Goal: Task Accomplishment & Management: Complete application form

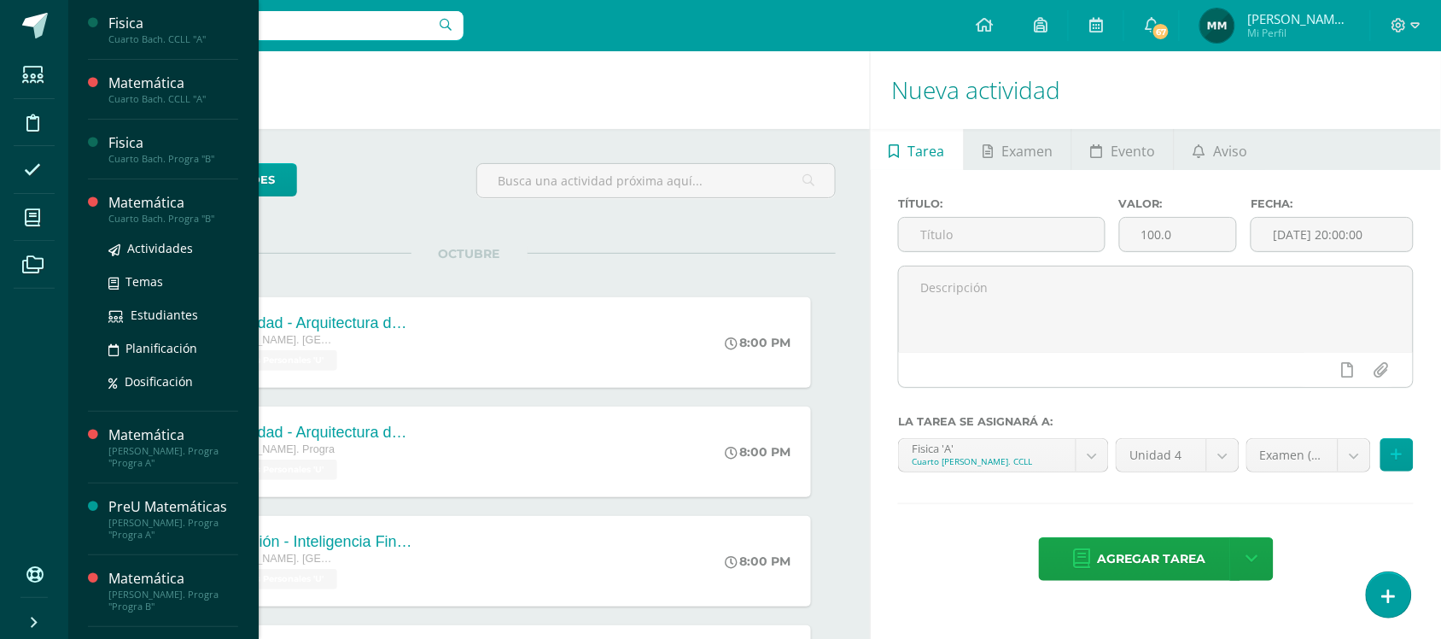
click at [165, 214] on div "Cuarto Bach. Progra "B"" at bounding box center [173, 219] width 130 height 12
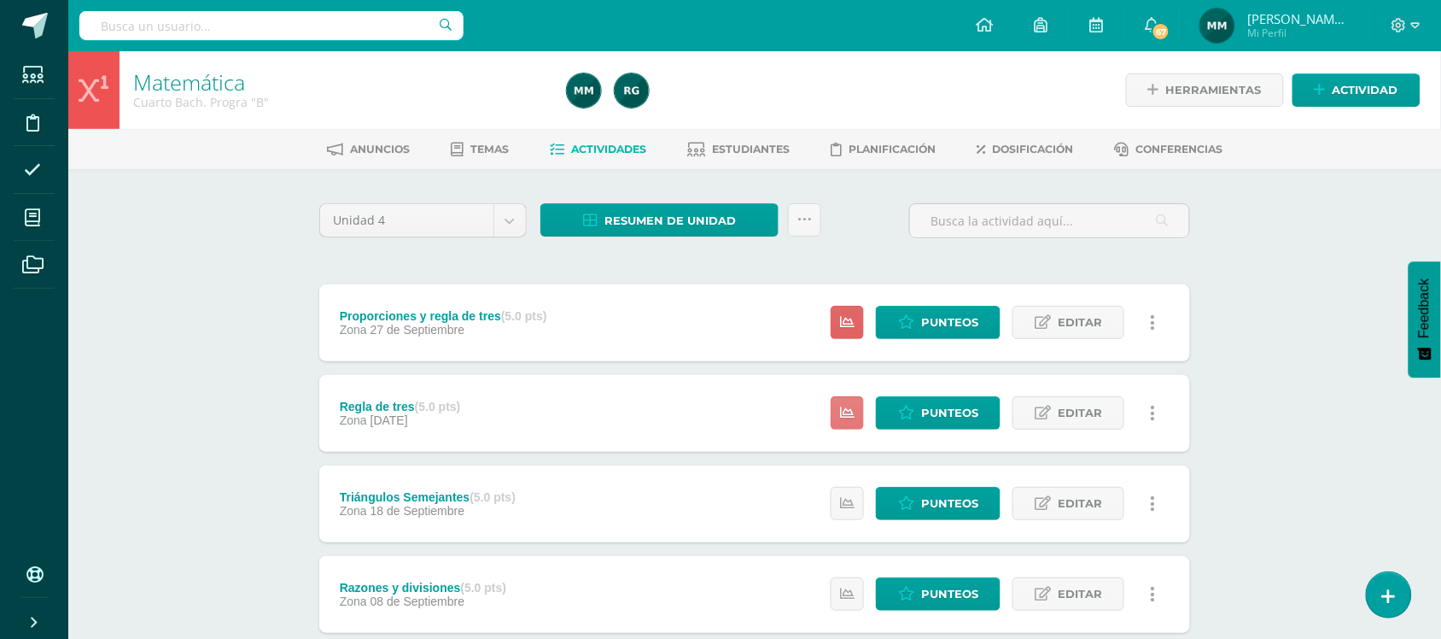
click at [835, 411] on link at bounding box center [847, 412] width 33 height 33
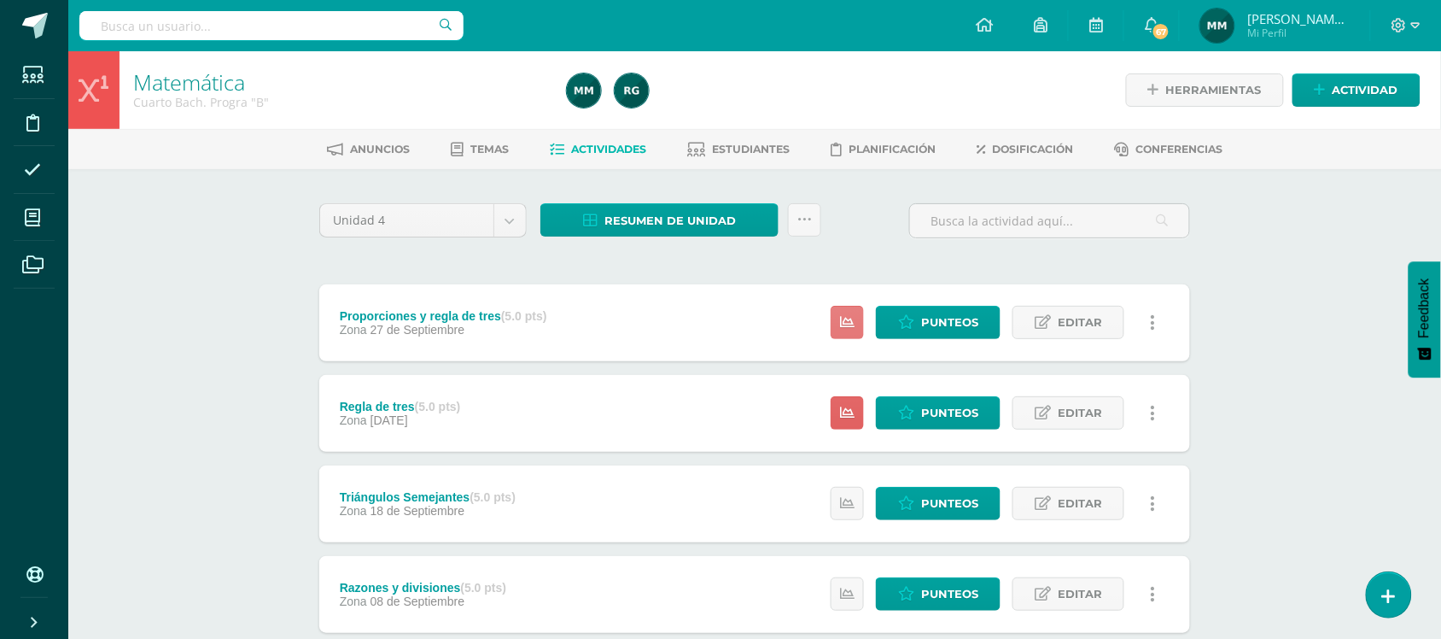
click at [849, 315] on icon at bounding box center [847, 322] width 15 height 15
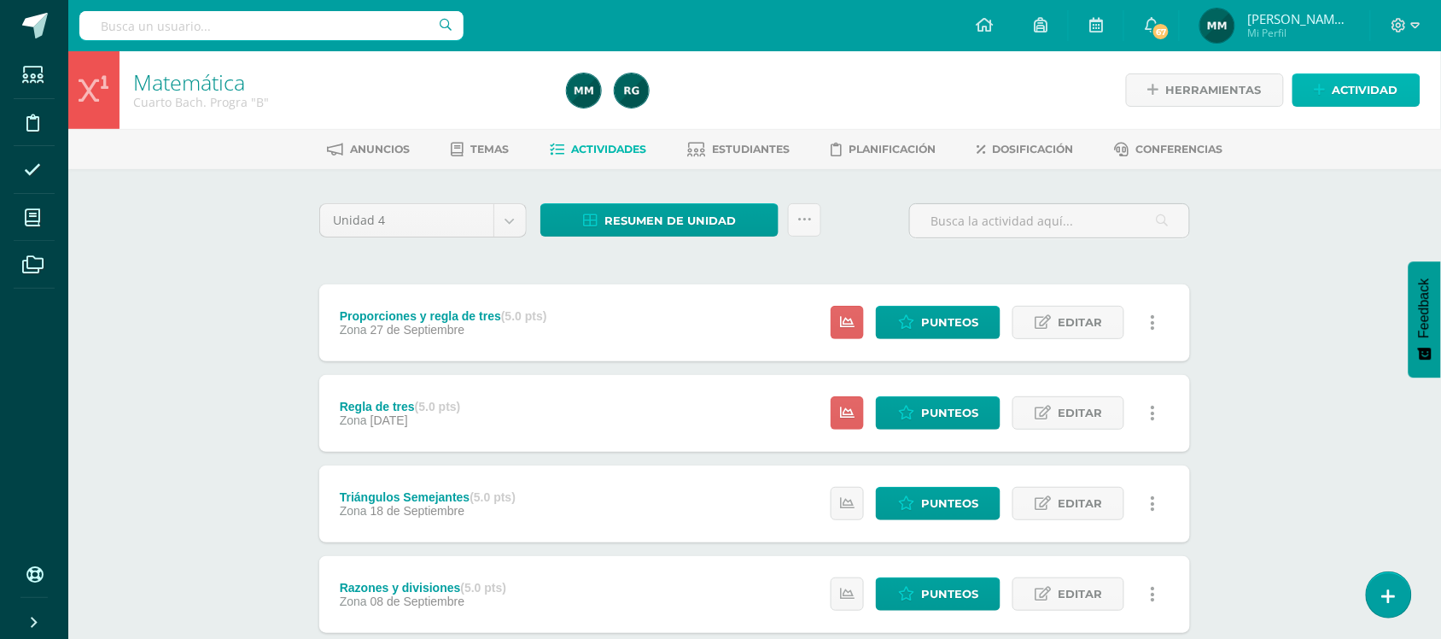
click at [1340, 90] on span "Actividad" at bounding box center [1366, 90] width 66 height 32
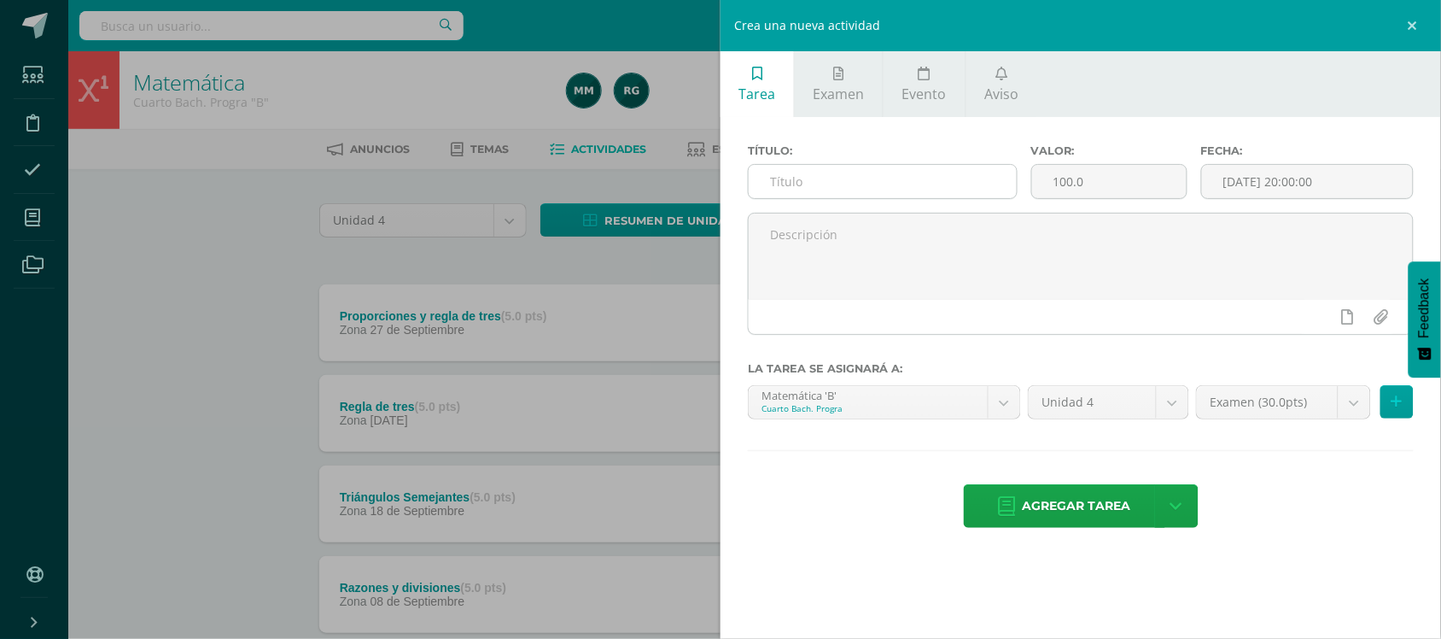
click at [949, 188] on input "text" at bounding box center [883, 181] width 268 height 33
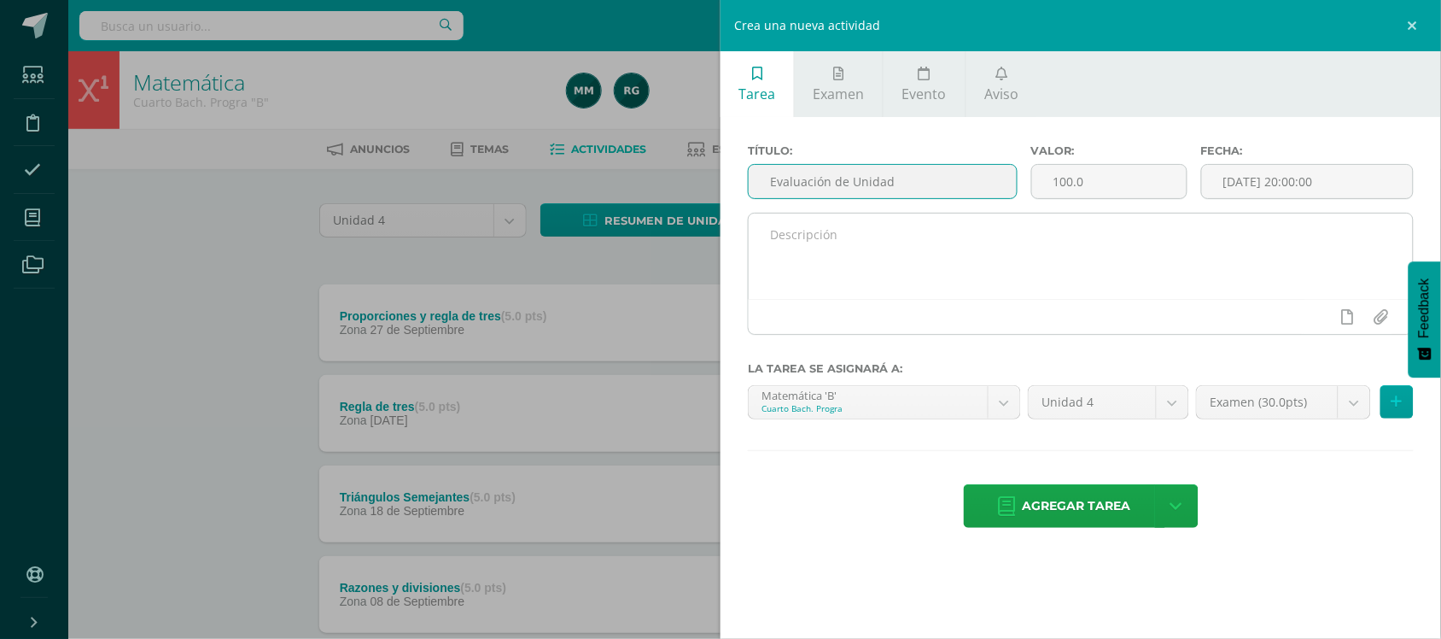
type input "Evaluación de Unidad"
click at [884, 229] on textarea at bounding box center [1081, 255] width 664 height 85
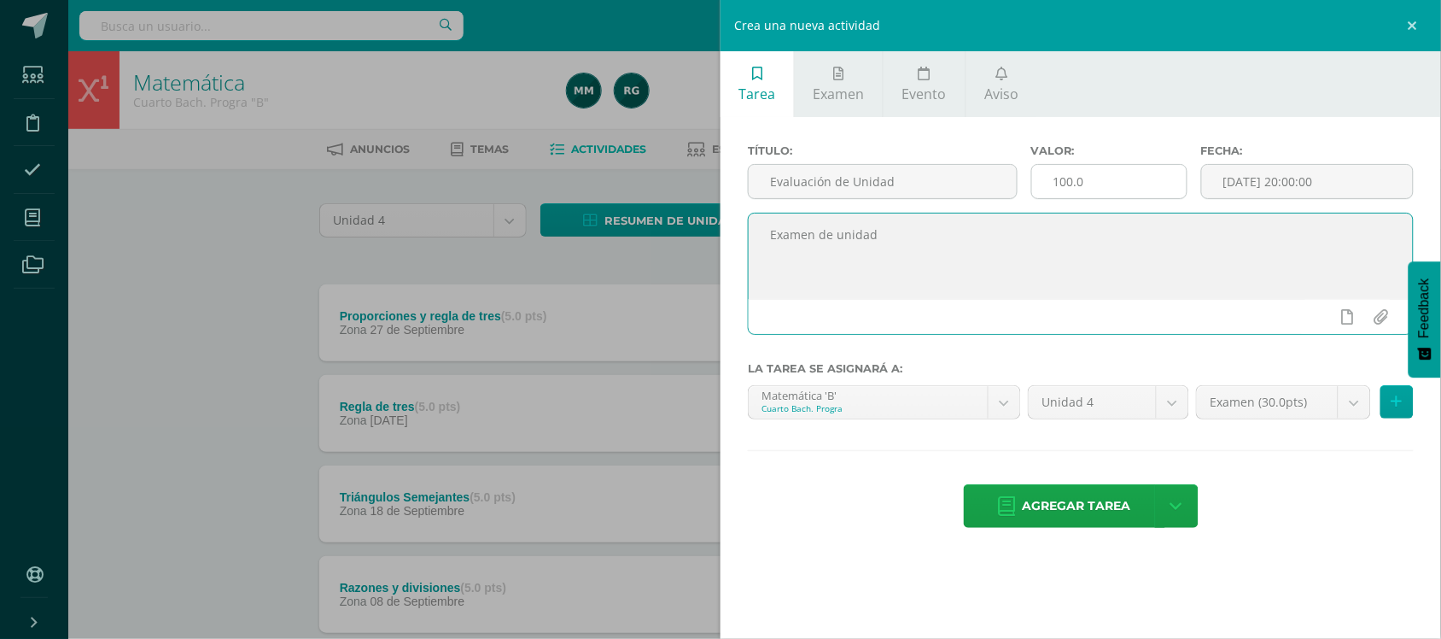
type textarea "Examen de unidad"
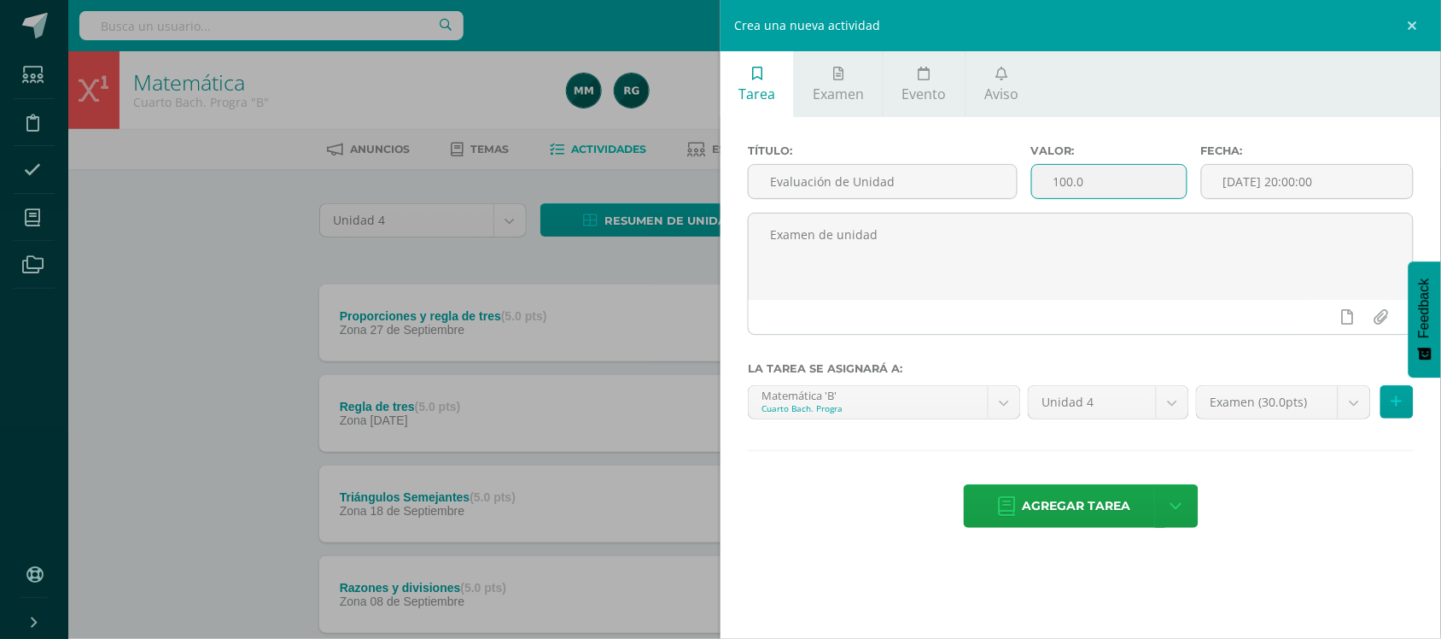
click at [1089, 193] on input "100.0" at bounding box center [1109, 181] width 155 height 33
type input "10"
click at [1273, 178] on input "[DATE] 20:00:00" at bounding box center [1307, 181] width 211 height 33
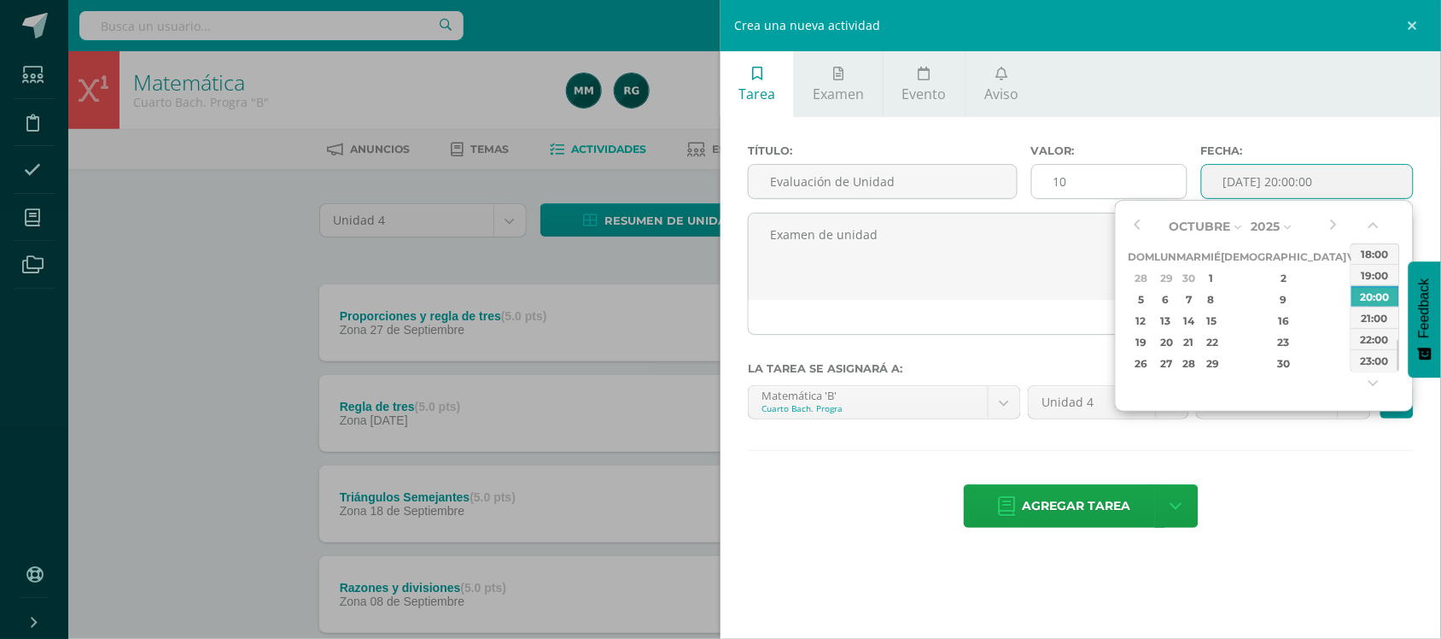
type input "2025-10-11 20:00"
click at [1123, 192] on input "10" at bounding box center [1109, 181] width 155 height 33
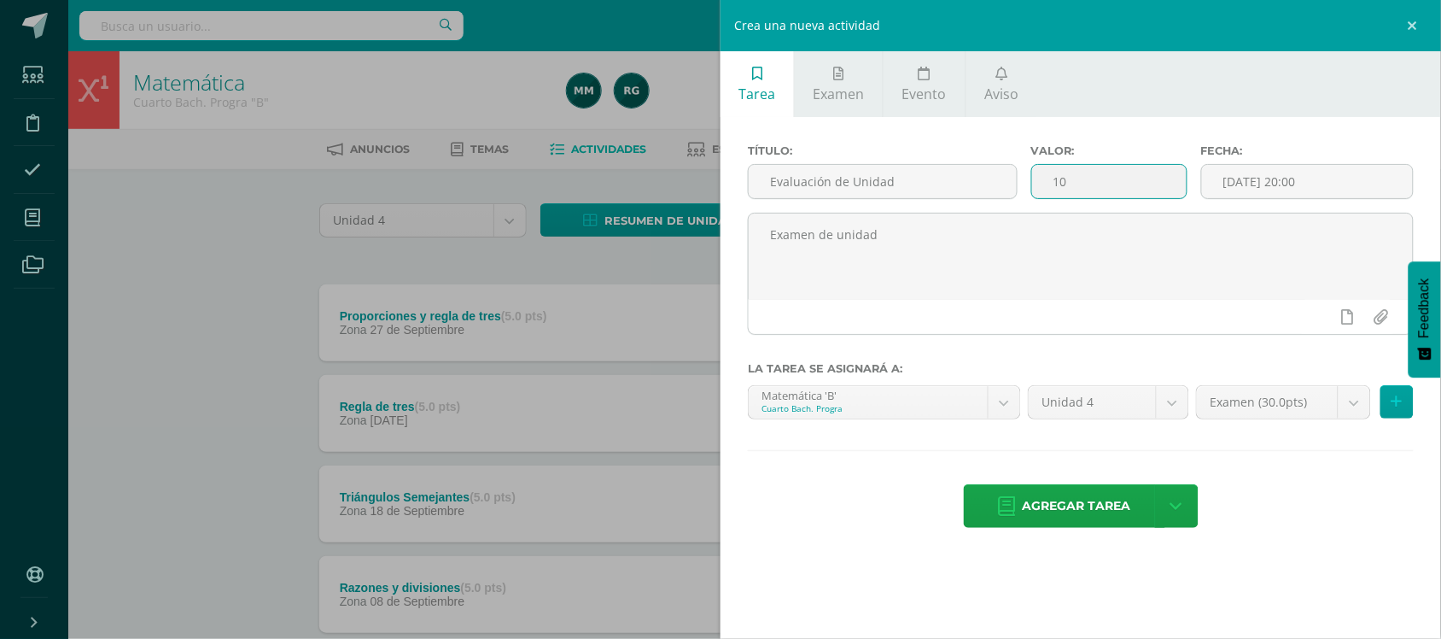
type input "1"
type input "30"
click at [1307, 179] on input "2025-10-11 20:00" at bounding box center [1307, 181] width 211 height 33
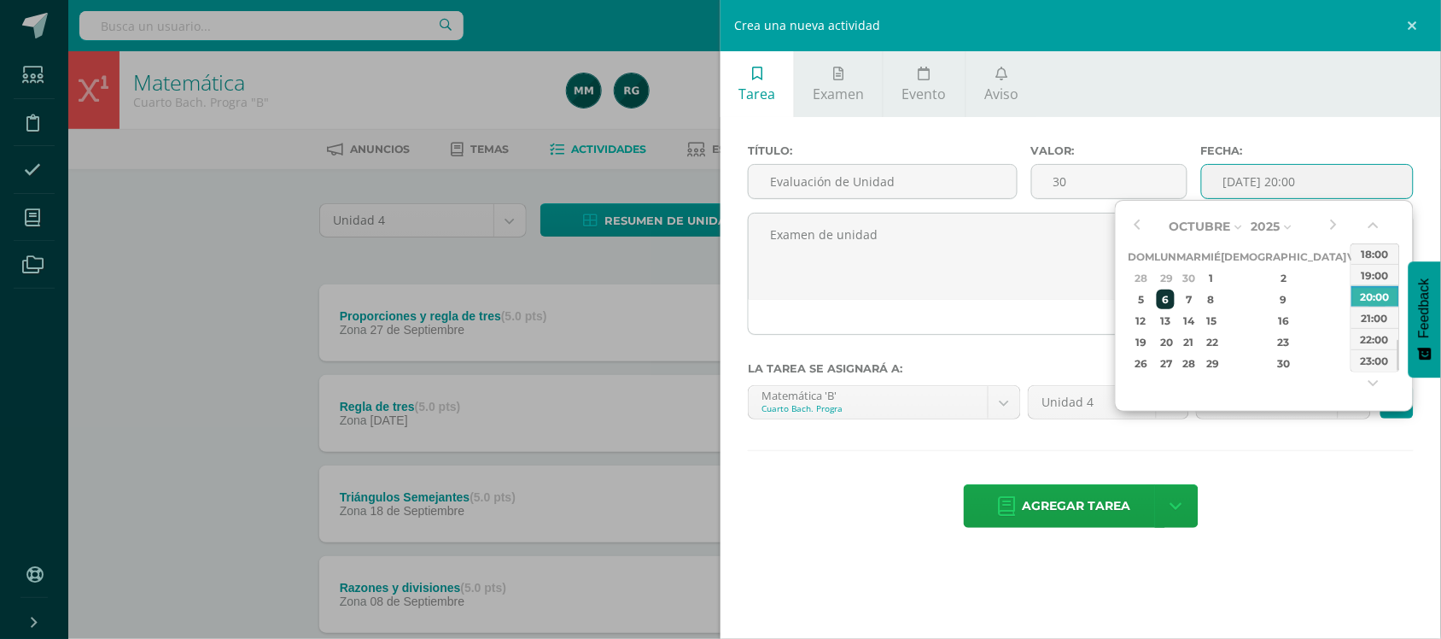
click at [1172, 295] on div "6" at bounding box center [1166, 299] width 18 height 20
click at [1377, 229] on button "button" at bounding box center [1375, 229] width 17 height 26
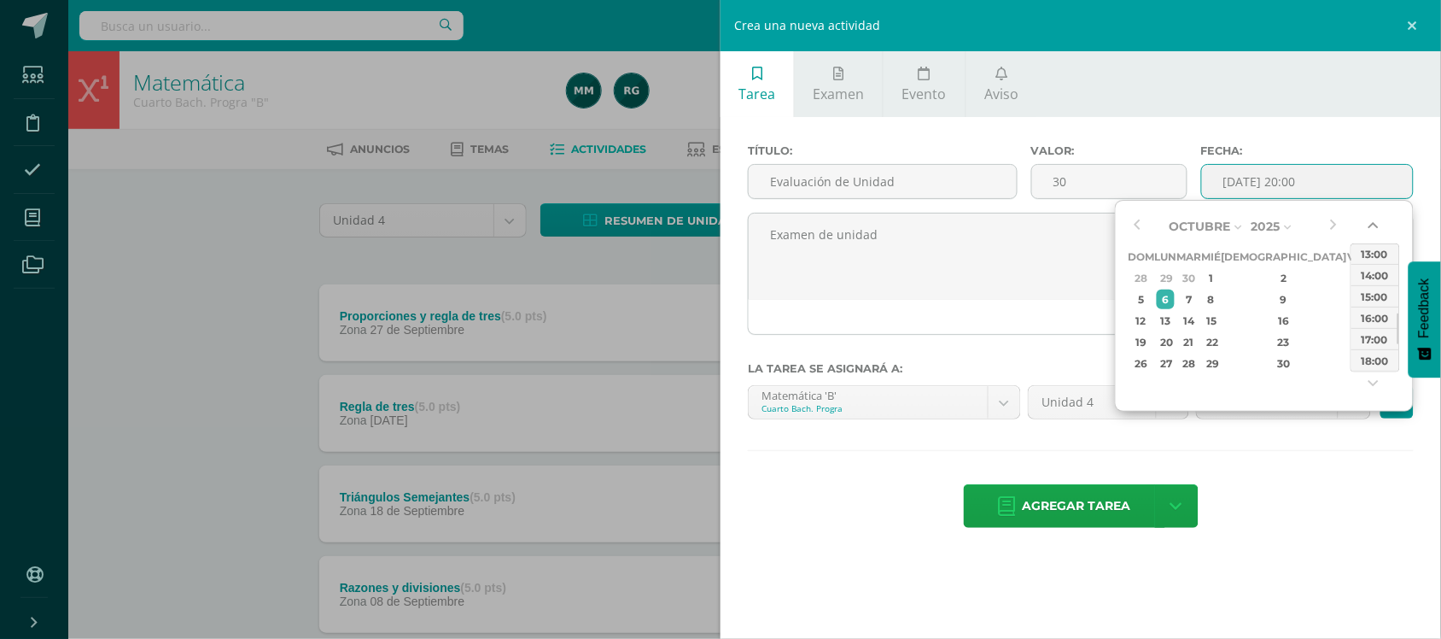
click at [1377, 229] on button "button" at bounding box center [1375, 229] width 17 height 26
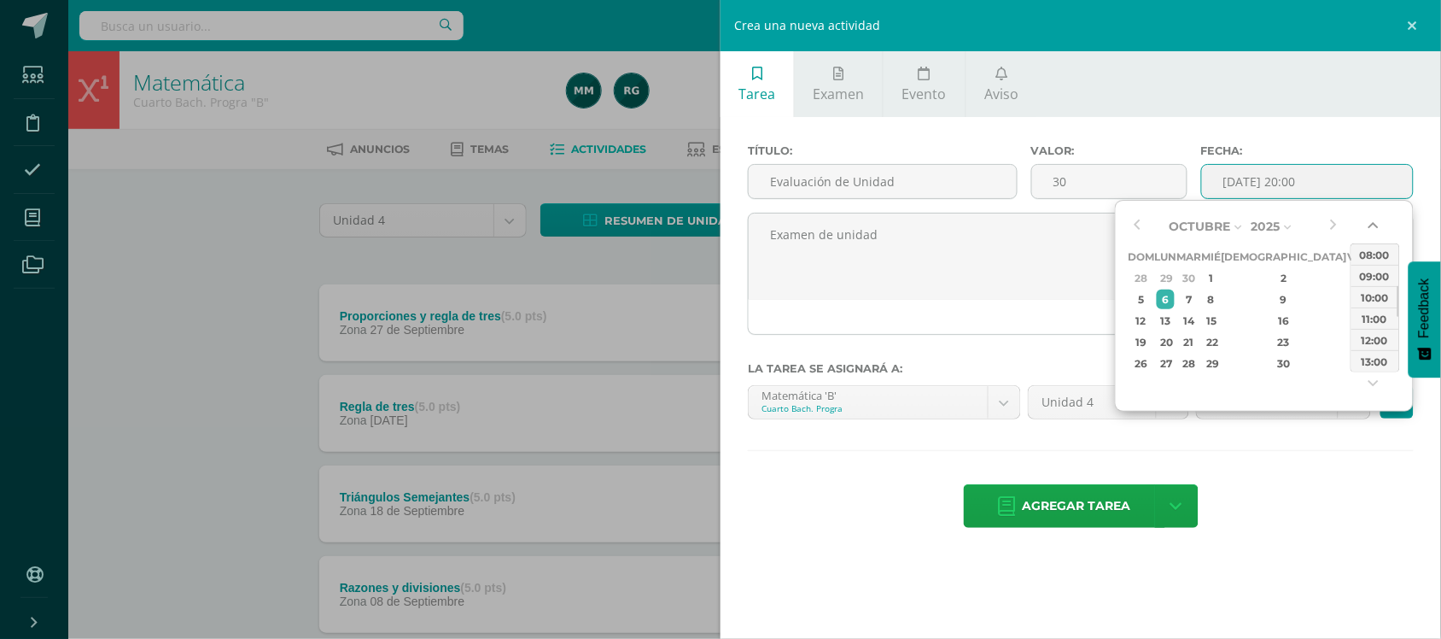
click at [1377, 229] on button "button" at bounding box center [1375, 229] width 17 height 26
click at [1377, 249] on div "07:00" at bounding box center [1375, 253] width 48 height 21
type input "2025-10-06 07:00"
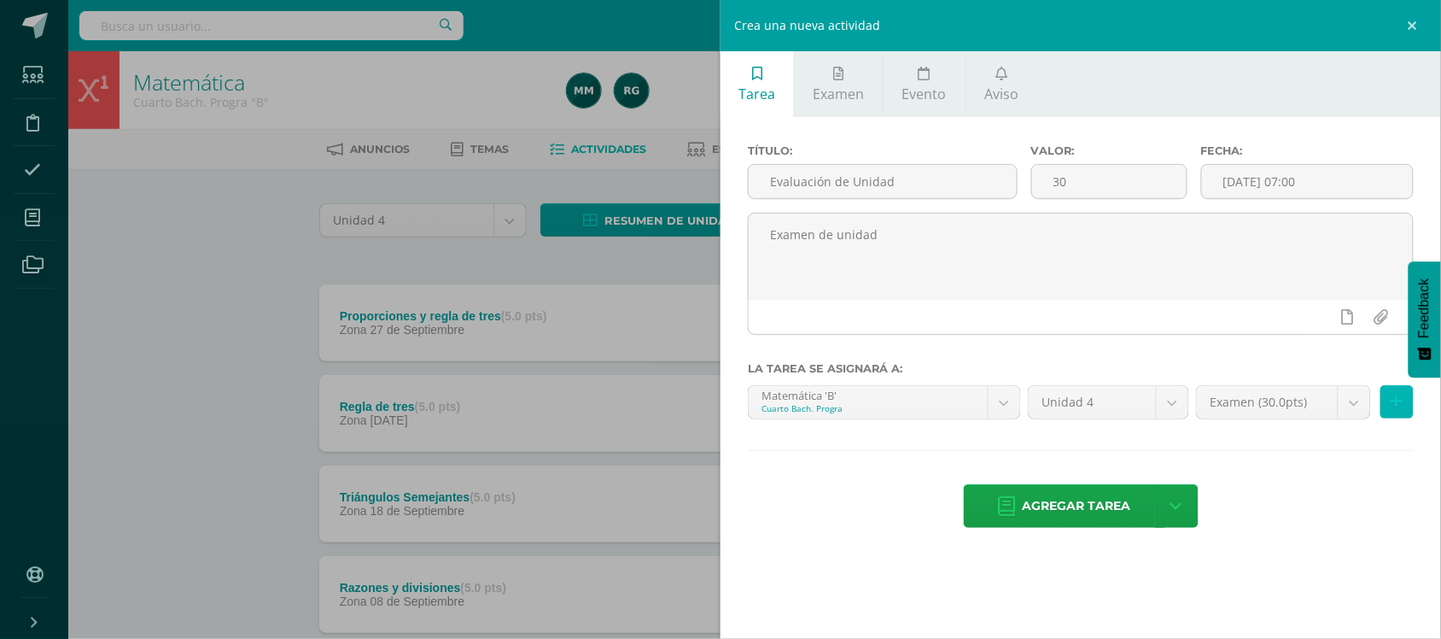
click at [1397, 409] on icon at bounding box center [1397, 401] width 11 height 15
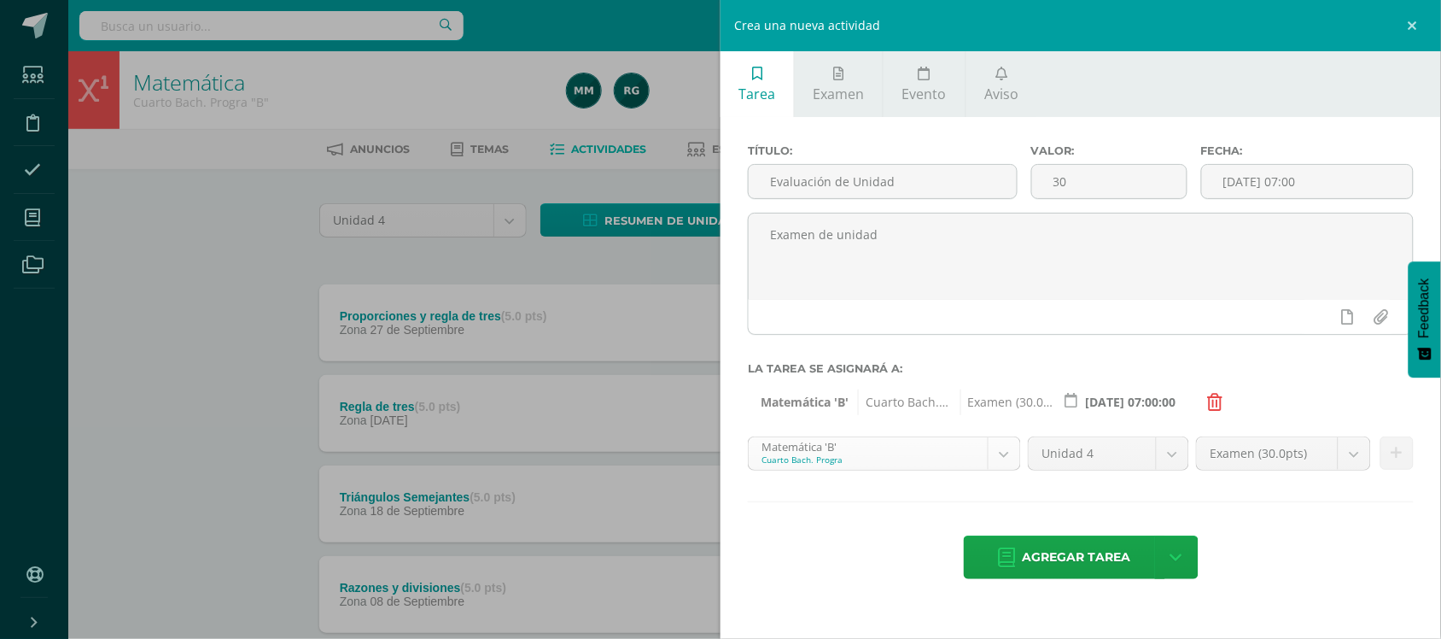
click at [1003, 467] on body "Estudiantes Disciplina Asistencia Mis cursos Archivos Soporte Ayuda Reportar un…" at bounding box center [720, 644] width 1441 height 1289
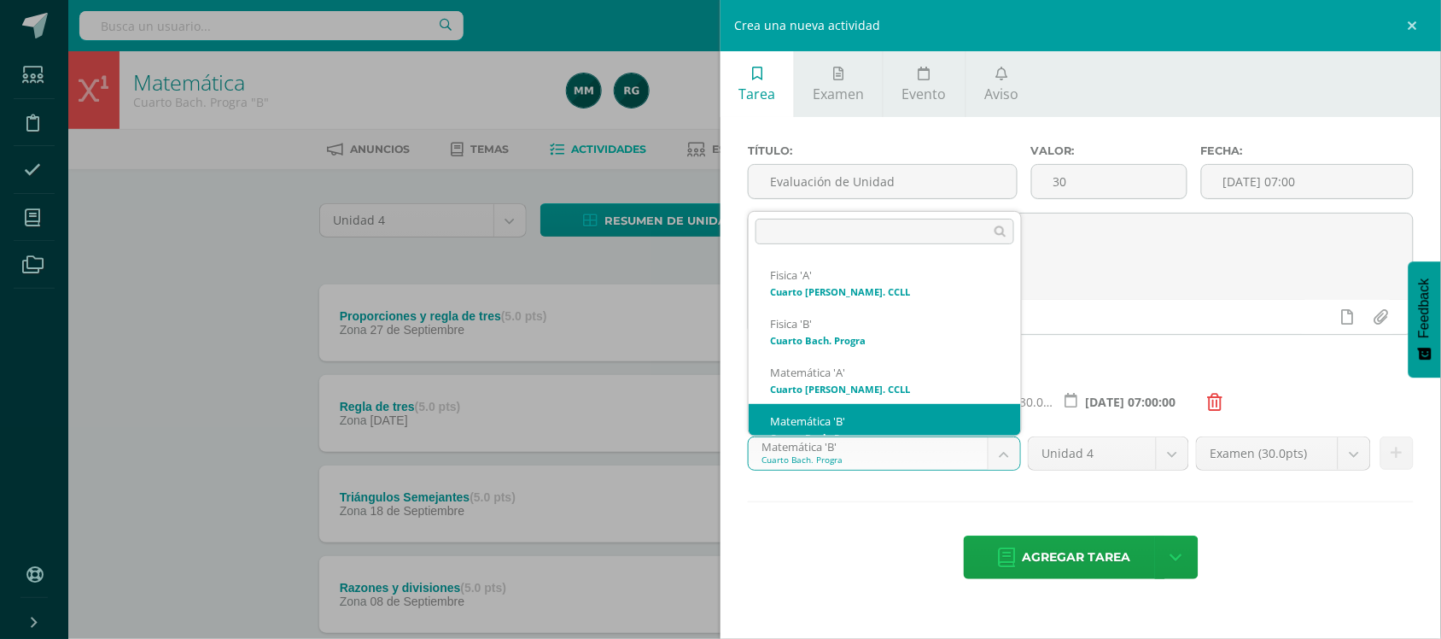
scroll to position [17, 0]
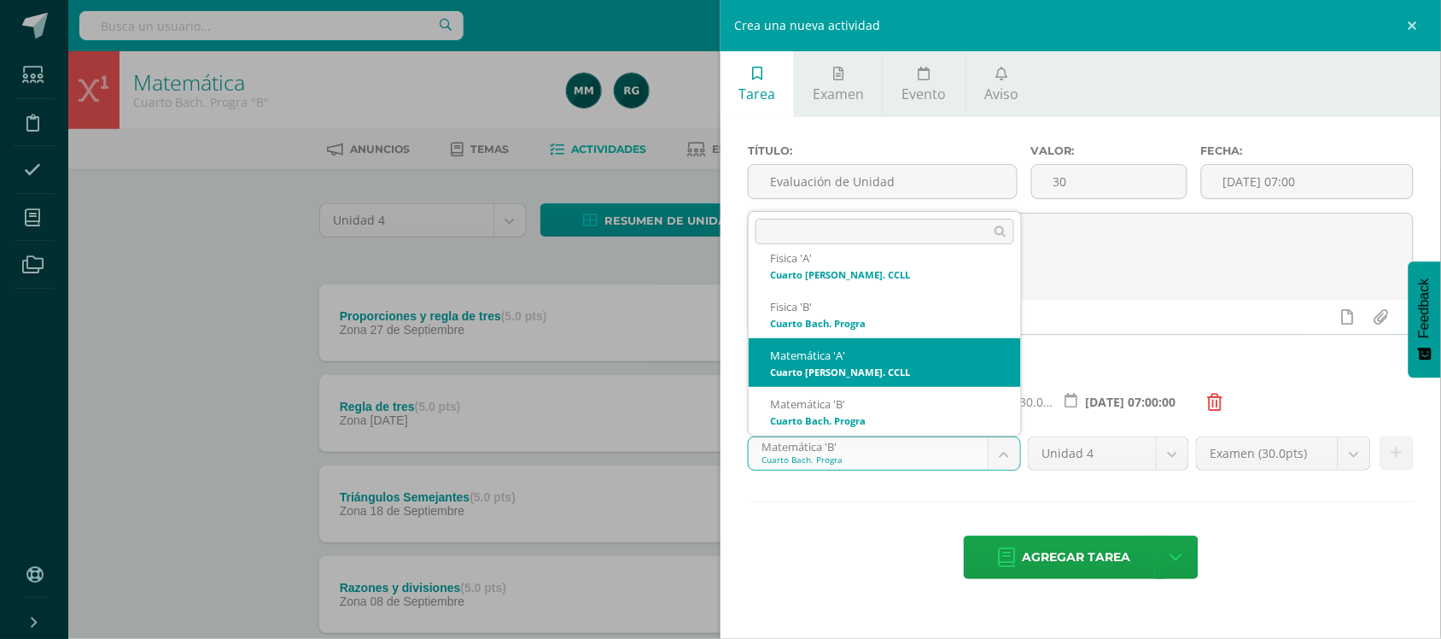
select select "93670"
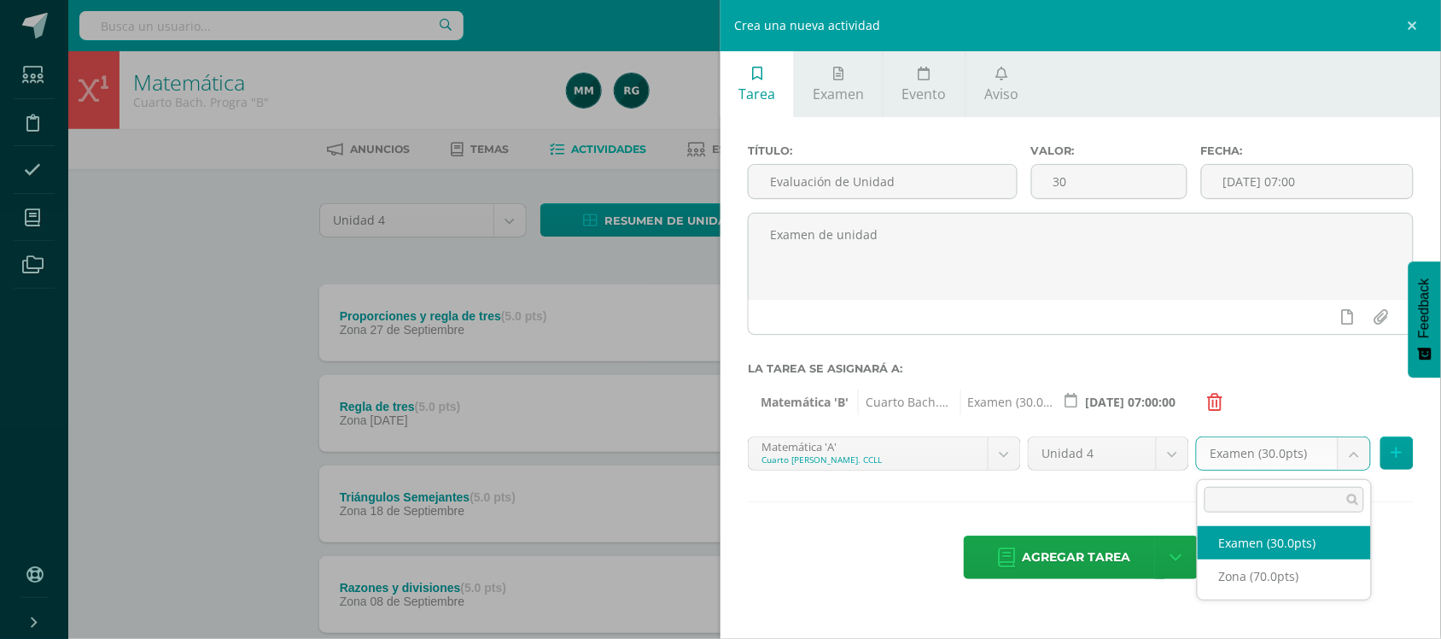
click at [1362, 470] on body "Estudiantes Disciplina Asistencia Mis cursos Archivos Soporte Ayuda Reportar un…" at bounding box center [720, 644] width 1441 height 1289
click at [1354, 463] on body "Estudiantes Disciplina Asistencia Mis cursos Archivos Soporte Ayuda Reportar un…" at bounding box center [720, 644] width 1441 height 1289
select select "106587"
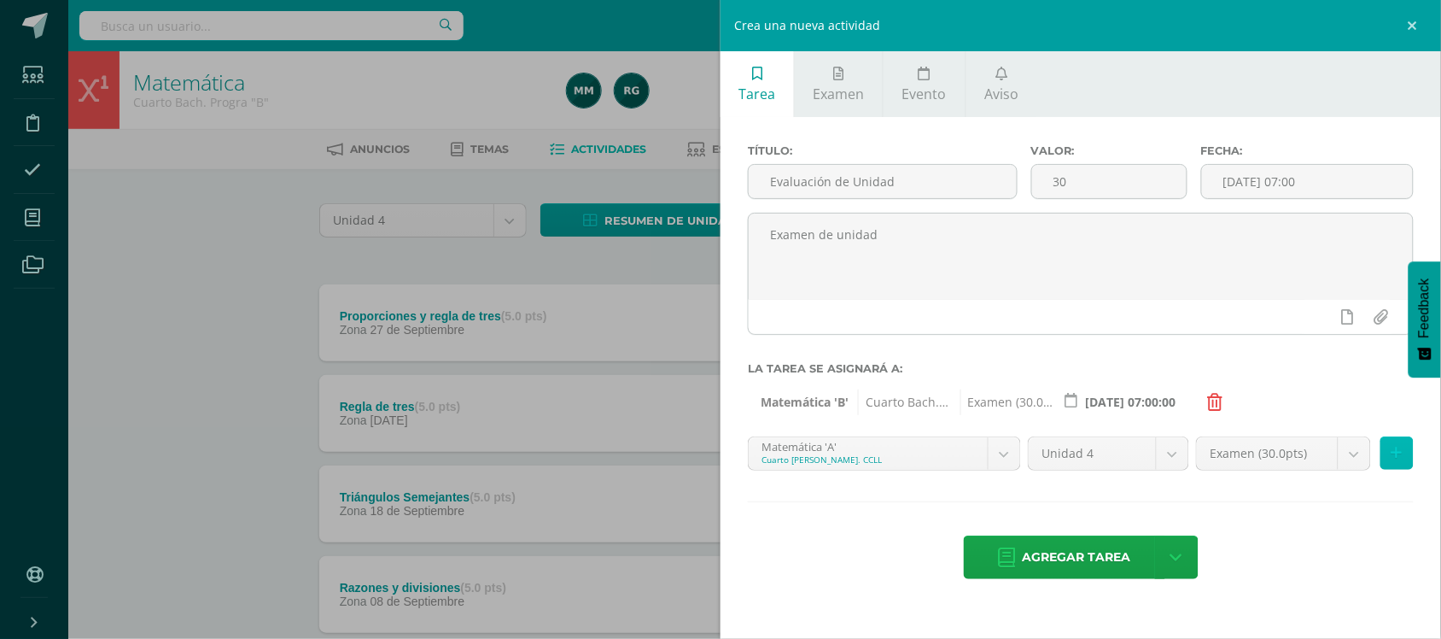
click at [1397, 460] on icon at bounding box center [1397, 453] width 11 height 15
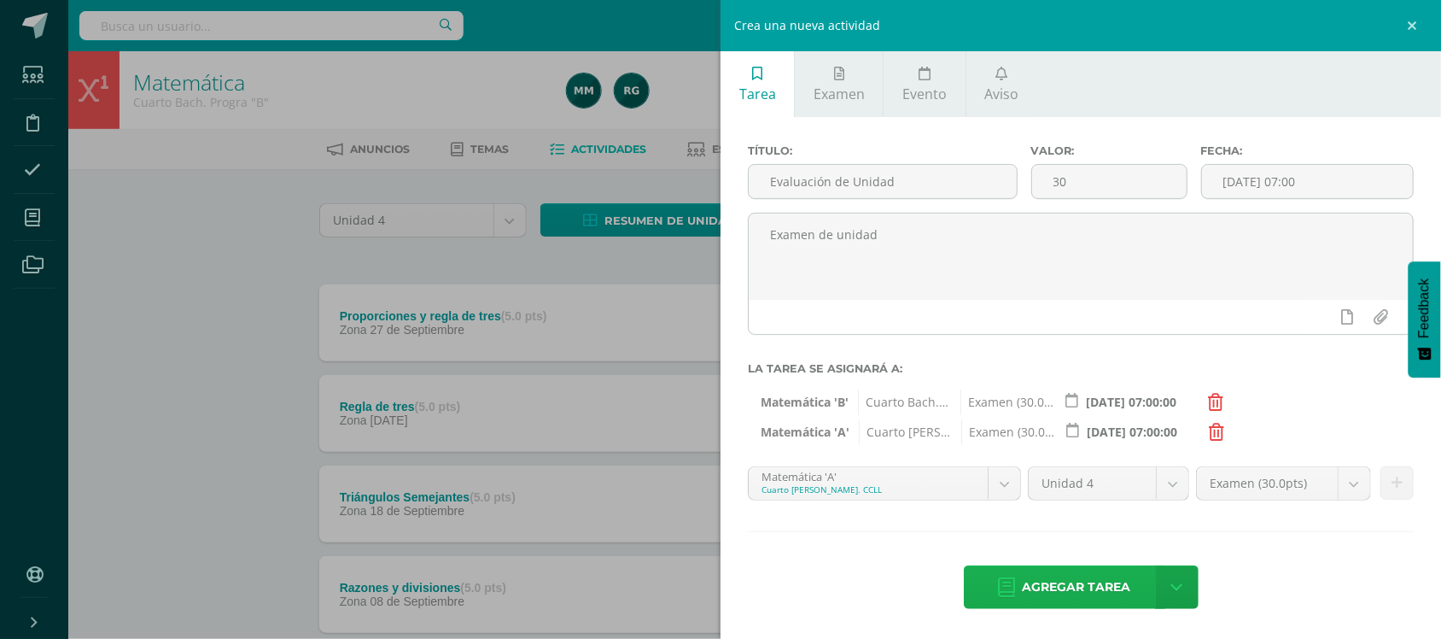
click at [1073, 581] on span "Agregar tarea" at bounding box center [1077, 587] width 108 height 42
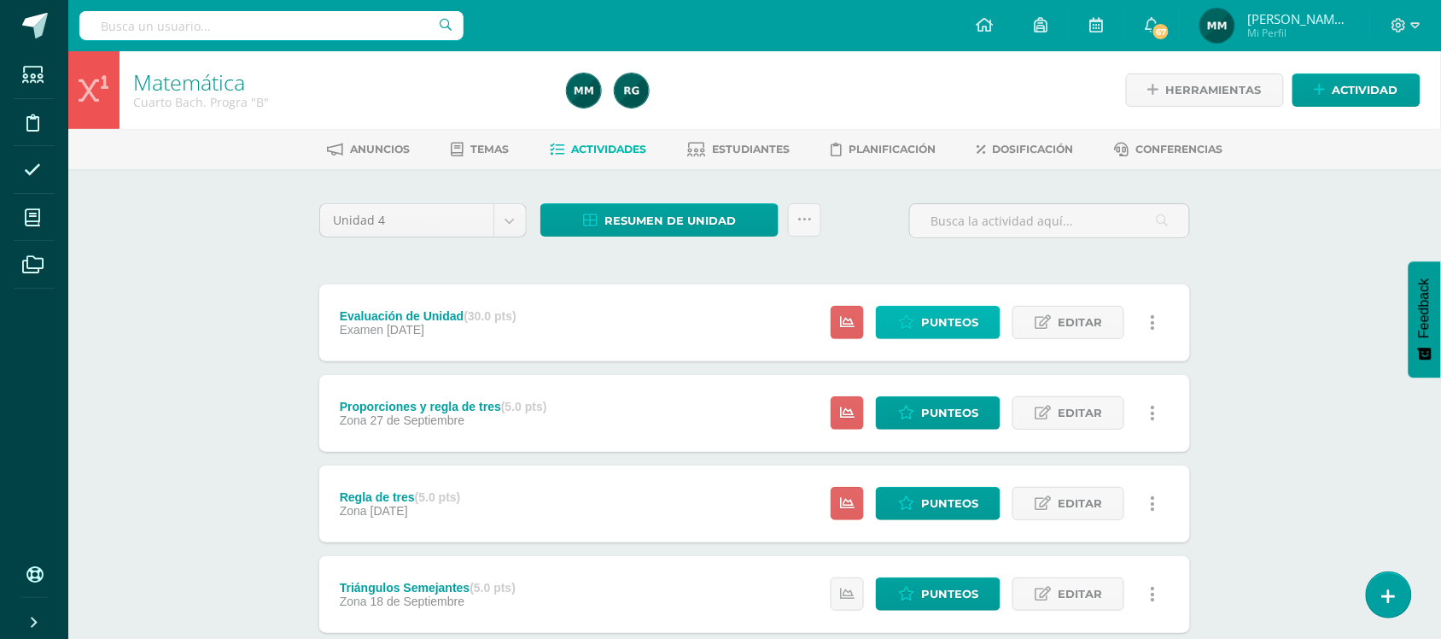
click at [971, 321] on span "Punteos" at bounding box center [949, 322] width 57 height 32
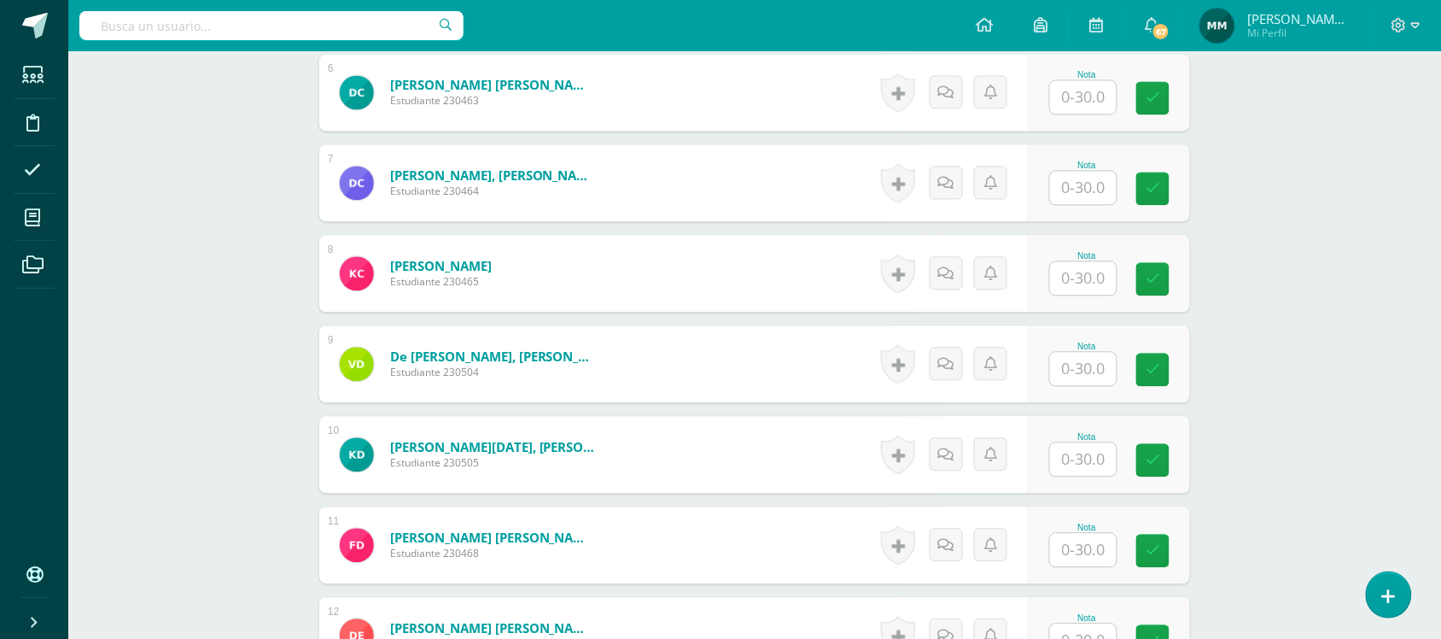
scroll to position [1047, 0]
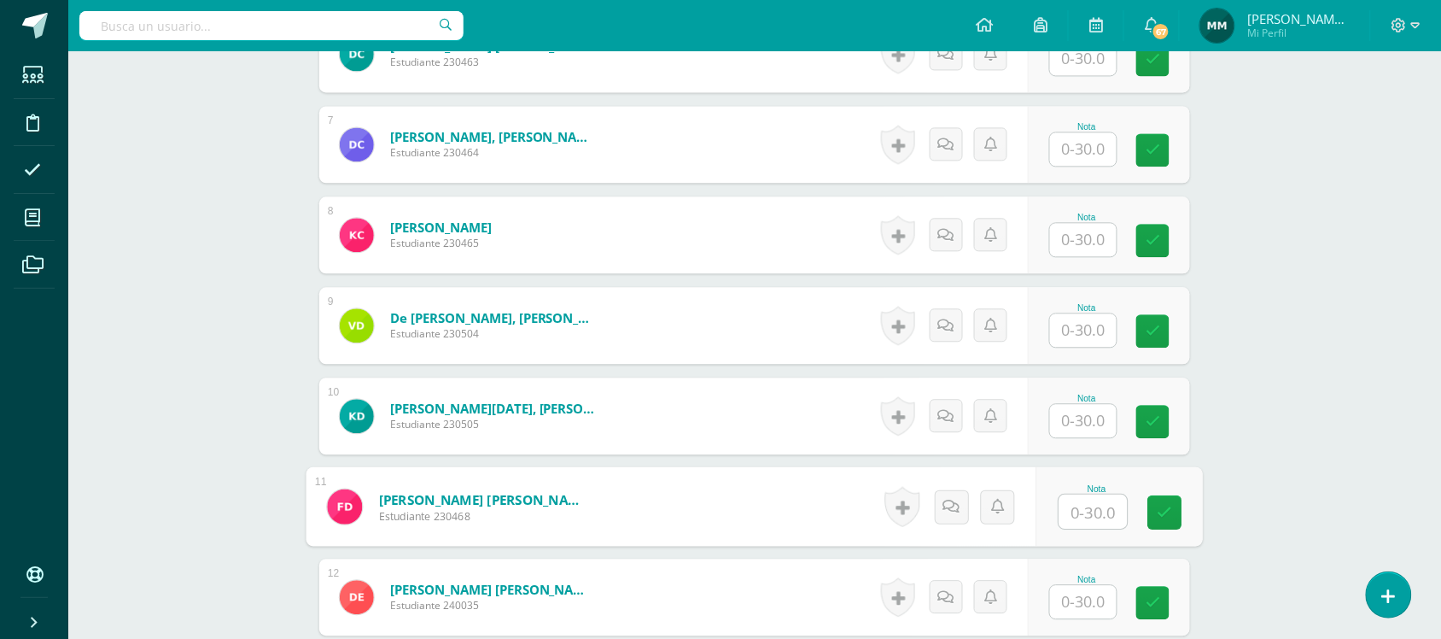
click at [1090, 500] on input "text" at bounding box center [1093, 511] width 68 height 34
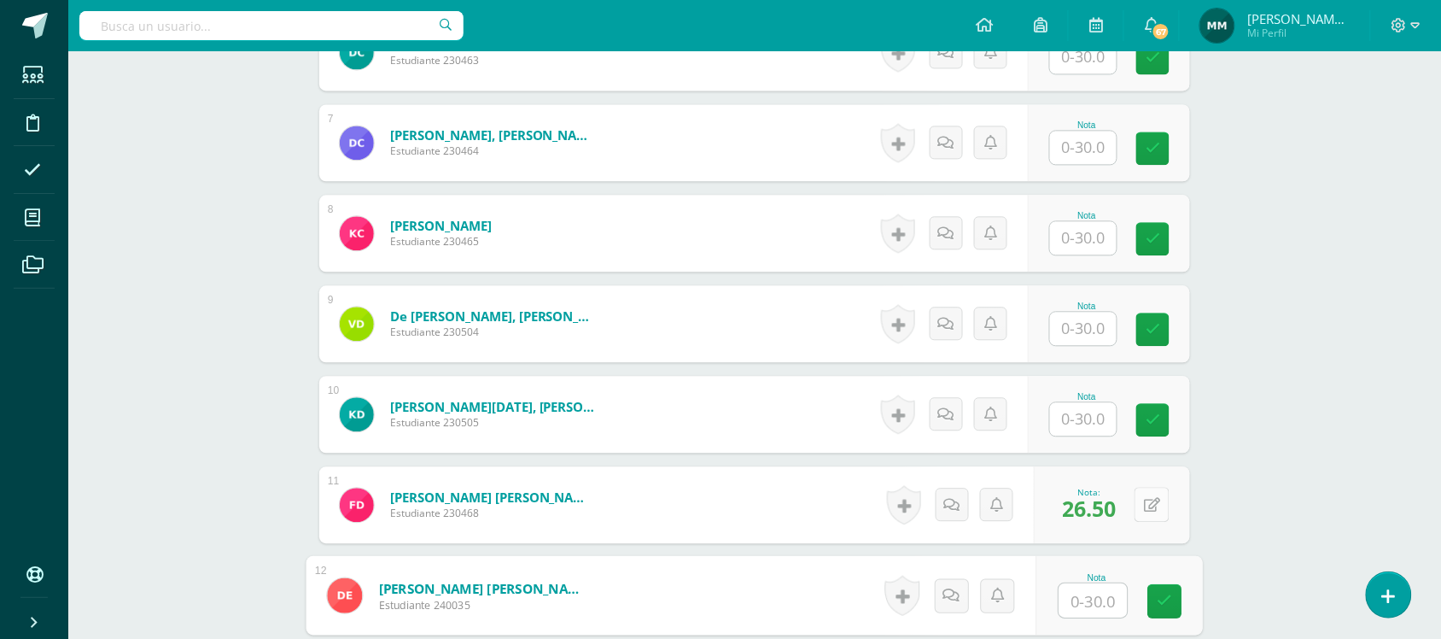
click at [1157, 505] on icon at bounding box center [1152, 505] width 16 height 15
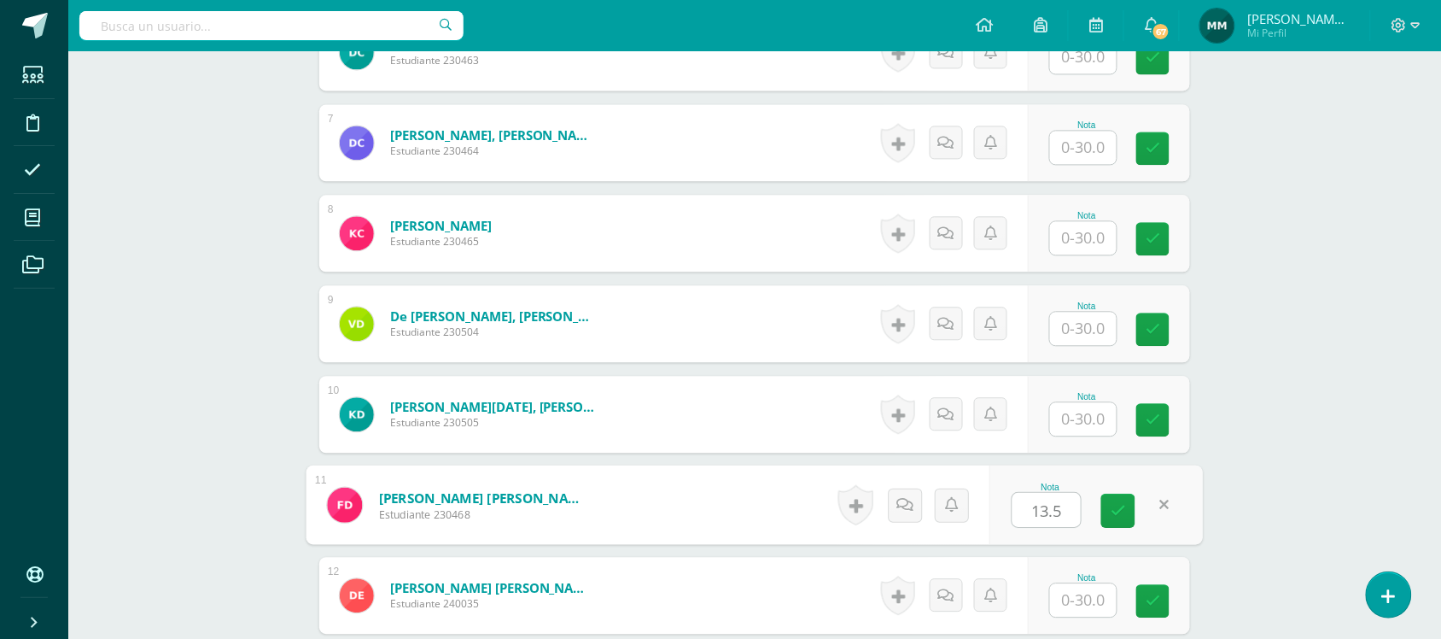
type input "13.5"
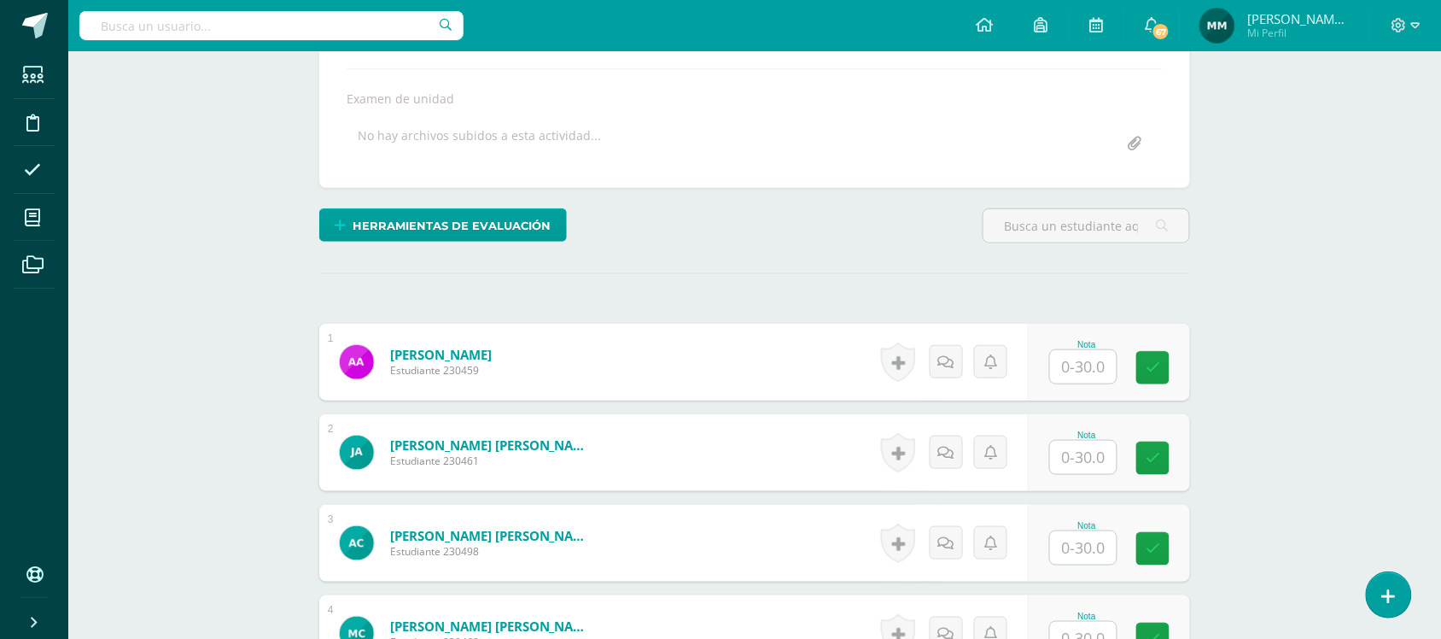
scroll to position [287, 0]
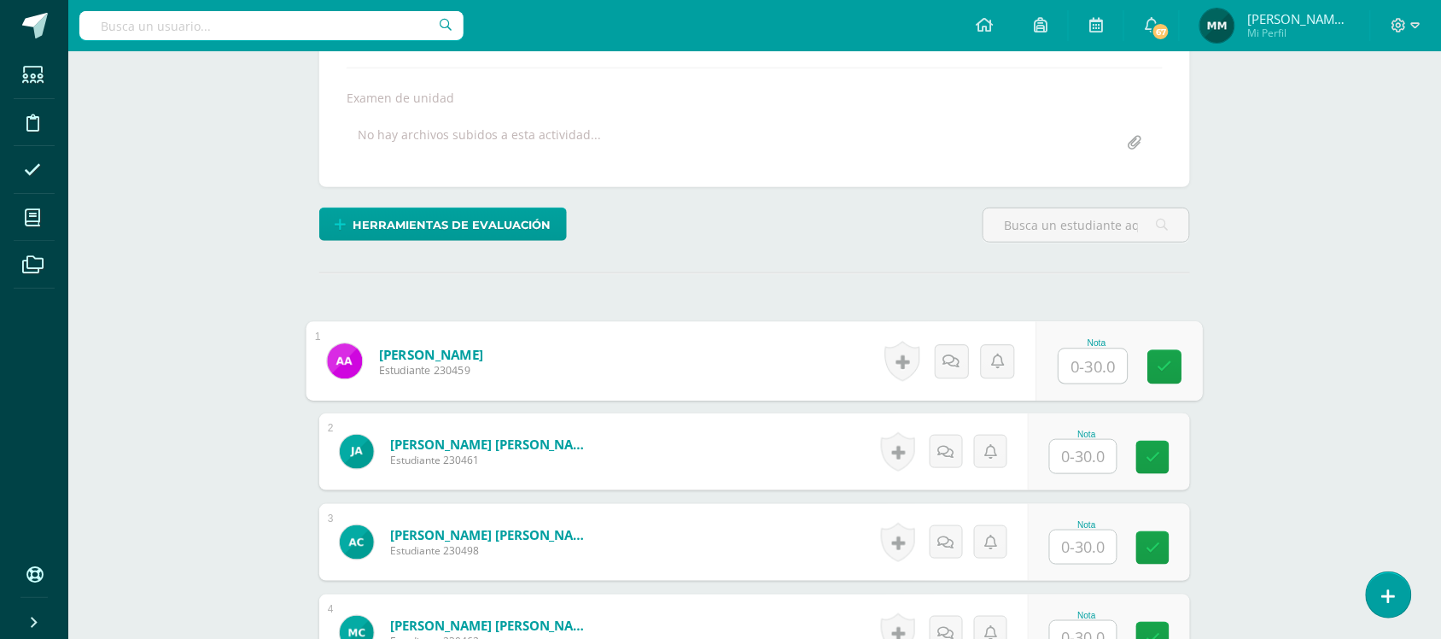
click at [1071, 359] on input "text" at bounding box center [1093, 366] width 68 height 34
click at [1178, 355] on link at bounding box center [1165, 367] width 34 height 34
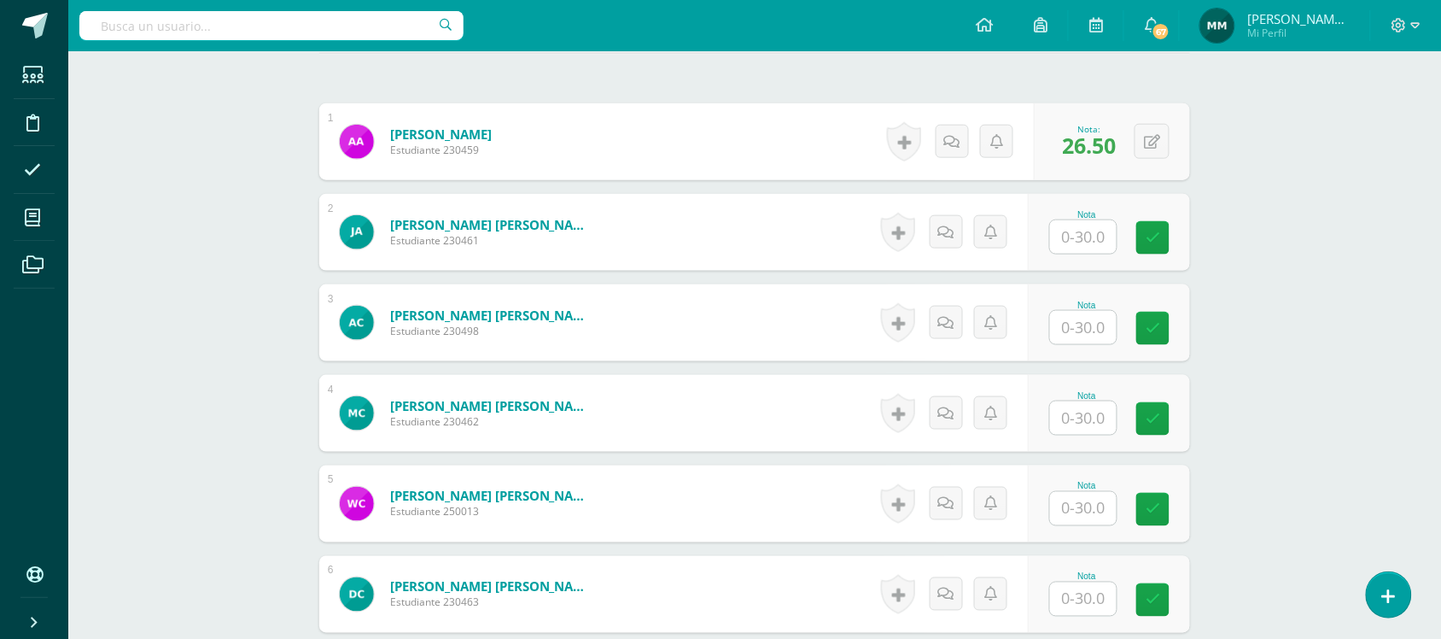
scroll to position [508, 0]
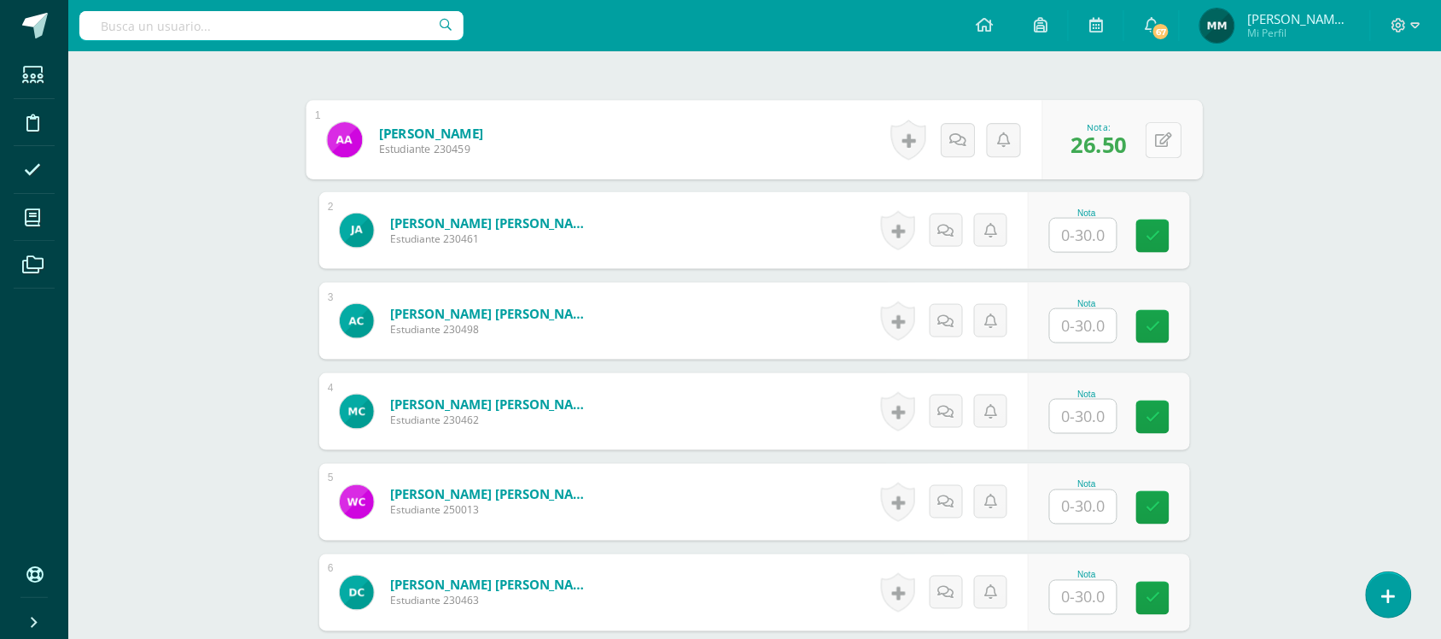
click at [1163, 142] on button at bounding box center [1164, 140] width 36 height 36
type input "27.5"
click at [1128, 142] on link at bounding box center [1118, 146] width 34 height 34
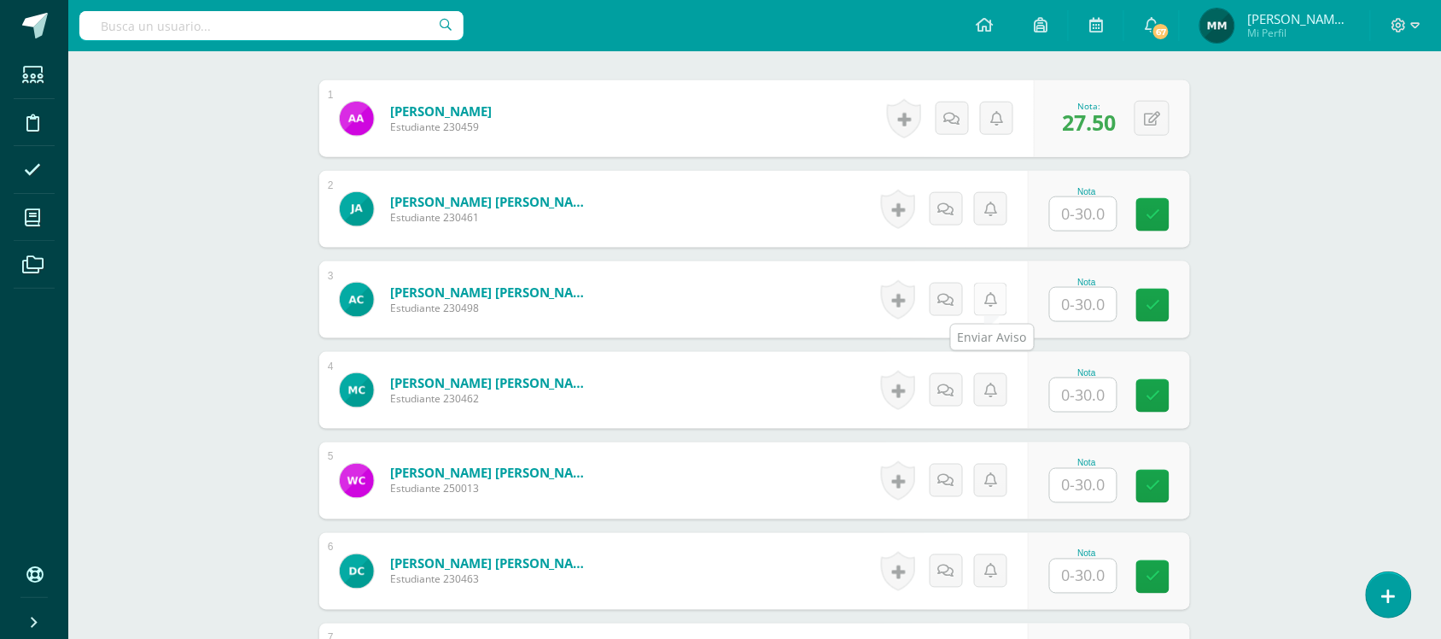
scroll to position [530, 0]
click at [1081, 586] on input "text" at bounding box center [1083, 574] width 67 height 33
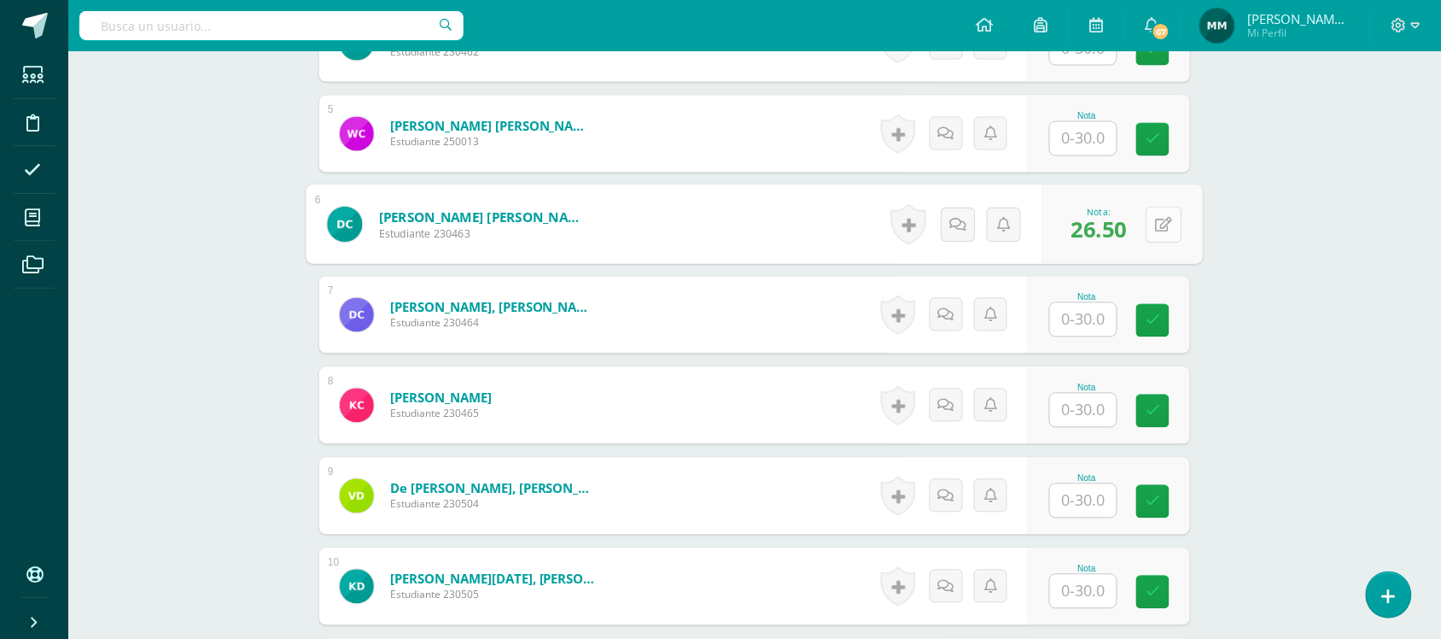
click at [1152, 224] on button at bounding box center [1164, 225] width 36 height 36
type input "27.5"
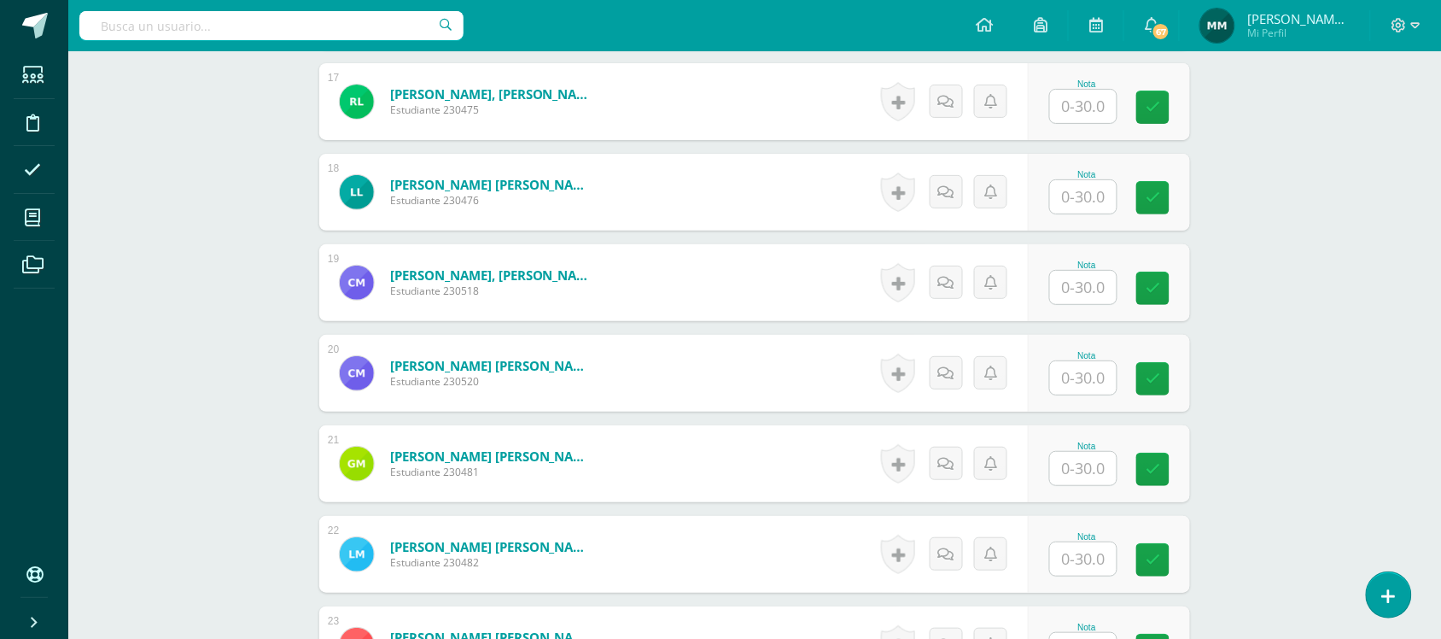
scroll to position [1996, 0]
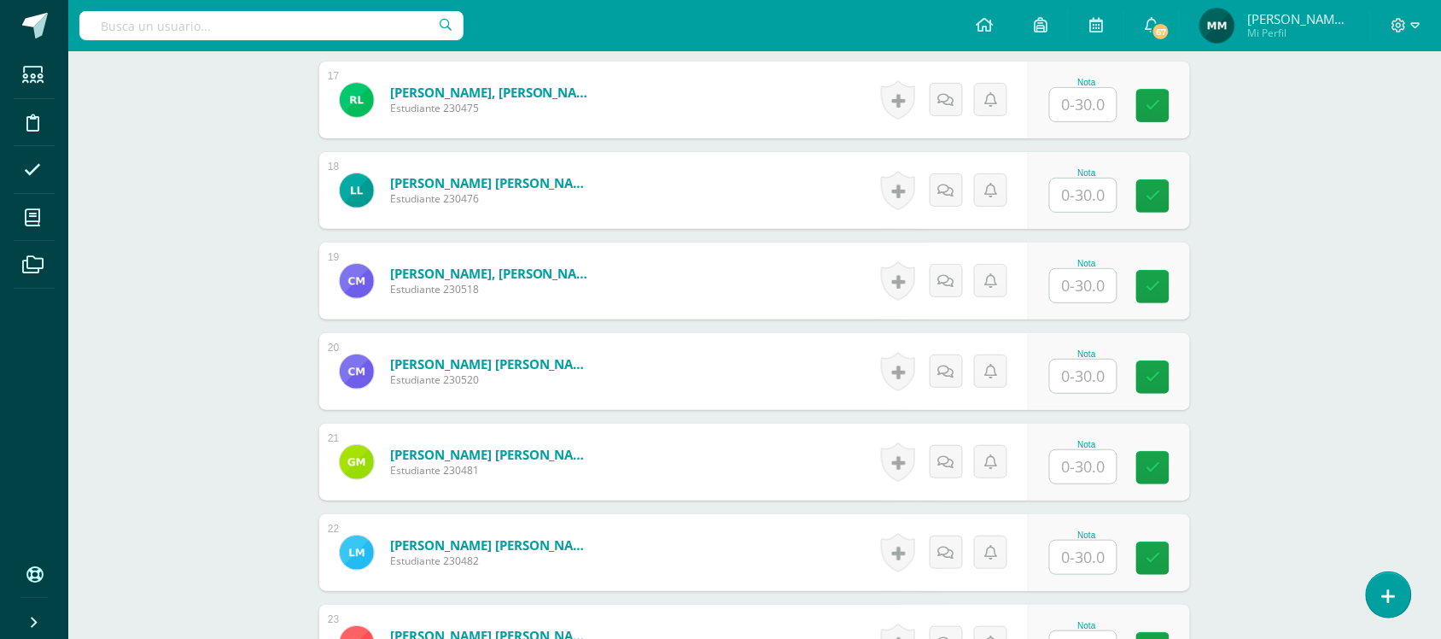
click at [1084, 470] on input "text" at bounding box center [1083, 466] width 67 height 33
type input "25"
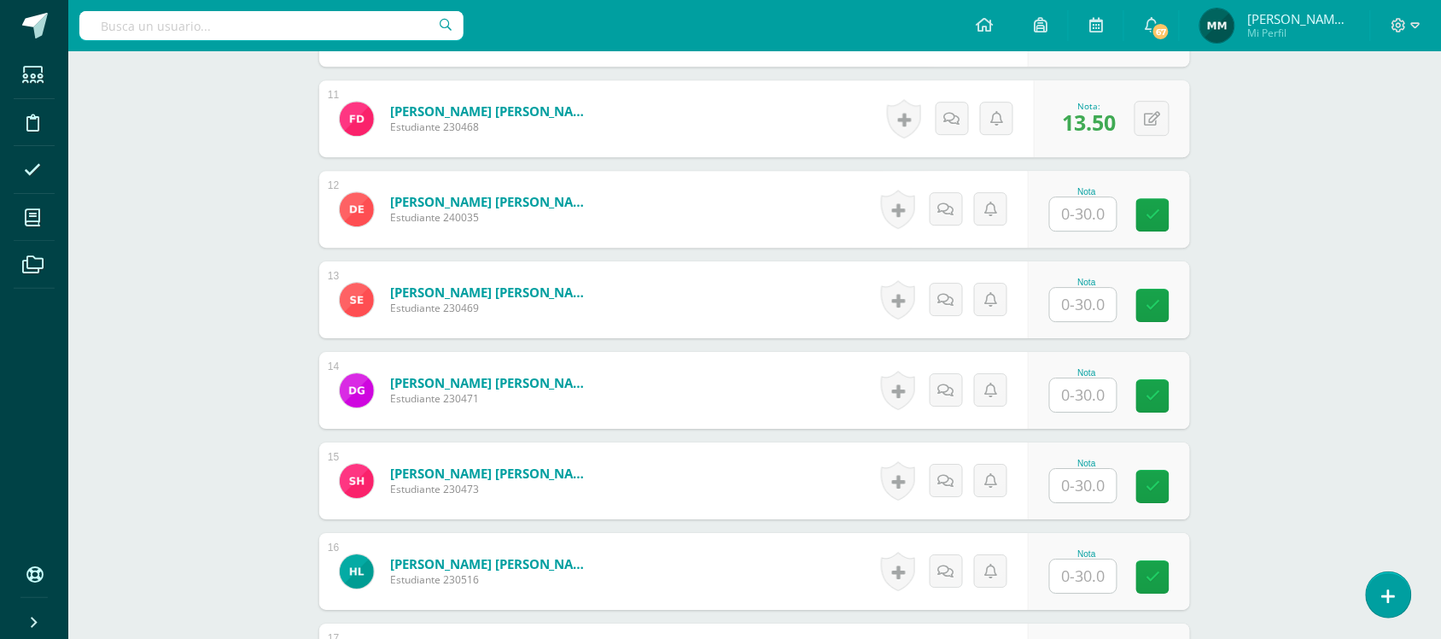
scroll to position [1431, 0]
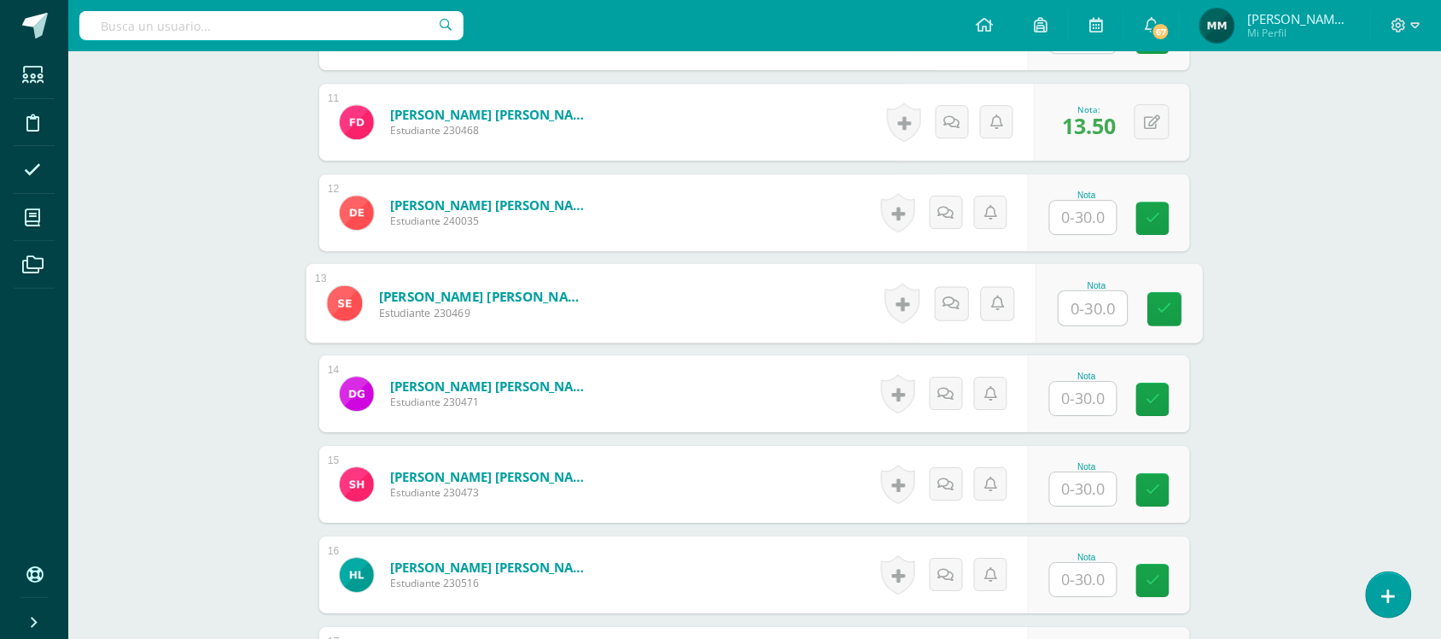
click at [1081, 295] on input "text" at bounding box center [1093, 308] width 68 height 34
type input "4.5"
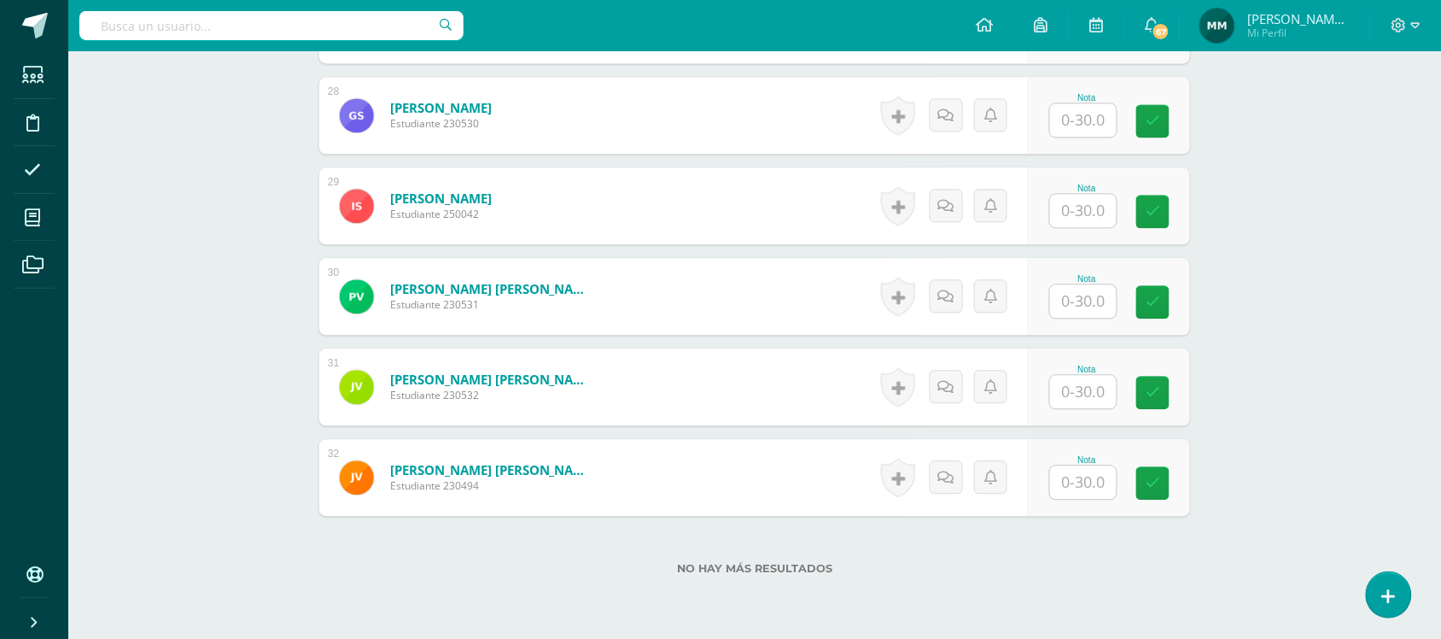
scroll to position [3049, 0]
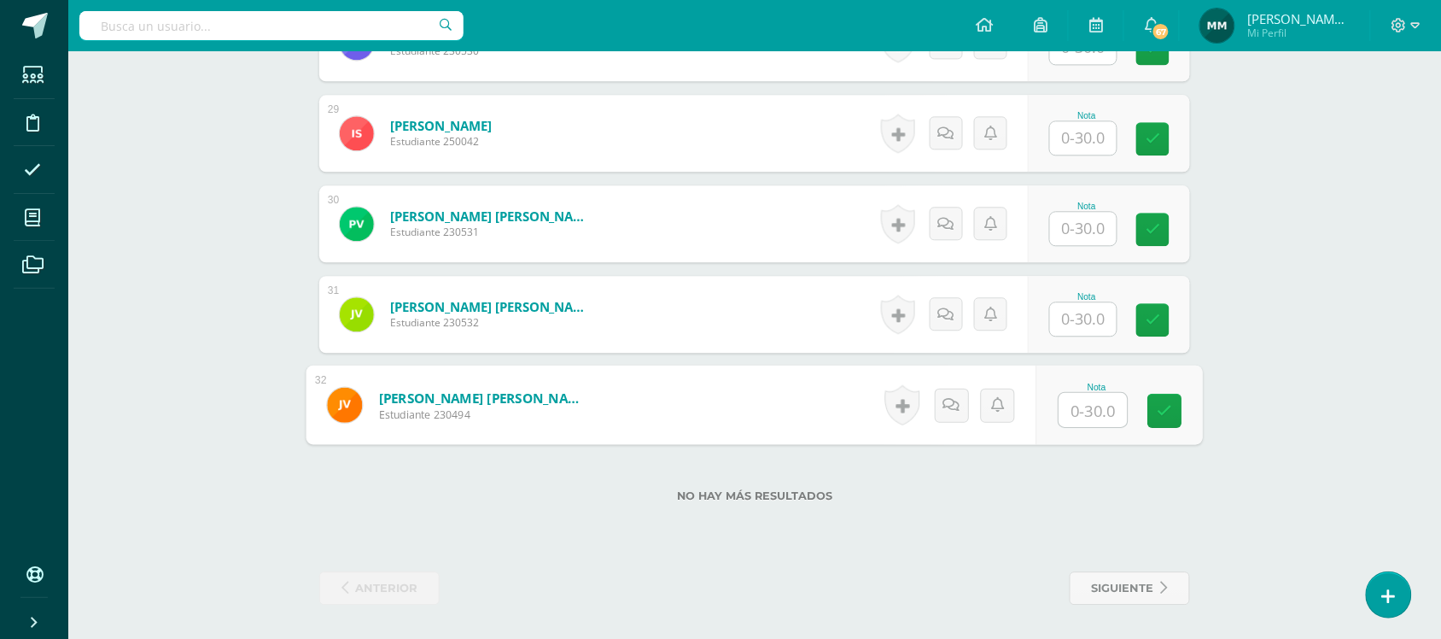
click at [1097, 406] on input "text" at bounding box center [1093, 410] width 68 height 34
type input "14.5"
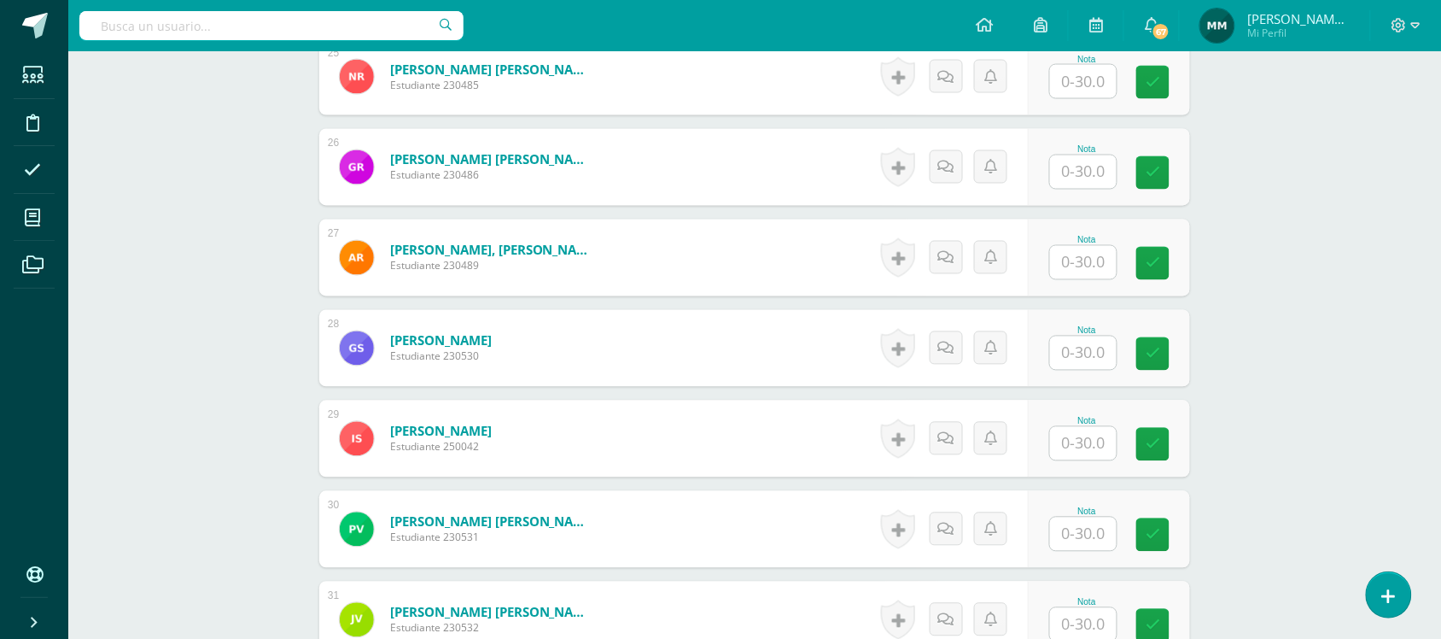
scroll to position [2695, 0]
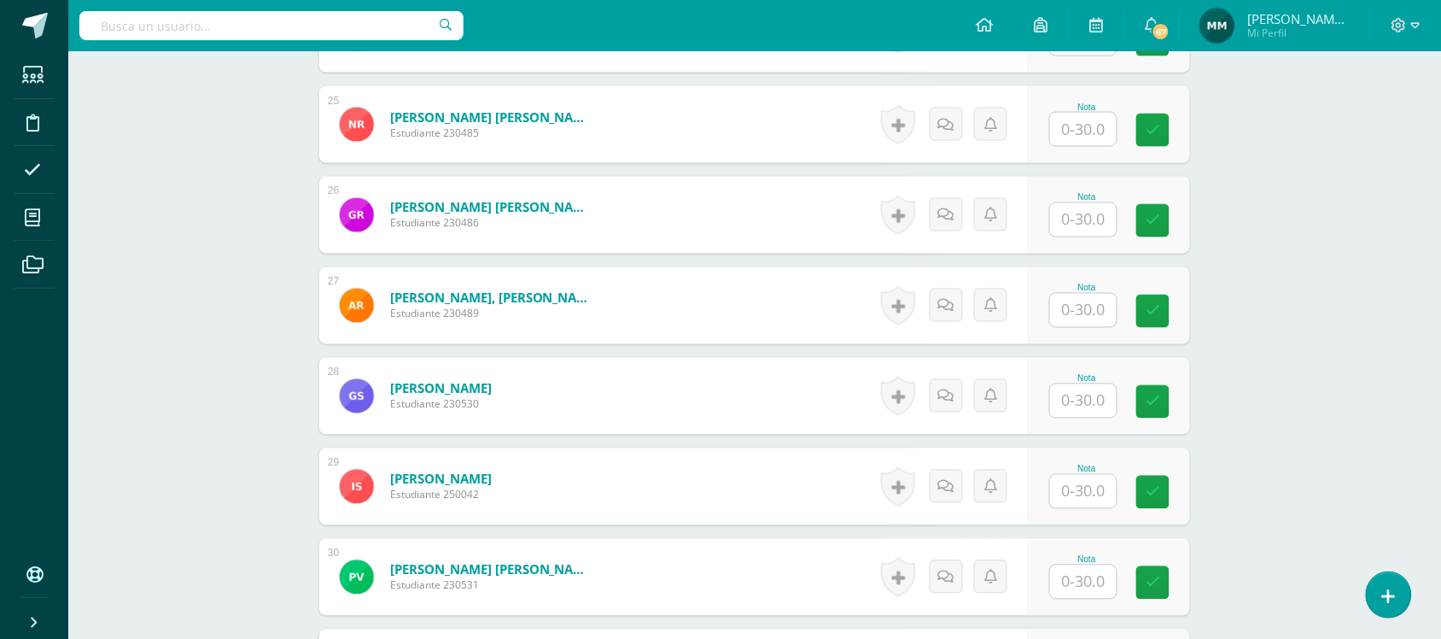
click at [1094, 225] on input "text" at bounding box center [1083, 219] width 67 height 33
type input "8"
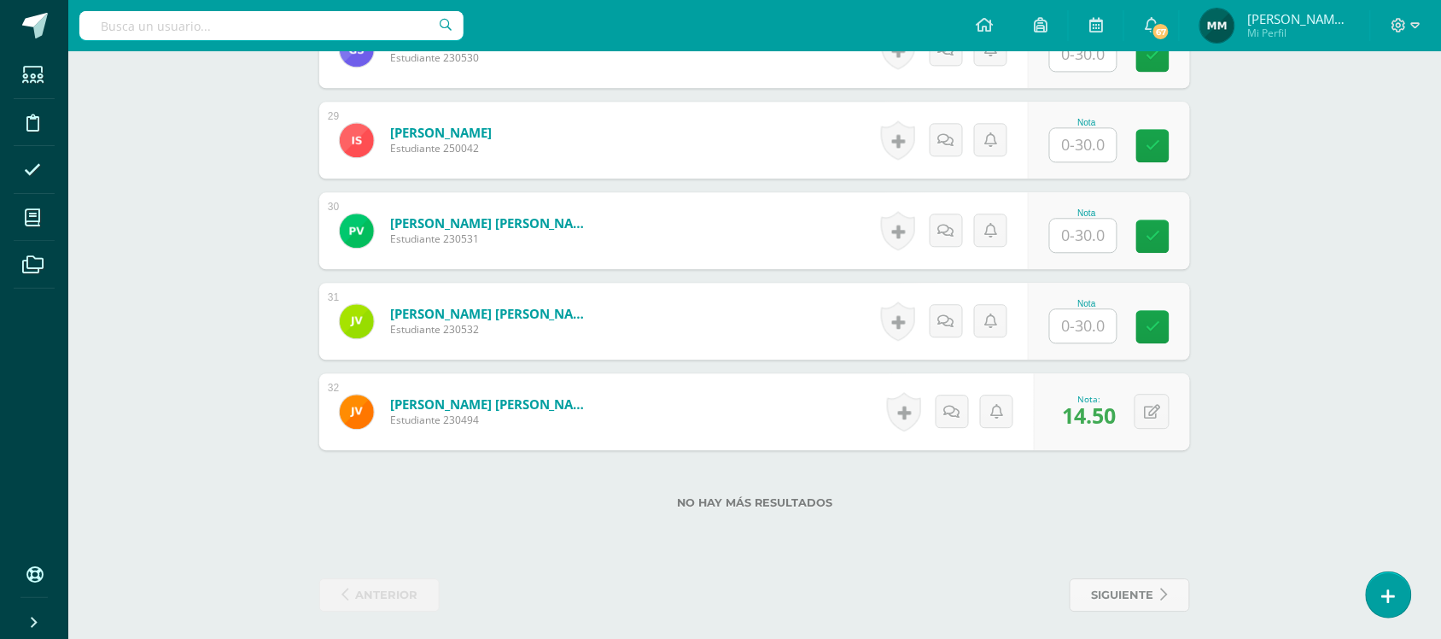
scroll to position [3049, 0]
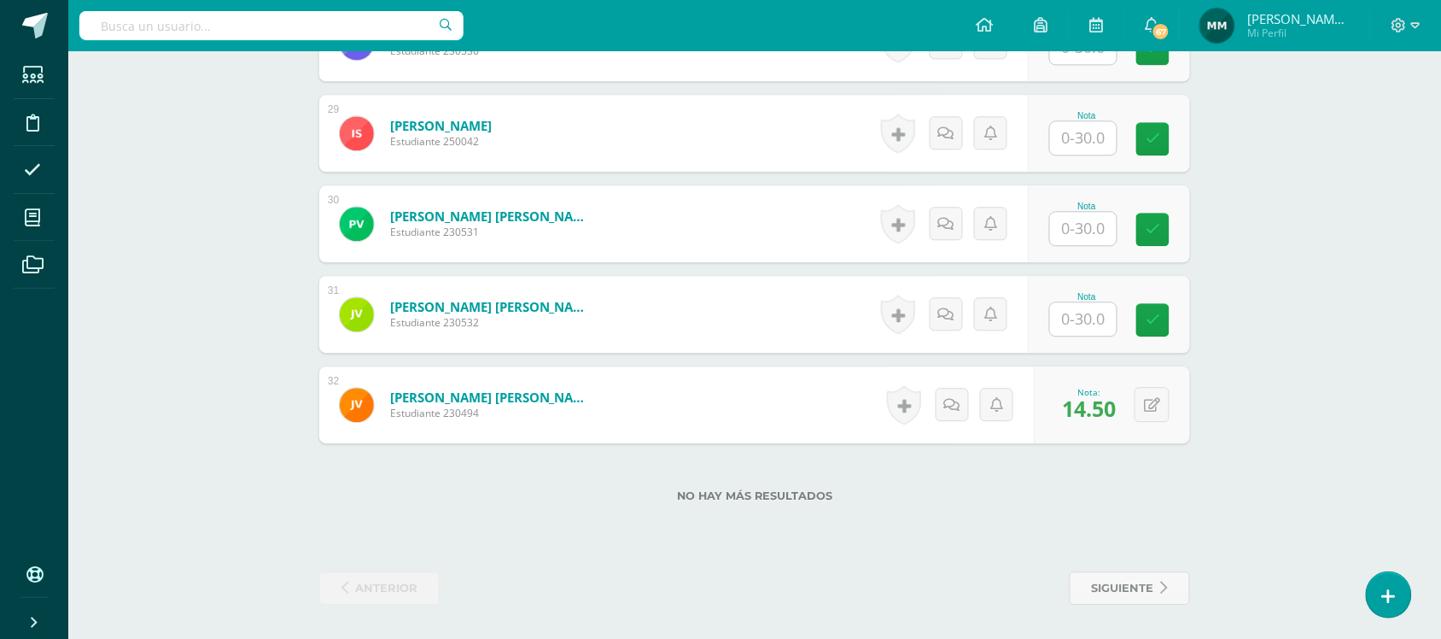
click at [1089, 220] on input "text" at bounding box center [1083, 228] width 67 height 33
type input "10"
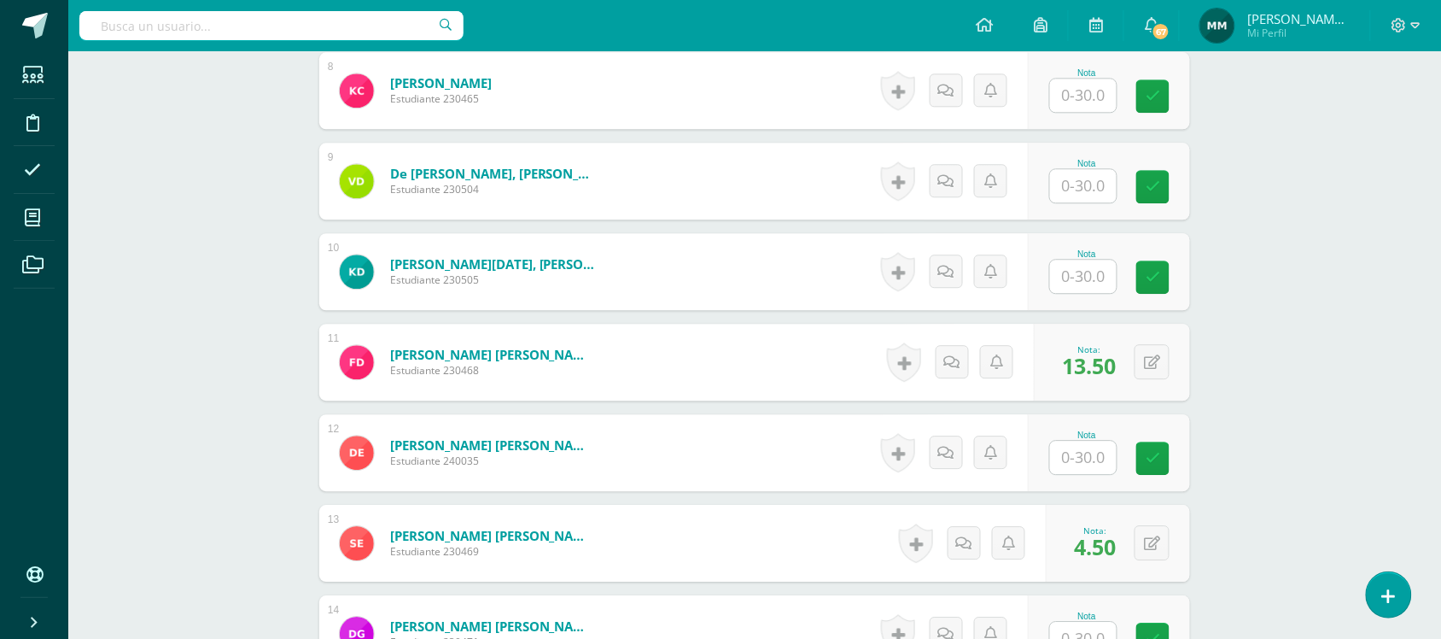
scroll to position [1185, 0]
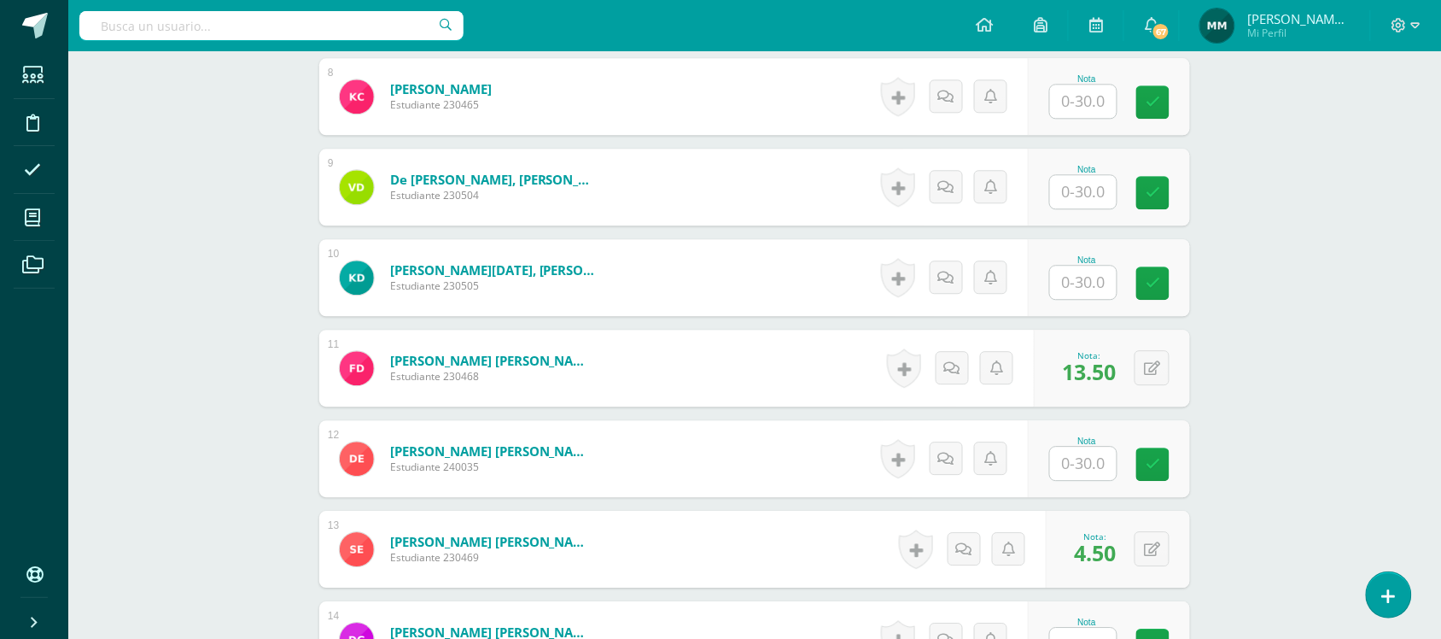
click at [1085, 190] on input "text" at bounding box center [1083, 191] width 67 height 33
type input "21.5"
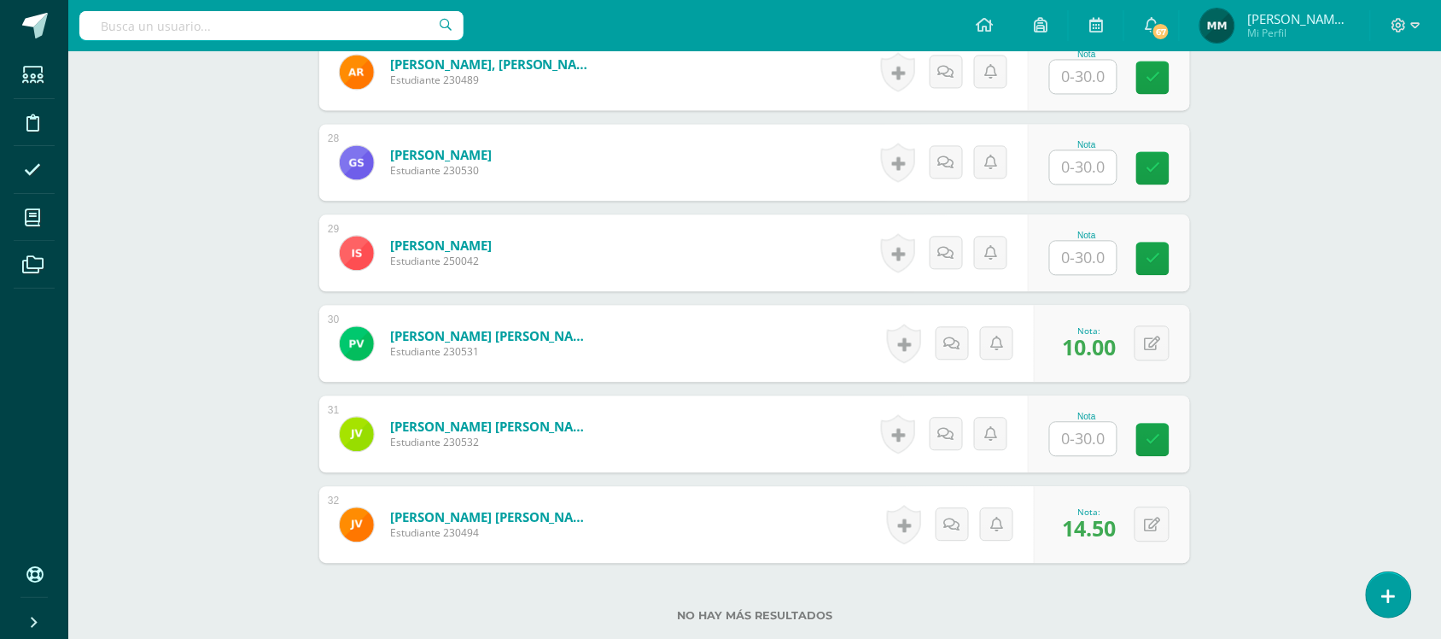
scroll to position [3049, 0]
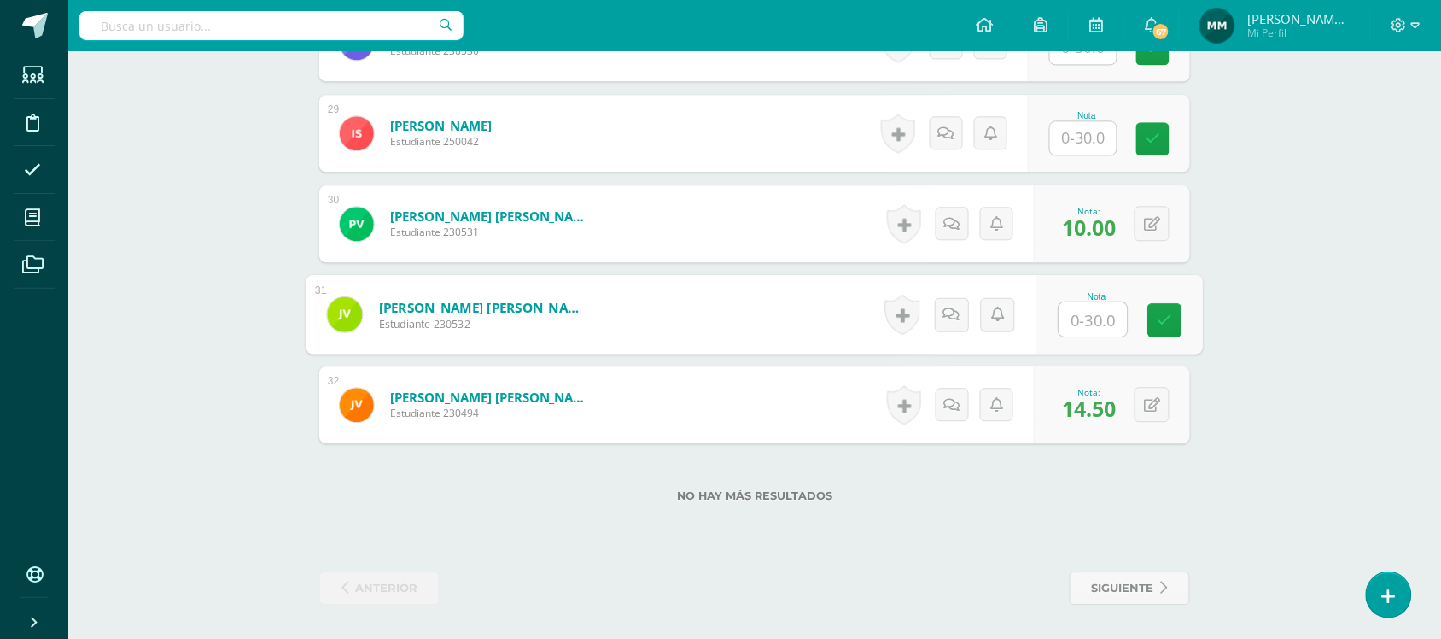
click at [1084, 320] on input "text" at bounding box center [1093, 319] width 68 height 34
type input "19.5"
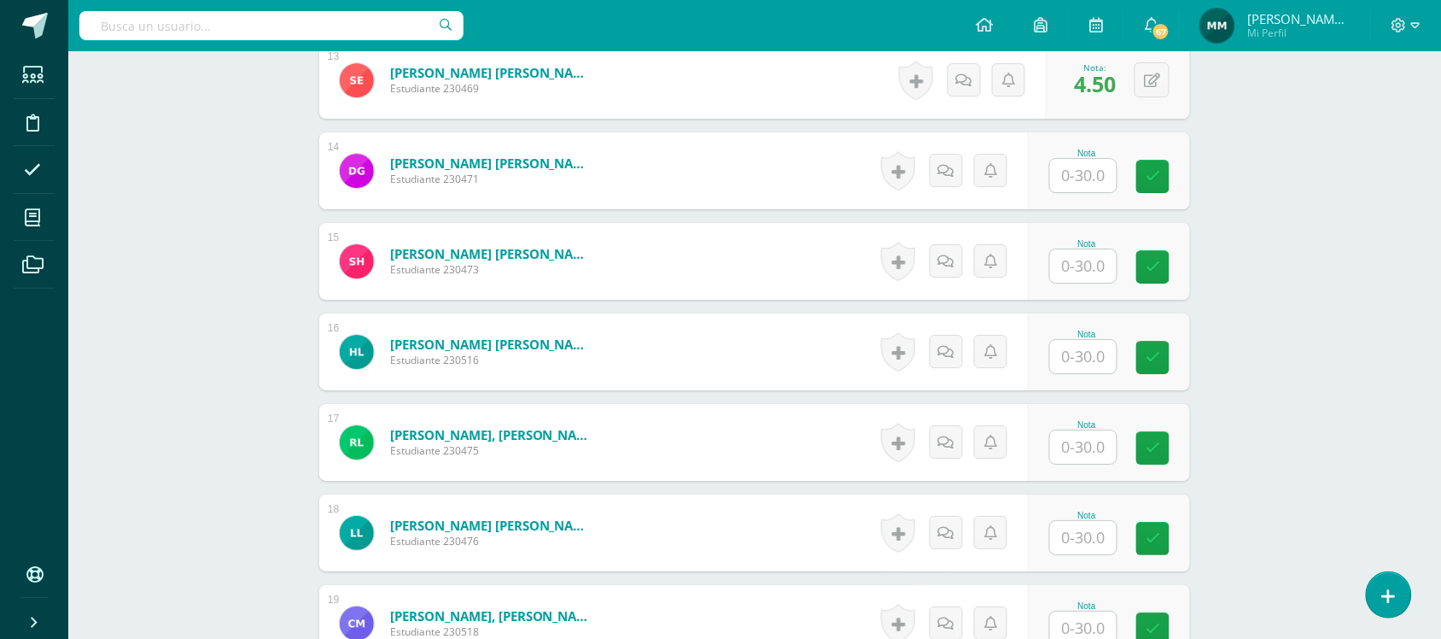
scroll to position [1653, 0]
click at [1084, 256] on input "text" at bounding box center [1083, 266] width 67 height 33
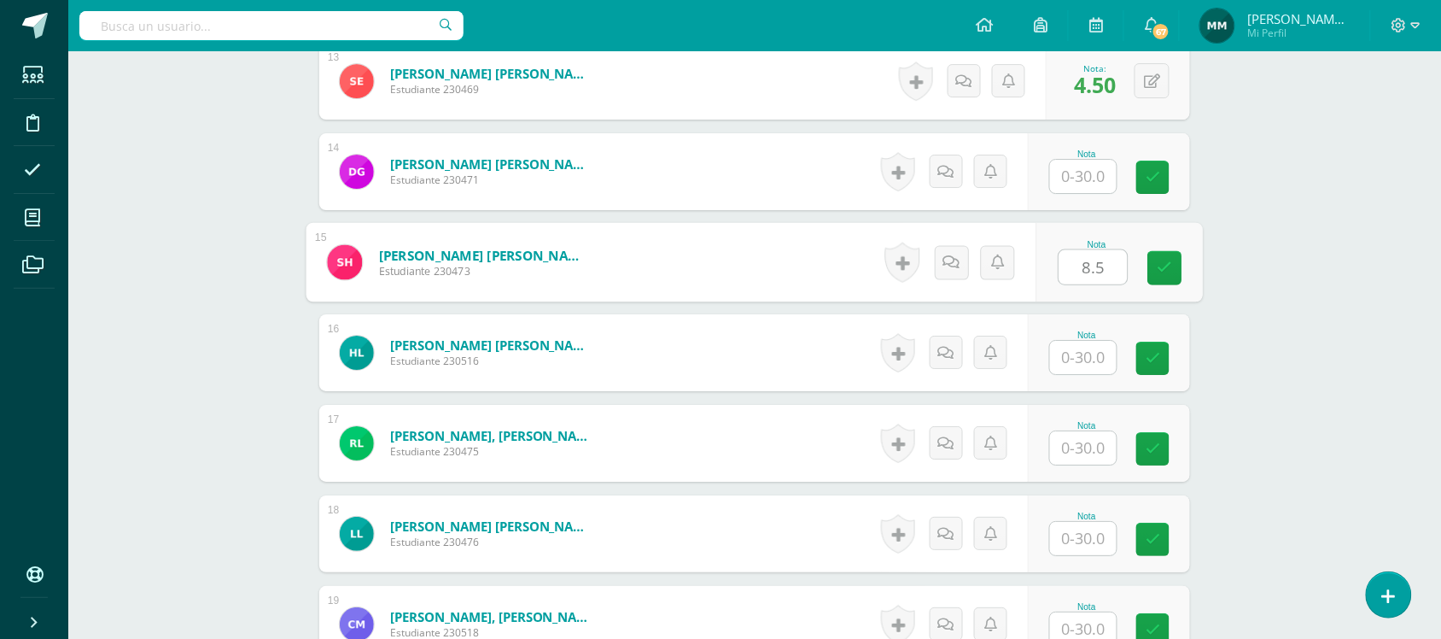
type input "8.5"
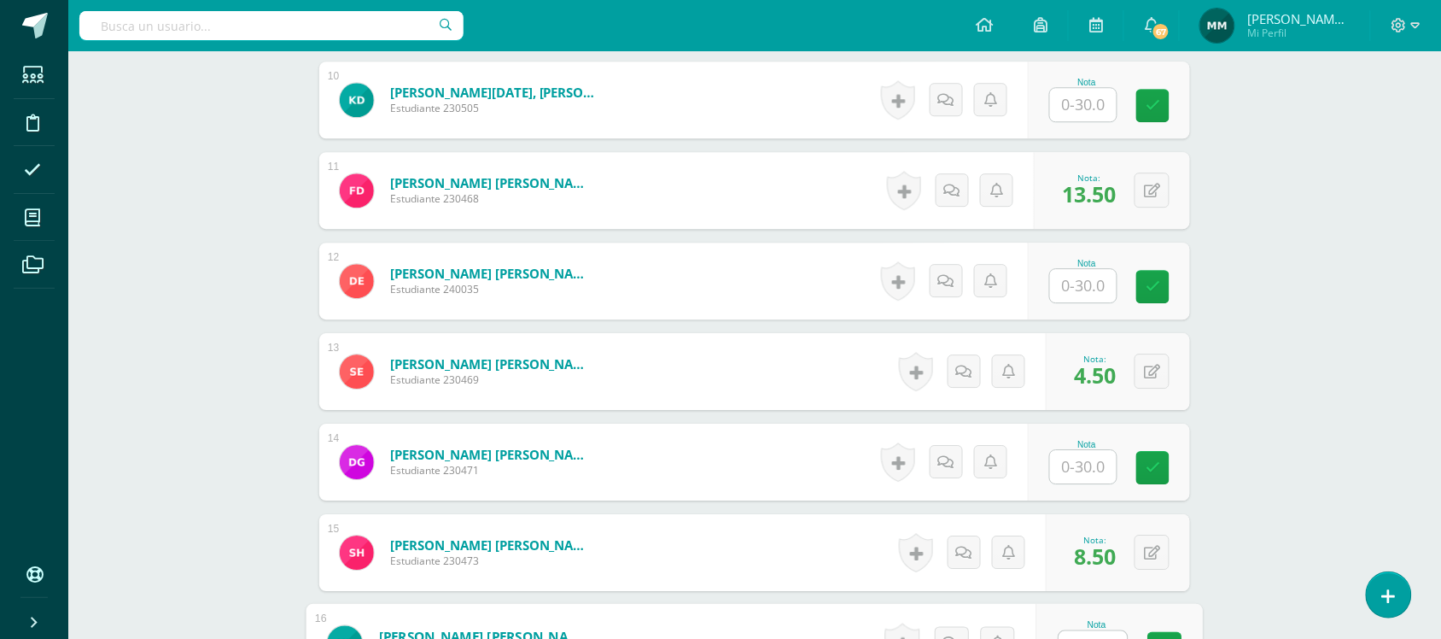
scroll to position [1358, 0]
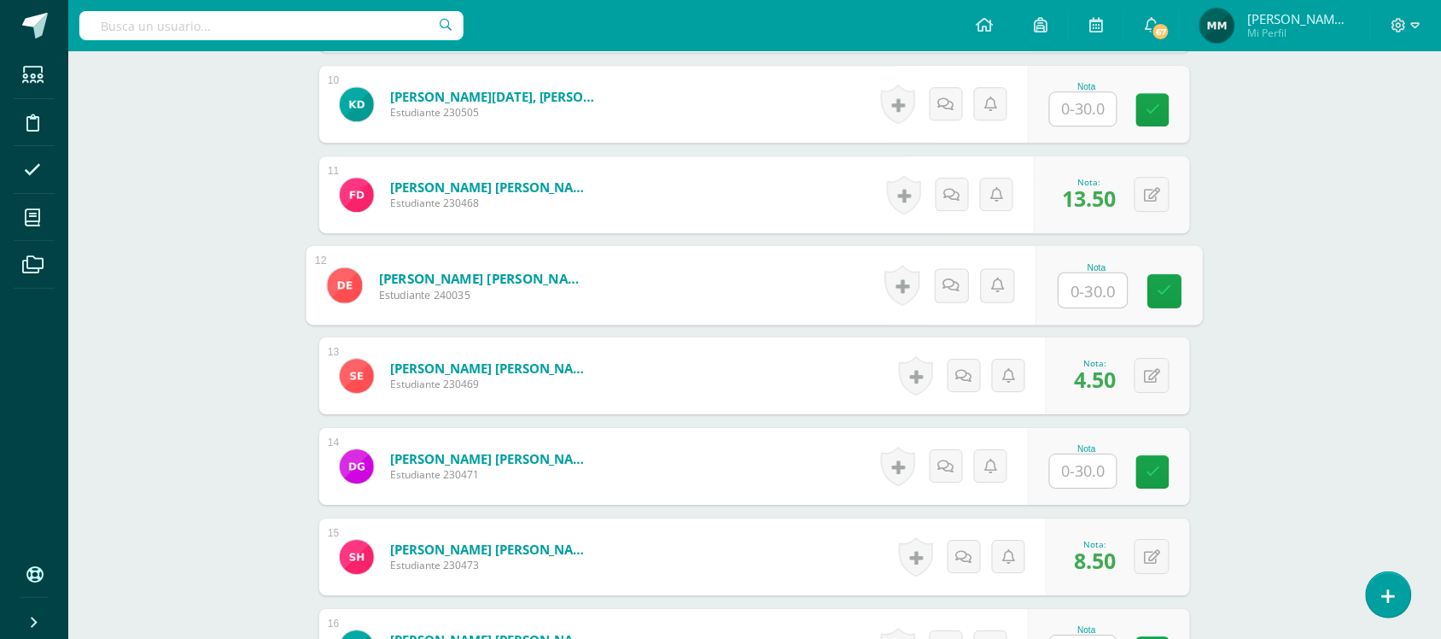
click at [1087, 295] on input "text" at bounding box center [1093, 290] width 68 height 34
type input "17"
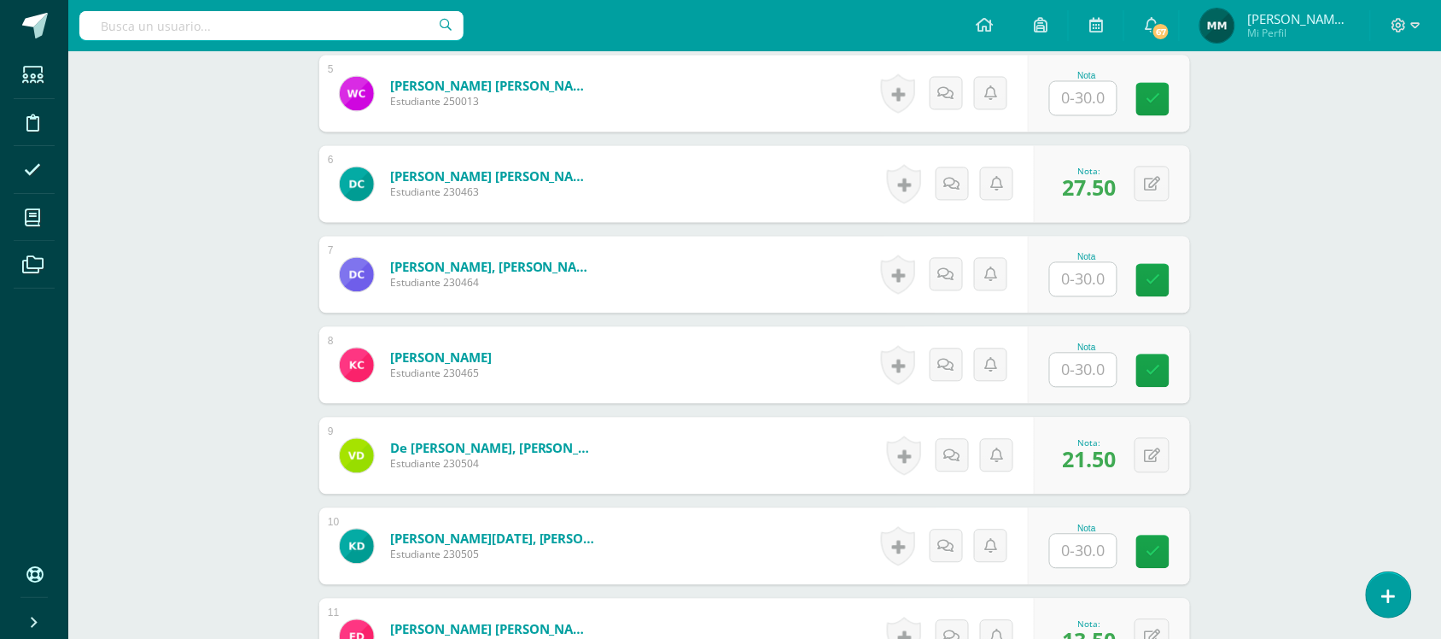
scroll to position [956, 0]
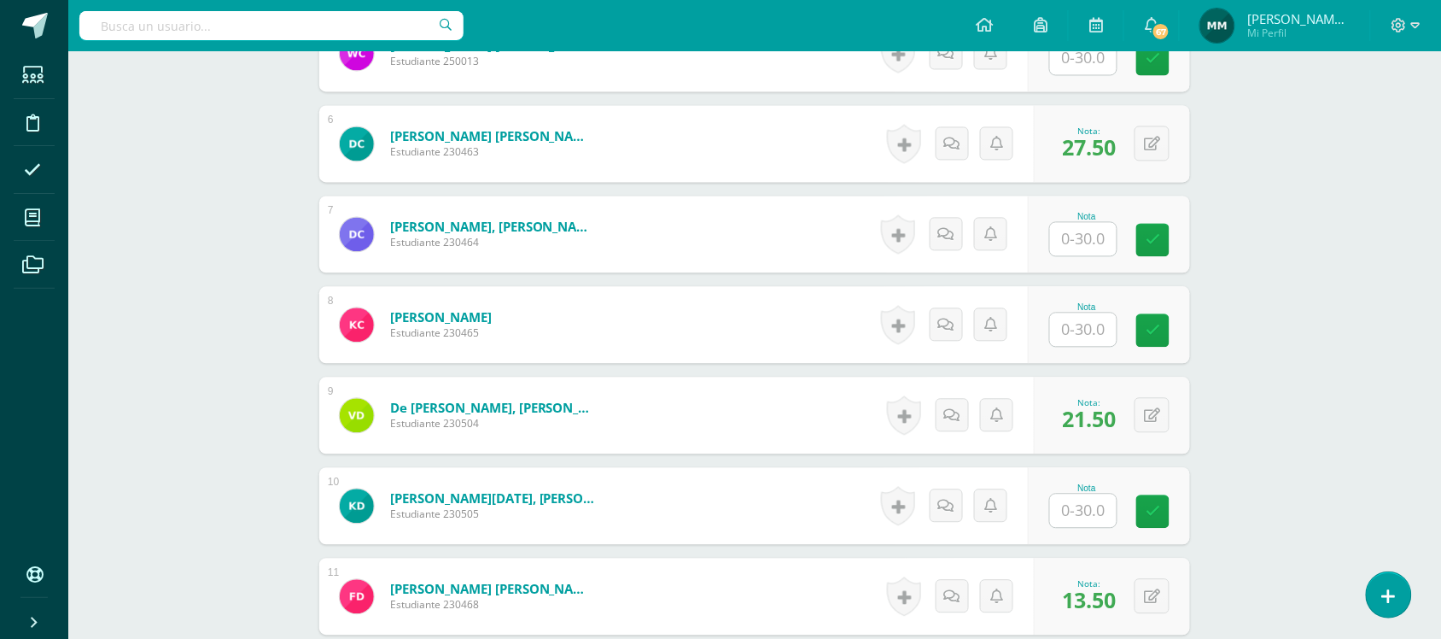
click at [1073, 530] on div "Nota" at bounding box center [1109, 506] width 162 height 77
click at [1077, 516] on input "text" at bounding box center [1083, 510] width 67 height 33
type input "17"
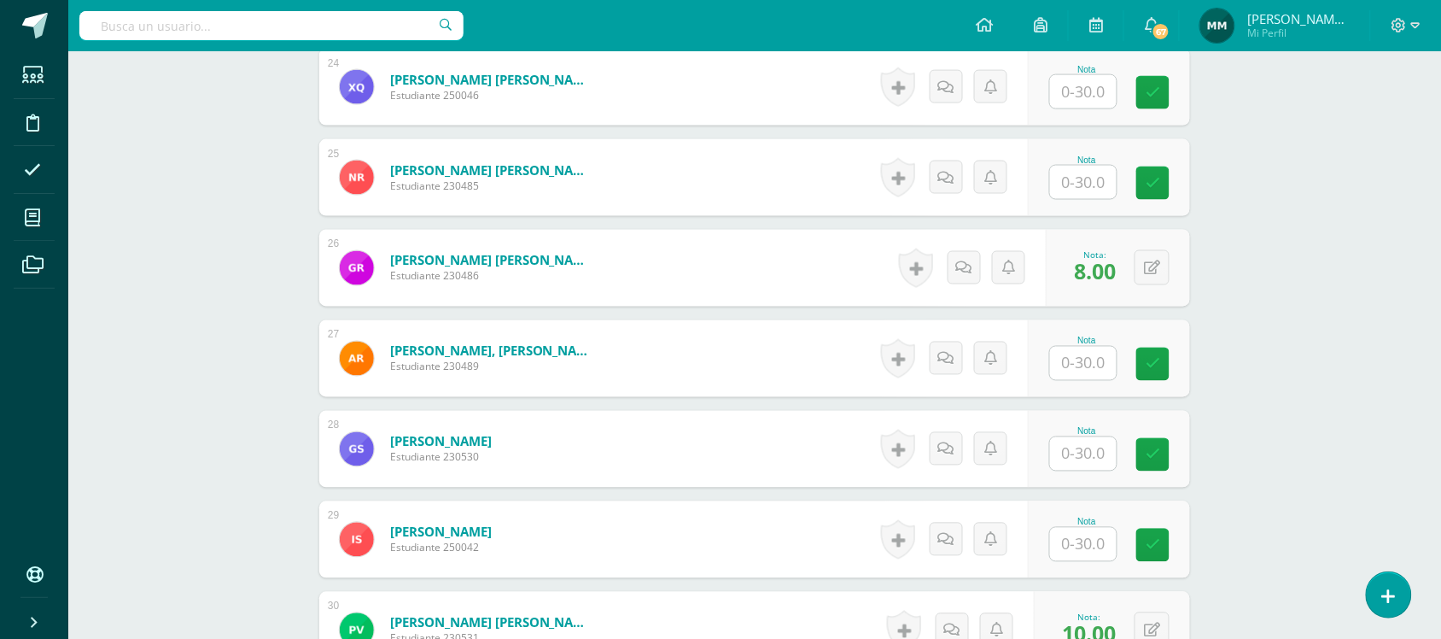
scroll to position [2643, 0]
click at [1082, 451] on input "text" at bounding box center [1093, 453] width 68 height 34
type input "5"
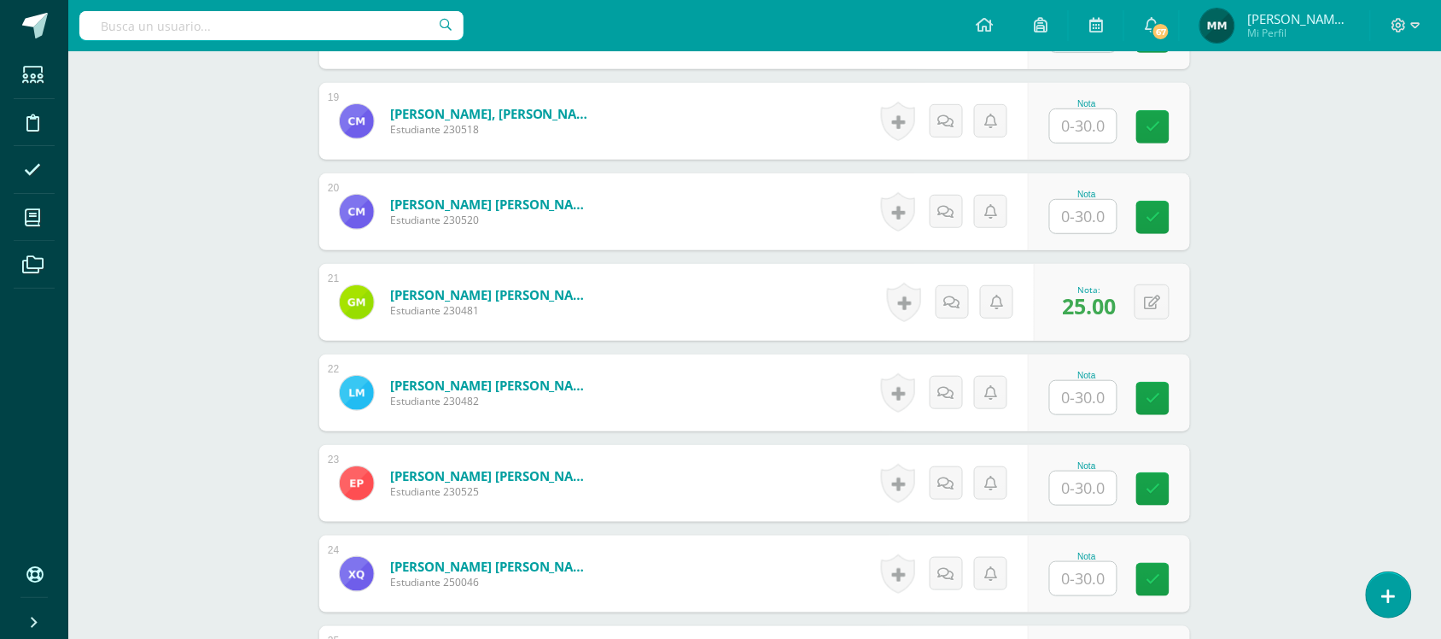
scroll to position [2045, 0]
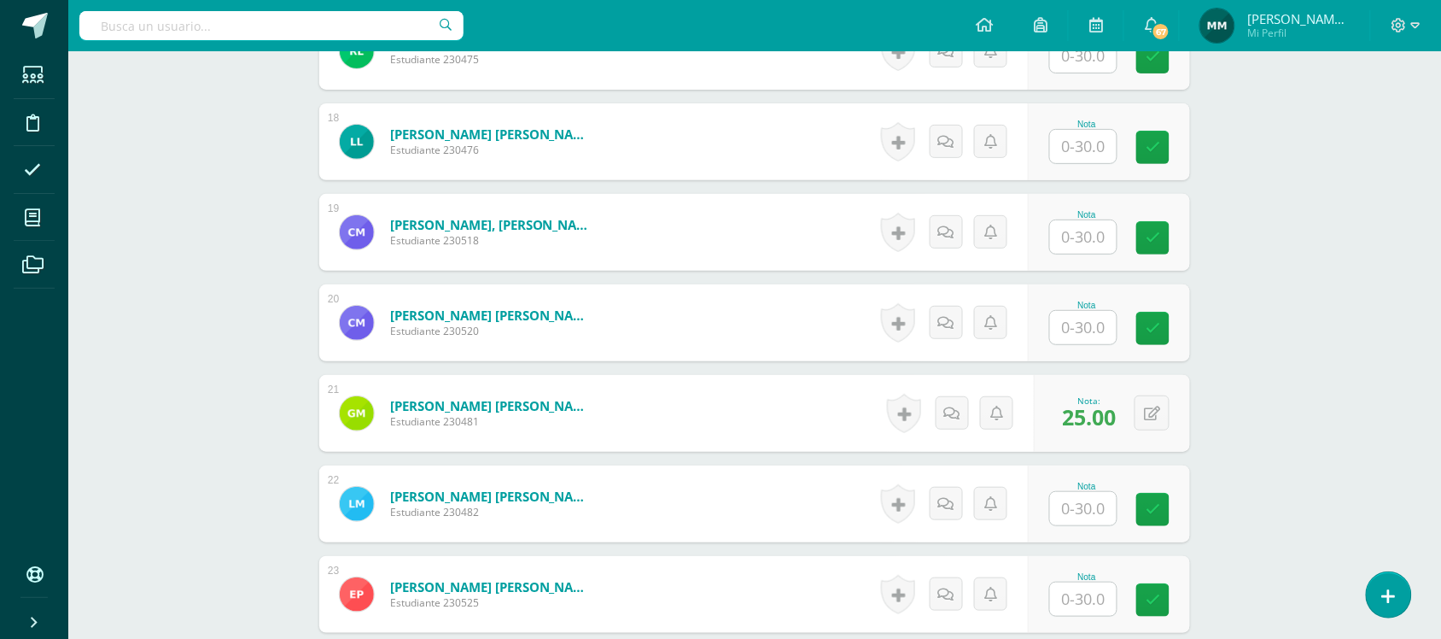
click at [1100, 240] on input "text" at bounding box center [1083, 236] width 67 height 33
type input "25"
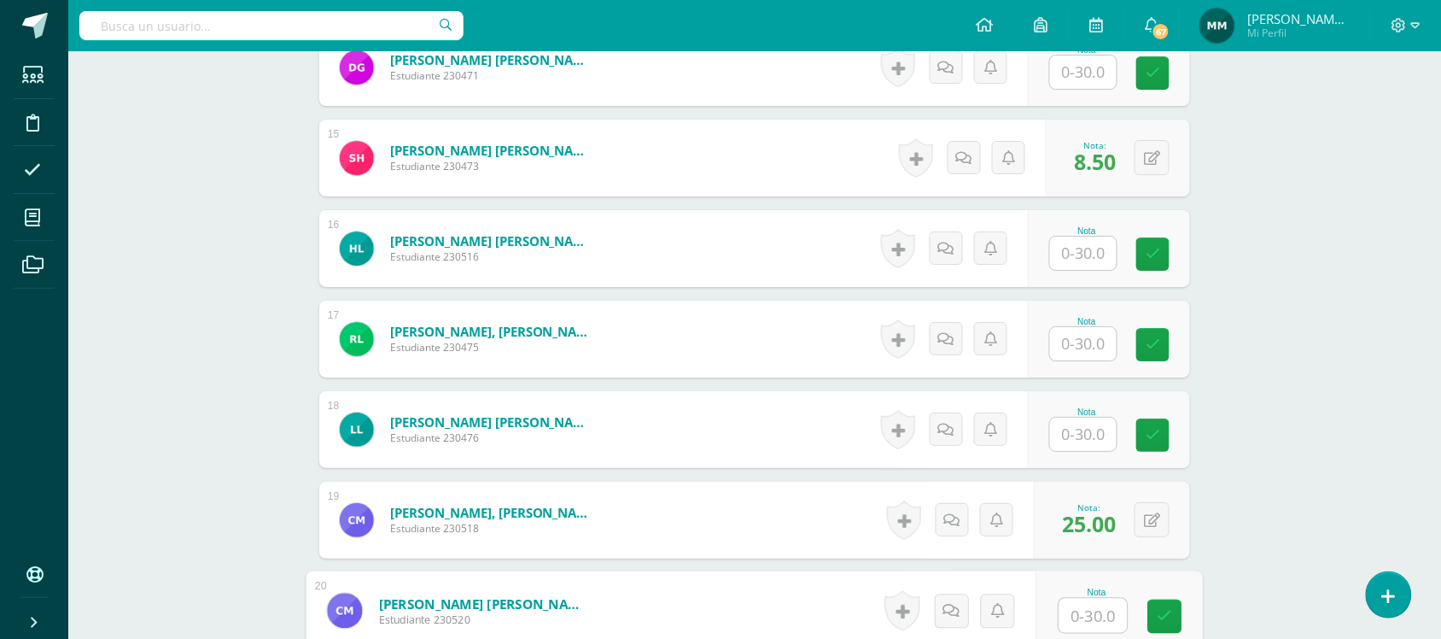
scroll to position [1754, 0]
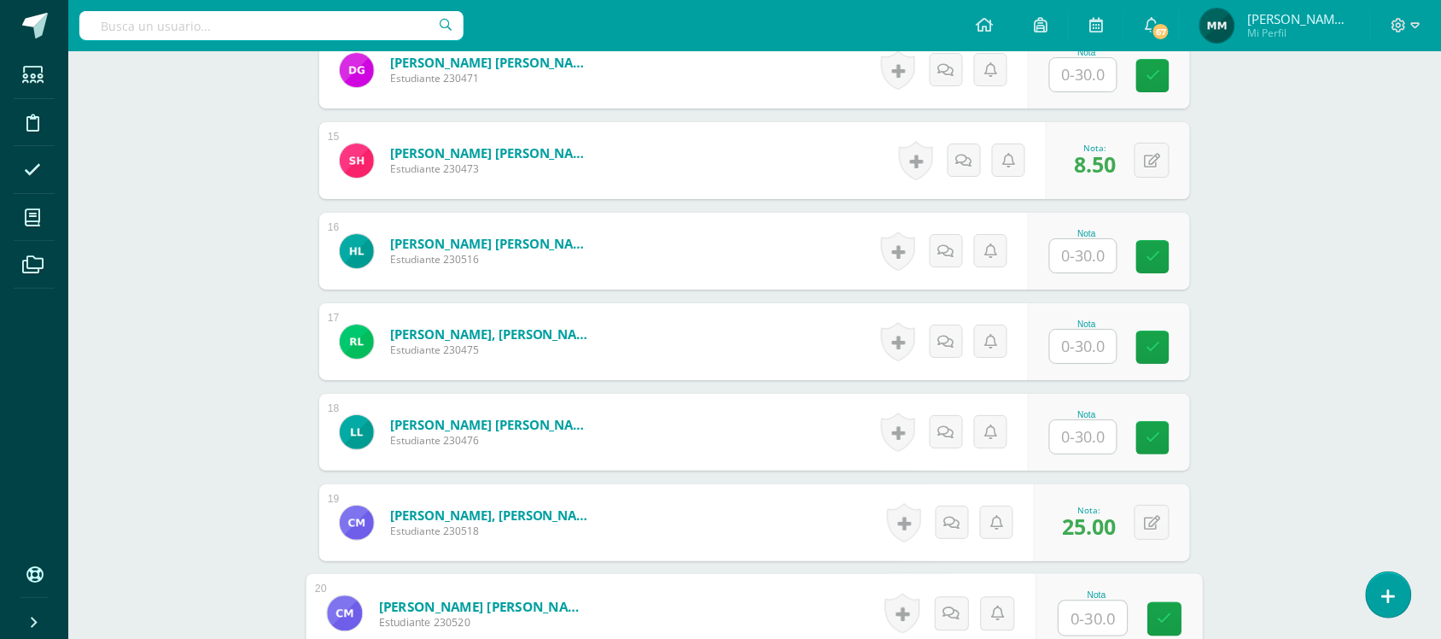
click at [1085, 354] on input "text" at bounding box center [1083, 346] width 67 height 33
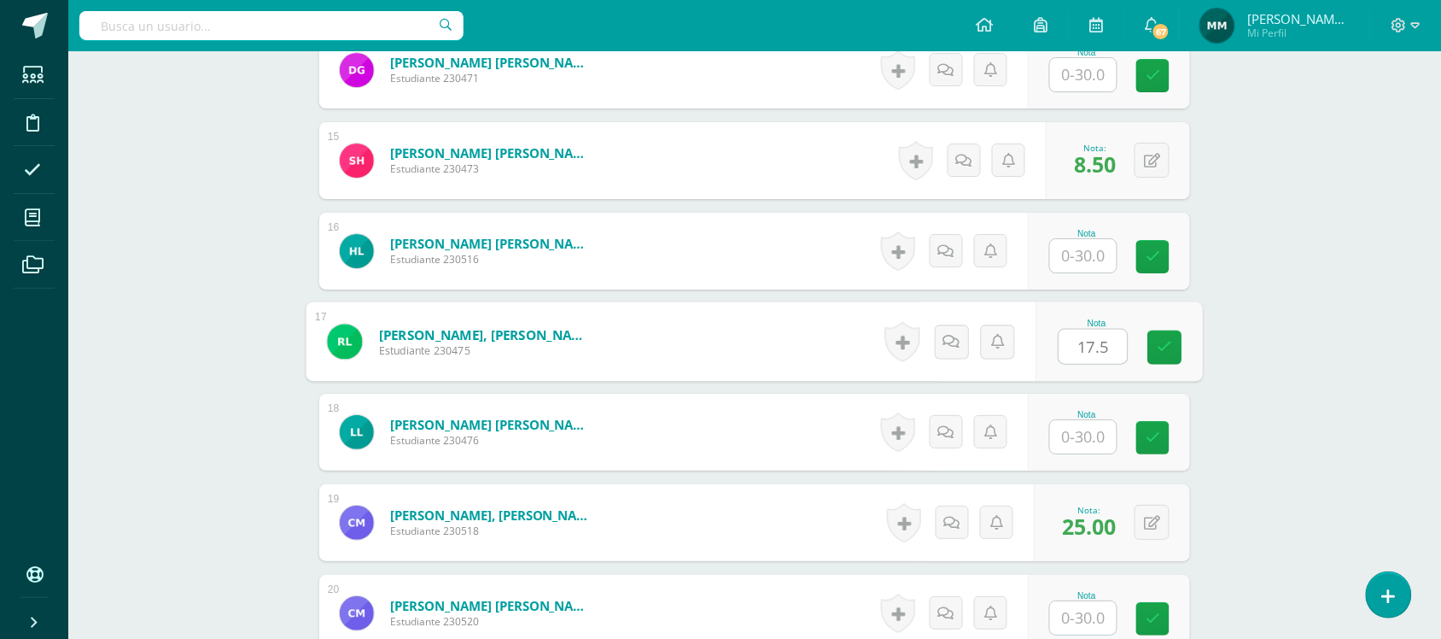
type input "17.5"
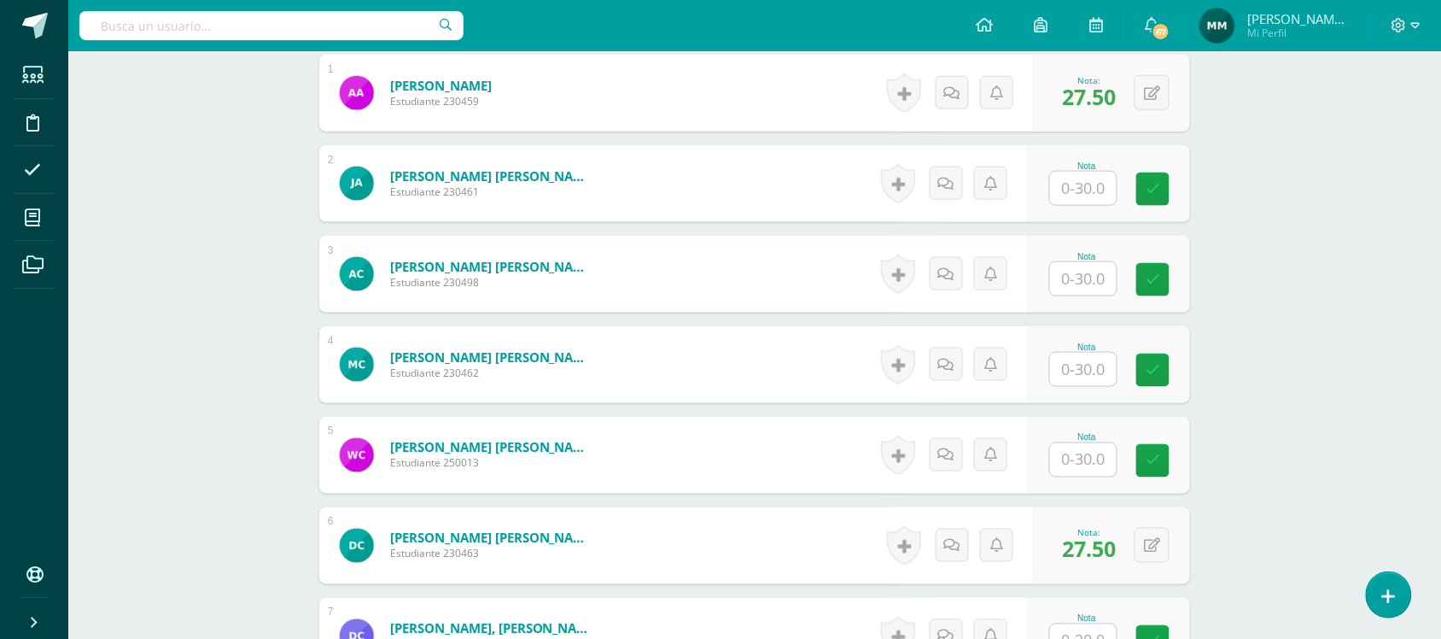
scroll to position [553, 0]
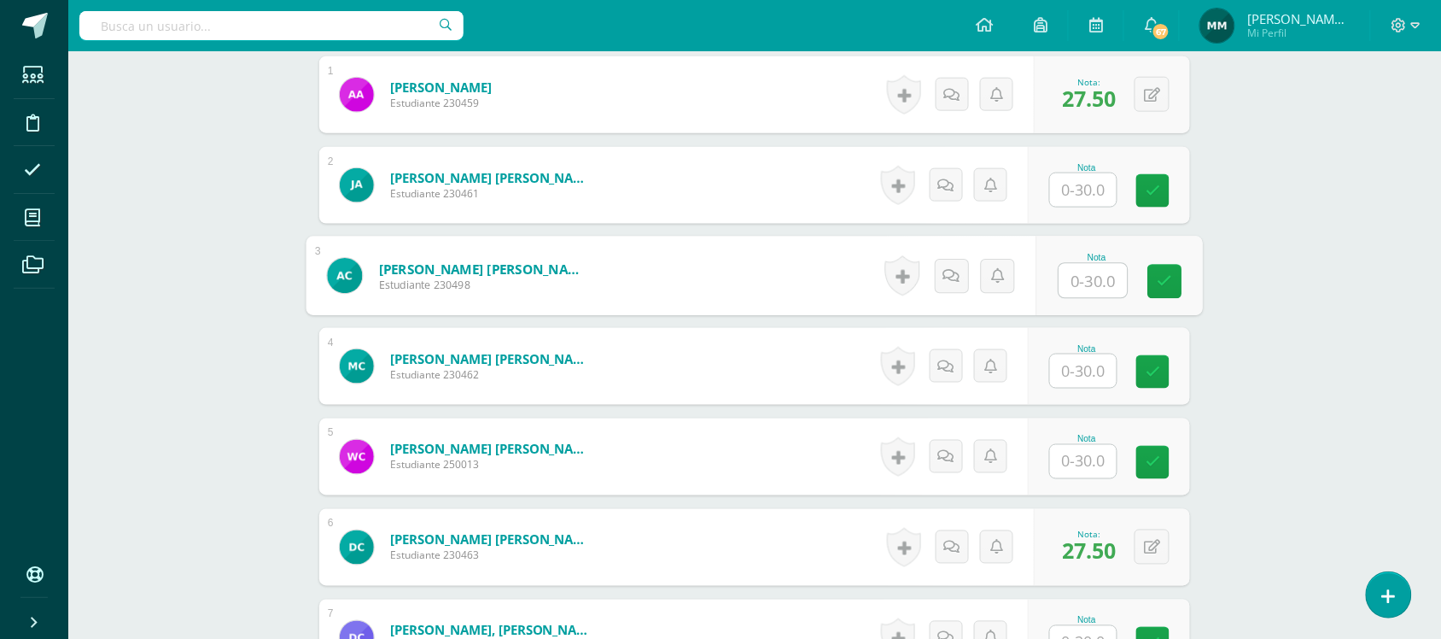
click at [1094, 287] on input "text" at bounding box center [1093, 281] width 68 height 34
type input "12"
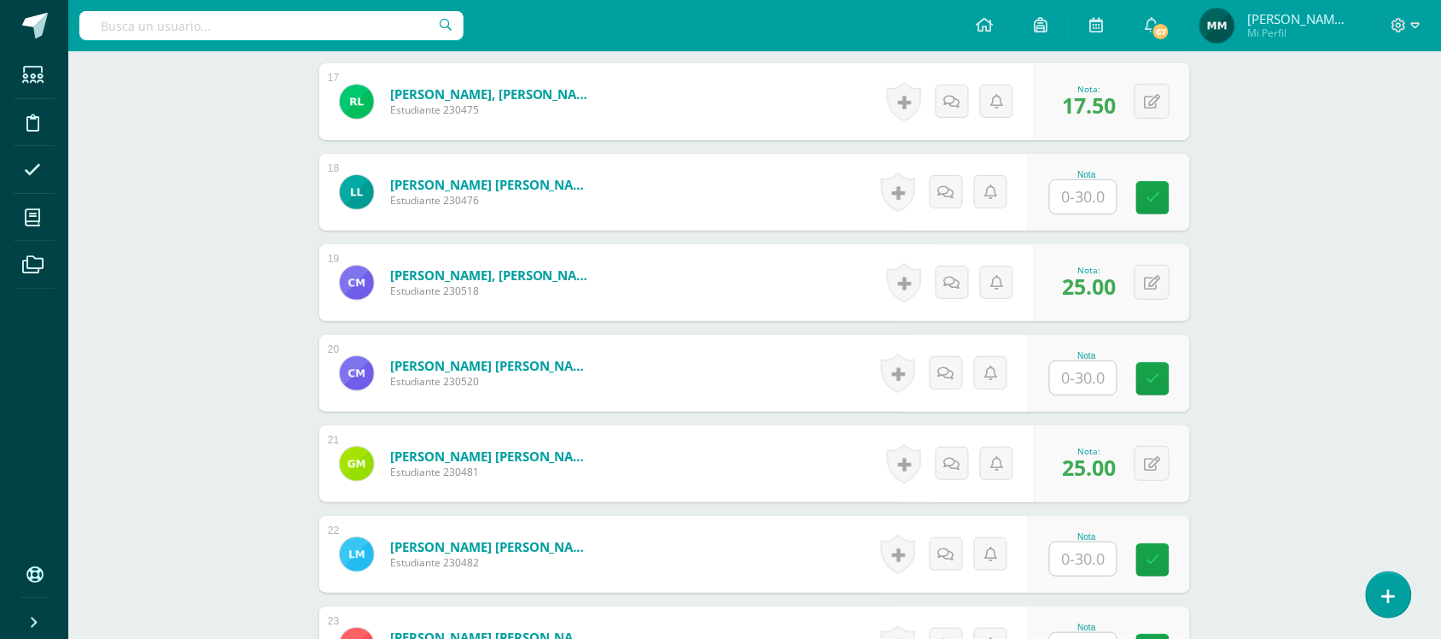
scroll to position [1996, 0]
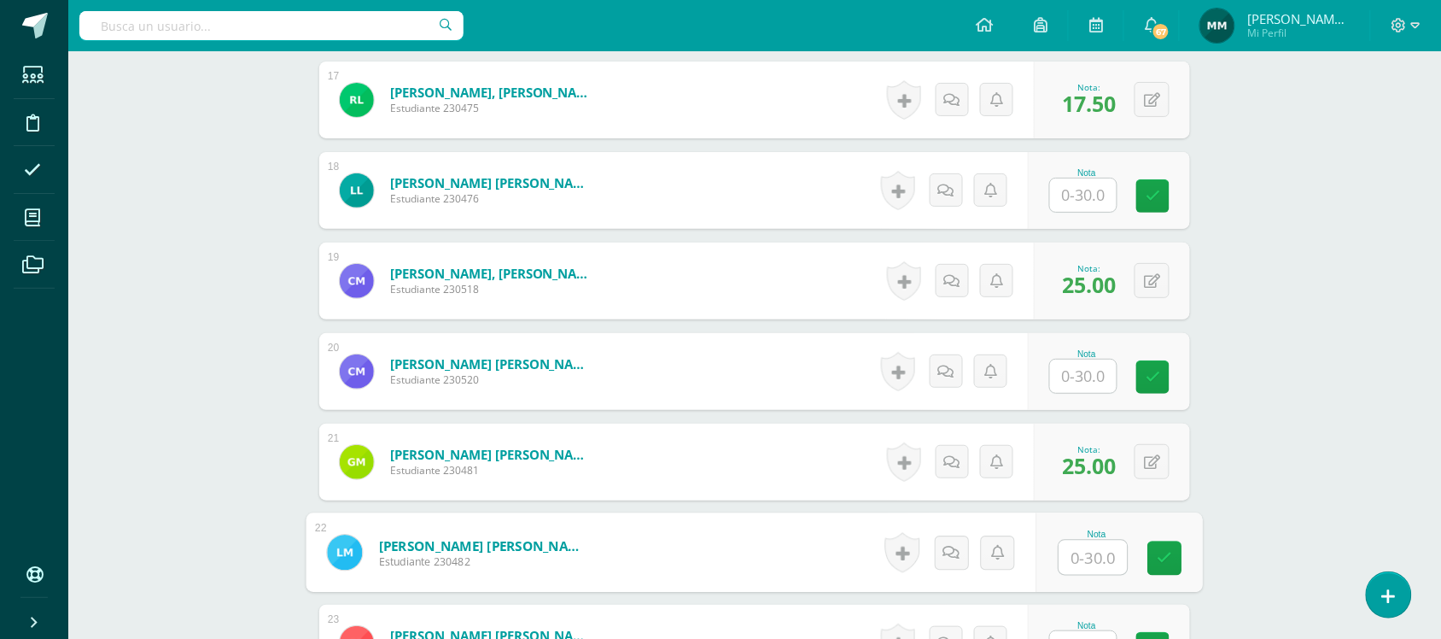
click at [1086, 553] on input "text" at bounding box center [1093, 557] width 68 height 34
type input "7"
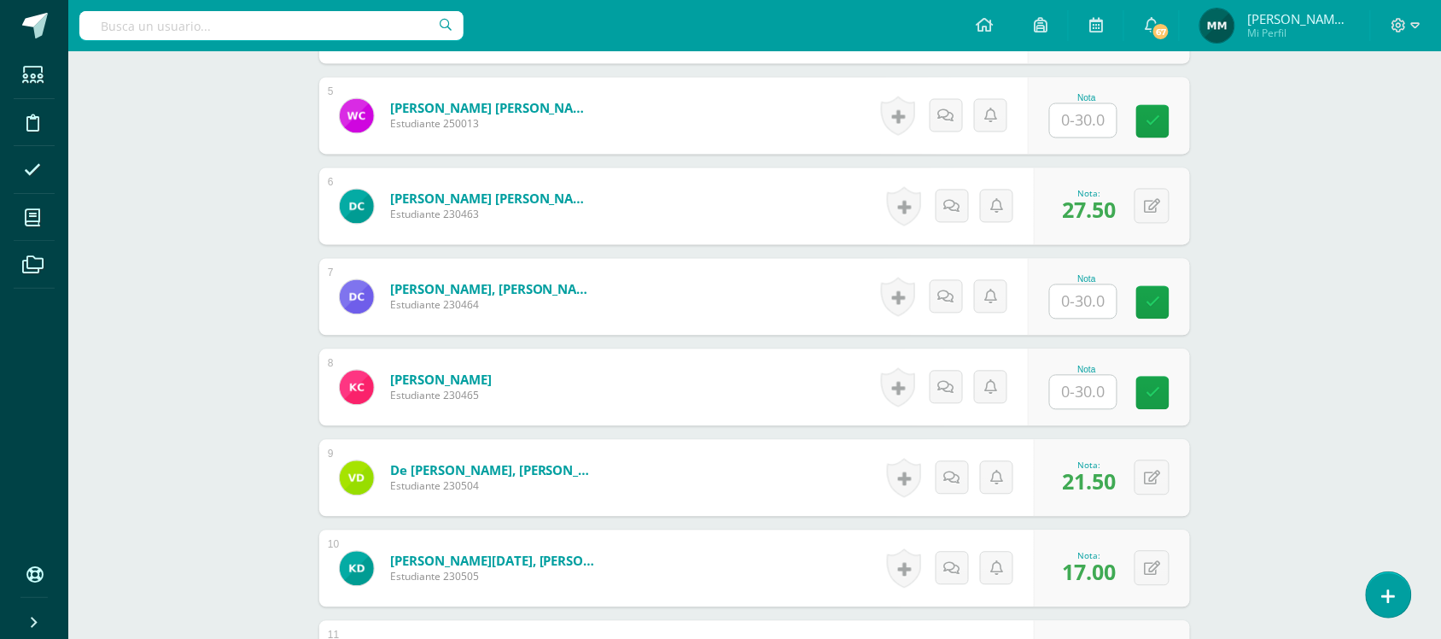
scroll to position [893, 0]
click at [1088, 404] on input "text" at bounding box center [1093, 393] width 68 height 34
type input "20.5"
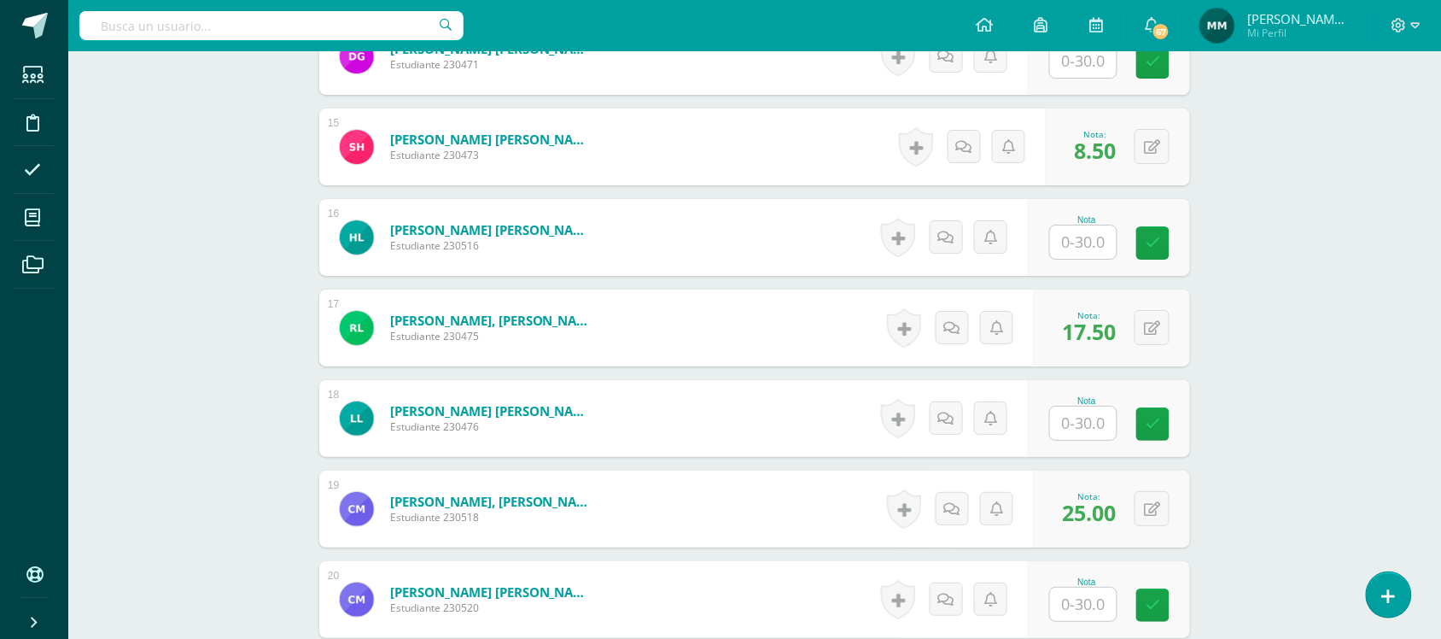
scroll to position [1769, 0]
click at [1078, 428] on input "text" at bounding box center [1083, 422] width 67 height 33
type input "13"
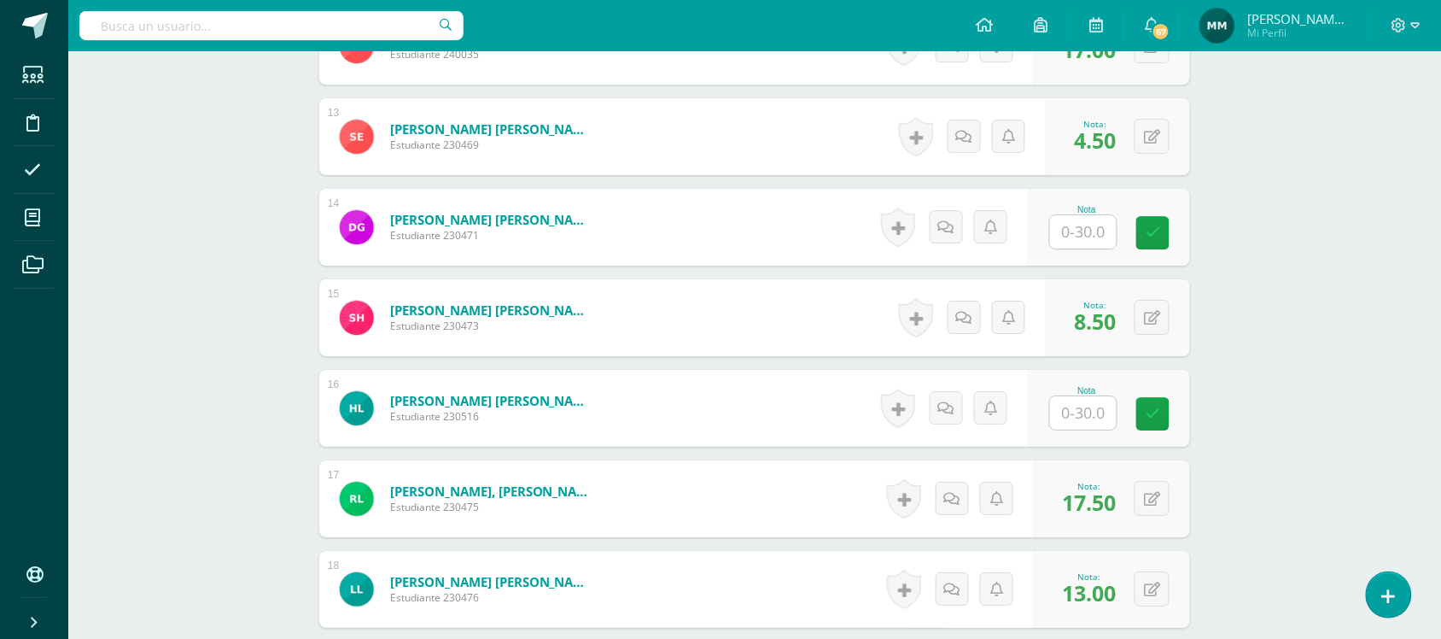
scroll to position [1603, 0]
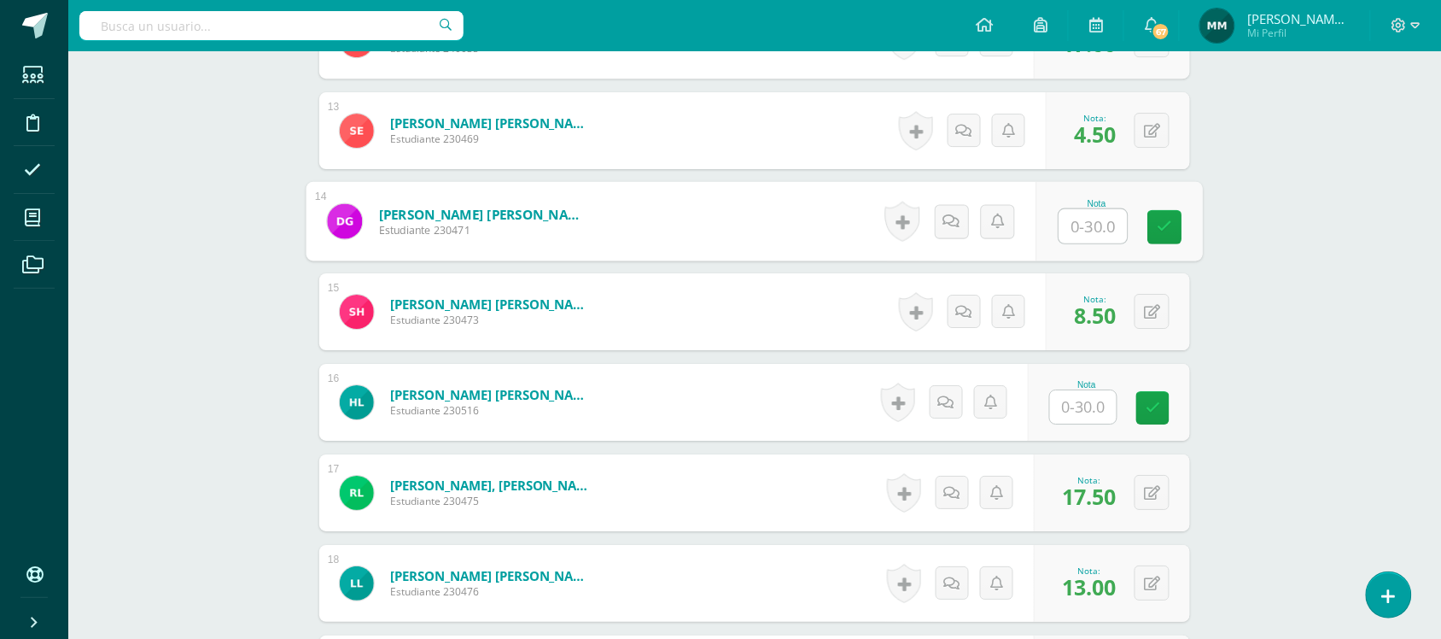
click at [1103, 222] on input "text" at bounding box center [1093, 226] width 68 height 34
type input "18"
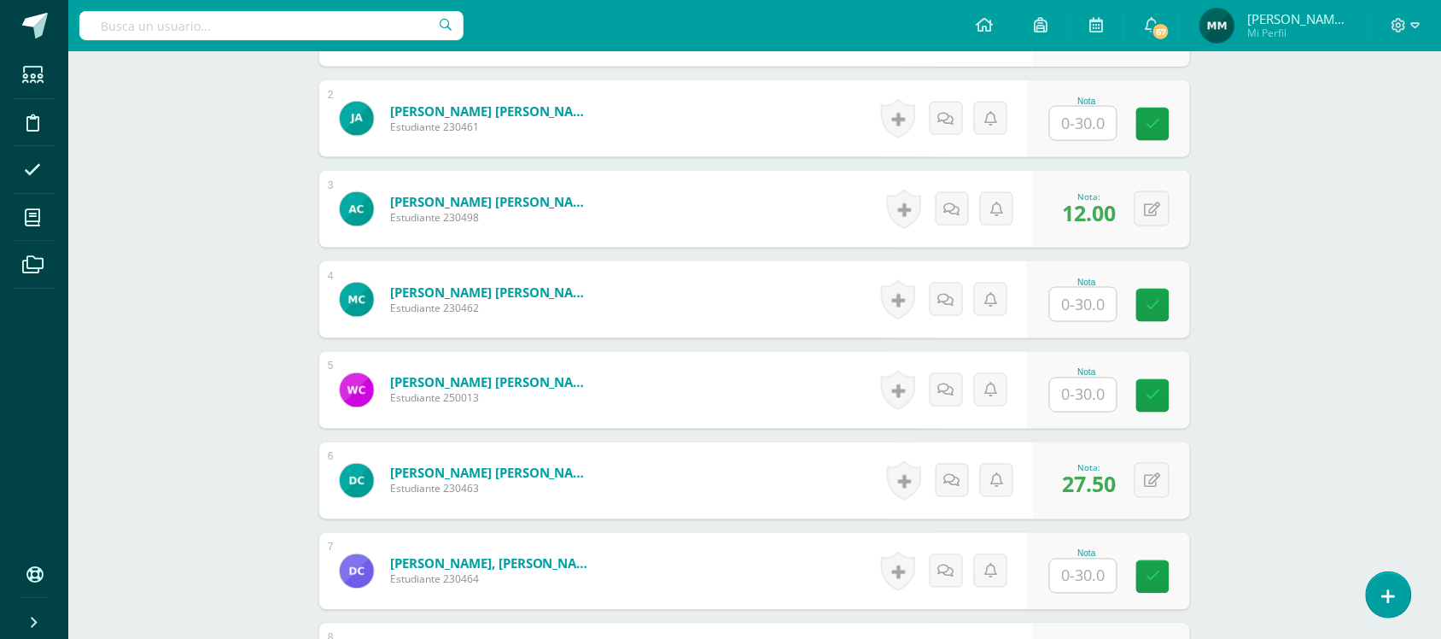
scroll to position [613, 0]
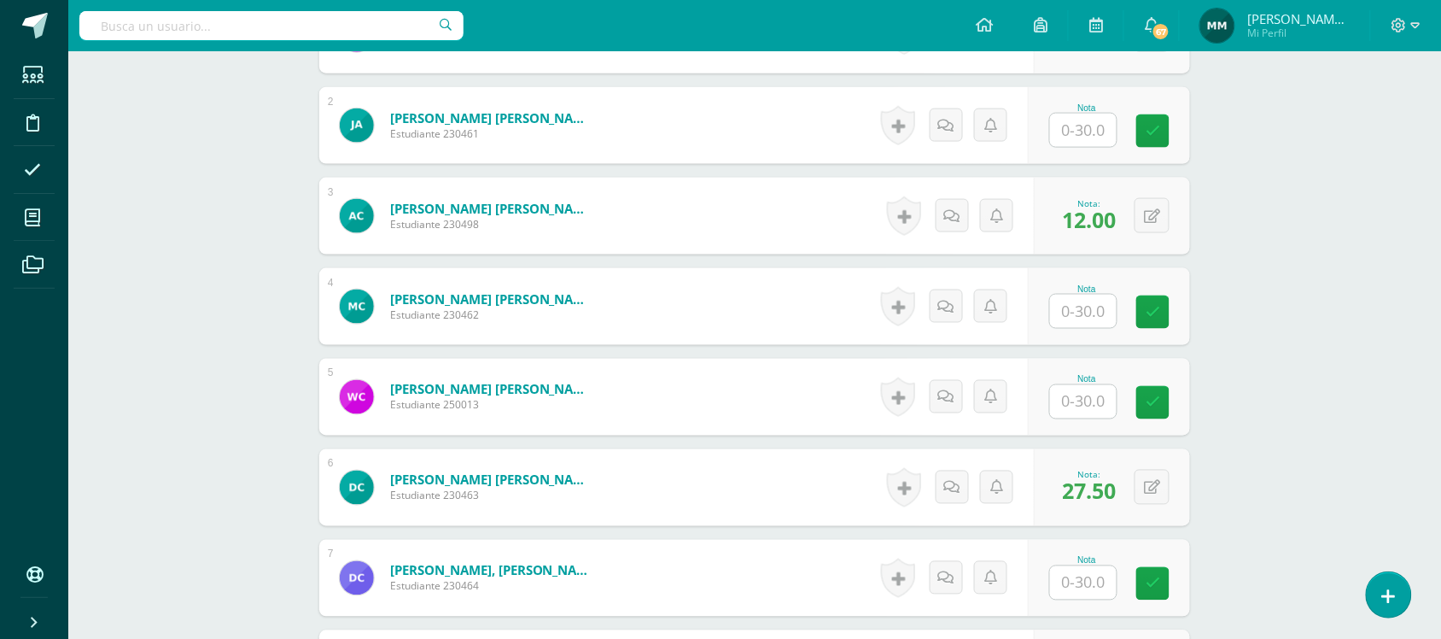
click at [1087, 382] on div "Nota" at bounding box center [1086, 379] width 75 height 9
click at [1078, 401] on input "text" at bounding box center [1083, 401] width 67 height 33
type input "22"
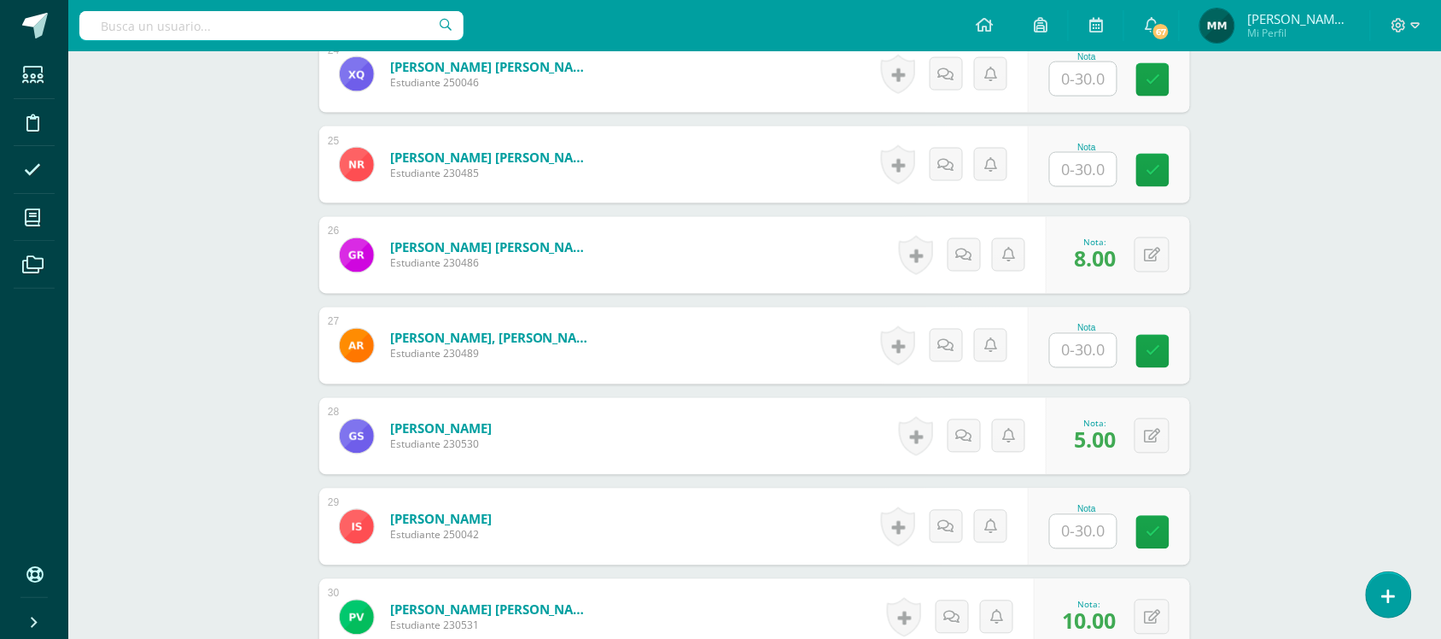
scroll to position [2656, 0]
drag, startPoint x: 1088, startPoint y: 536, endPoint x: 1037, endPoint y: 544, distance: 51.8
click at [1037, 544] on div "Nota" at bounding box center [1119, 526] width 166 height 79
click at [1088, 531] on input "text" at bounding box center [1093, 531] width 68 height 34
type input "7"
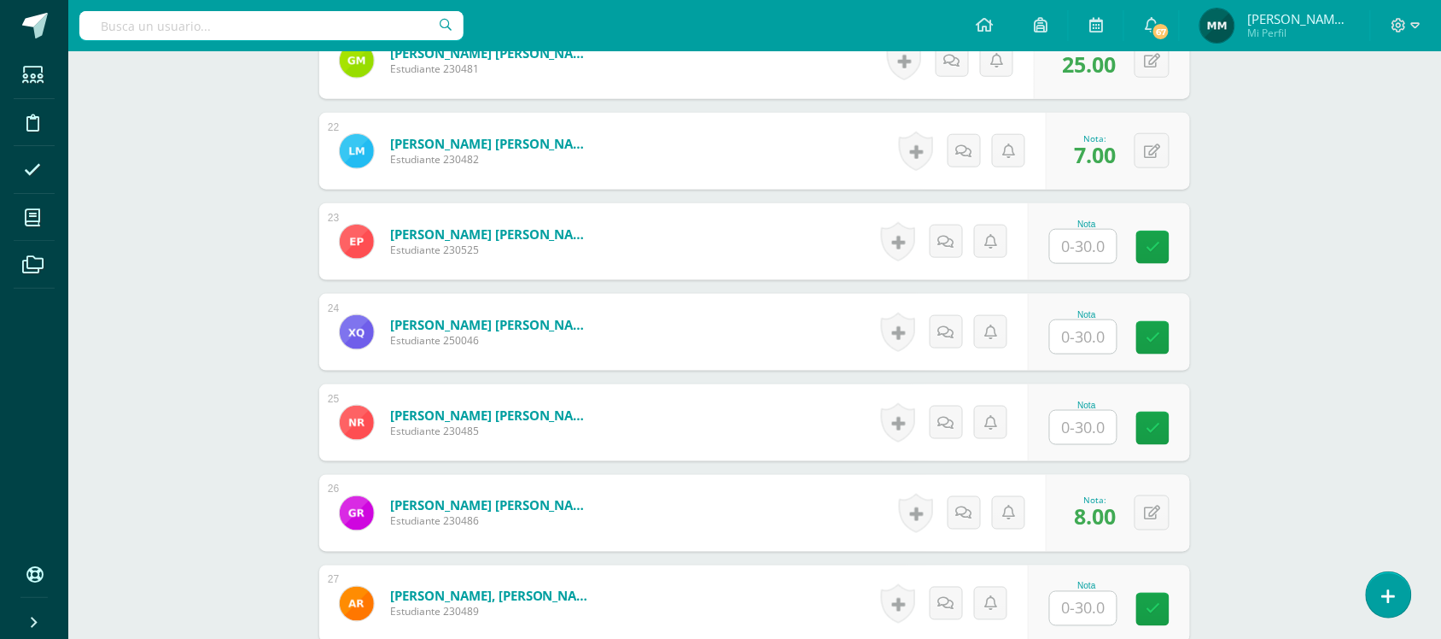
scroll to position [2396, 0]
drag, startPoint x: 1077, startPoint y: 340, endPoint x: 1035, endPoint y: 363, distance: 48.5
click at [1035, 363] on form "Quiroa Artiga, Ximena Gissel Estudiante 250046 Nota 0 Logros N/A" at bounding box center [754, 333] width 897 height 79
click at [1082, 342] on input "text" at bounding box center [1083, 337] width 67 height 33
type input "2"
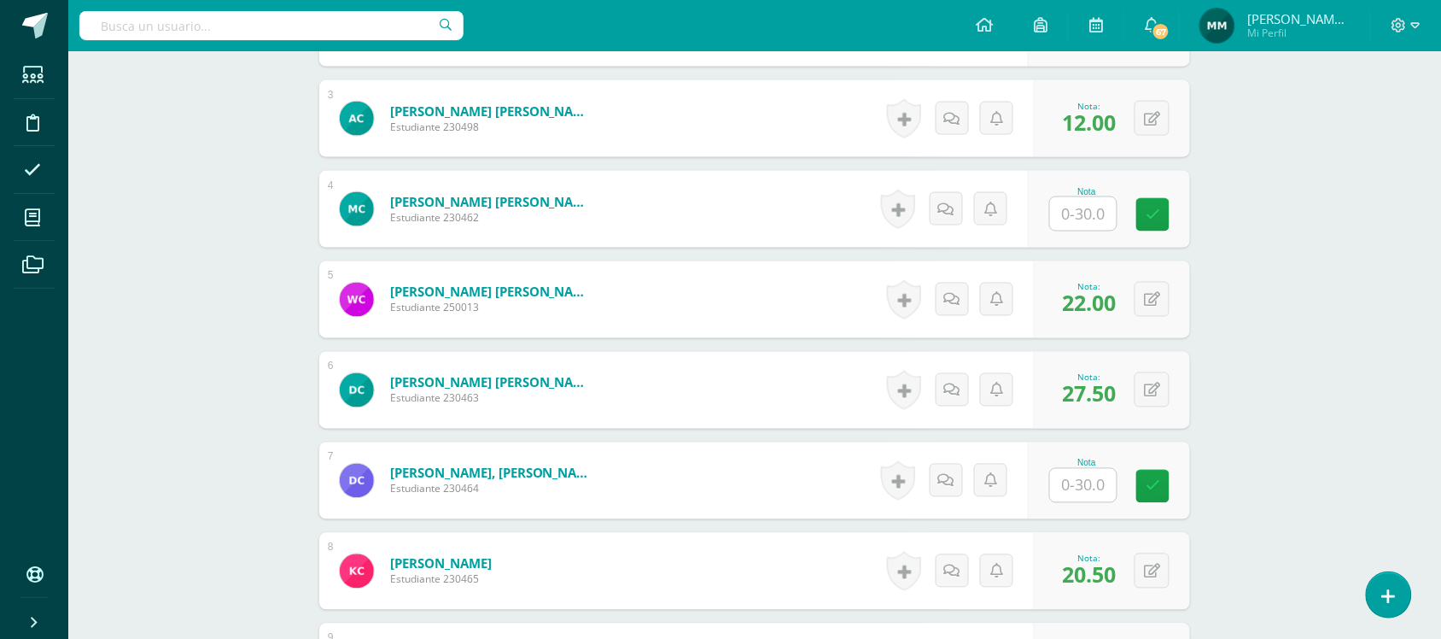
scroll to position [707, 0]
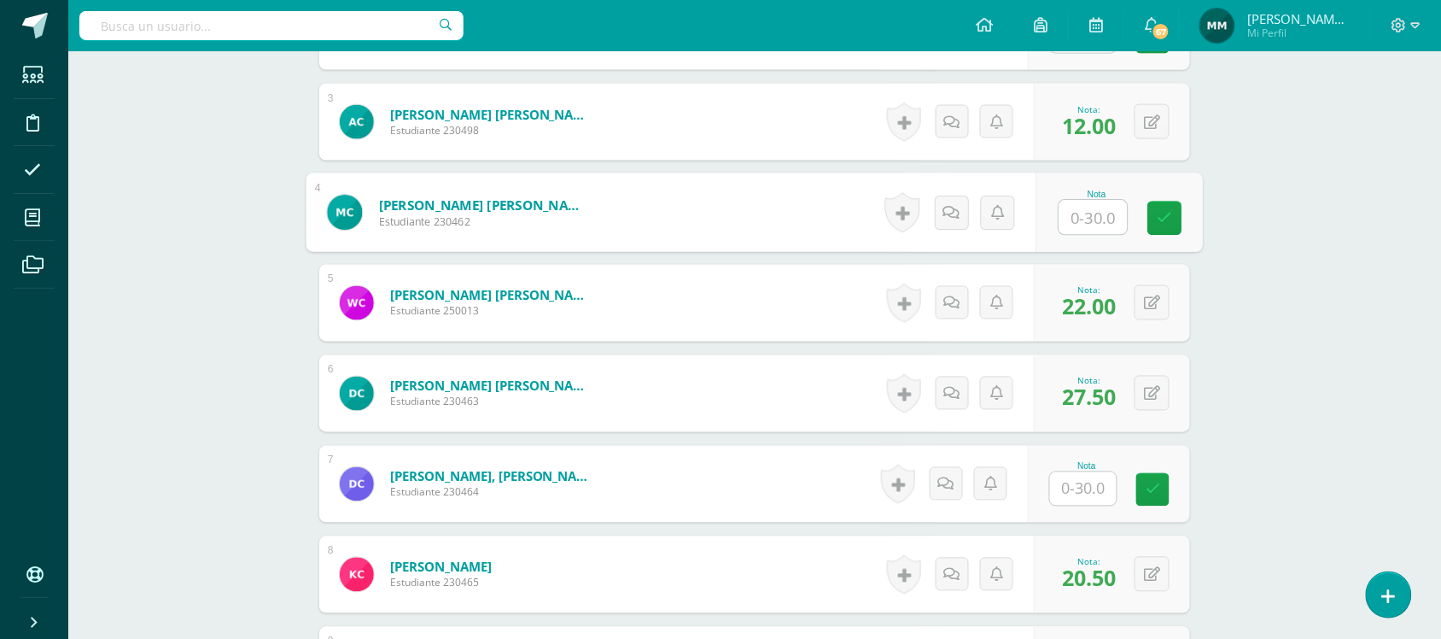
click at [1085, 220] on input "text" at bounding box center [1093, 218] width 68 height 34
type input "12"
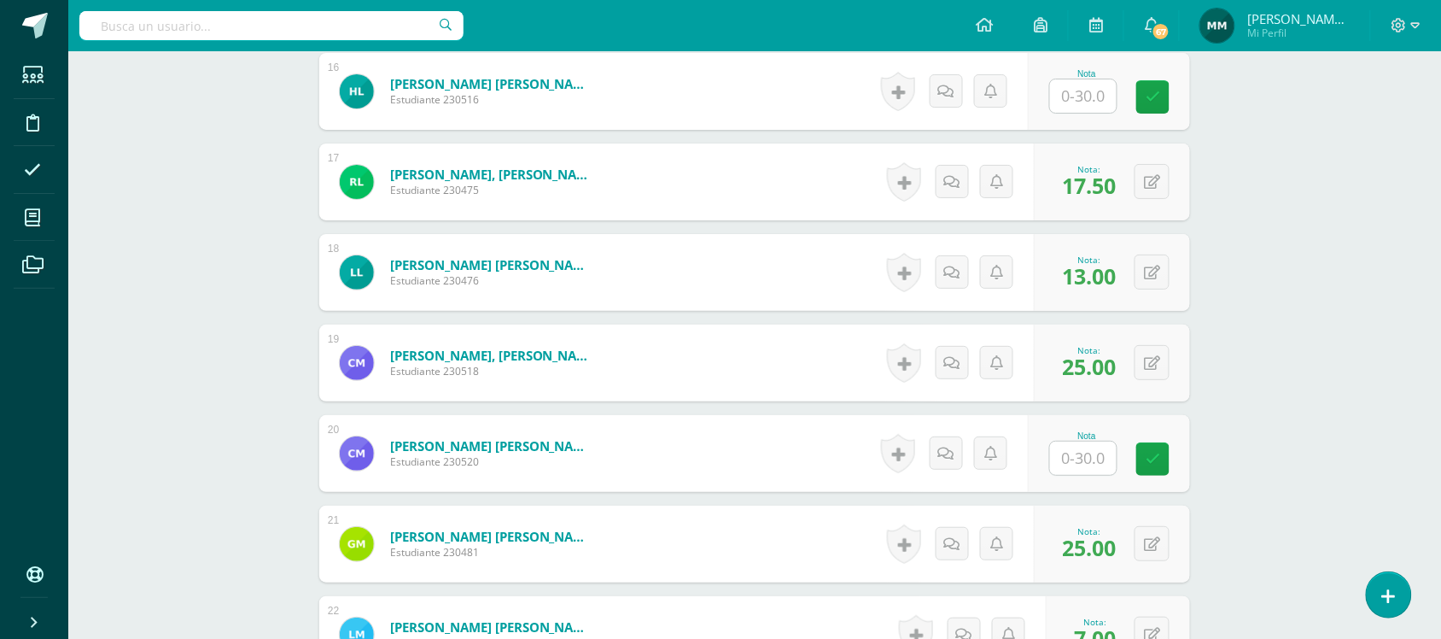
scroll to position [1940, 0]
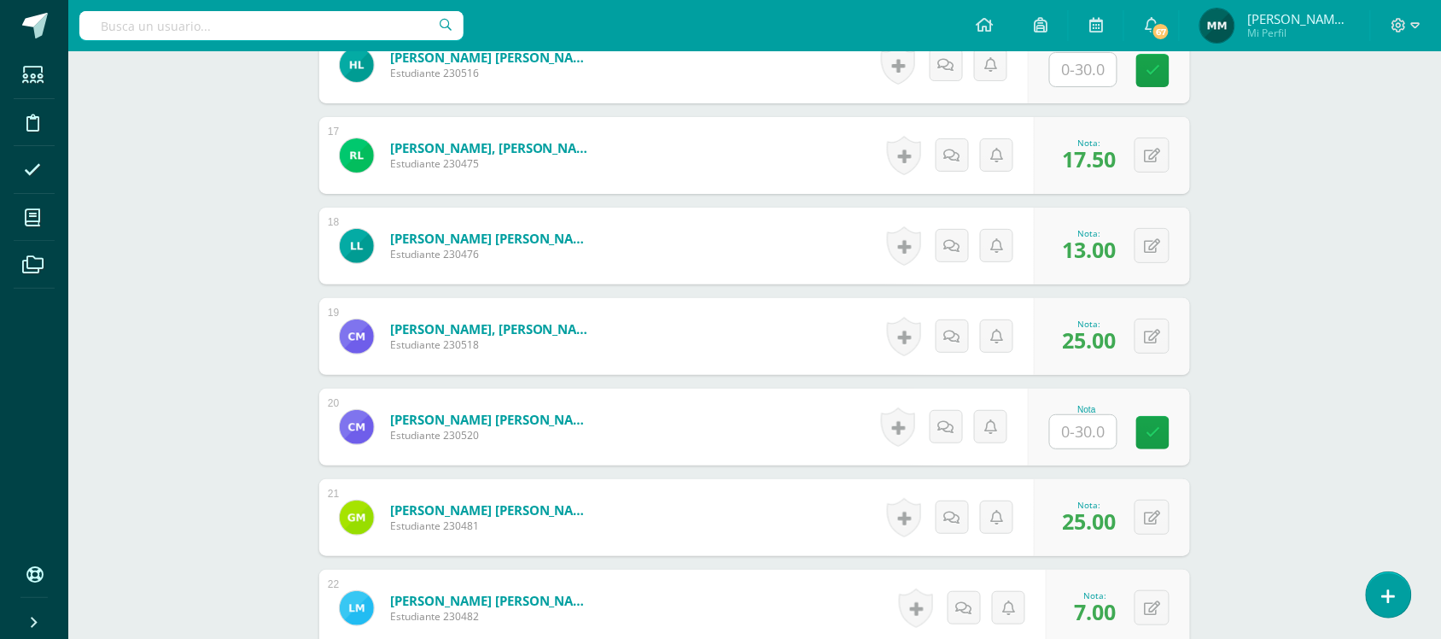
click at [1061, 429] on input "text" at bounding box center [1083, 431] width 67 height 33
type input "16"
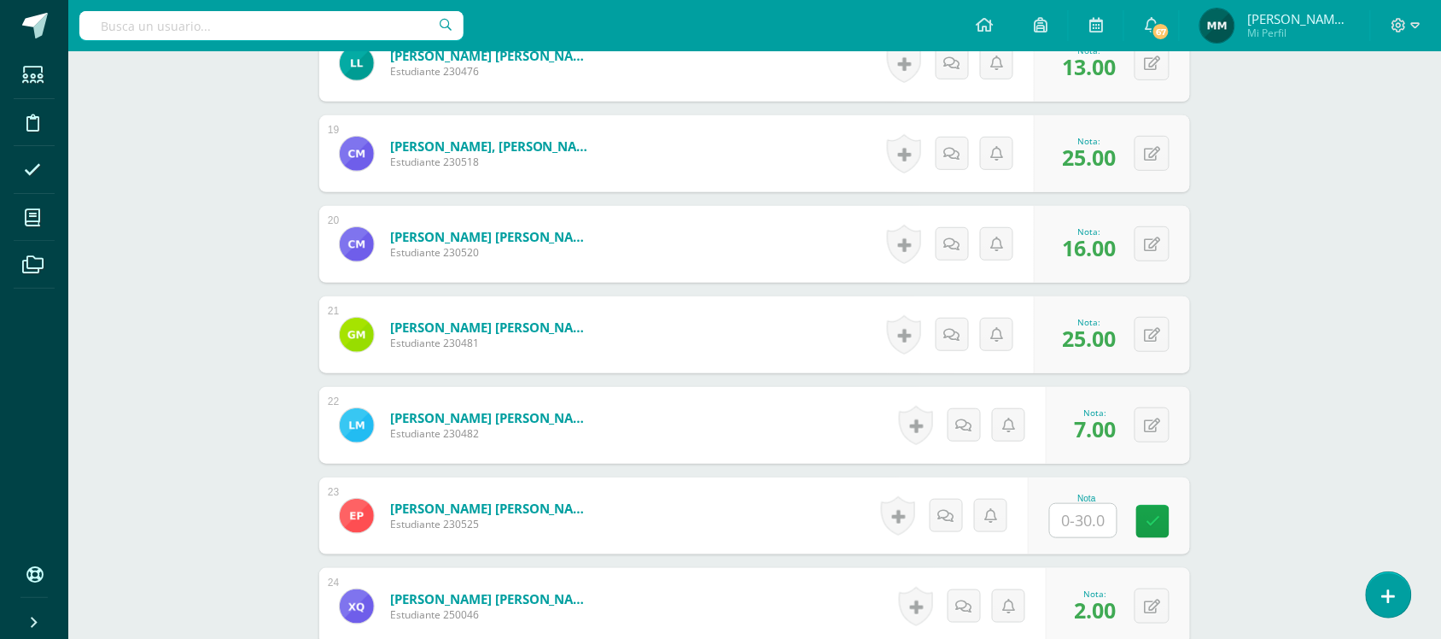
scroll to position [2162, 0]
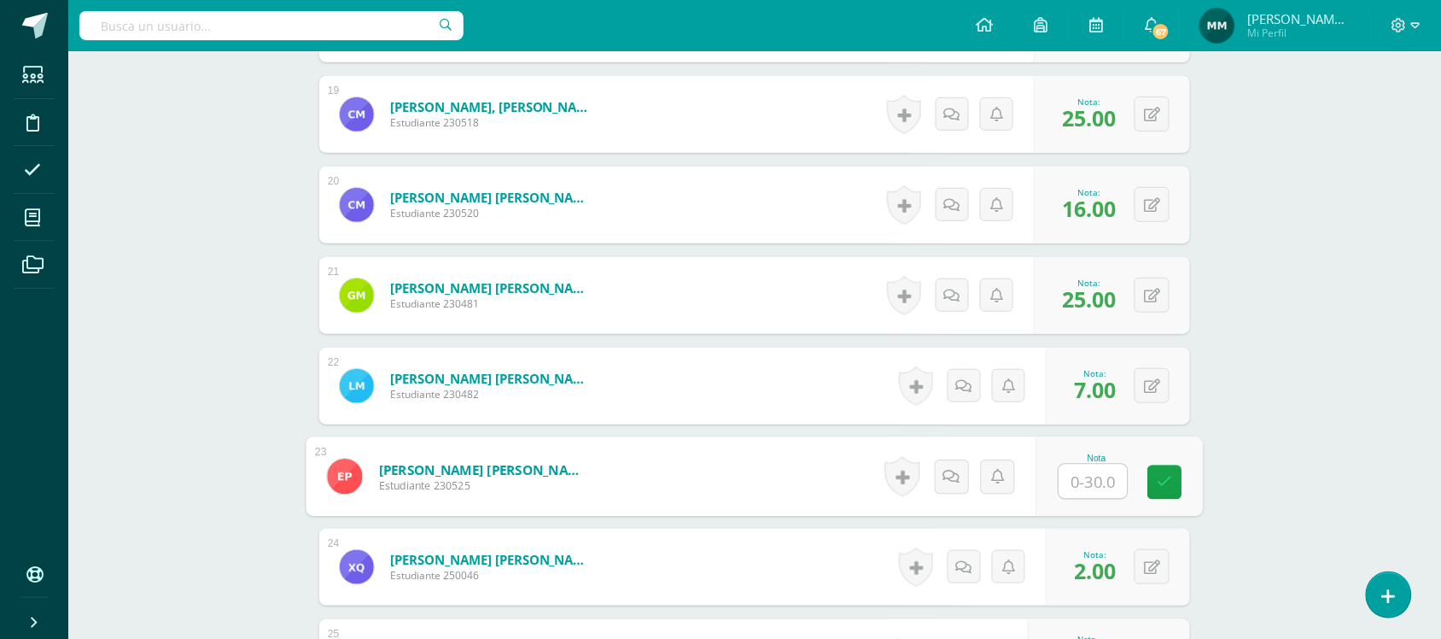
click at [1080, 481] on input "text" at bounding box center [1093, 481] width 68 height 34
type input "7"
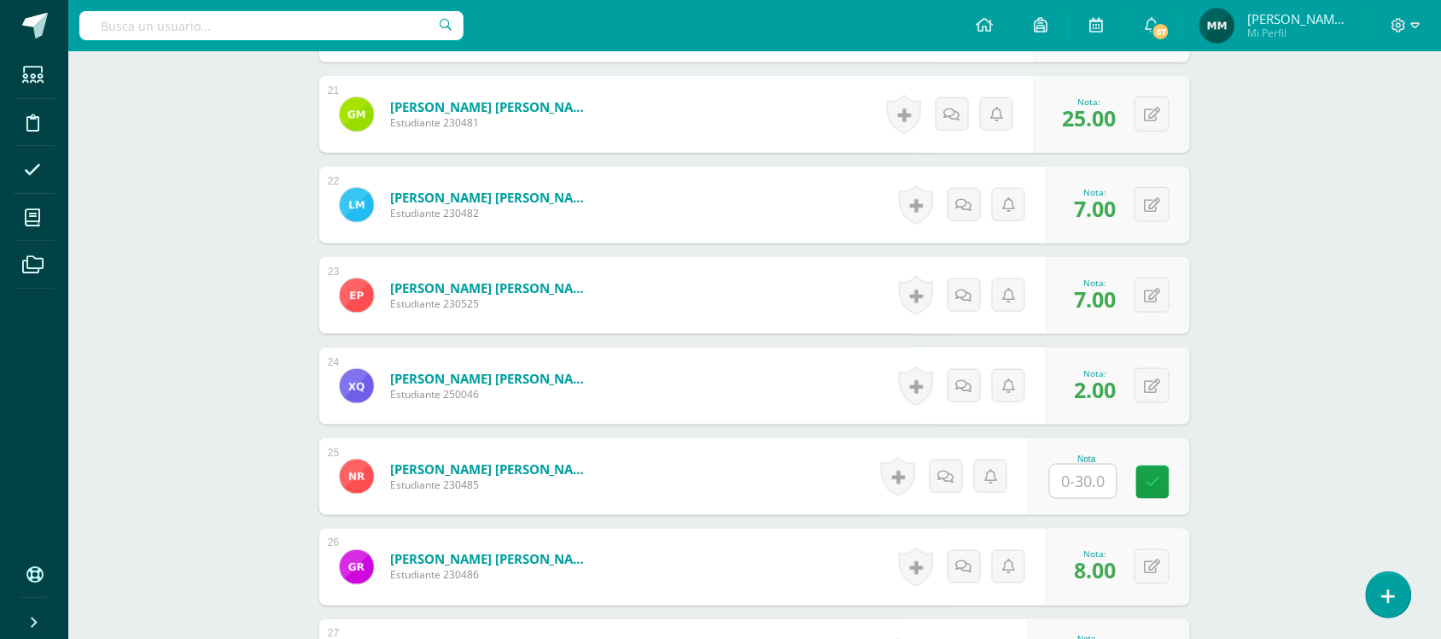
scroll to position [2346, 0]
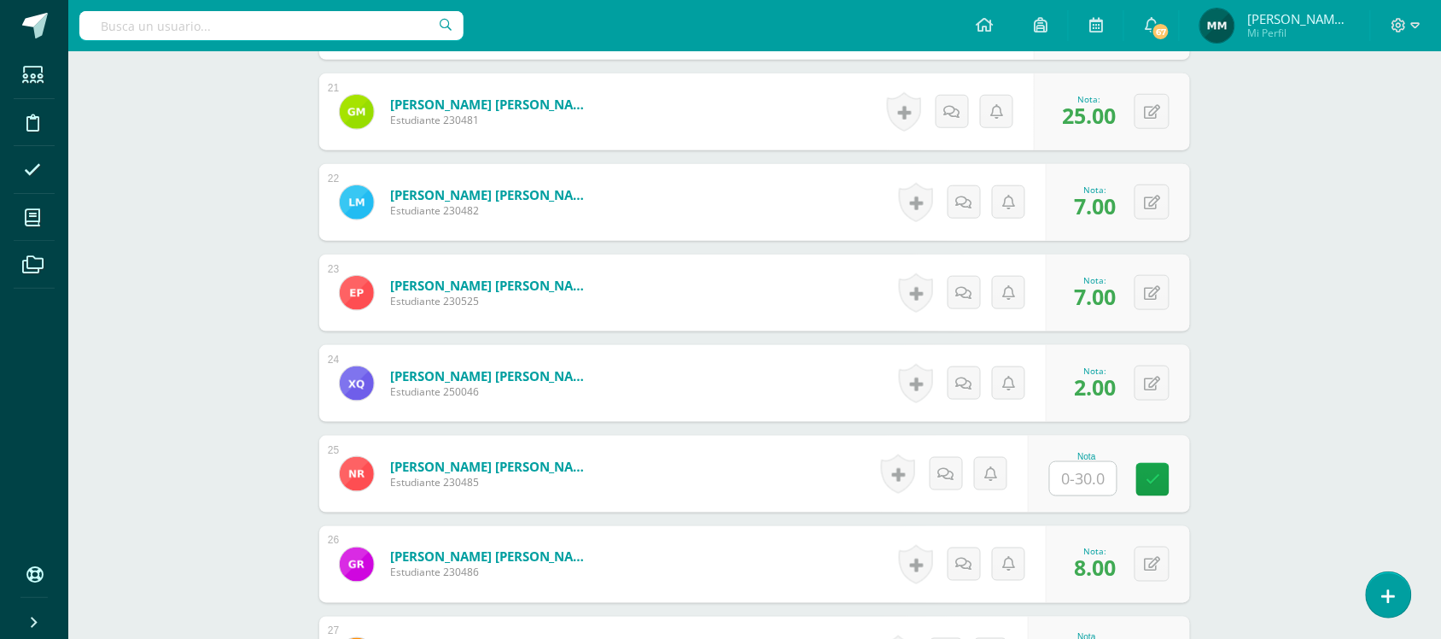
click at [1080, 493] on input "text" at bounding box center [1083, 478] width 67 height 33
type input "22.5"
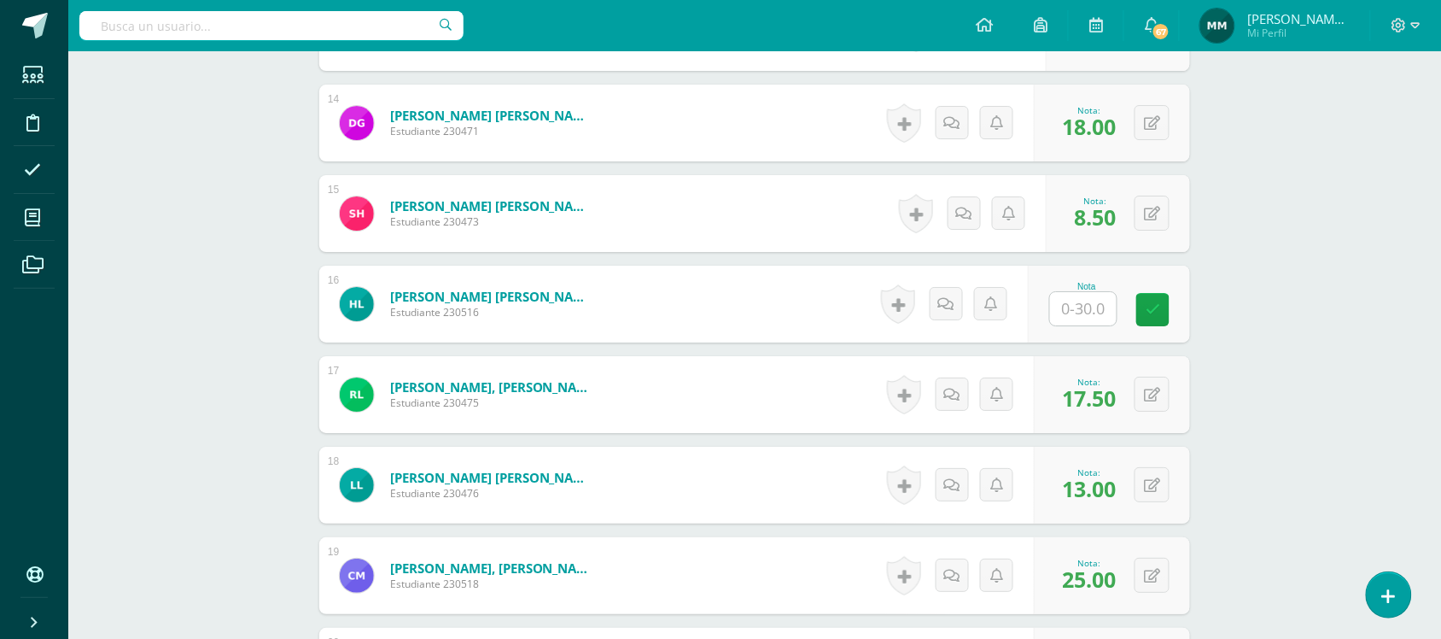
scroll to position [1701, 0]
click at [1098, 318] on input "text" at bounding box center [1083, 309] width 67 height 33
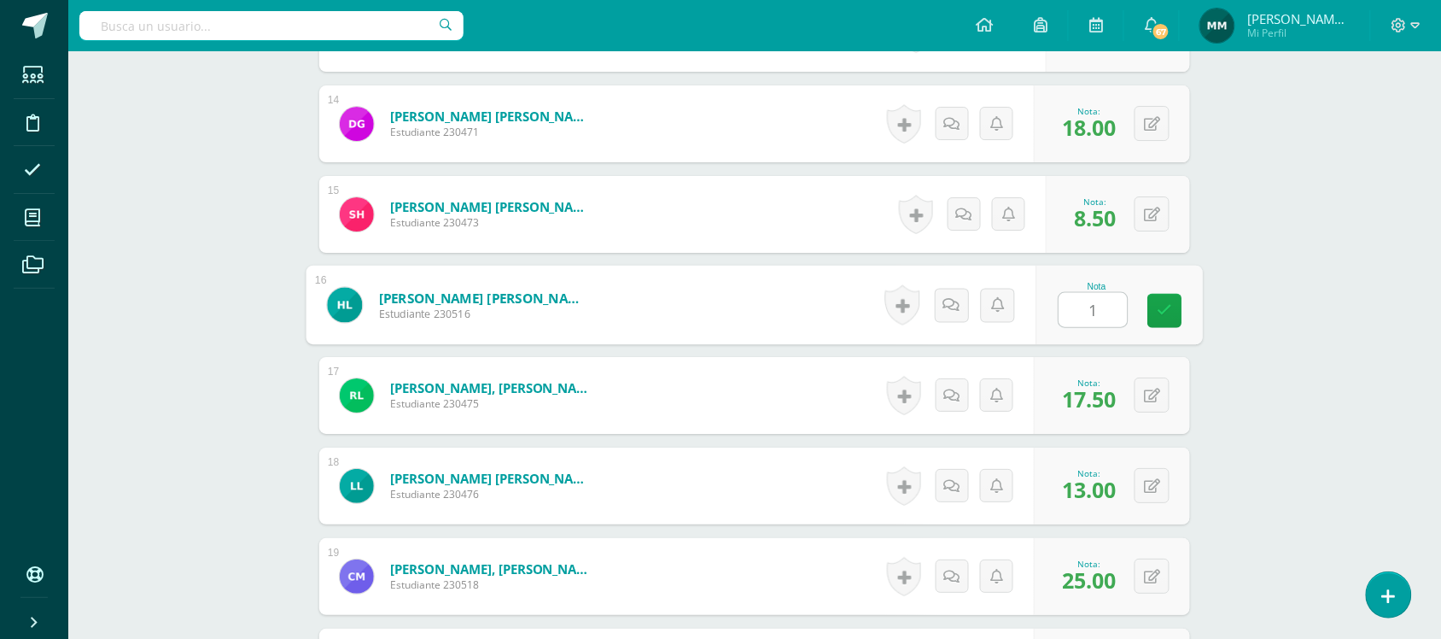
type input "10"
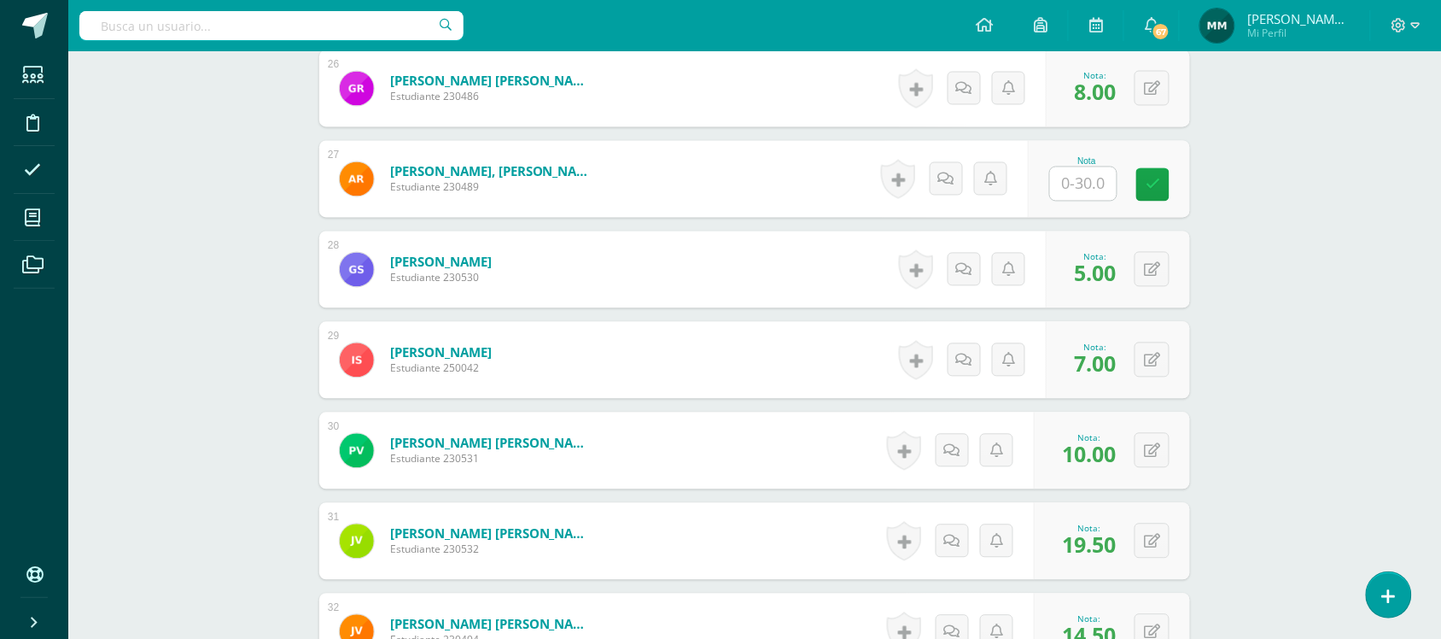
scroll to position [2817, 0]
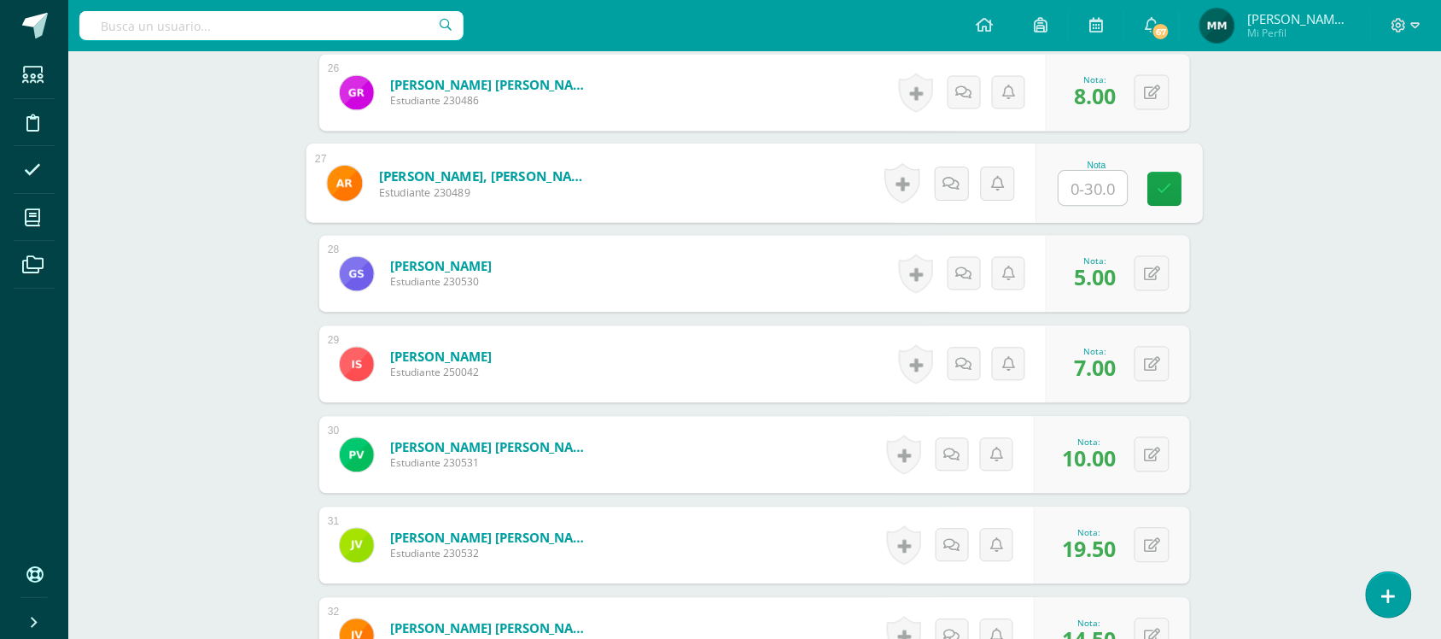
click at [1089, 189] on input "text" at bounding box center [1093, 189] width 68 height 34
type input "15.5"
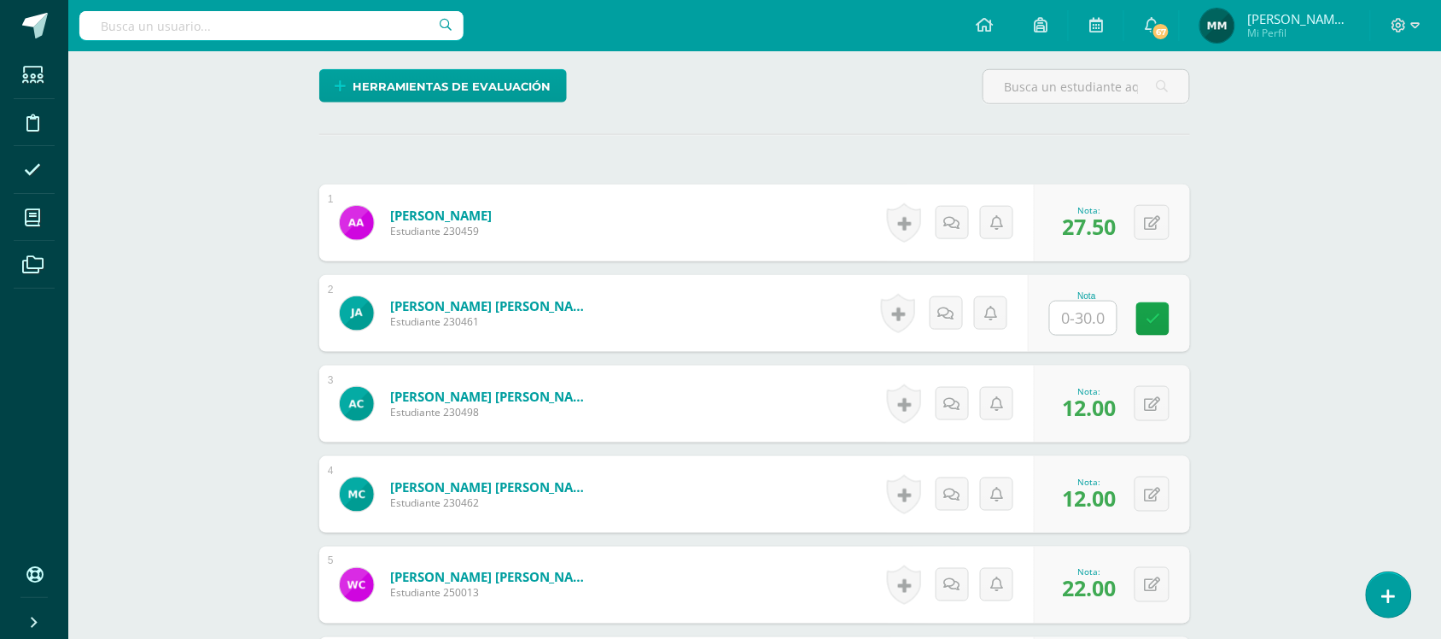
scroll to position [421, 0]
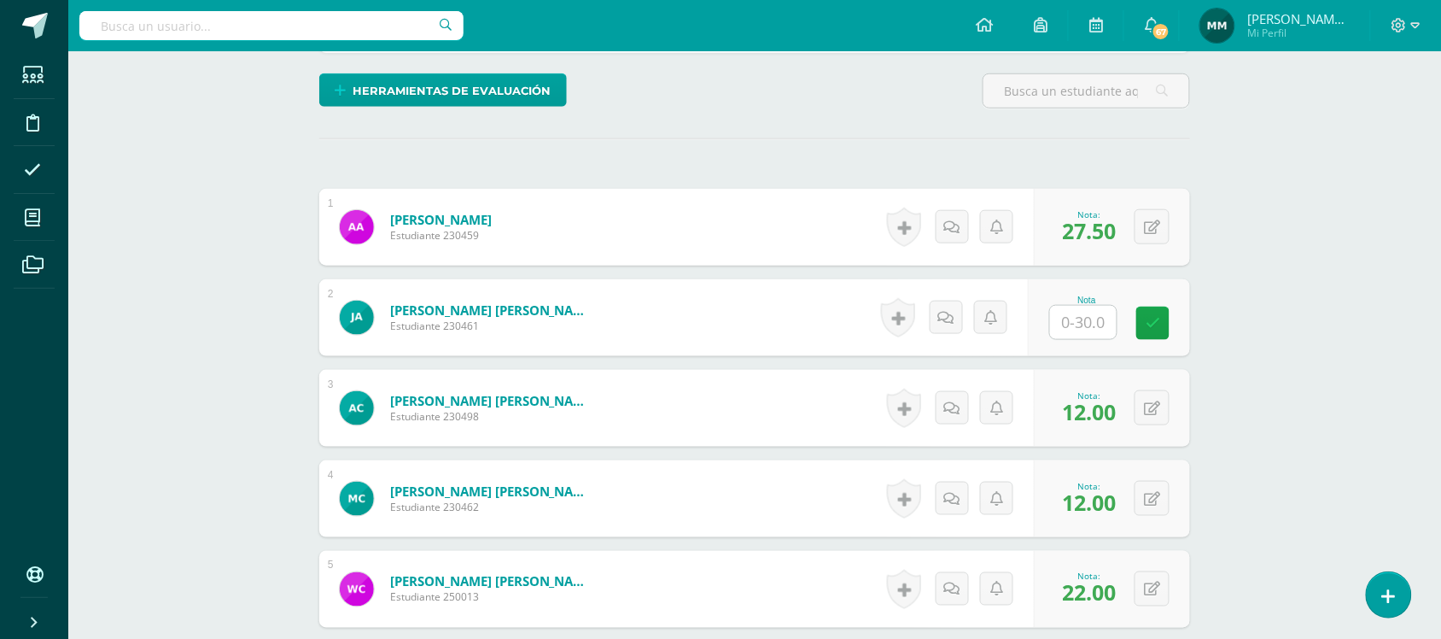
click at [1080, 321] on input "text" at bounding box center [1083, 322] width 67 height 33
type input "11.5"
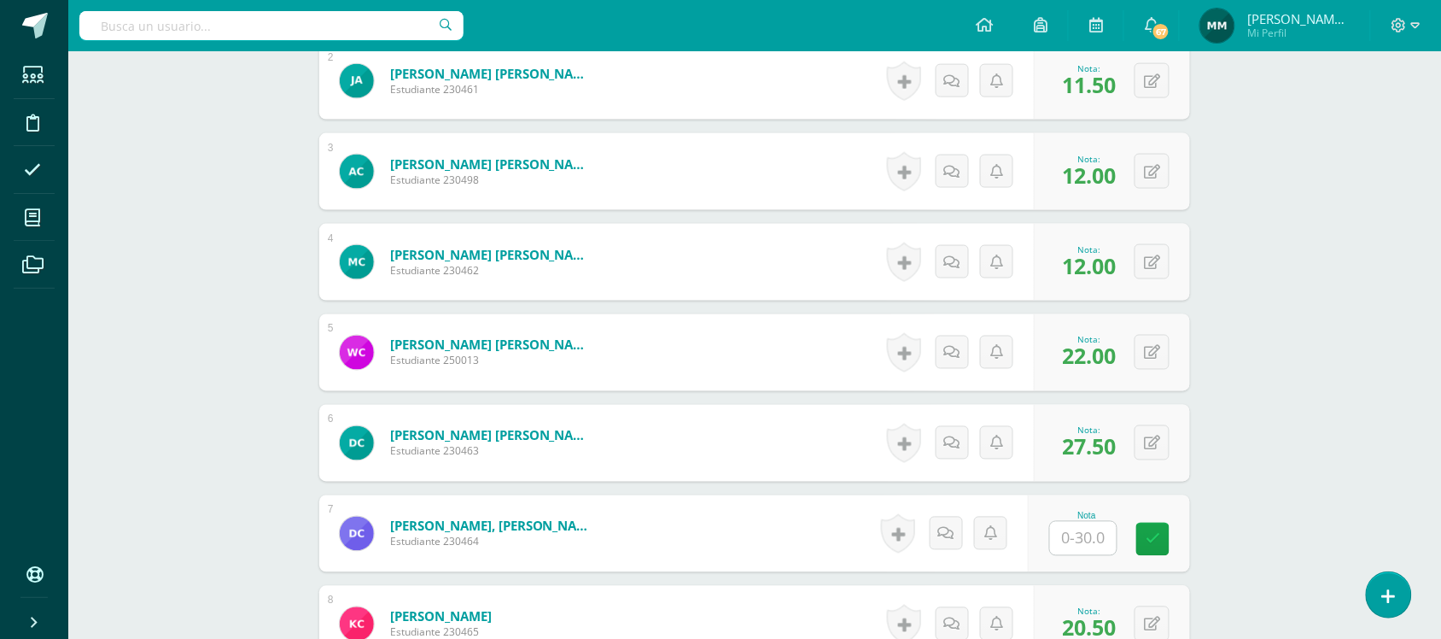
scroll to position [734, 0]
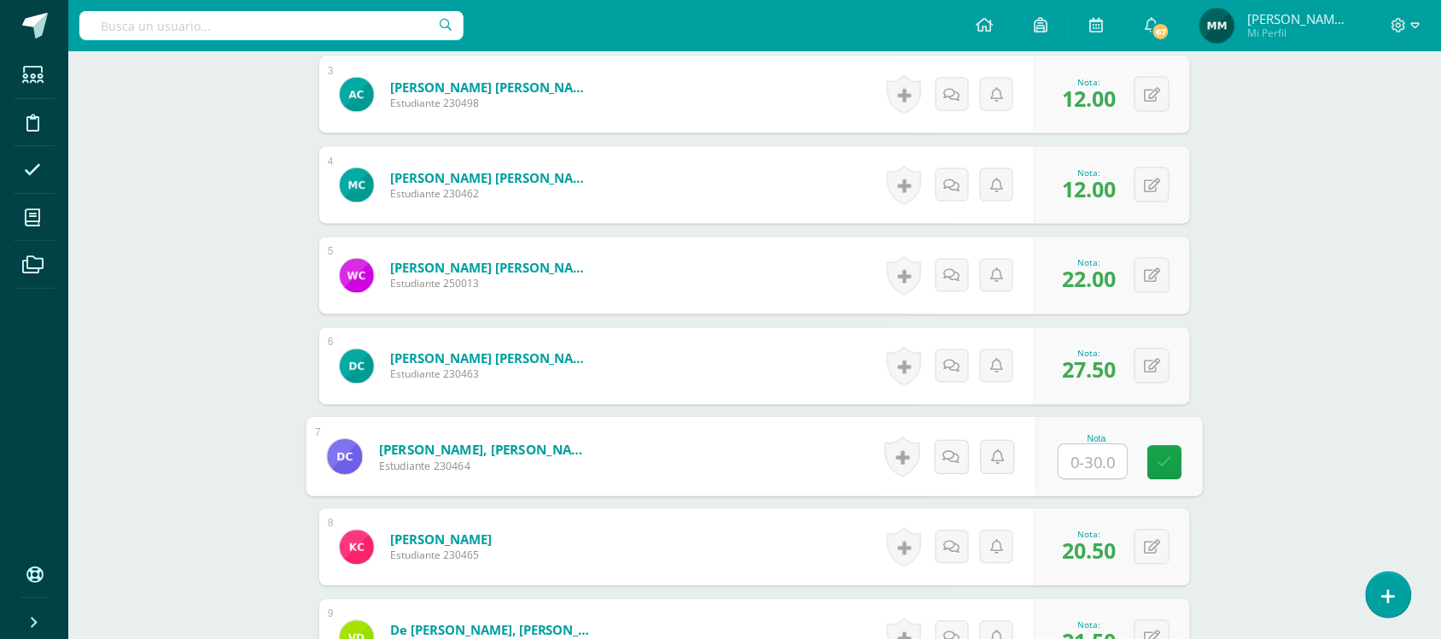
click at [1069, 471] on input "text" at bounding box center [1093, 462] width 68 height 34
type input "23.5"
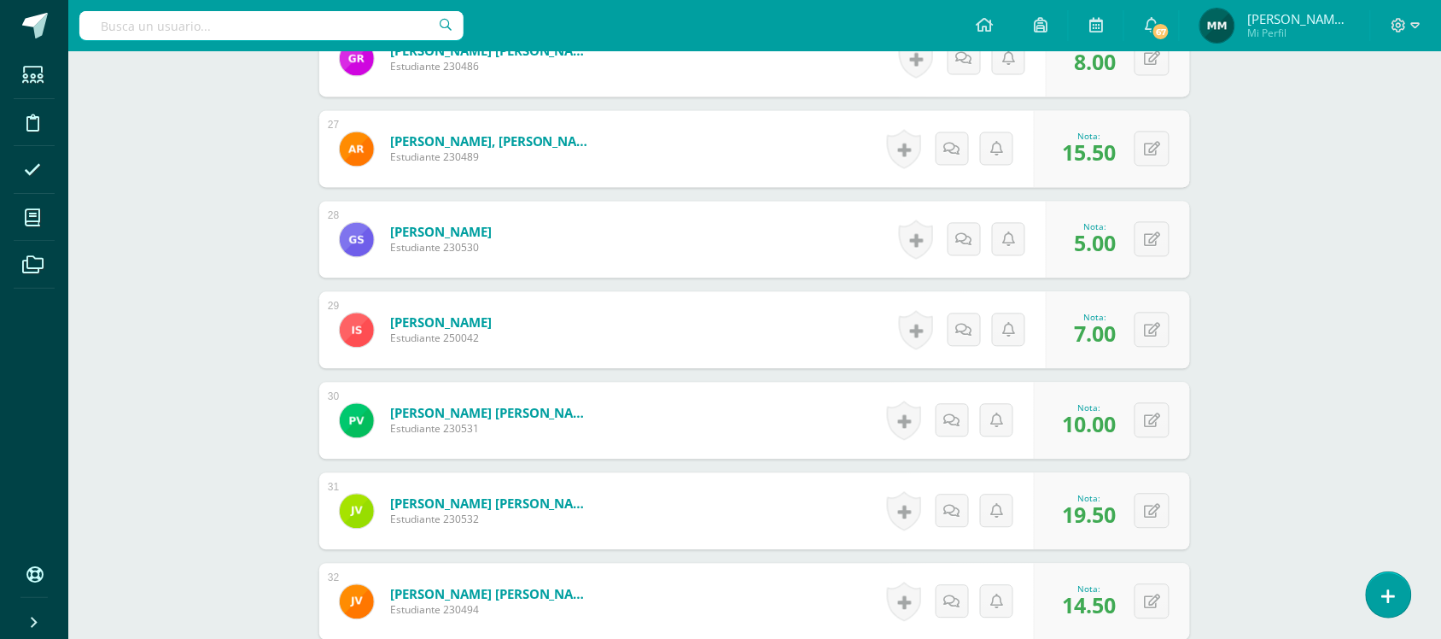
scroll to position [2850, 0]
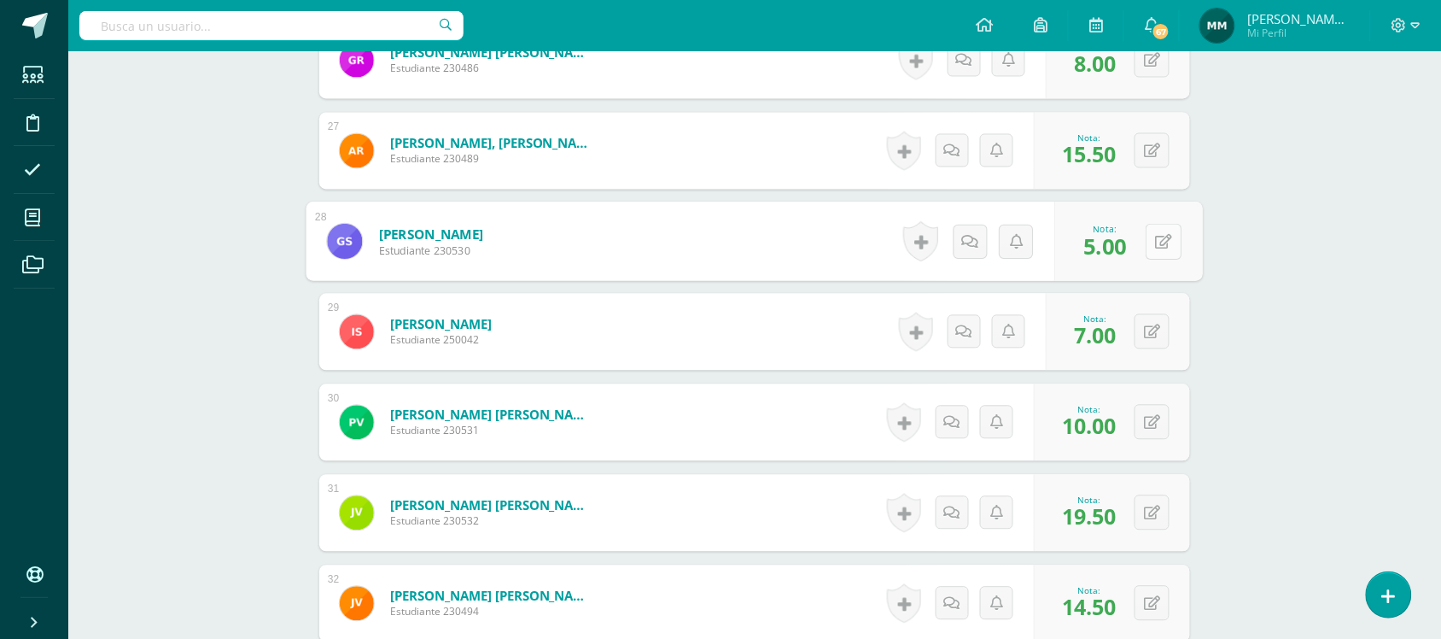
click at [1144, 236] on div "0 Logros Logros obtenidos Aún no hay logros agregados Nota: 5.00" at bounding box center [1129, 241] width 149 height 79
click at [1150, 248] on button at bounding box center [1164, 242] width 36 height 36
type input "6"
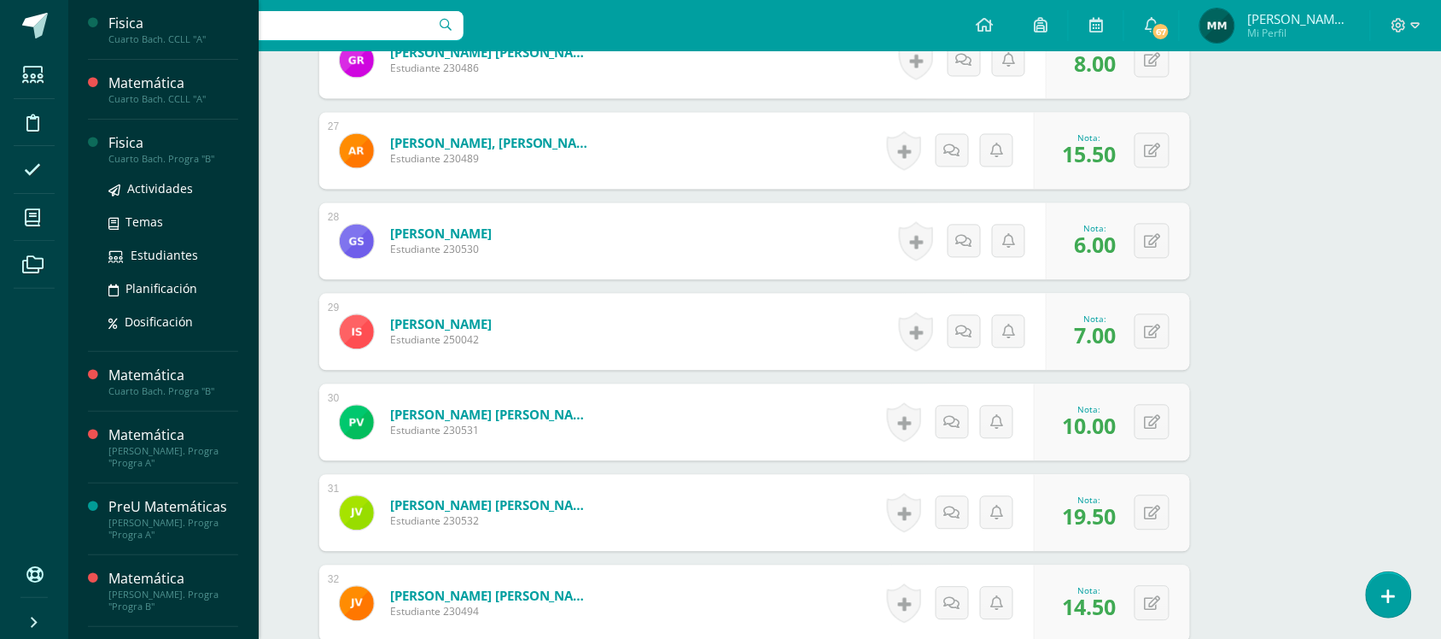
click at [152, 162] on div "Cuarto Bach. Progra "B"" at bounding box center [173, 159] width 130 height 12
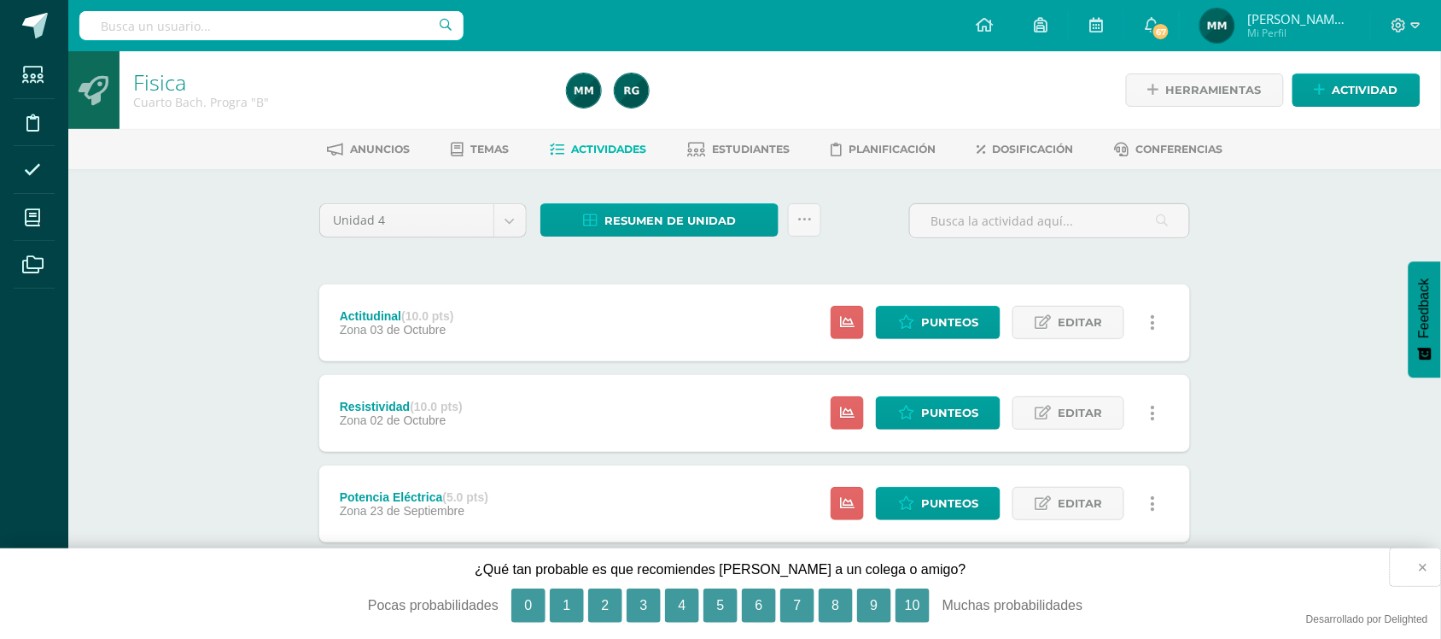
click at [1421, 570] on button "×" at bounding box center [1416, 567] width 50 height 38
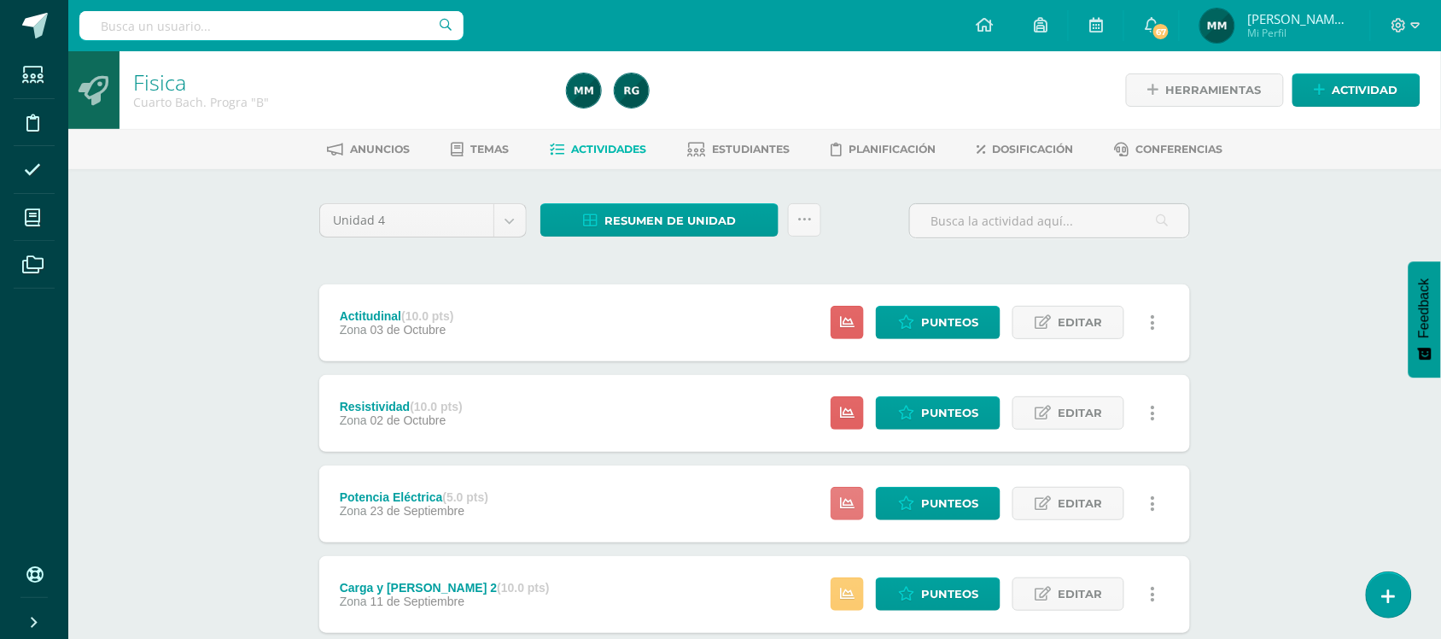
click at [851, 501] on icon at bounding box center [847, 503] width 15 height 15
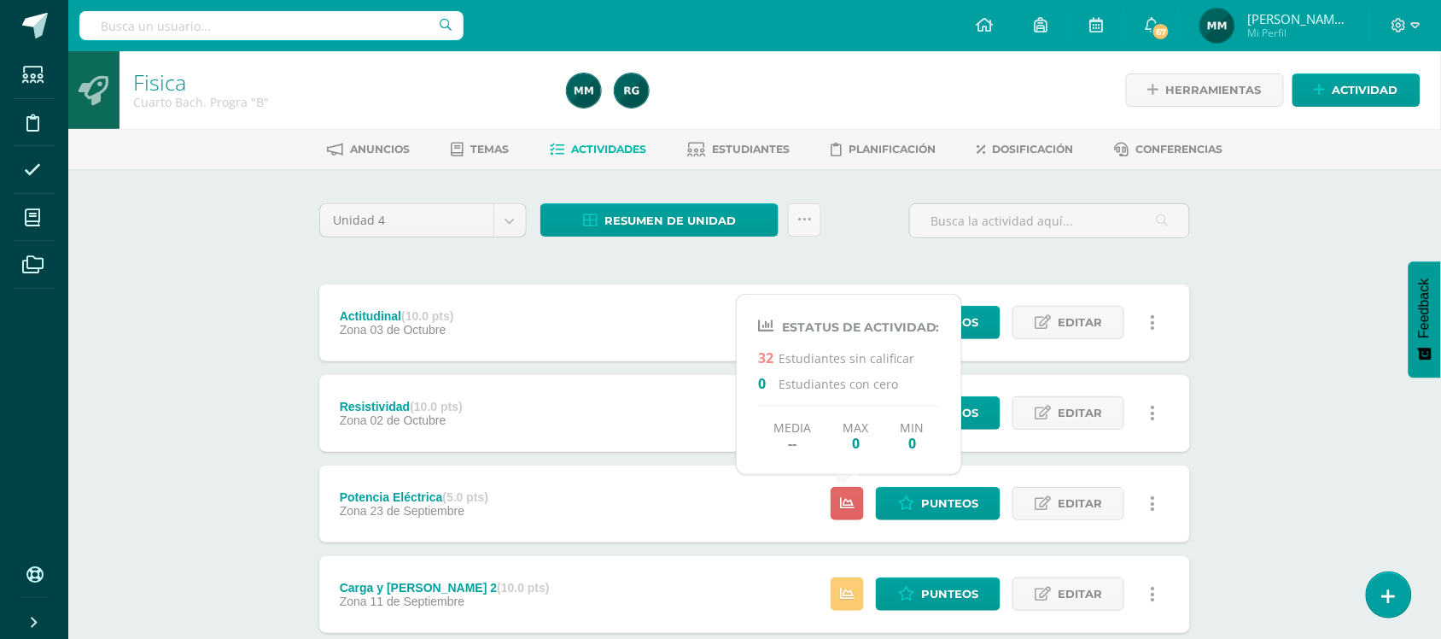
click at [784, 493] on div "Potencia Eléctrica (5.0 pts) Zona 23 de Septiembre Punteos Editar Ocultar Histo…" at bounding box center [754, 503] width 871 height 77
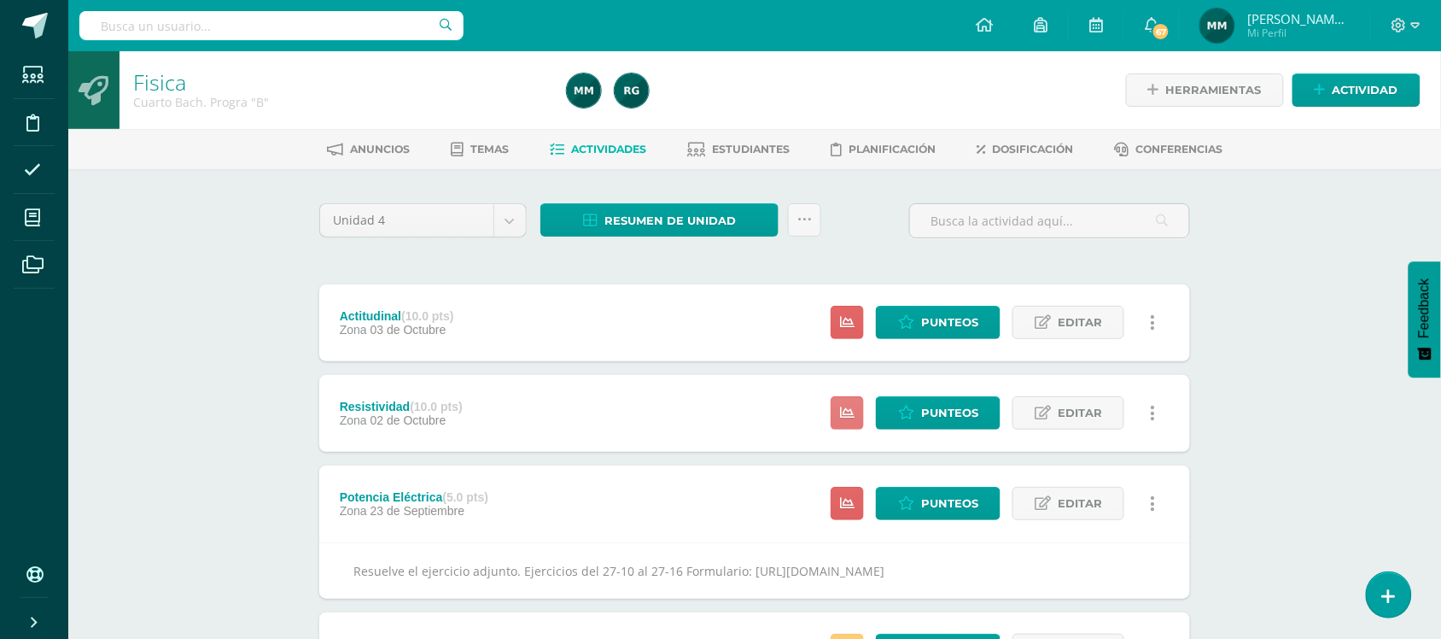
click at [839, 410] on link at bounding box center [847, 412] width 33 height 33
click at [1339, 87] on span "Actividad" at bounding box center [1366, 90] width 66 height 32
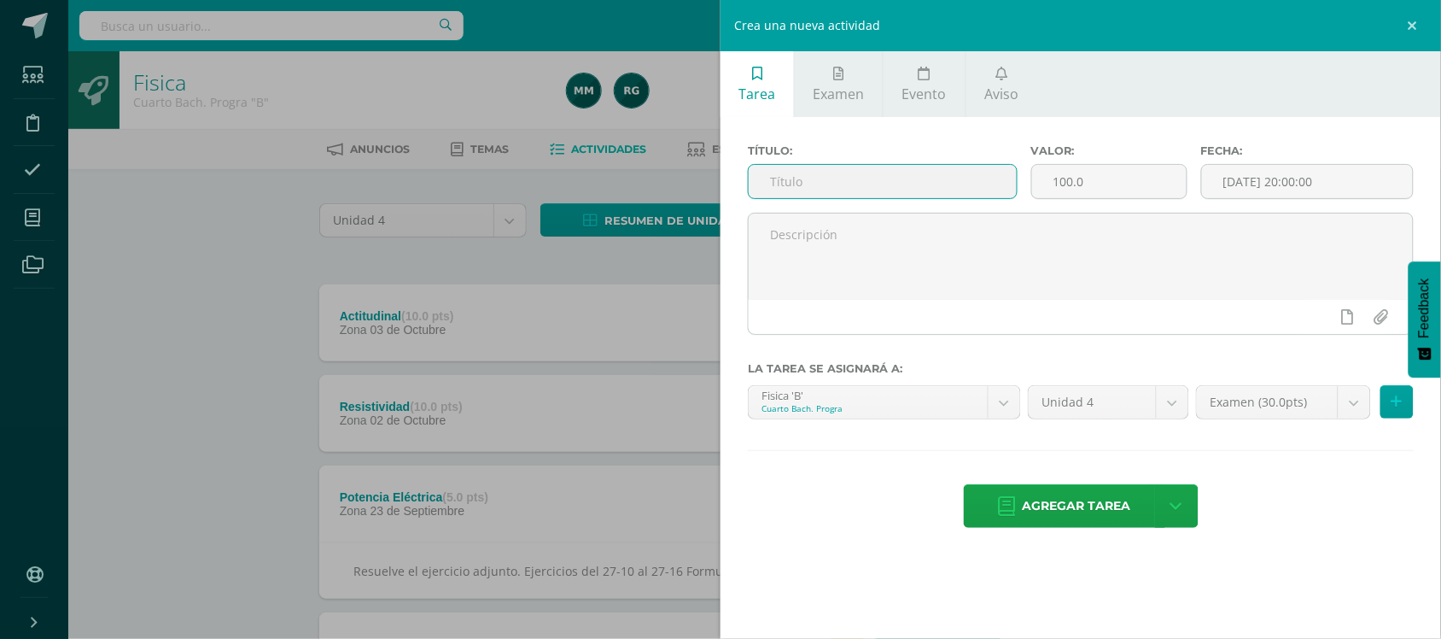
click at [794, 180] on input "text" at bounding box center [883, 181] width 268 height 33
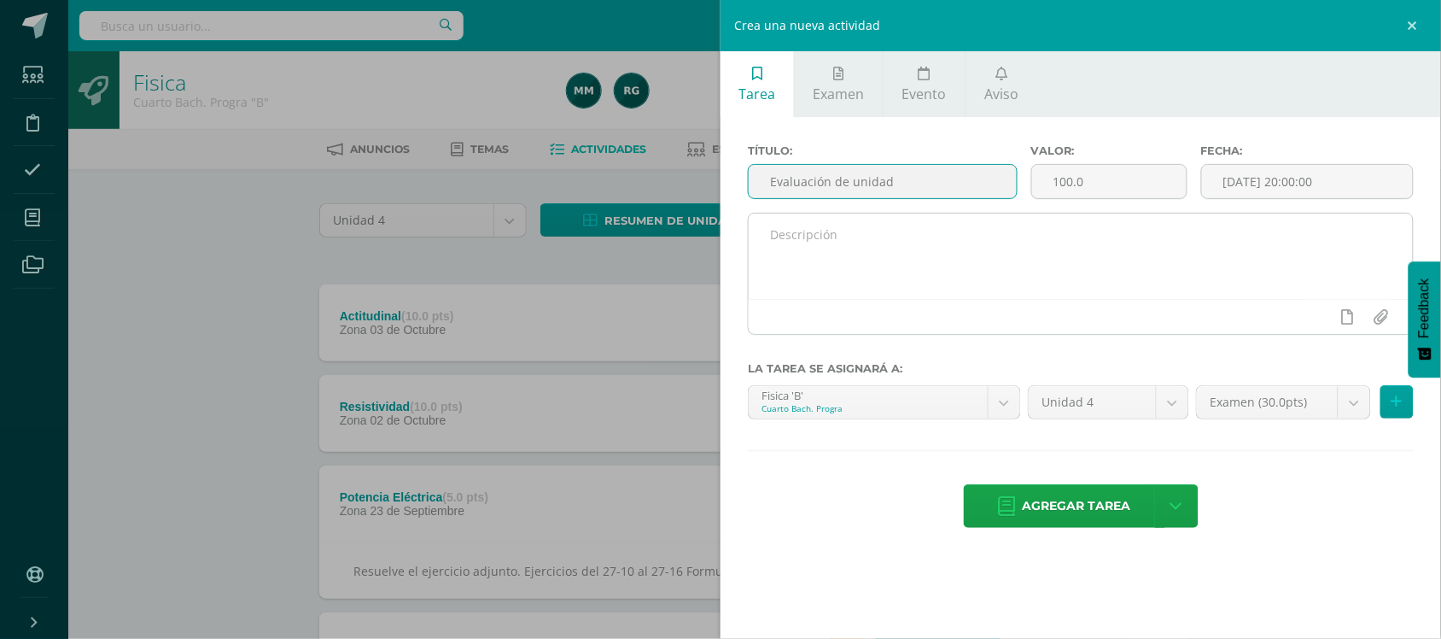
type input "Evaluación de unidad"
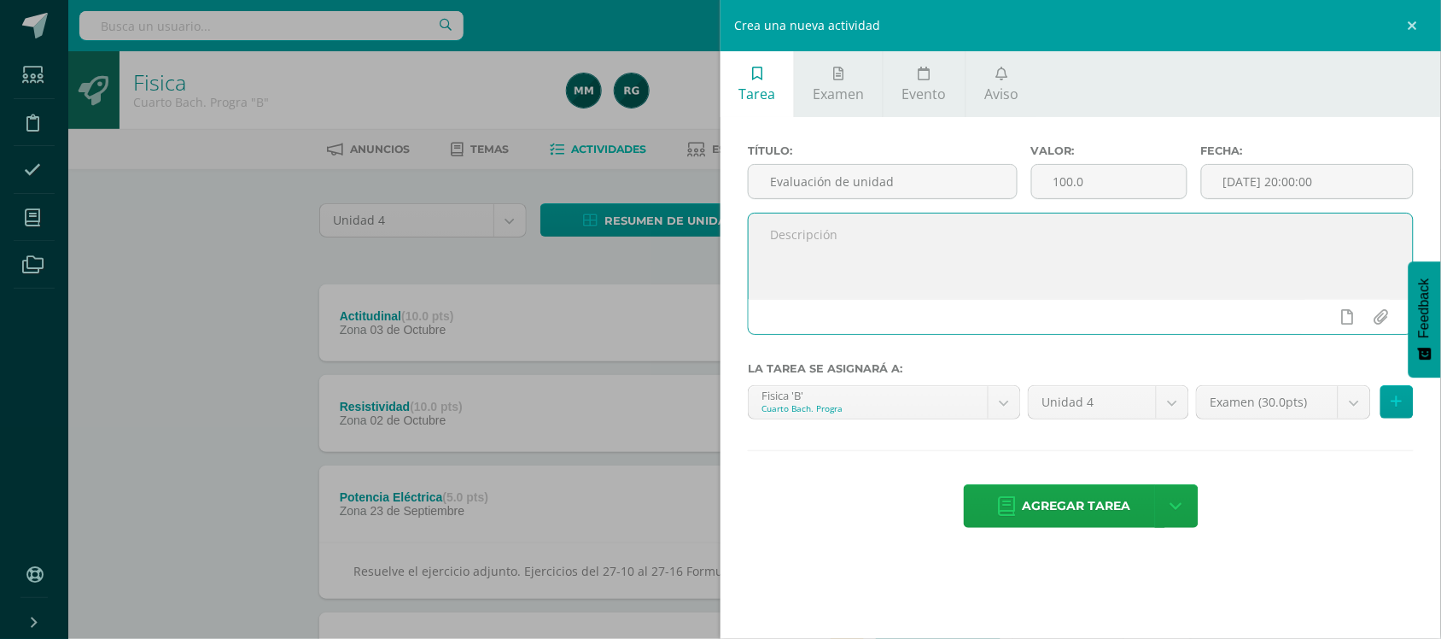
click at [791, 244] on textarea at bounding box center [1081, 255] width 664 height 85
type textarea "Examen de unidad"
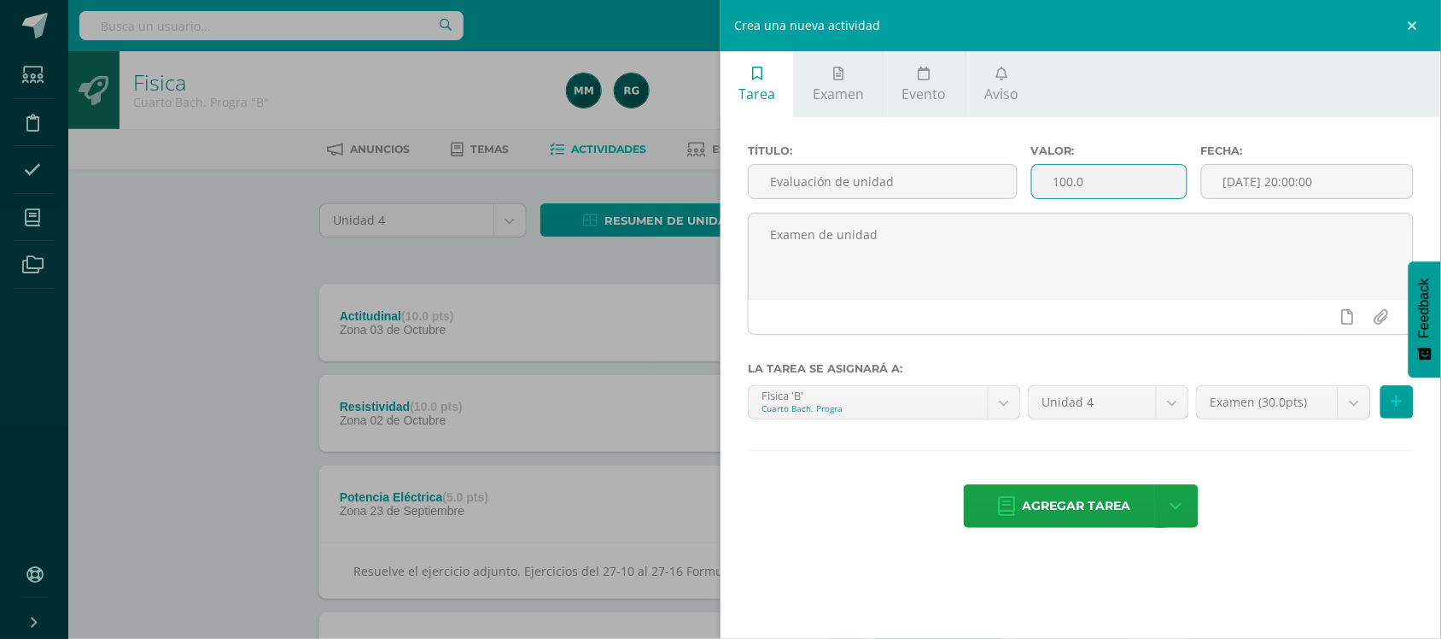
click at [1090, 197] on input "100.0" at bounding box center [1109, 181] width 155 height 33
type input "1"
type input "30"
click at [1236, 192] on input "[DATE] 20:00:00" at bounding box center [1307, 181] width 211 height 33
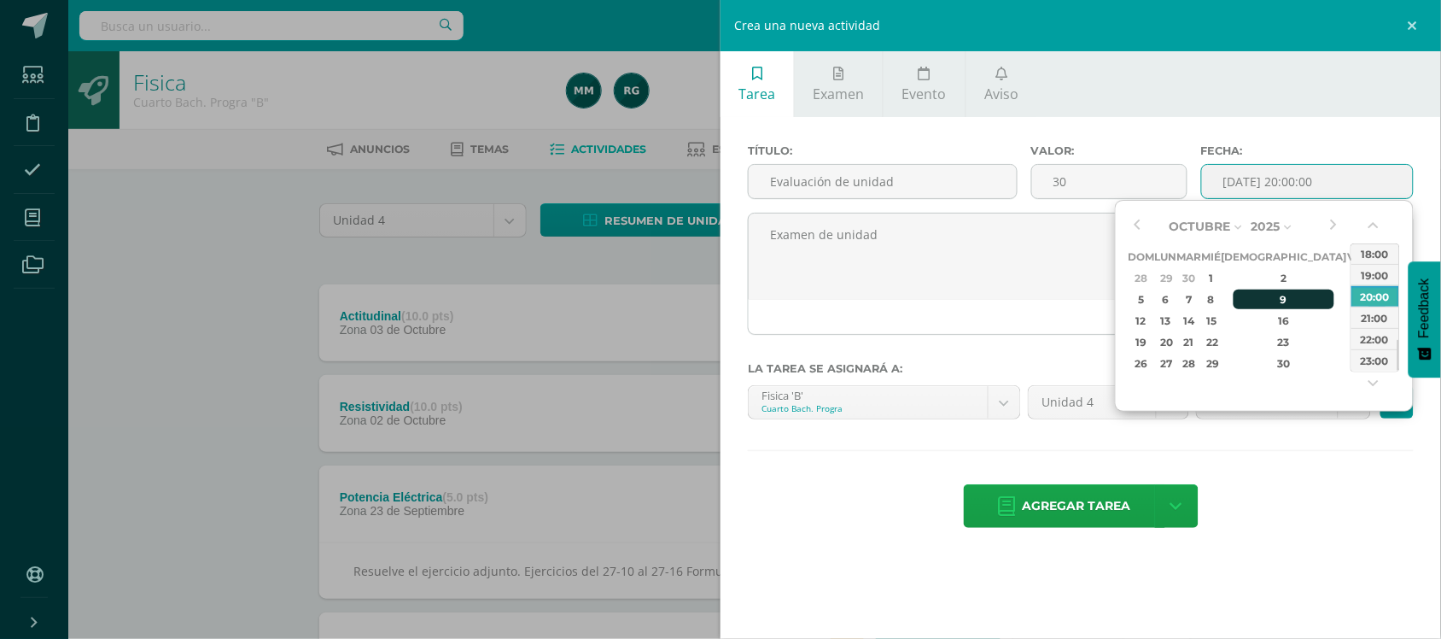
click at [1269, 299] on div "9" at bounding box center [1284, 299] width 101 height 20
click at [1374, 223] on button "button" at bounding box center [1375, 229] width 17 height 26
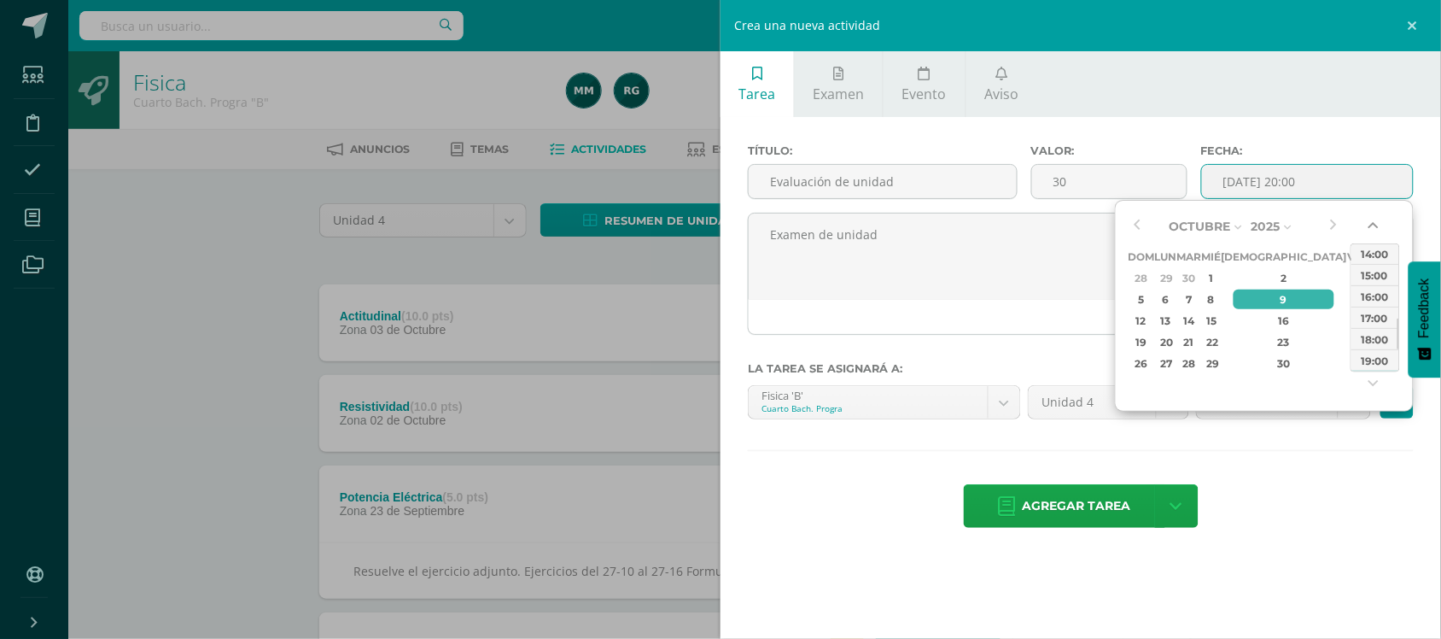
click at [1374, 223] on button "button" at bounding box center [1375, 229] width 17 height 26
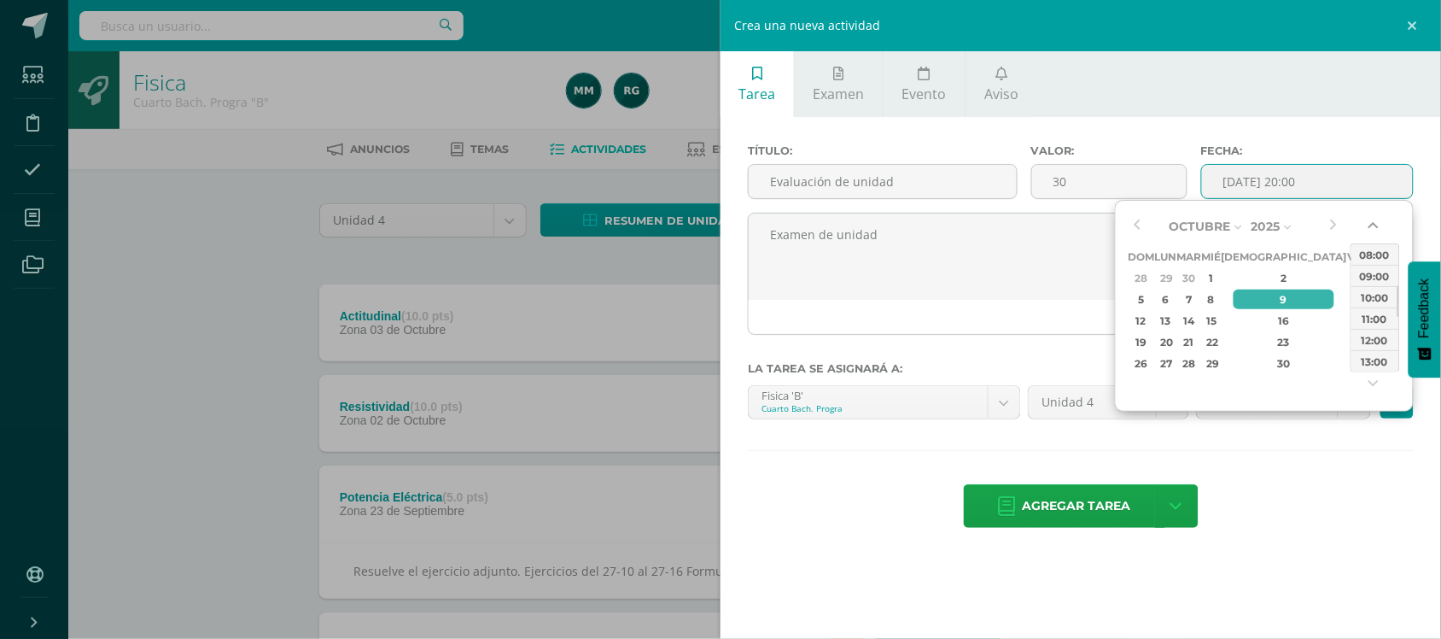
click at [1374, 223] on button "button" at bounding box center [1375, 229] width 17 height 26
click at [1375, 254] on div "07:00" at bounding box center [1375, 253] width 48 height 21
type input "2025-10-09 07:00"
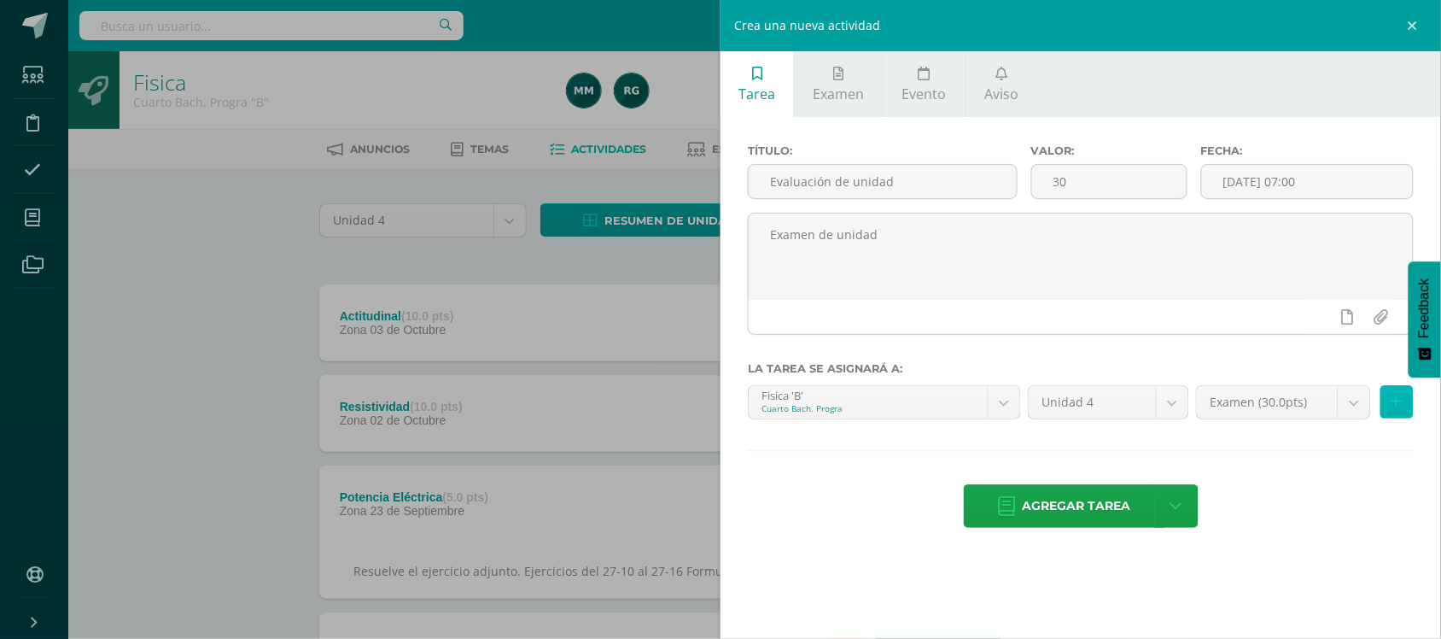
click at [1402, 402] on button at bounding box center [1396, 401] width 33 height 33
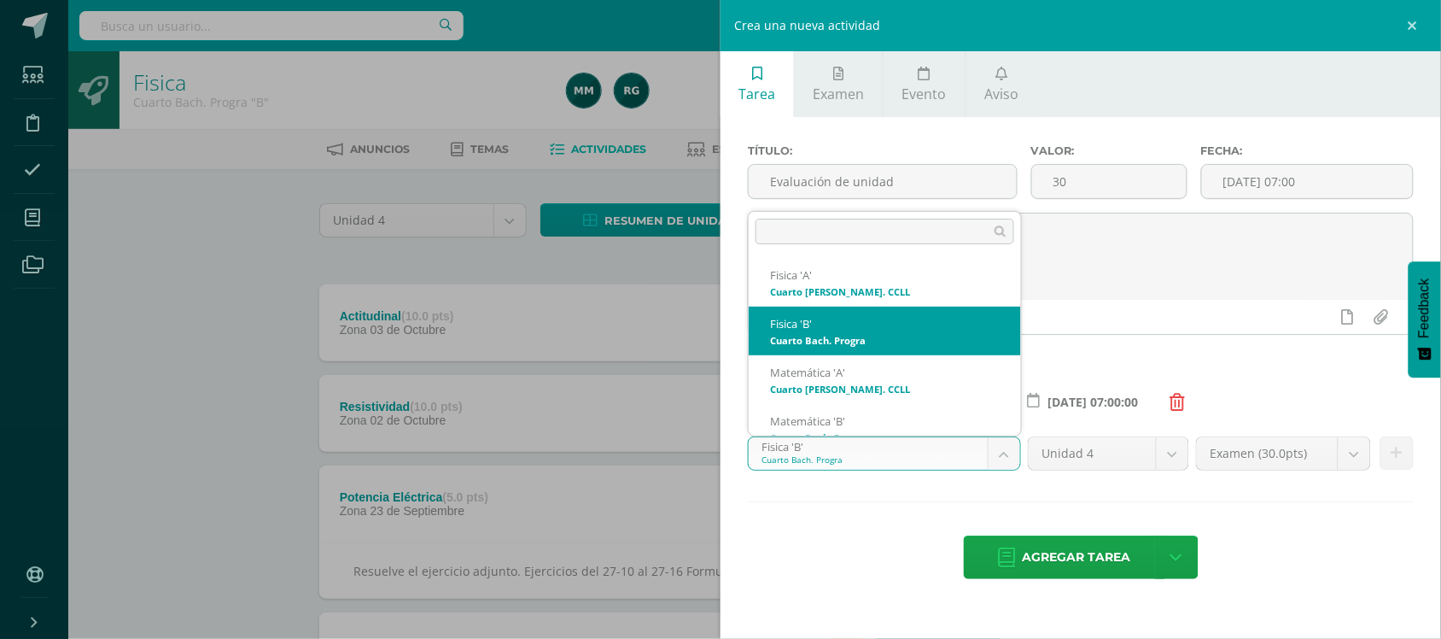
click at [1014, 462] on body "Estudiantes Disciplina Asistencia Mis cursos Archivos Soporte Ayuda Reportar un…" at bounding box center [720, 627] width 1441 height 1255
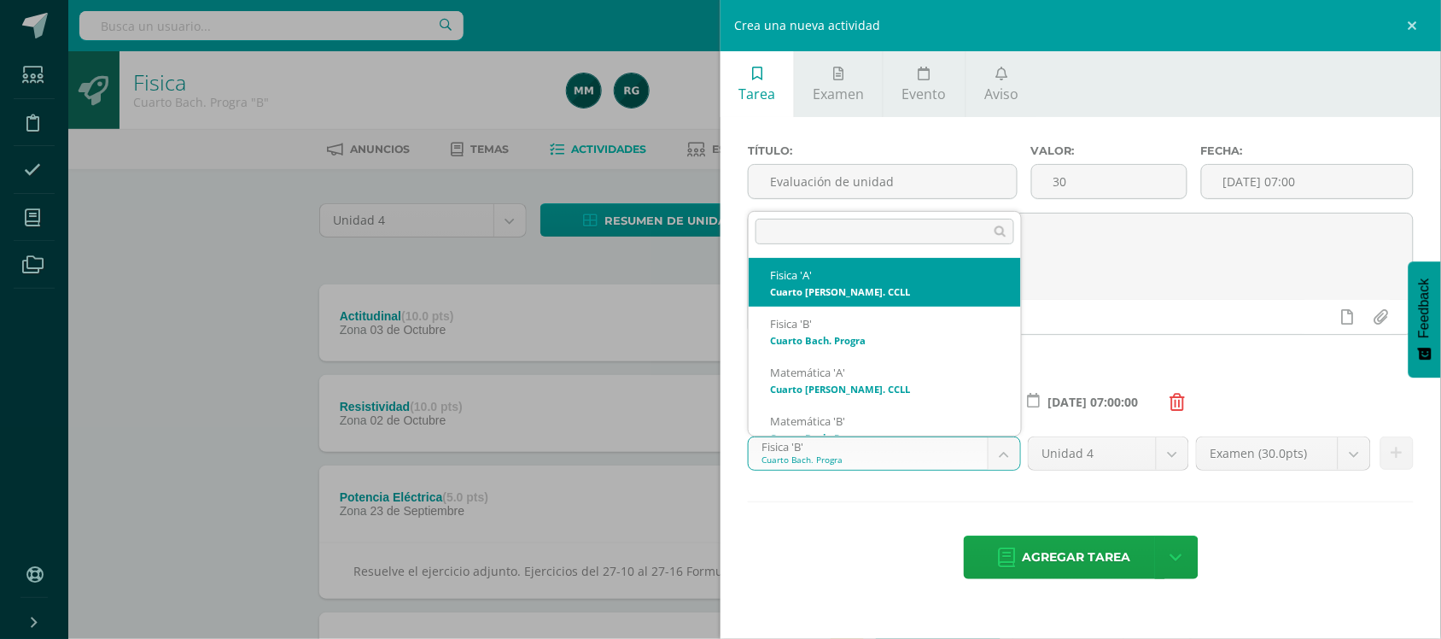
select select "93634"
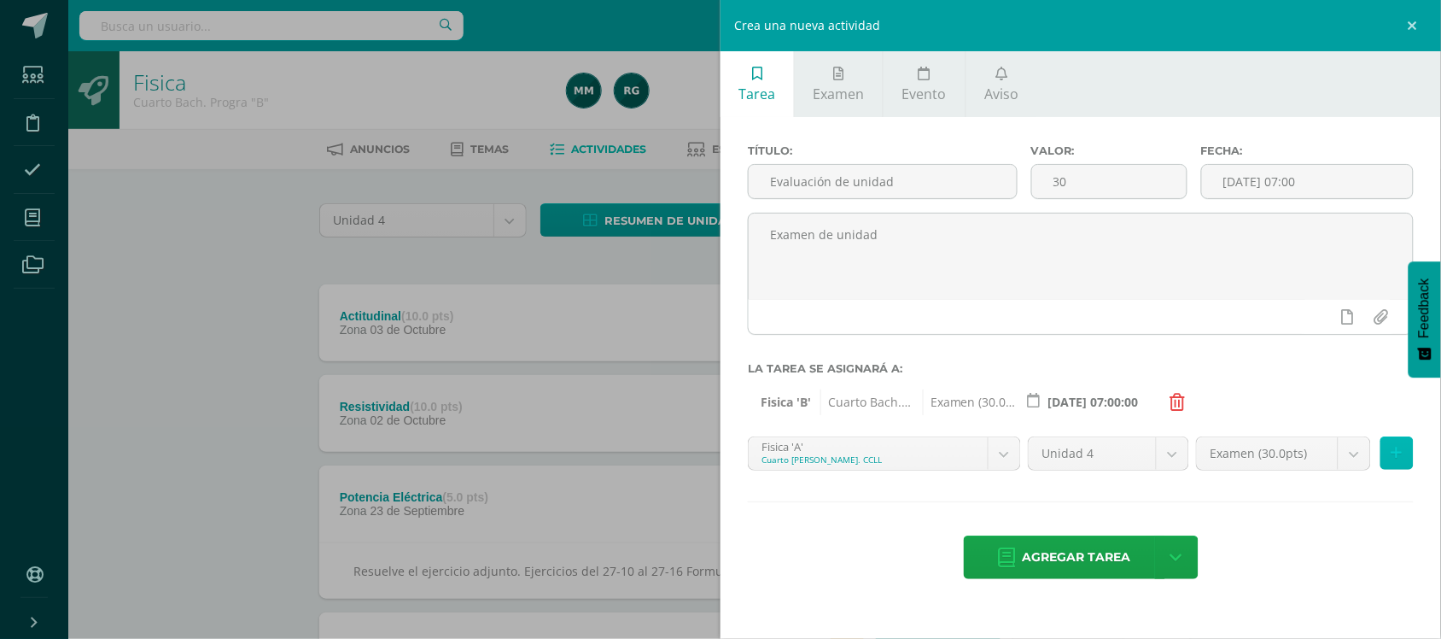
click at [1397, 460] on icon at bounding box center [1397, 453] width 11 height 15
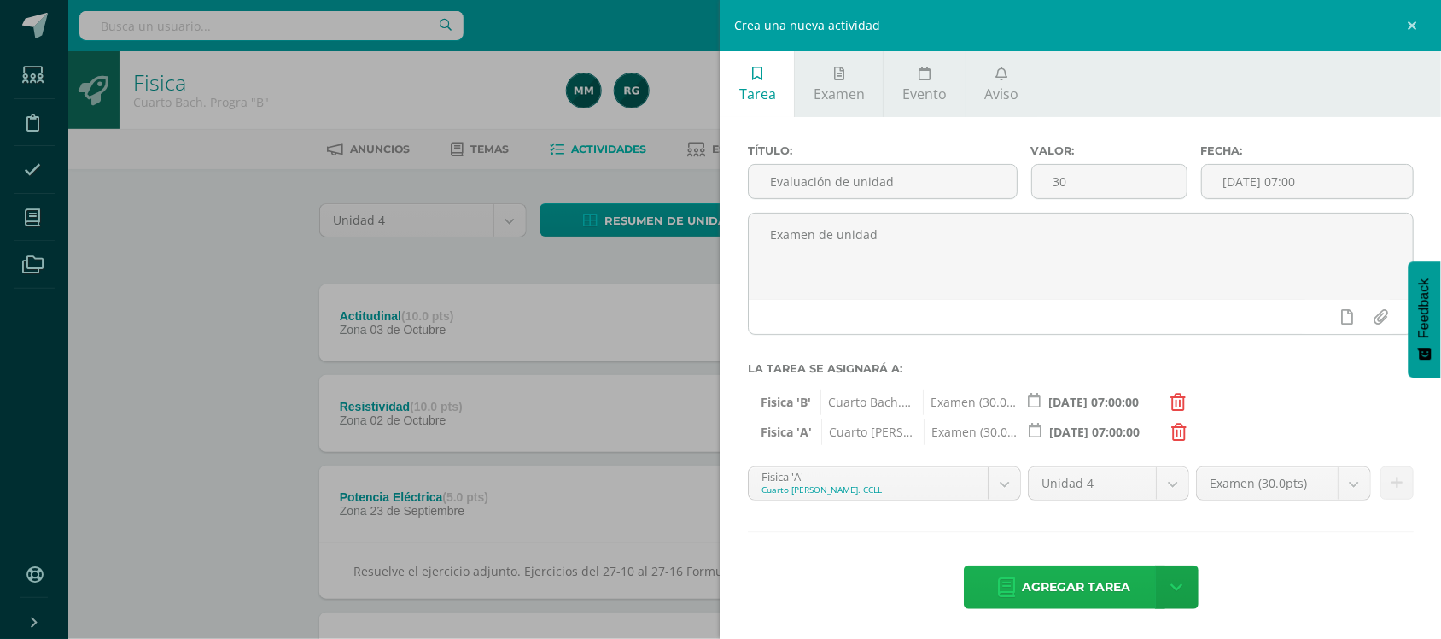
click at [1072, 581] on span "Agregar tarea" at bounding box center [1077, 587] width 108 height 42
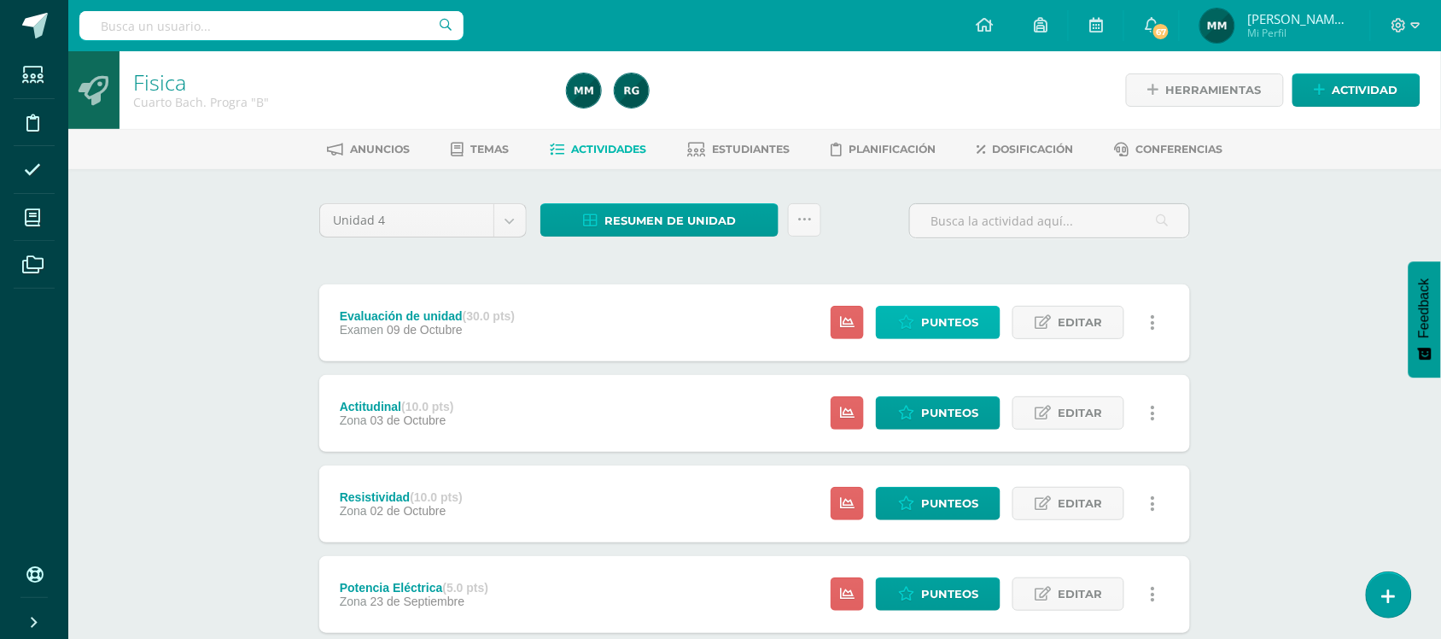
click at [991, 320] on link "Punteos" at bounding box center [938, 322] width 125 height 33
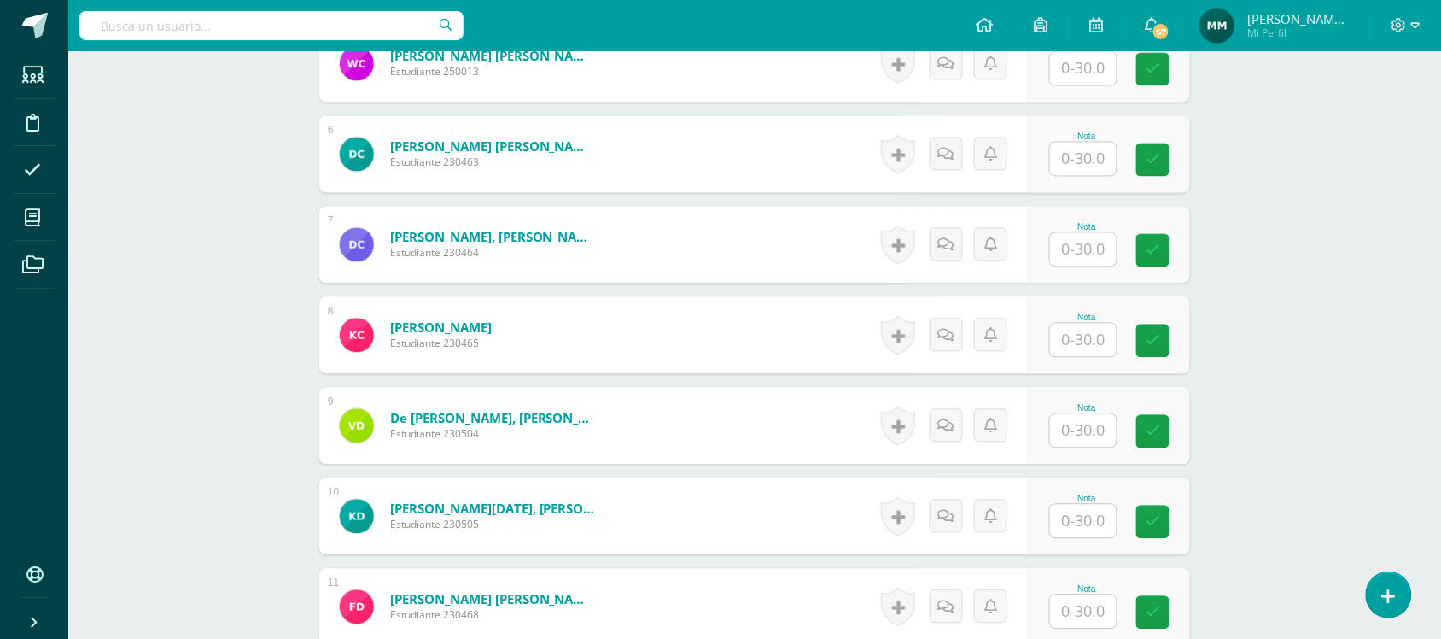
scroll to position [948, 0]
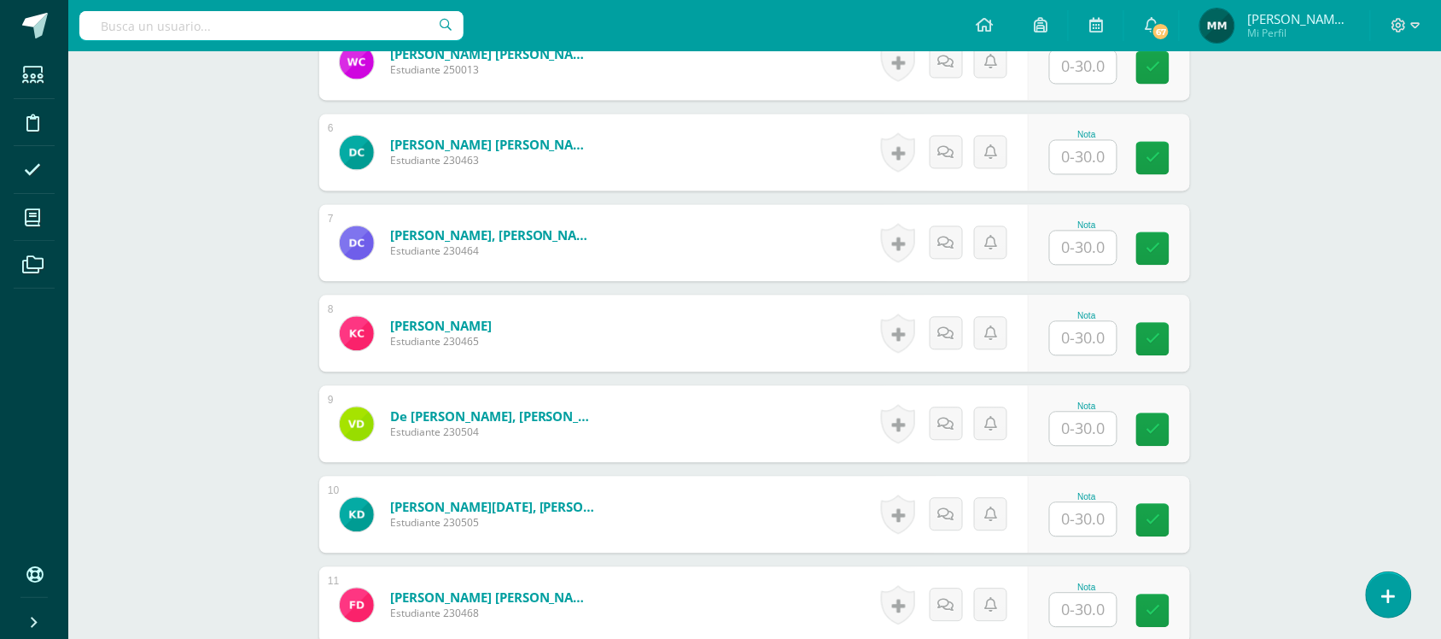
click at [1090, 436] on input "text" at bounding box center [1083, 428] width 67 height 33
type input "26.5"
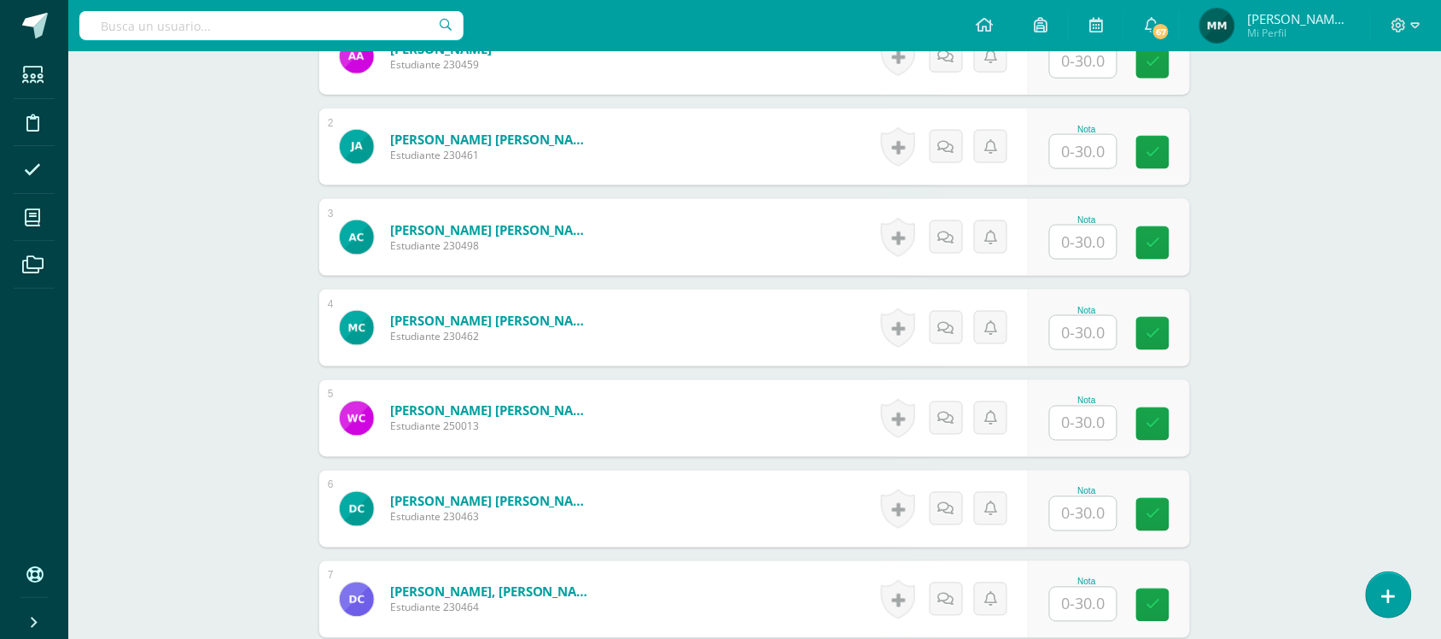
scroll to position [608, 0]
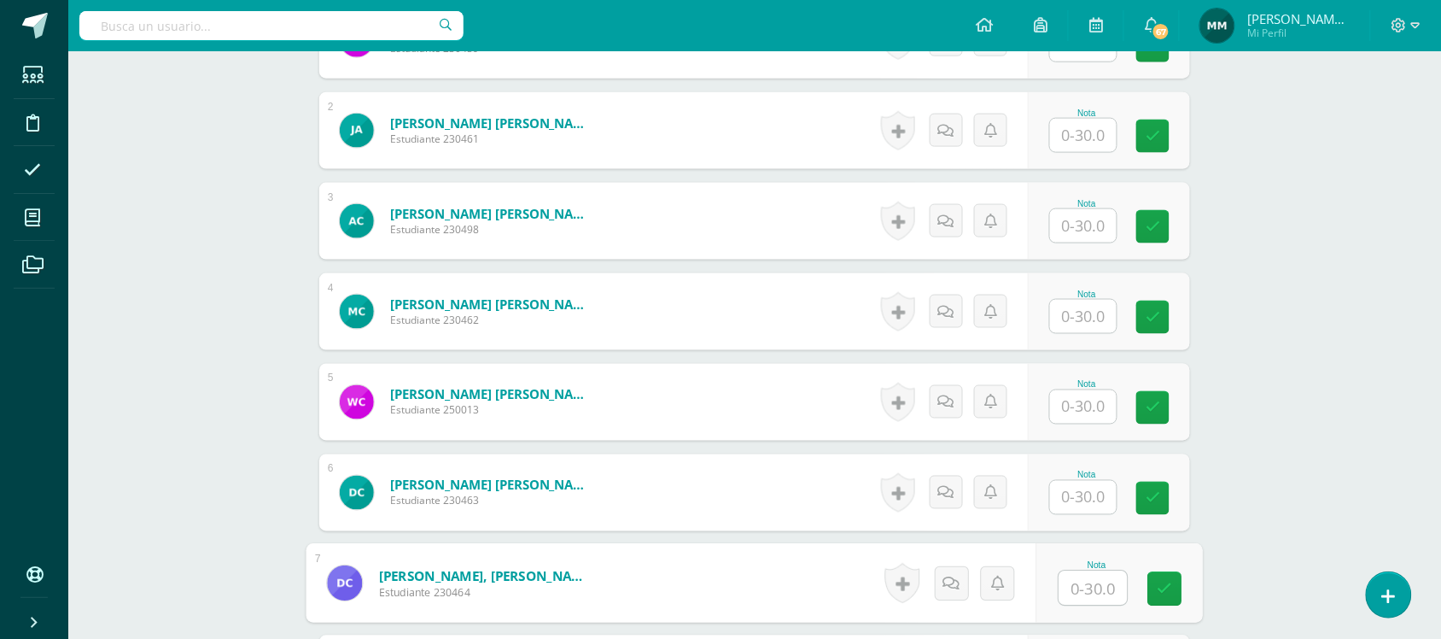
click at [1069, 586] on input "text" at bounding box center [1093, 588] width 68 height 34
type input "22.5"
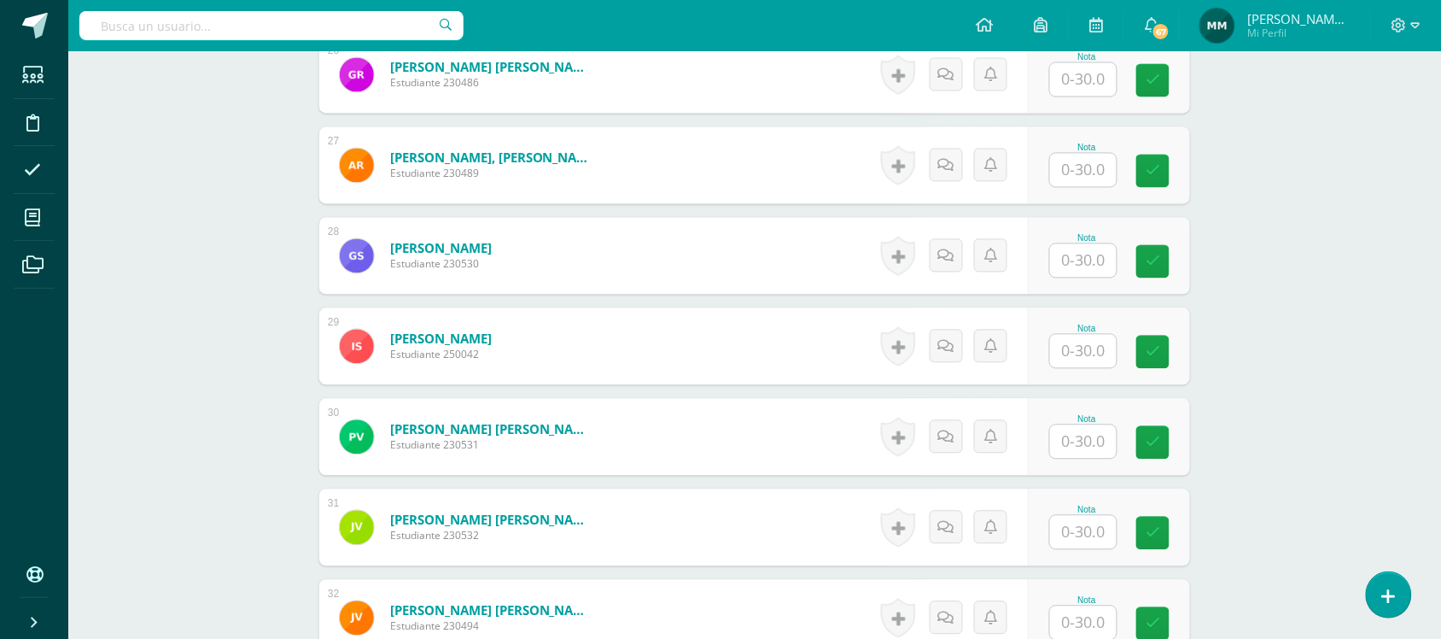
scroll to position [2854, 0]
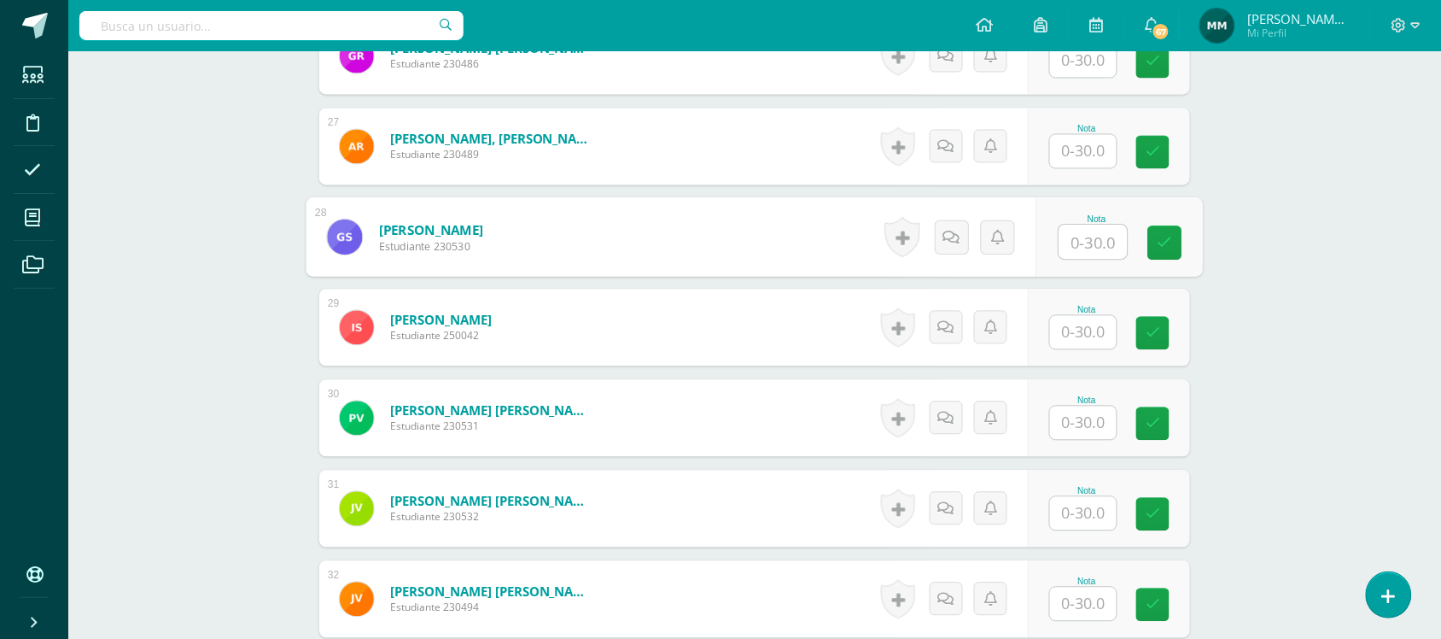
click at [1094, 236] on input "text" at bounding box center [1093, 242] width 68 height 34
type input "9.5"
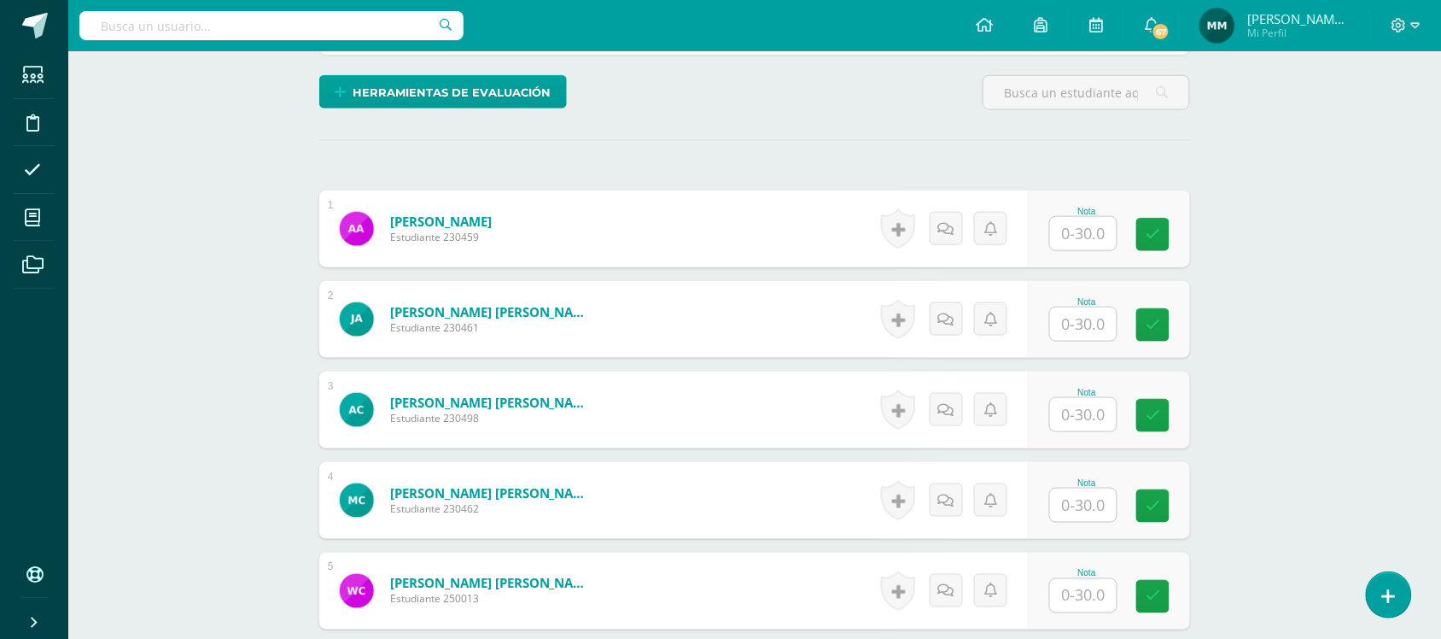
scroll to position [418, 0]
click at [1076, 233] on input "text" at bounding box center [1093, 235] width 68 height 34
type input "27.5"
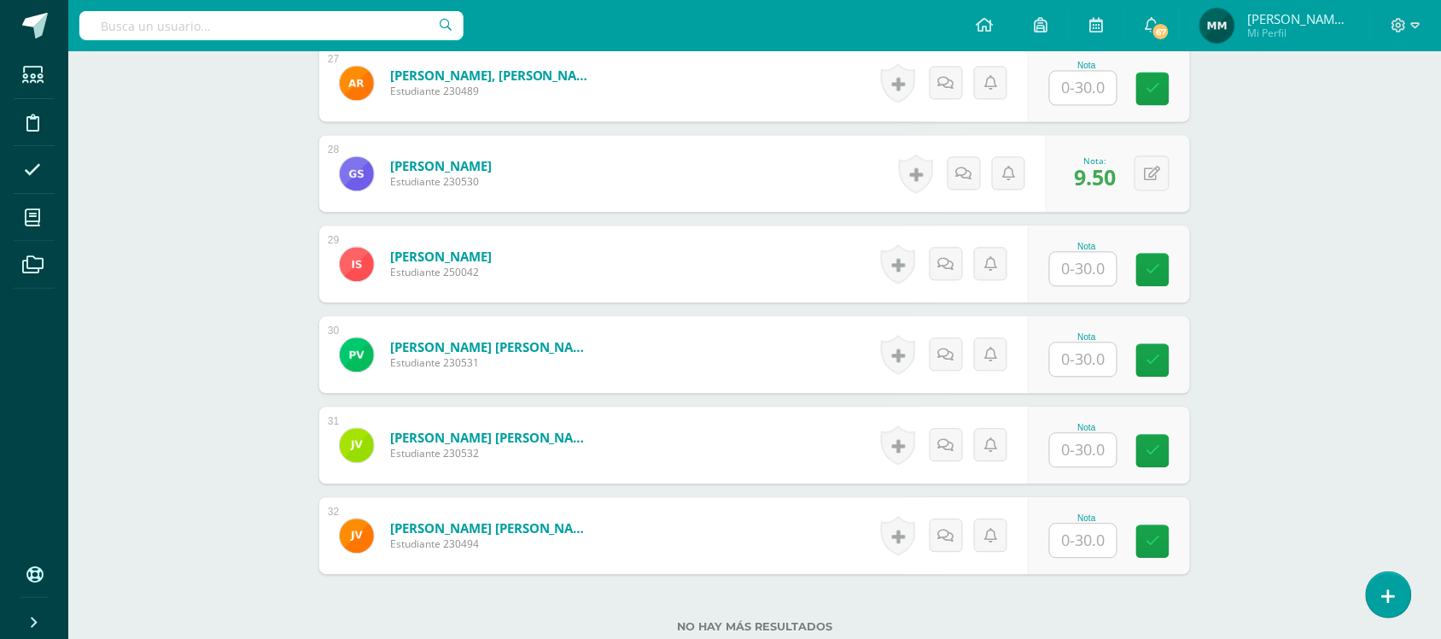
scroll to position [3049, 0]
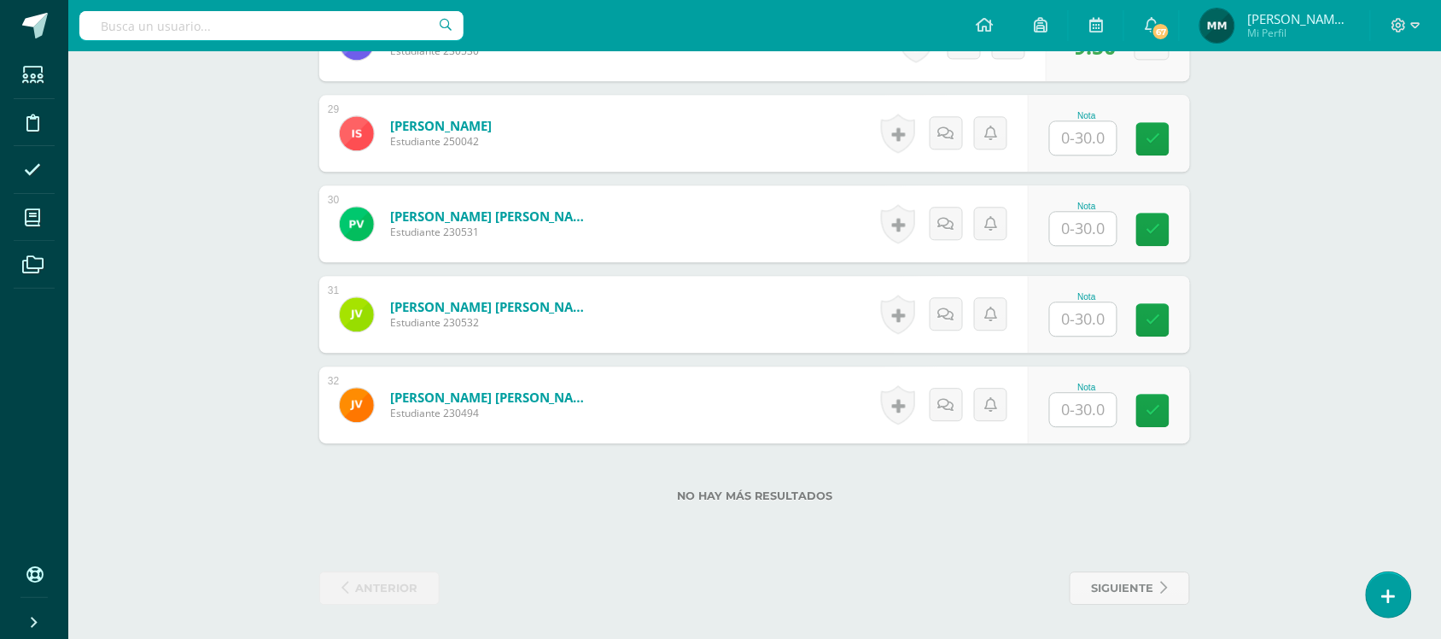
click at [1097, 415] on input "text" at bounding box center [1083, 409] width 67 height 33
type input "11.5"
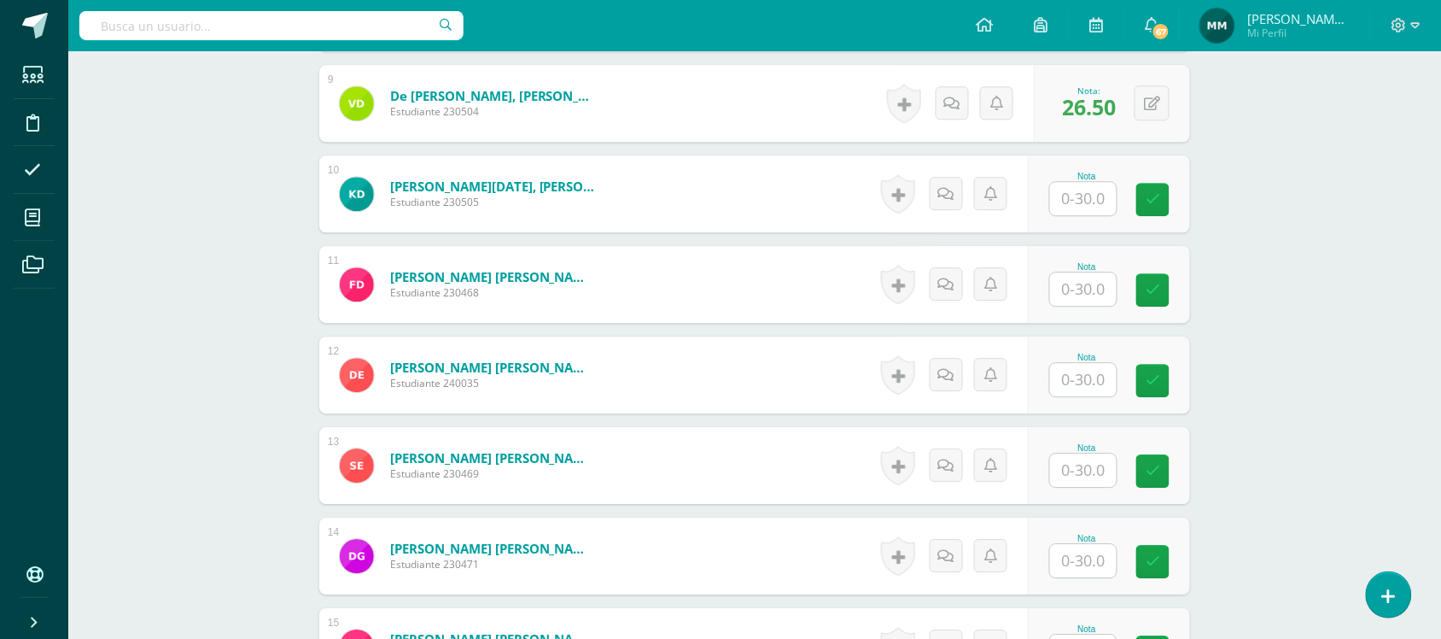
scroll to position [1268, 0]
click at [1070, 465] on input "text" at bounding box center [1083, 470] width 67 height 33
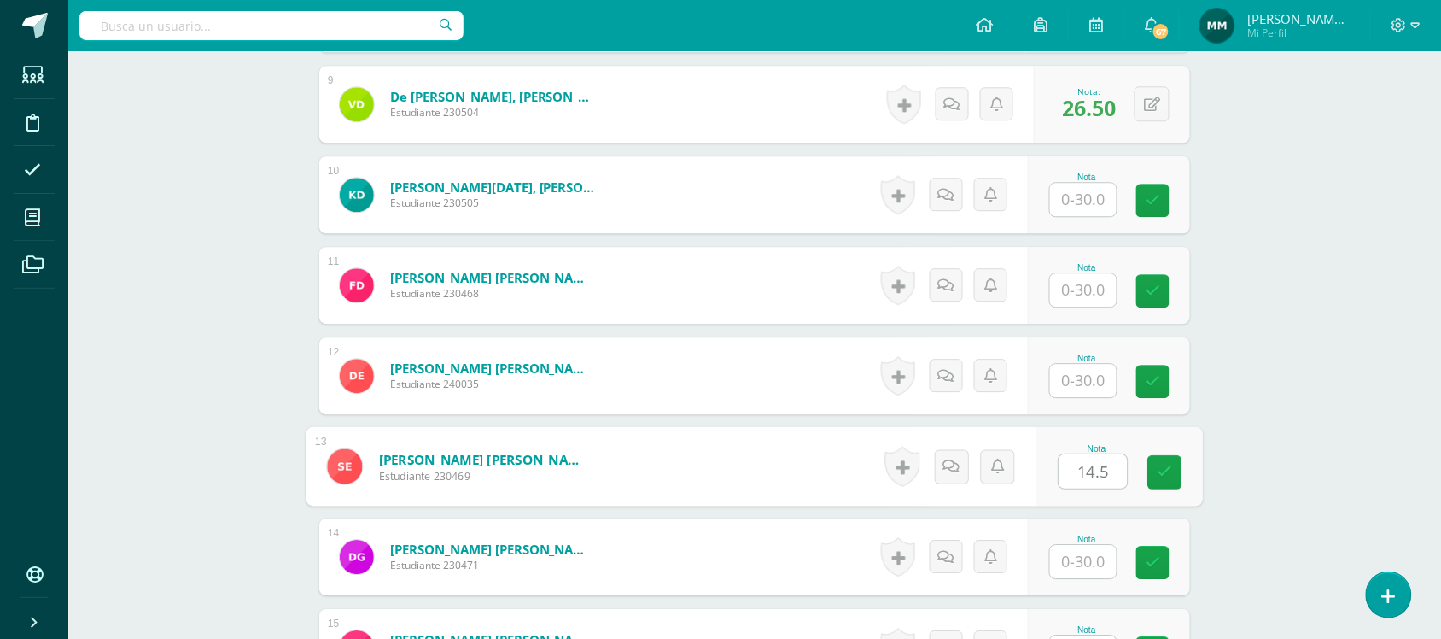
type input "14.5"
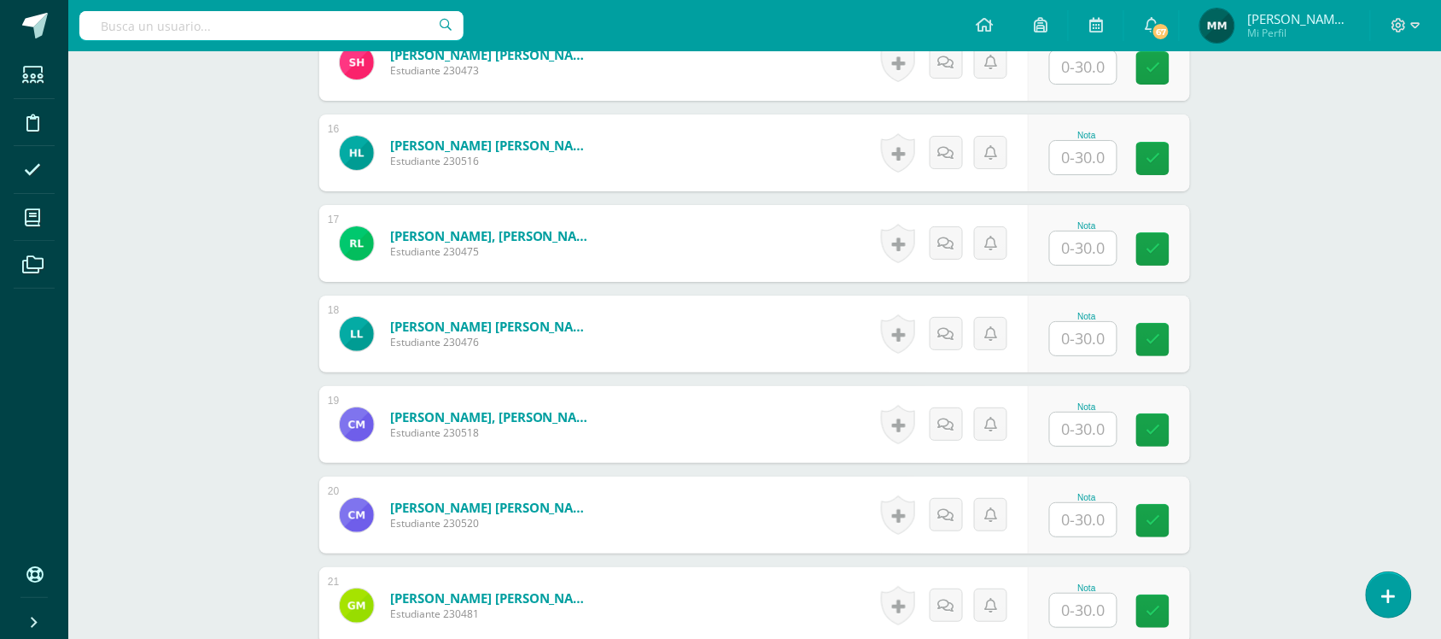
scroll to position [1851, 0]
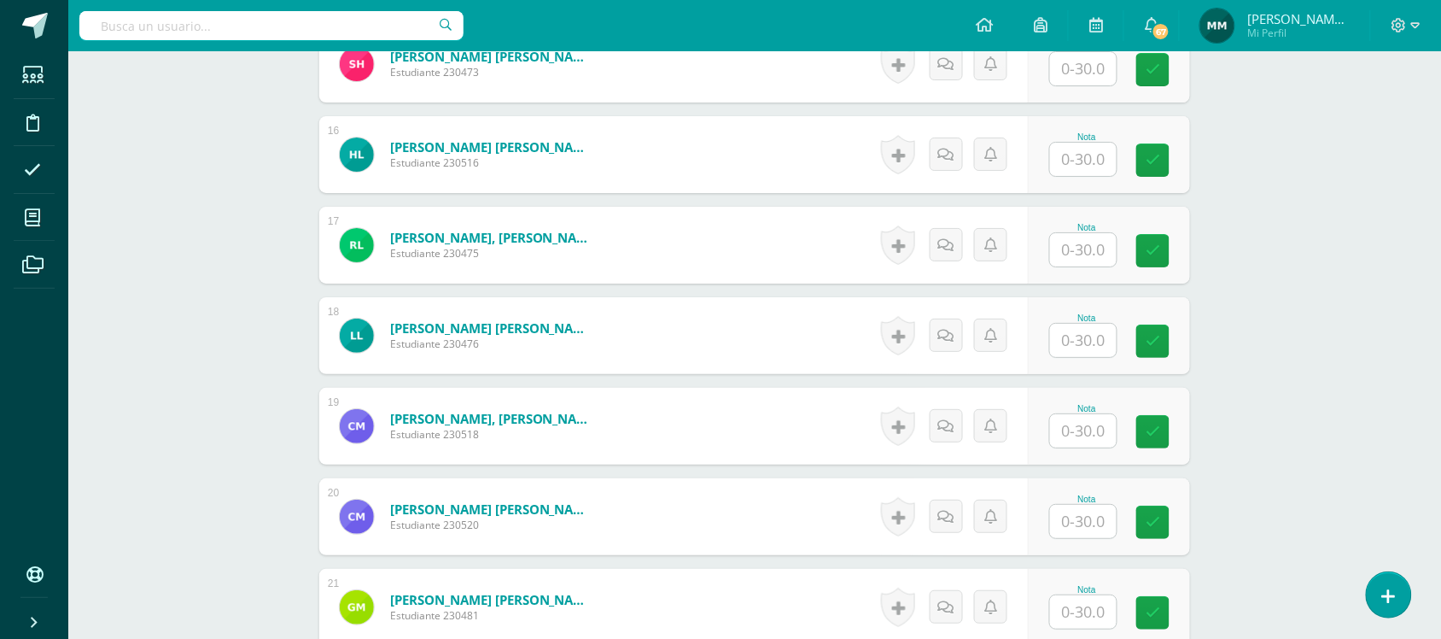
click at [1064, 163] on input "text" at bounding box center [1083, 159] width 67 height 33
type input "14.5"
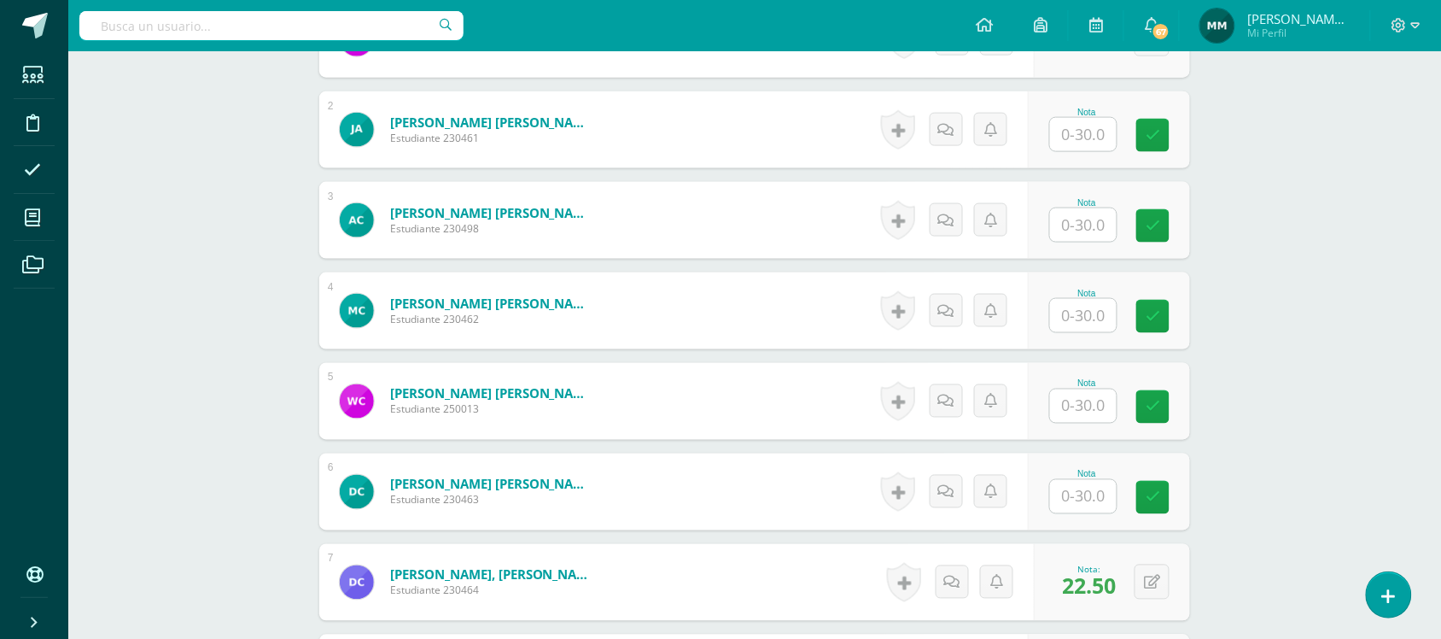
scroll to position [606, 0]
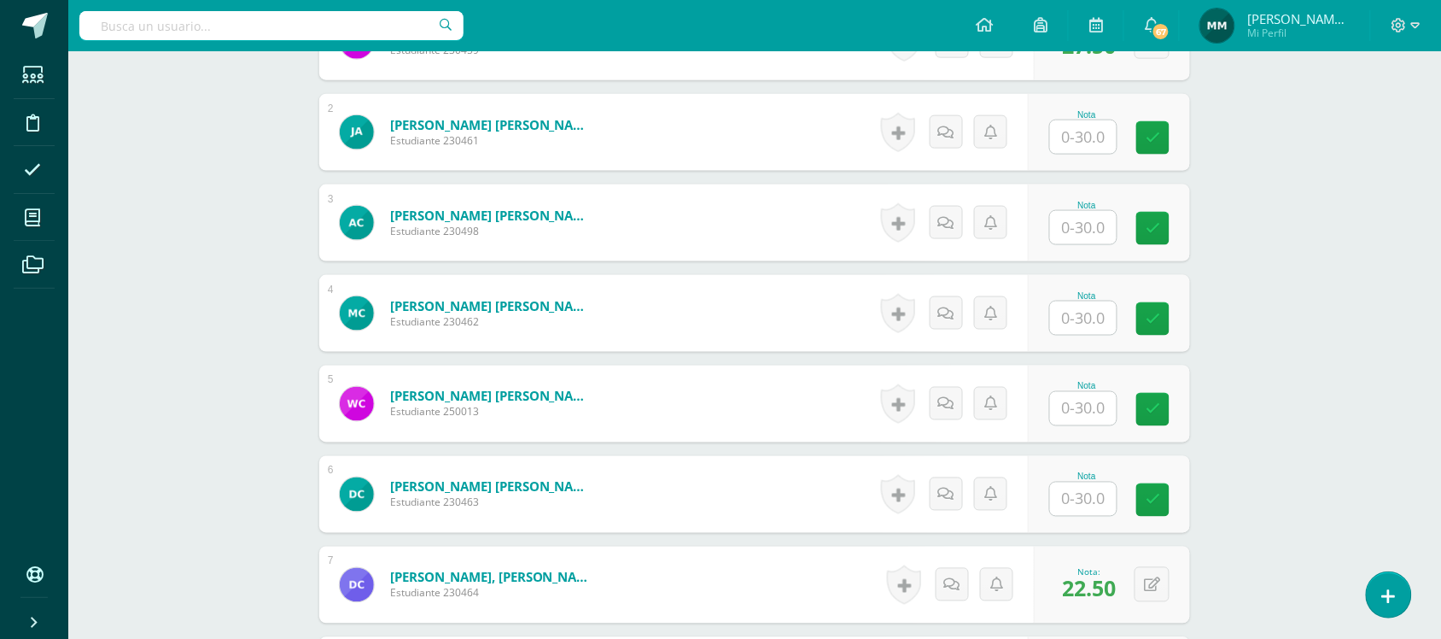
click at [1082, 213] on input "text" at bounding box center [1083, 227] width 67 height 33
type input "18"
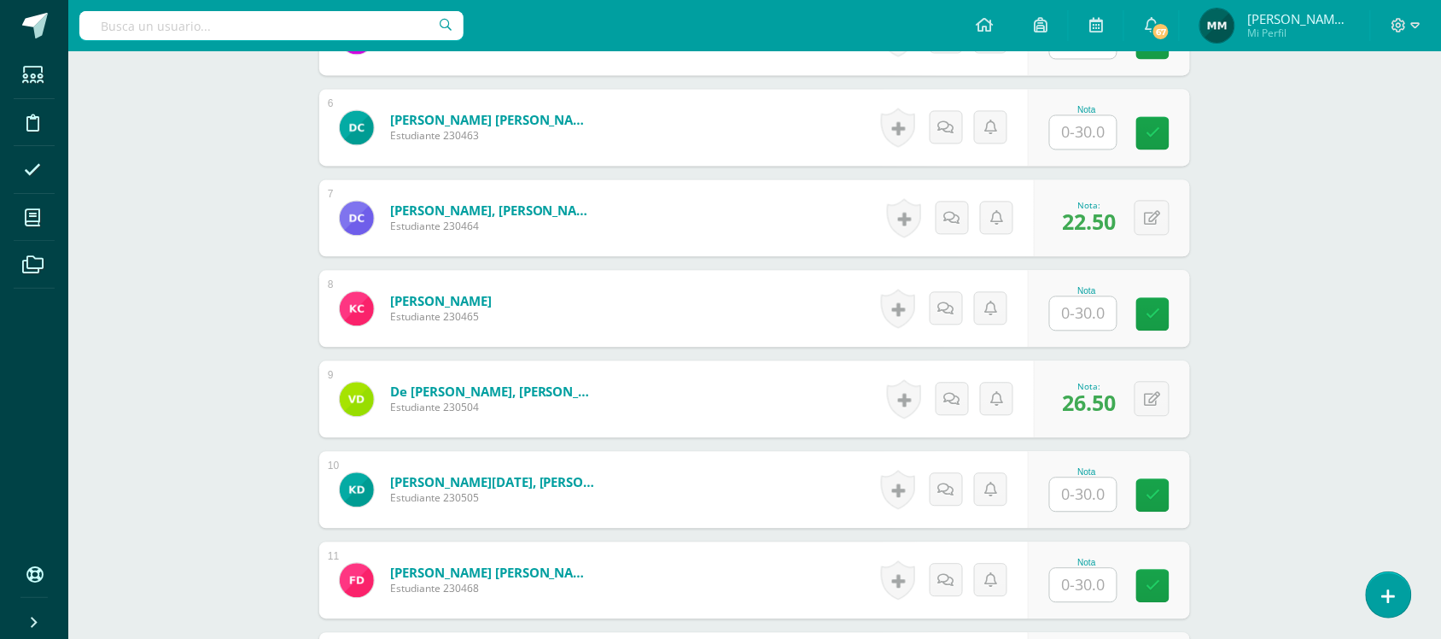
scroll to position [976, 0]
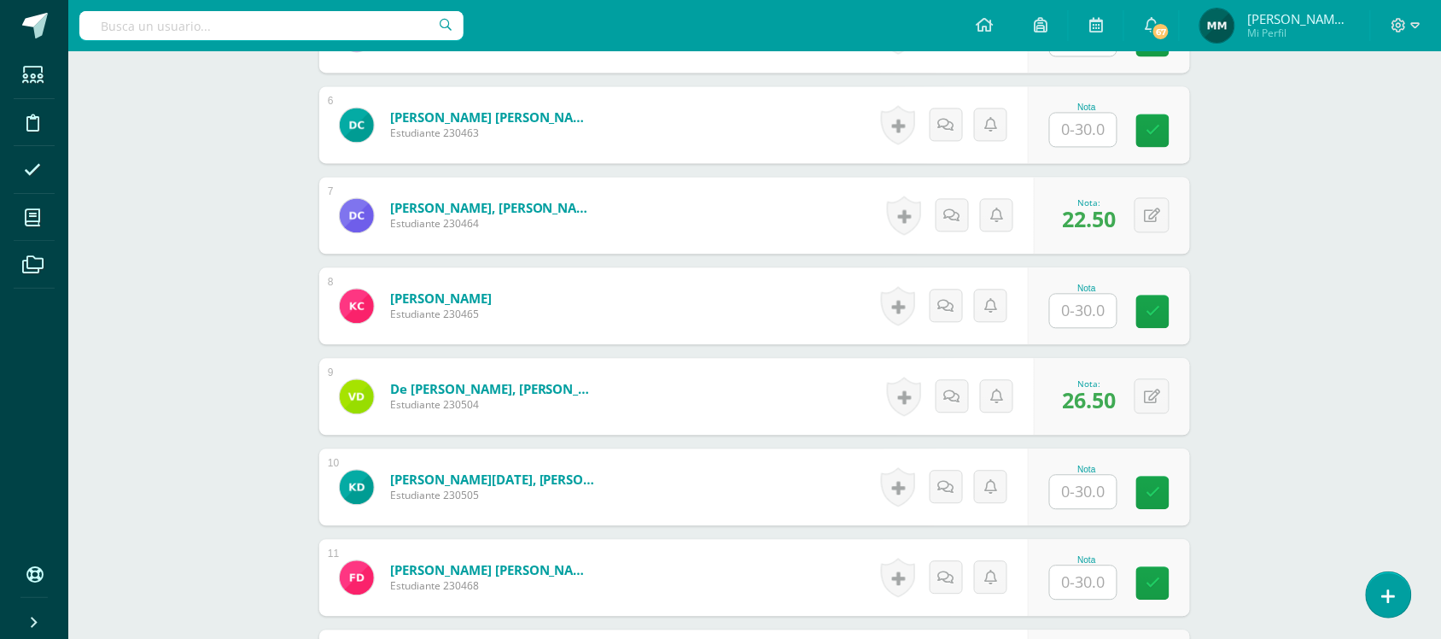
click at [1071, 491] on input "text" at bounding box center [1083, 491] width 67 height 33
type input "21.5"
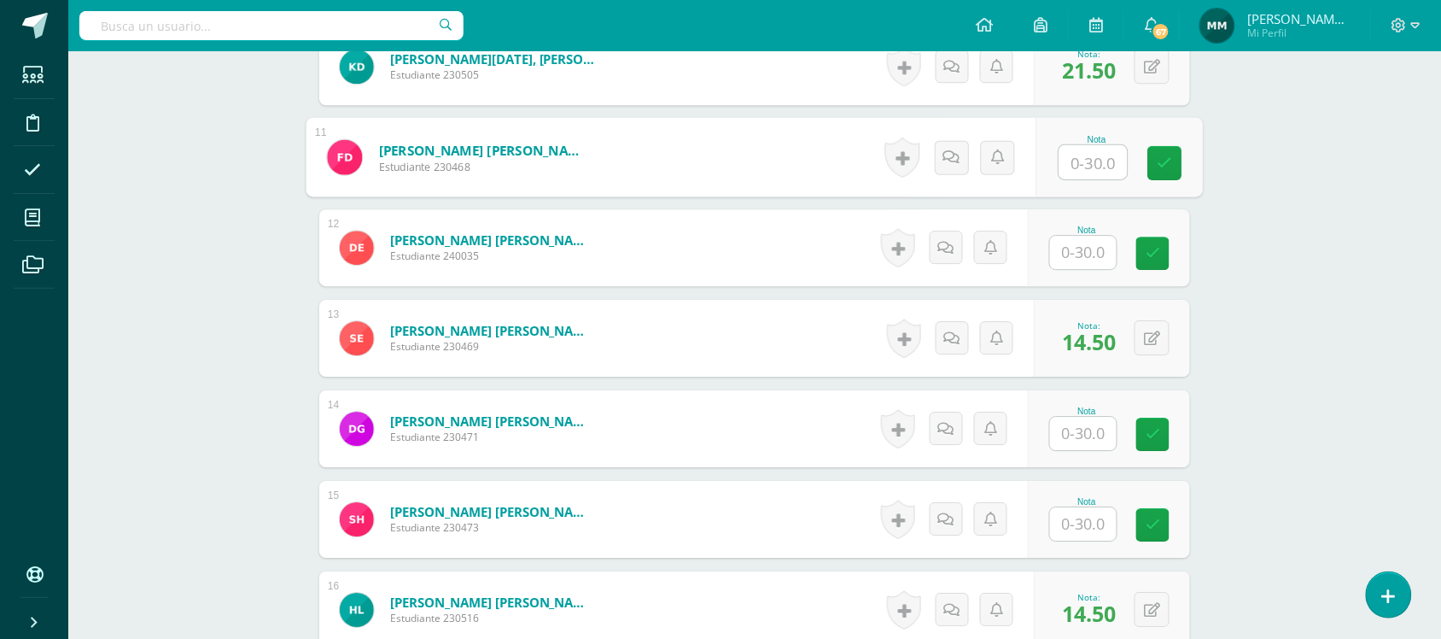
scroll to position [1397, 0]
click at [1103, 263] on input "text" at bounding box center [1083, 251] width 67 height 33
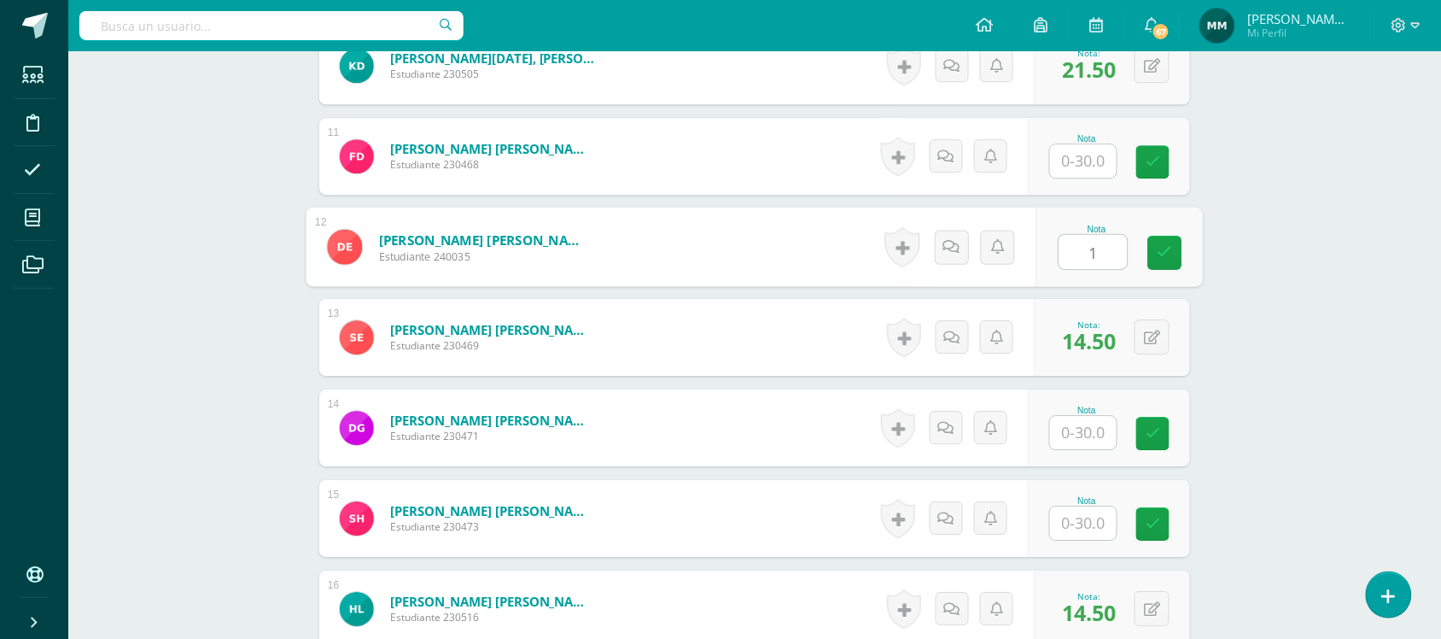
type input "18"
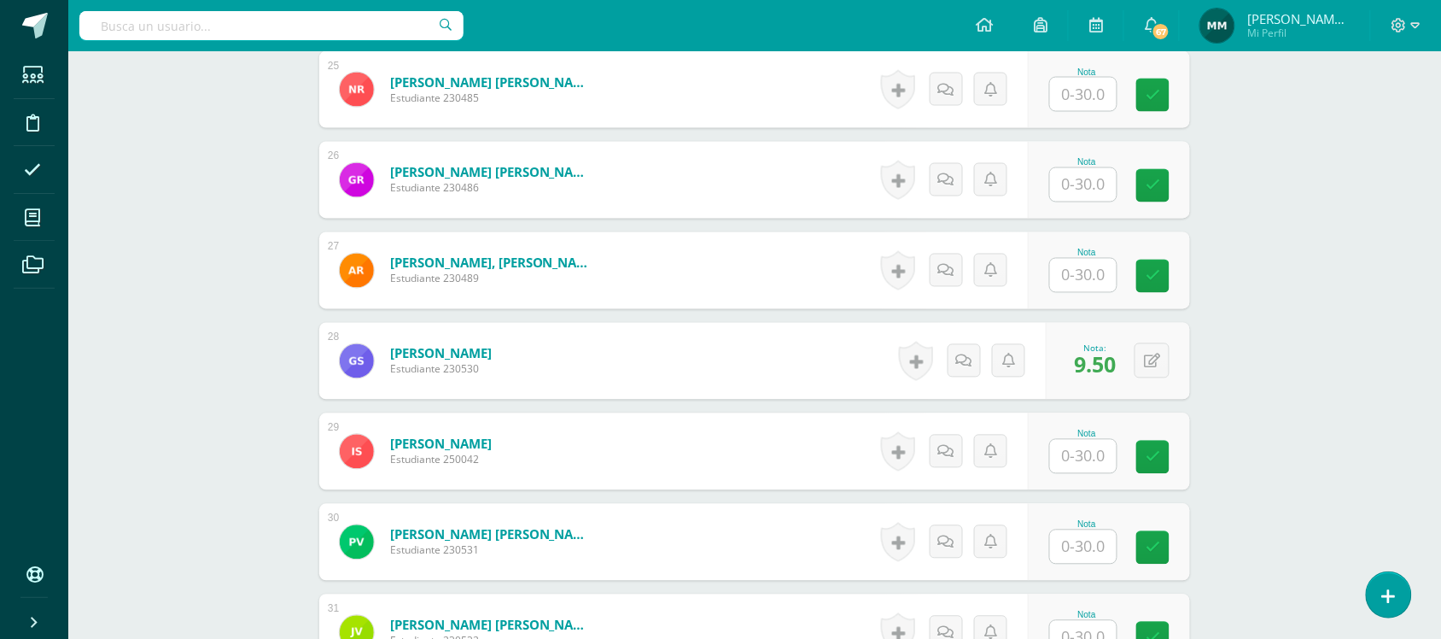
scroll to position [2734, 0]
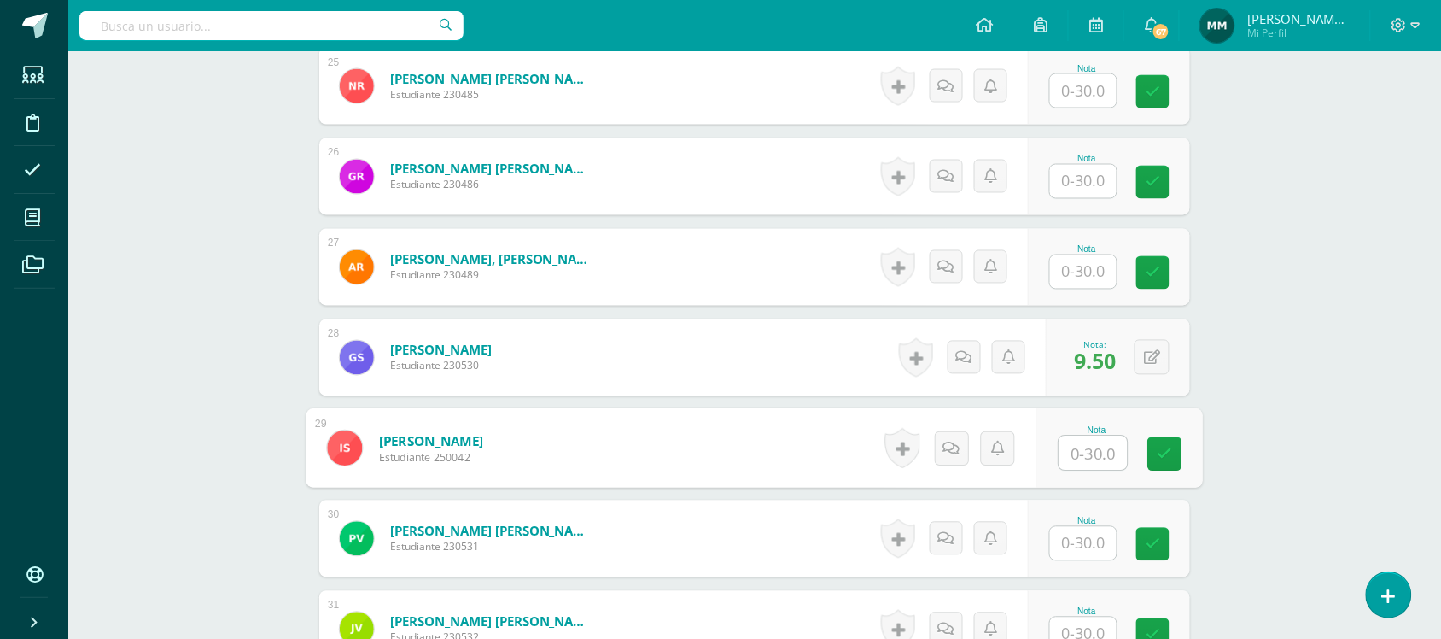
click at [1073, 458] on input "text" at bounding box center [1093, 453] width 68 height 34
type input "21"
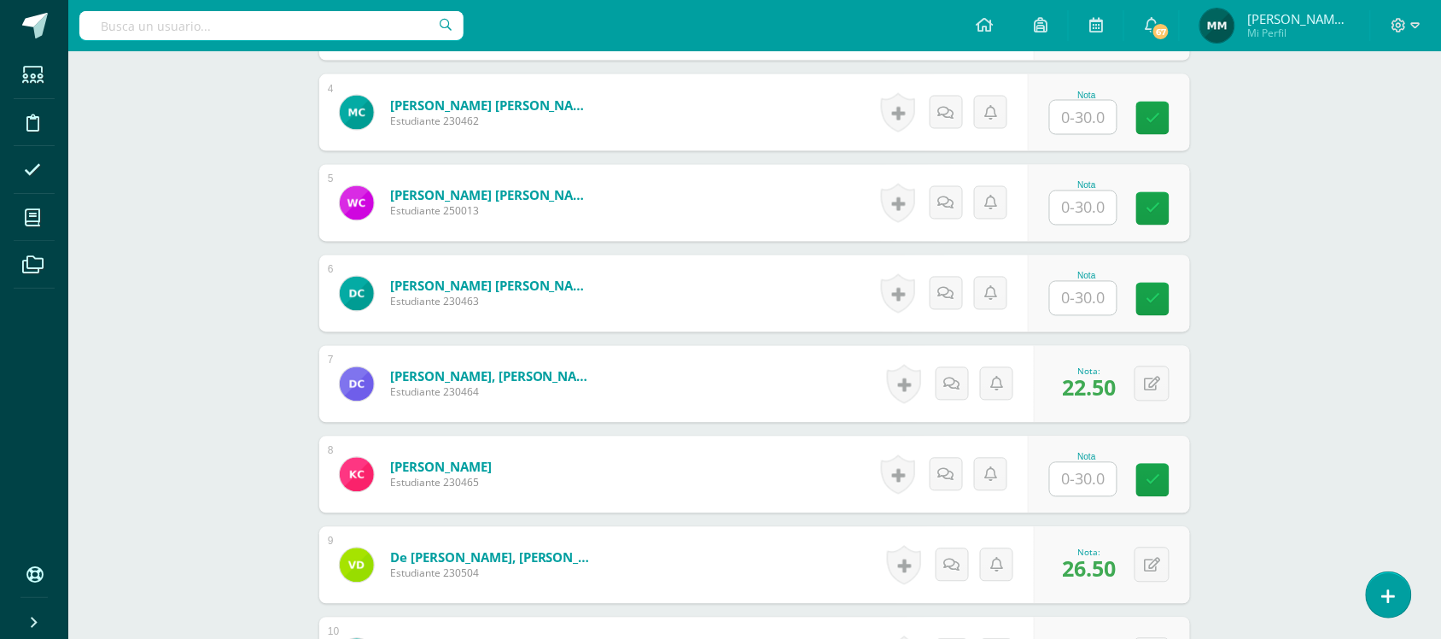
scroll to position [805, 0]
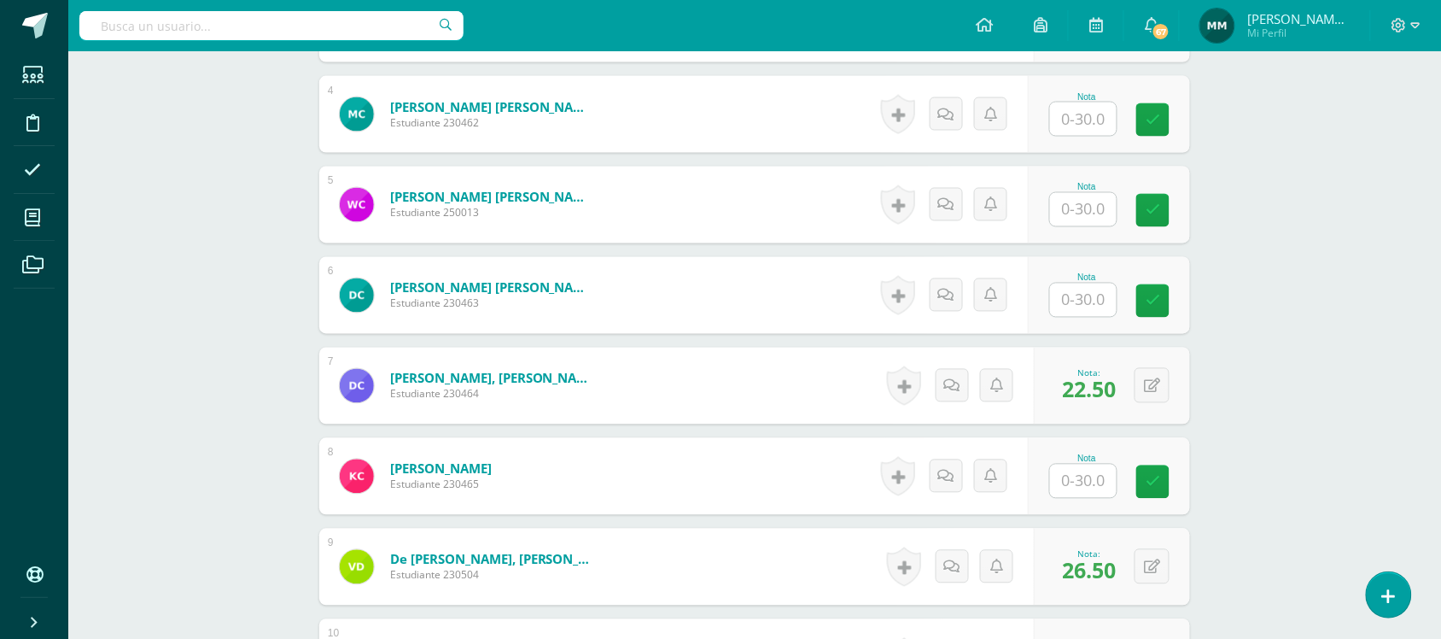
click at [1099, 303] on input "text" at bounding box center [1083, 299] width 67 height 33
type input "28"
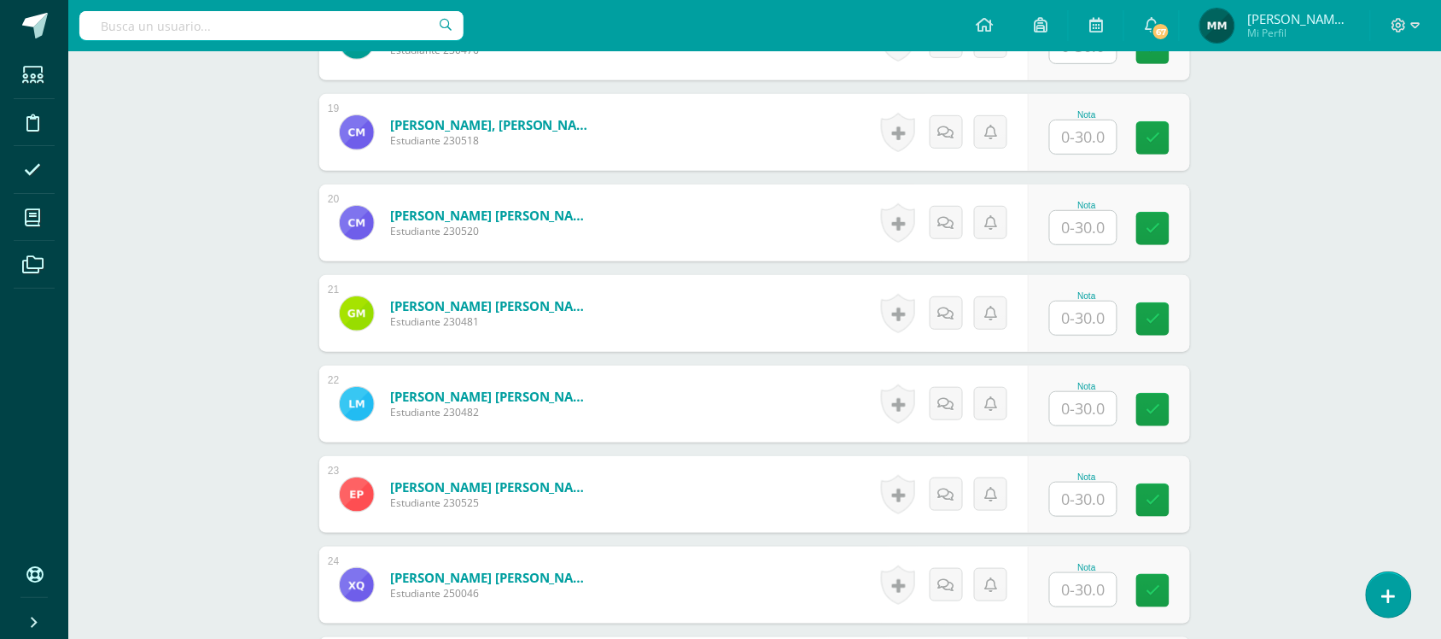
scroll to position [2145, 0]
click at [1082, 307] on input "text" at bounding box center [1083, 316] width 67 height 33
type input "1"
type input "23"
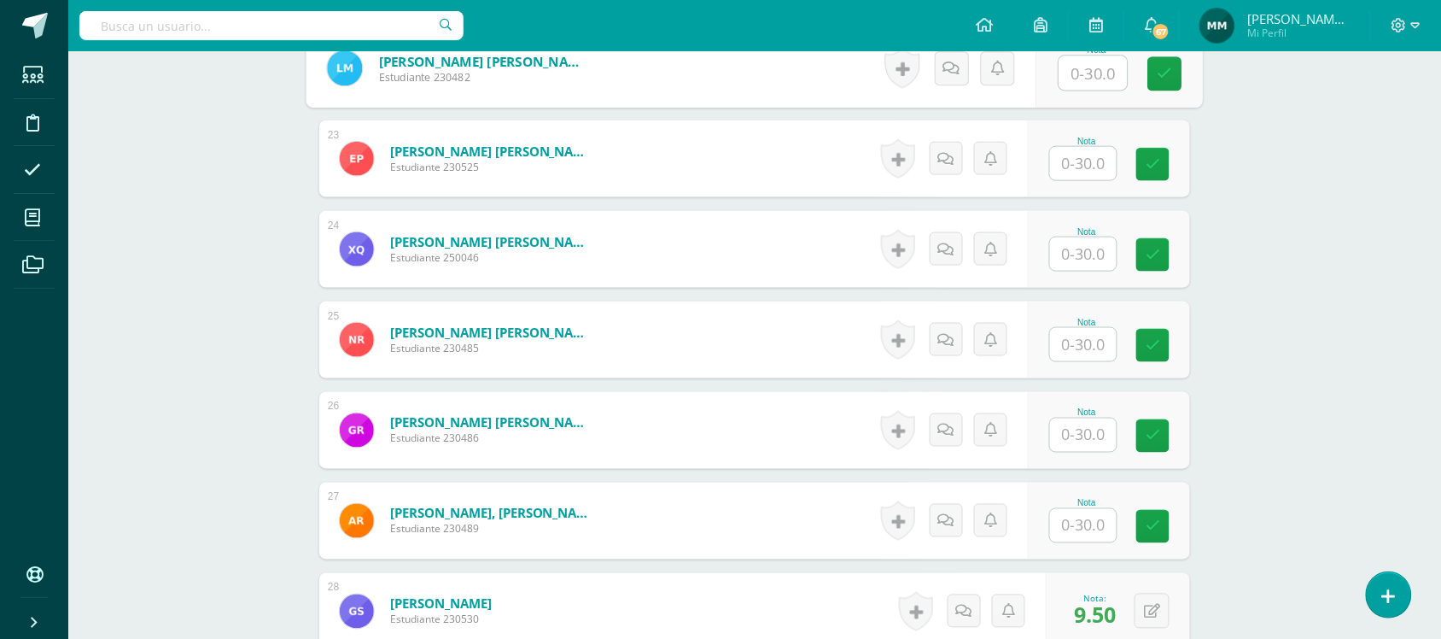
scroll to position [2583, 0]
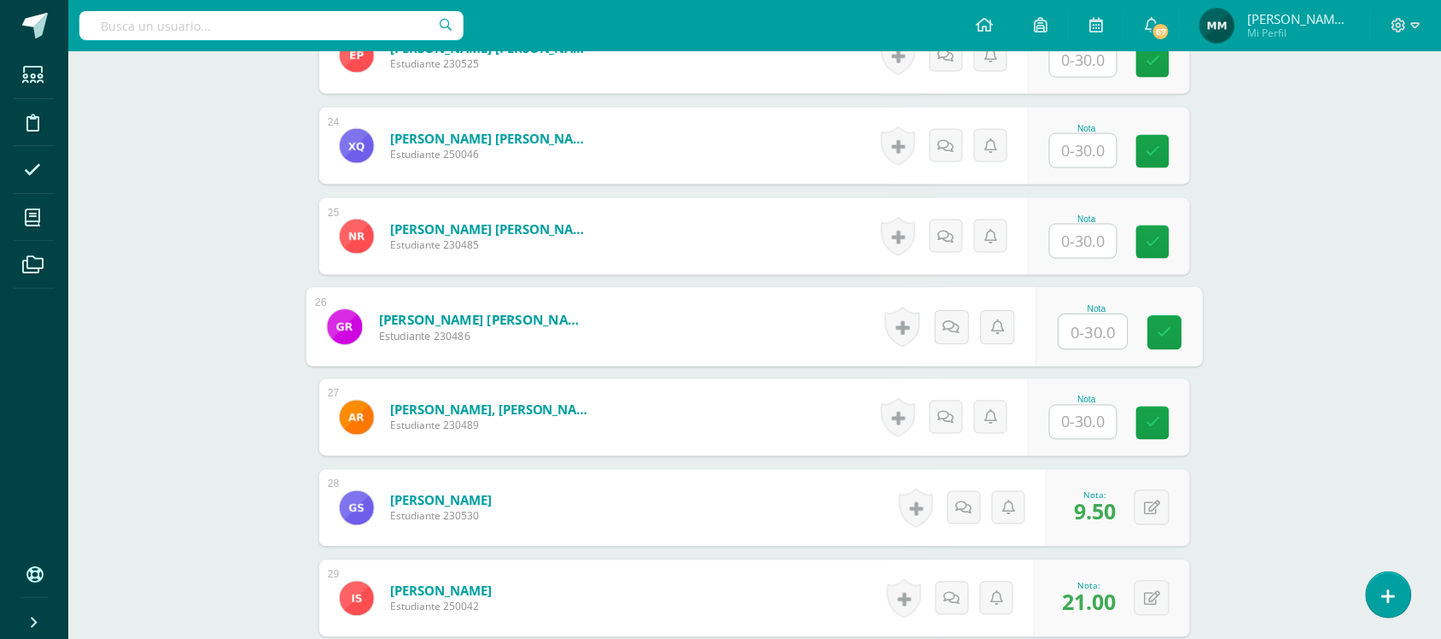
click at [1085, 338] on input "text" at bounding box center [1093, 332] width 68 height 34
type input "11.5"
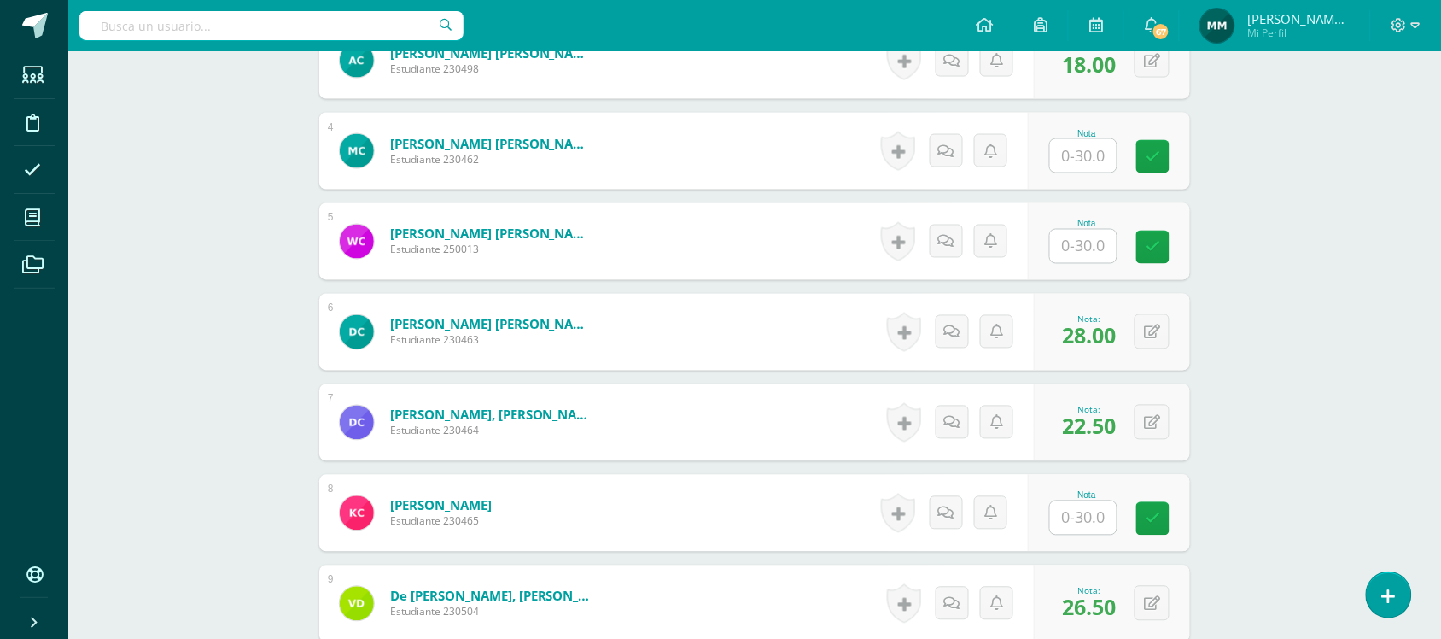
scroll to position [761, 0]
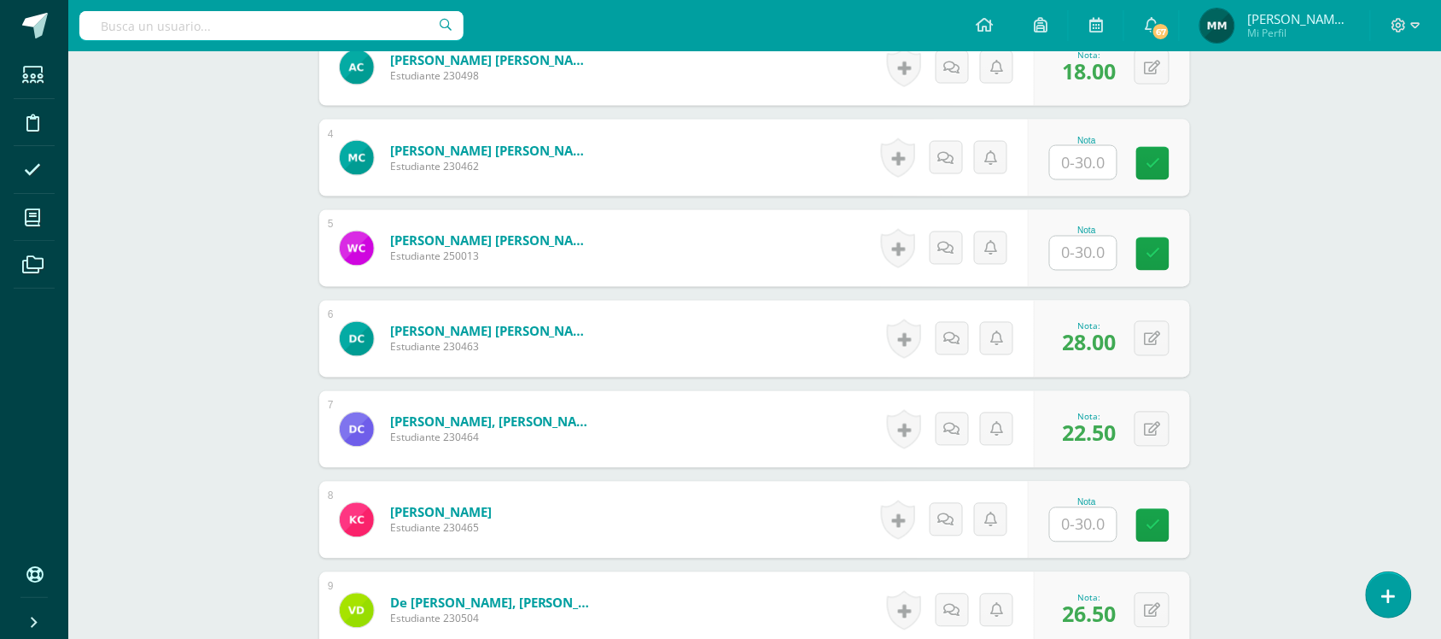
click at [1067, 248] on input "text" at bounding box center [1083, 252] width 67 height 33
type input "10.5"
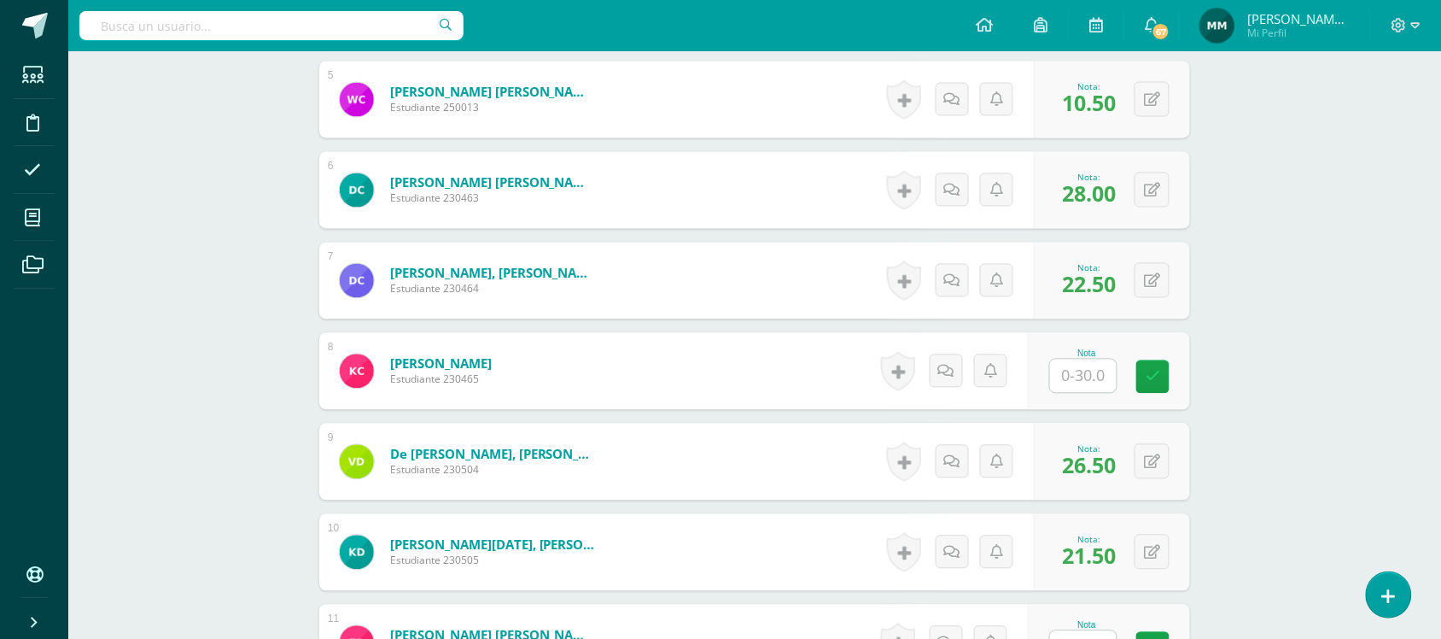
scroll to position [927, 0]
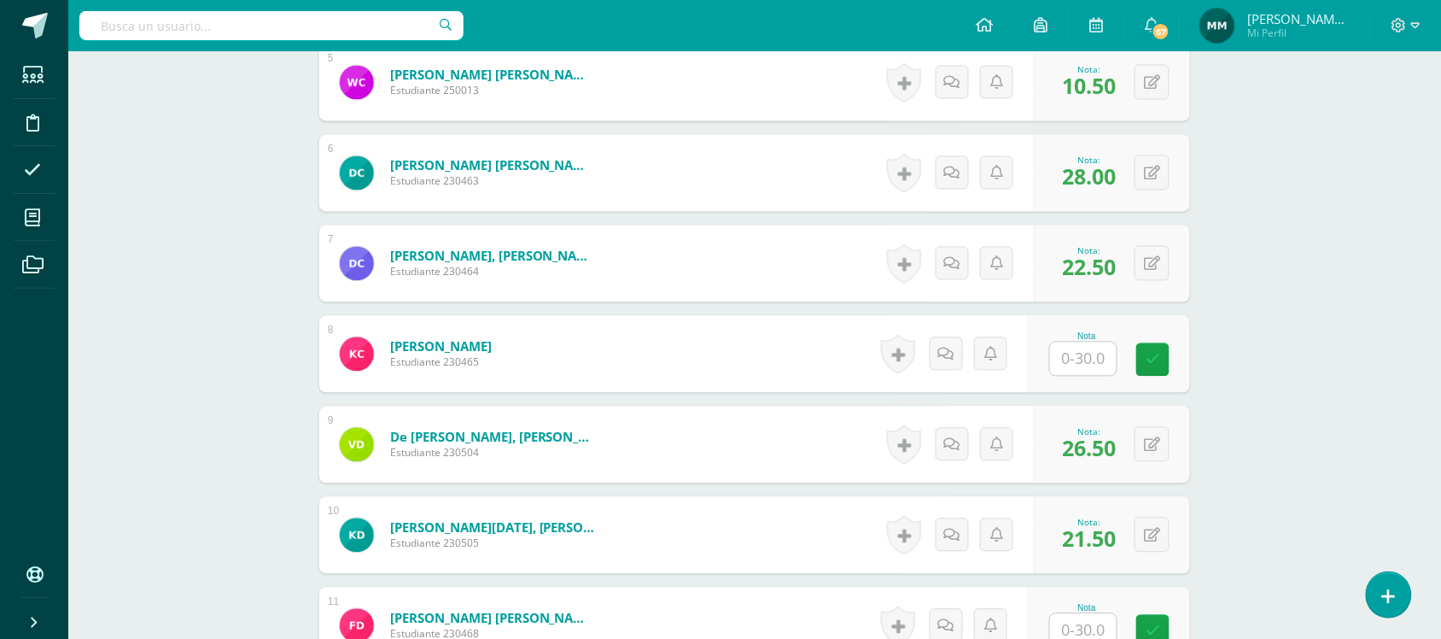
drag, startPoint x: 199, startPoint y: 544, endPoint x: 188, endPoint y: 548, distance: 11.9
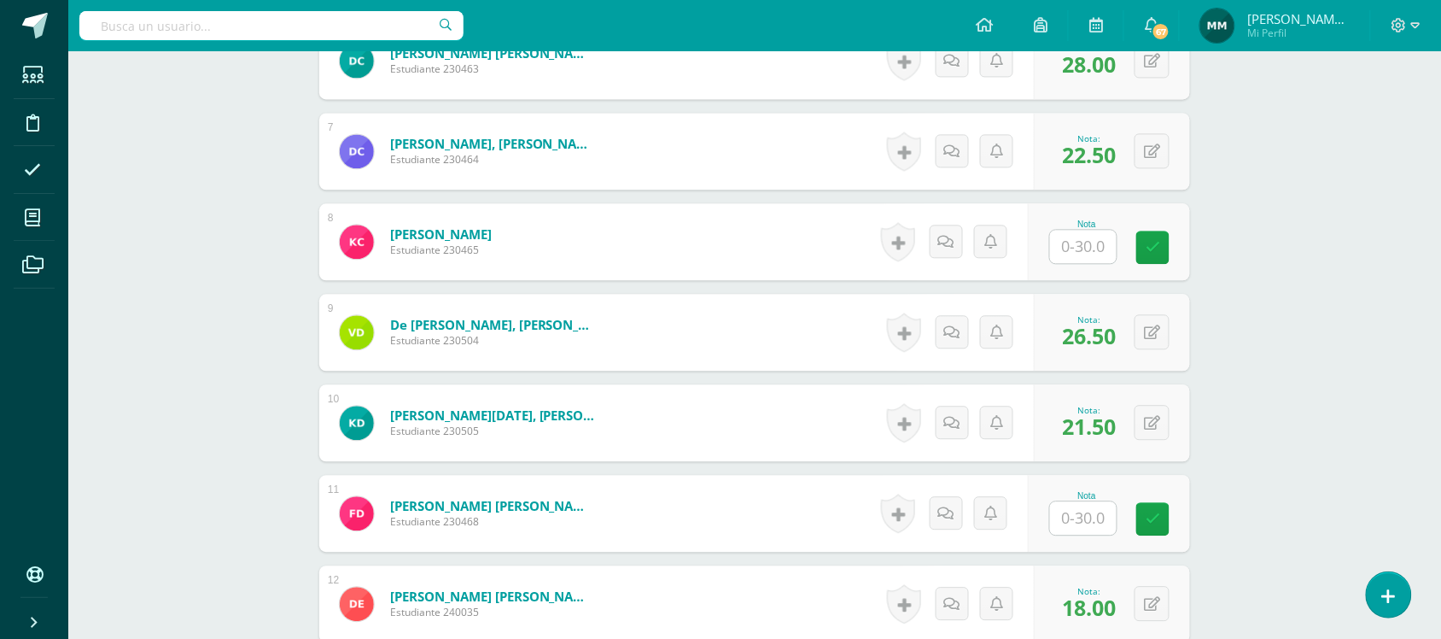
scroll to position [1055, 0]
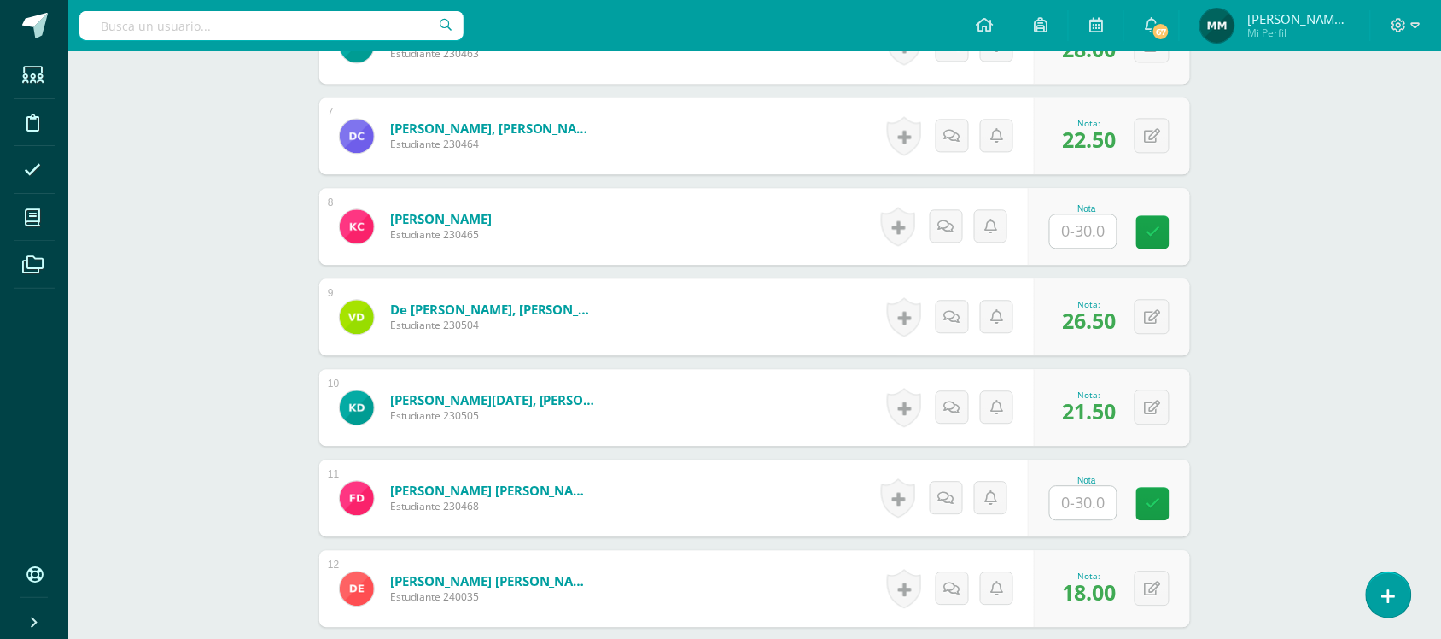
click at [1084, 506] on input "text" at bounding box center [1083, 502] width 67 height 33
type input "19"
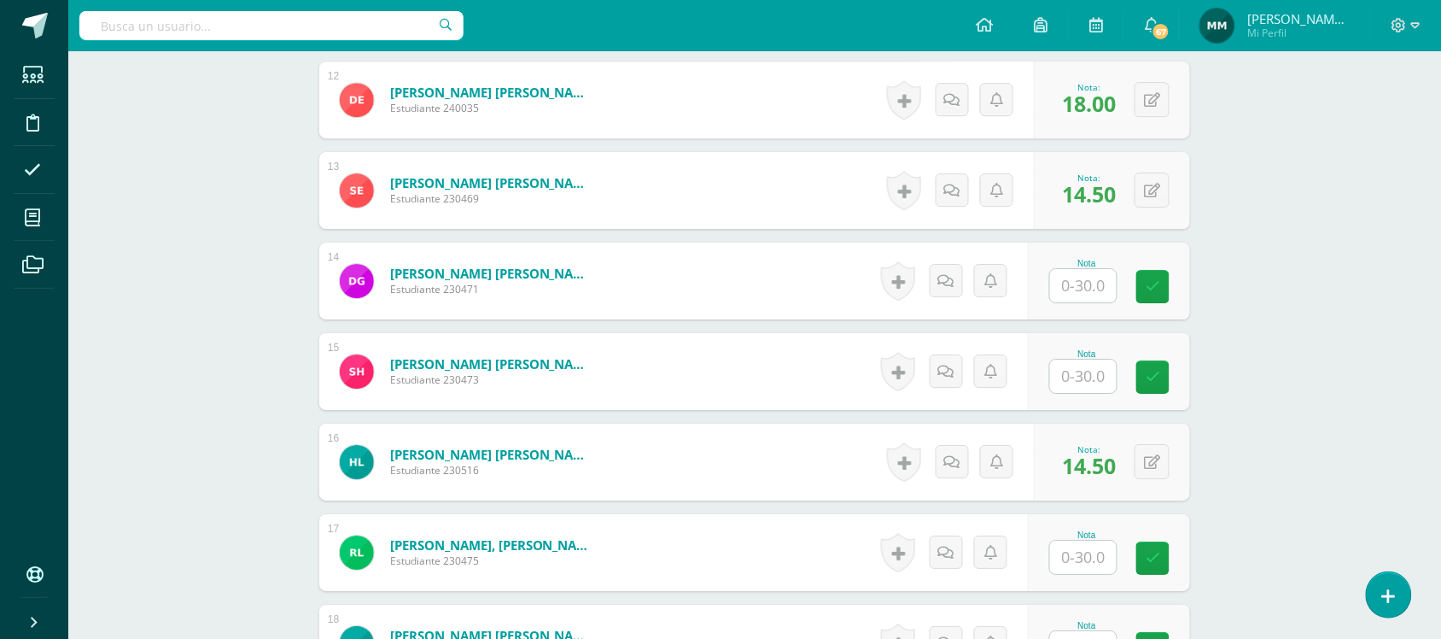
scroll to position [1545, 0]
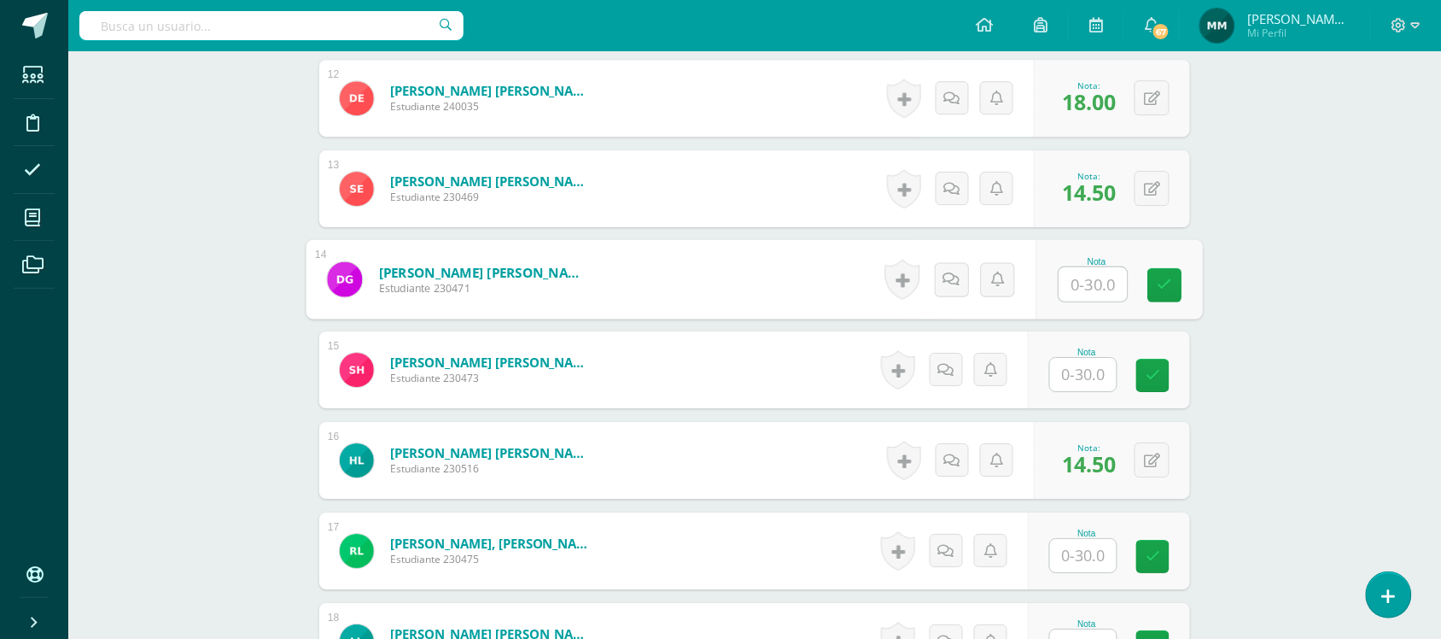
click at [1063, 295] on input "text" at bounding box center [1093, 284] width 68 height 34
type input "18"
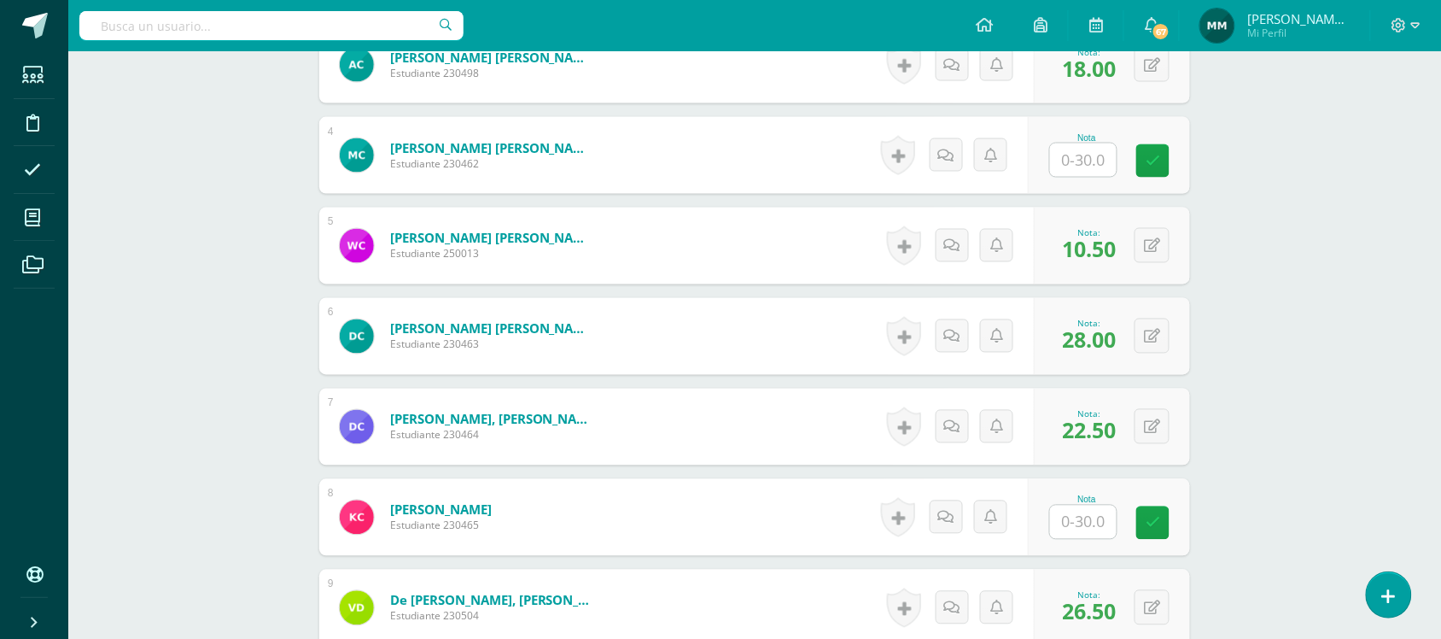
scroll to position [762, 0]
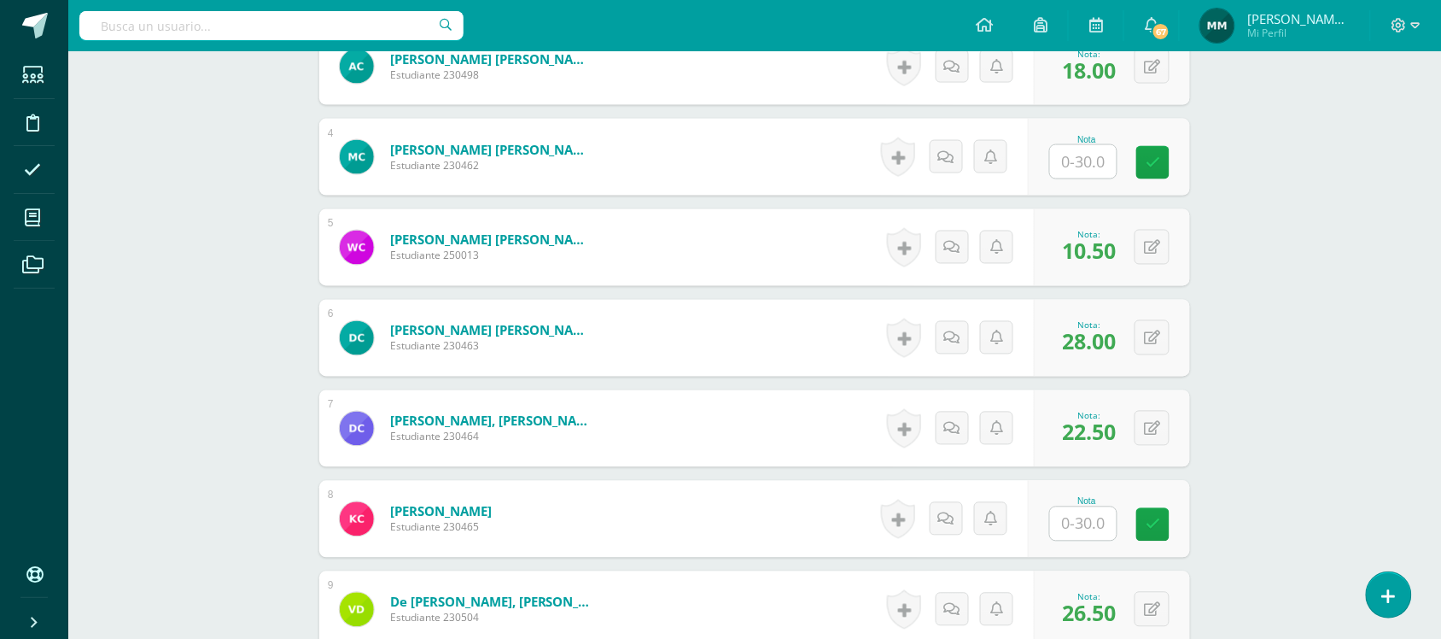
click at [1094, 163] on input "text" at bounding box center [1083, 161] width 67 height 33
type input "22"
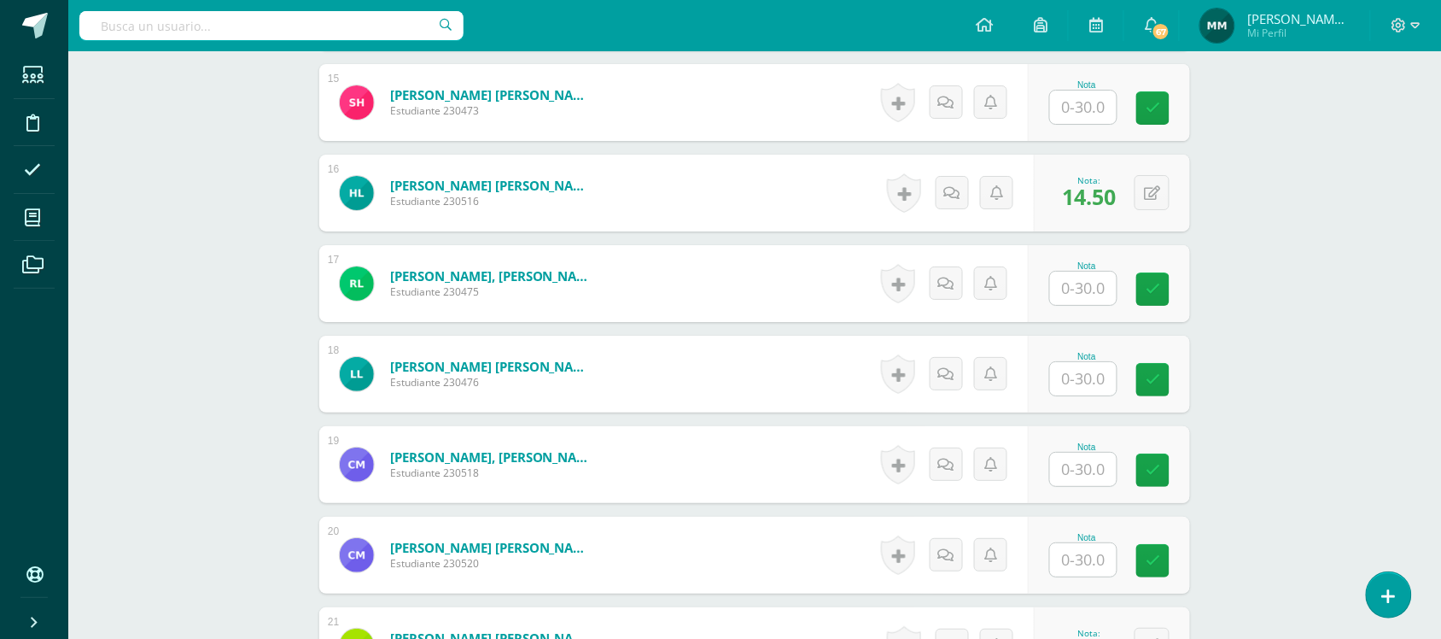
scroll to position [1889, 0]
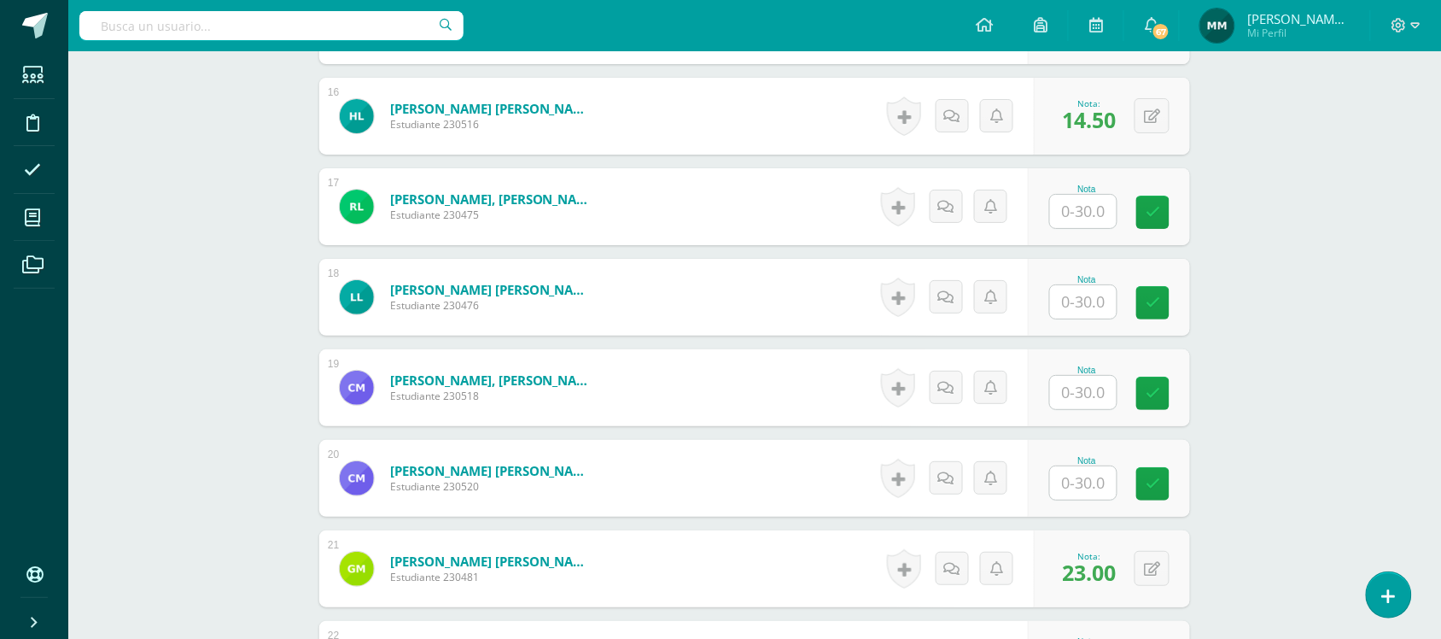
click at [1094, 309] on input "text" at bounding box center [1083, 301] width 67 height 33
type input "22.5"
click at [1082, 194] on div at bounding box center [1083, 211] width 68 height 35
click at [1074, 219] on input "text" at bounding box center [1093, 212] width 68 height 34
type input "15.5"
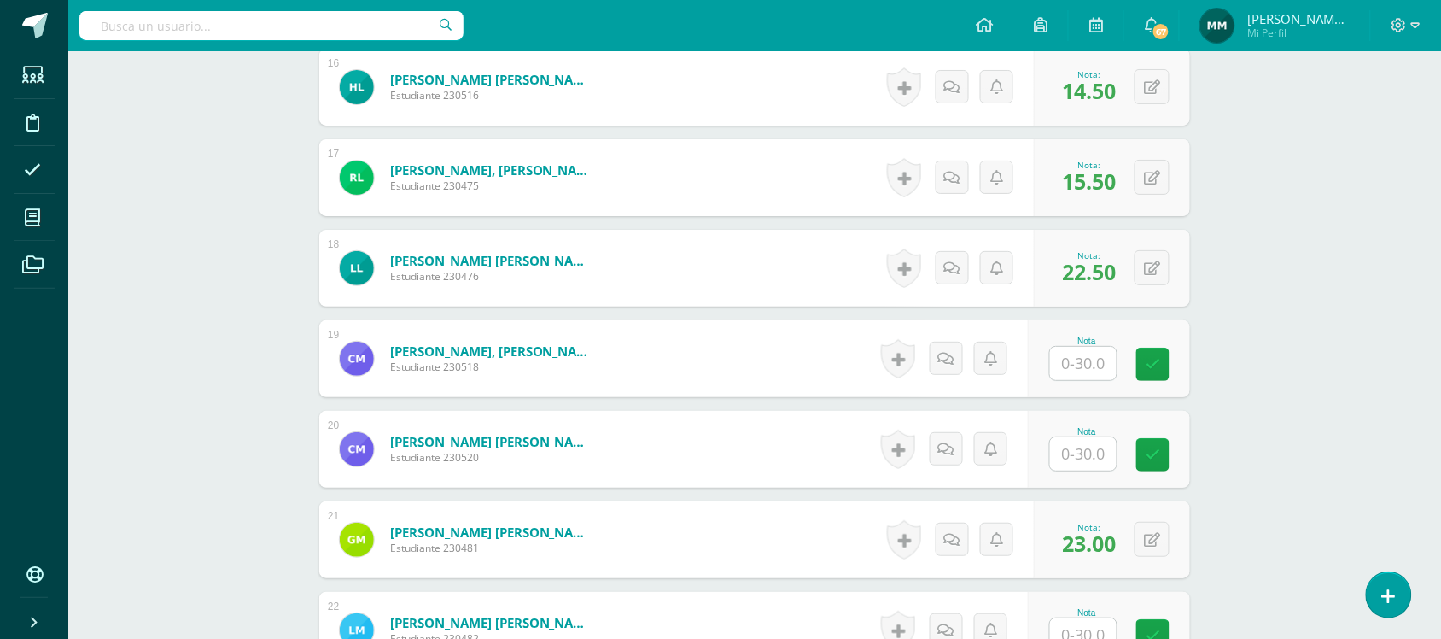
scroll to position [1921, 0]
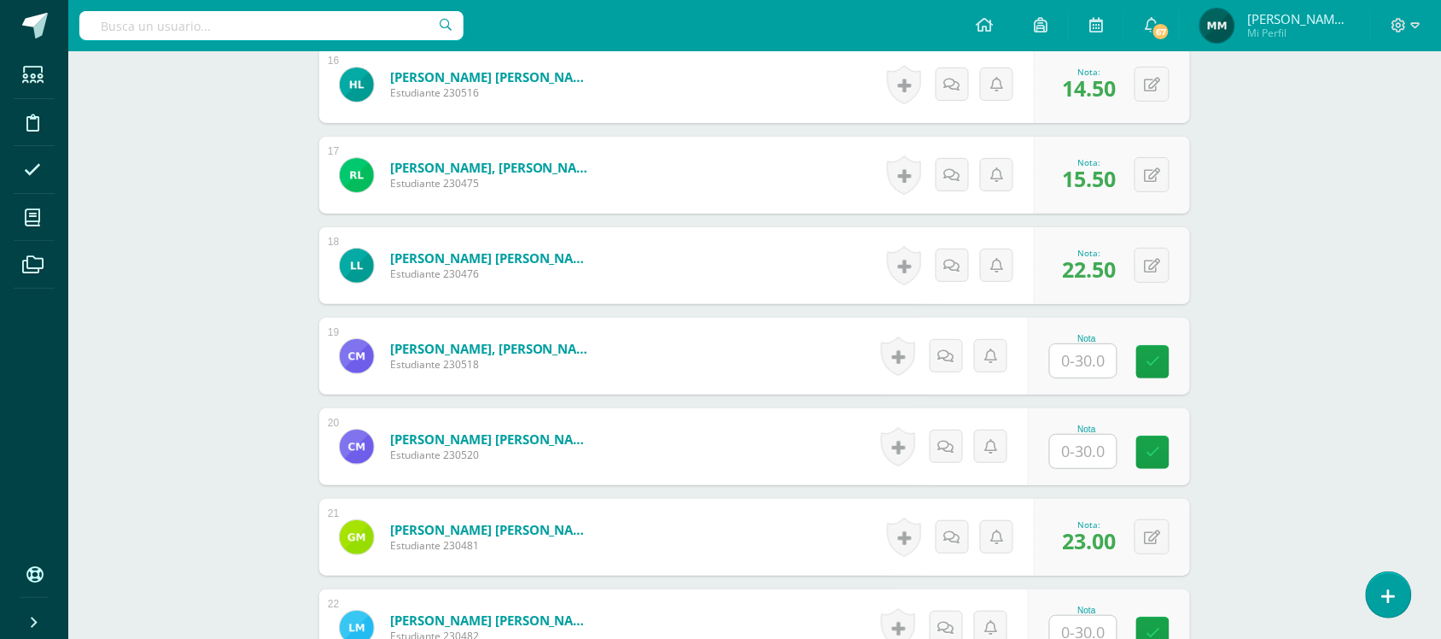
click at [1089, 436] on input "text" at bounding box center [1083, 451] width 67 height 33
type input "13"
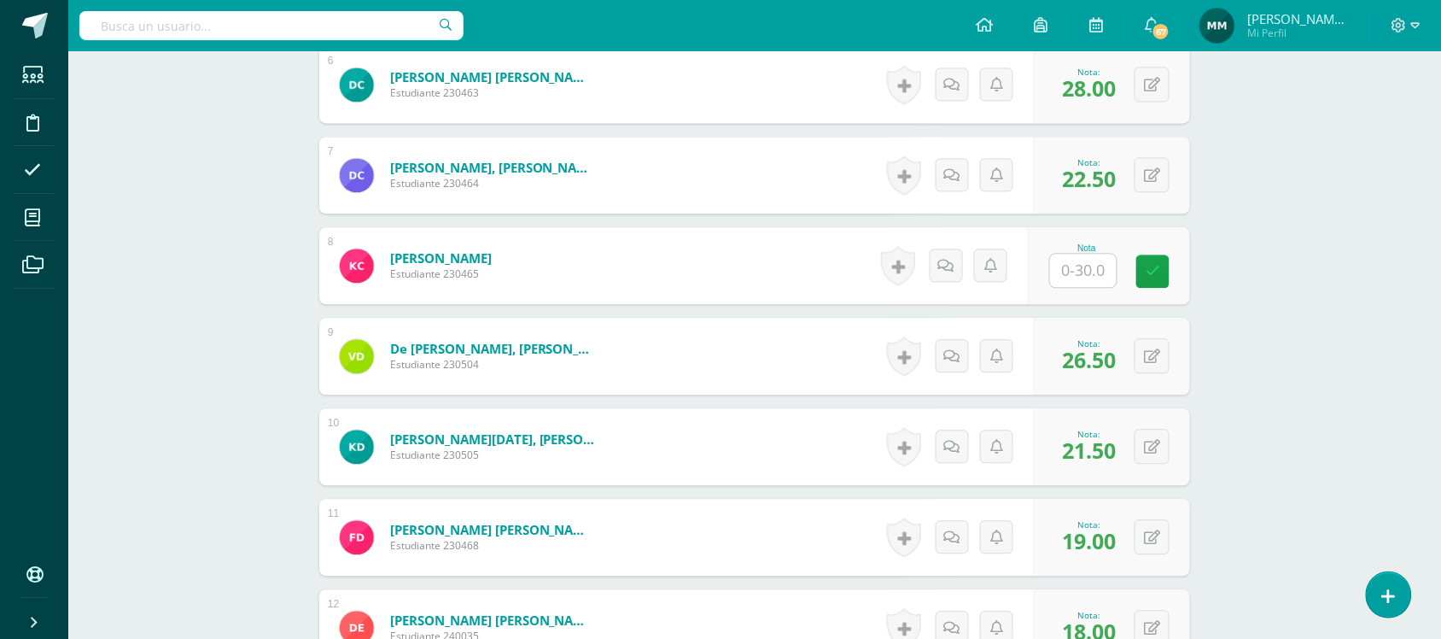
scroll to position [956, 0]
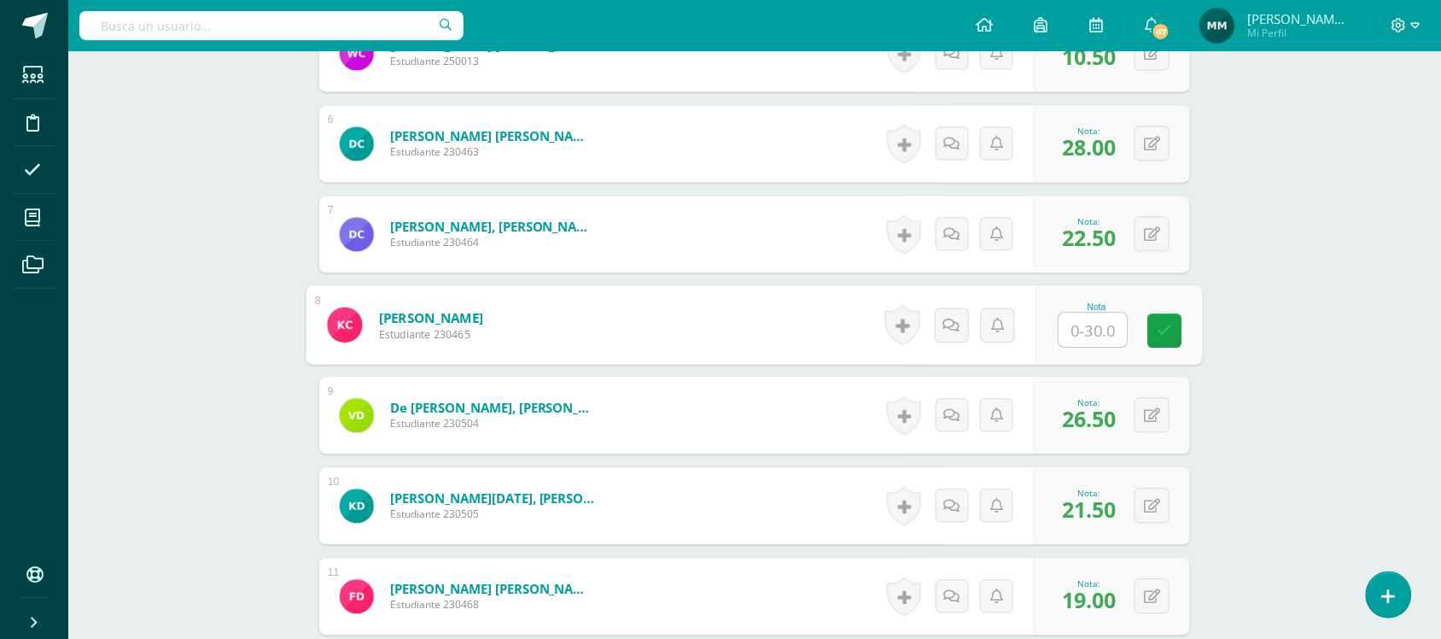
click at [1074, 329] on input "text" at bounding box center [1093, 330] width 68 height 34
type input "21.5"
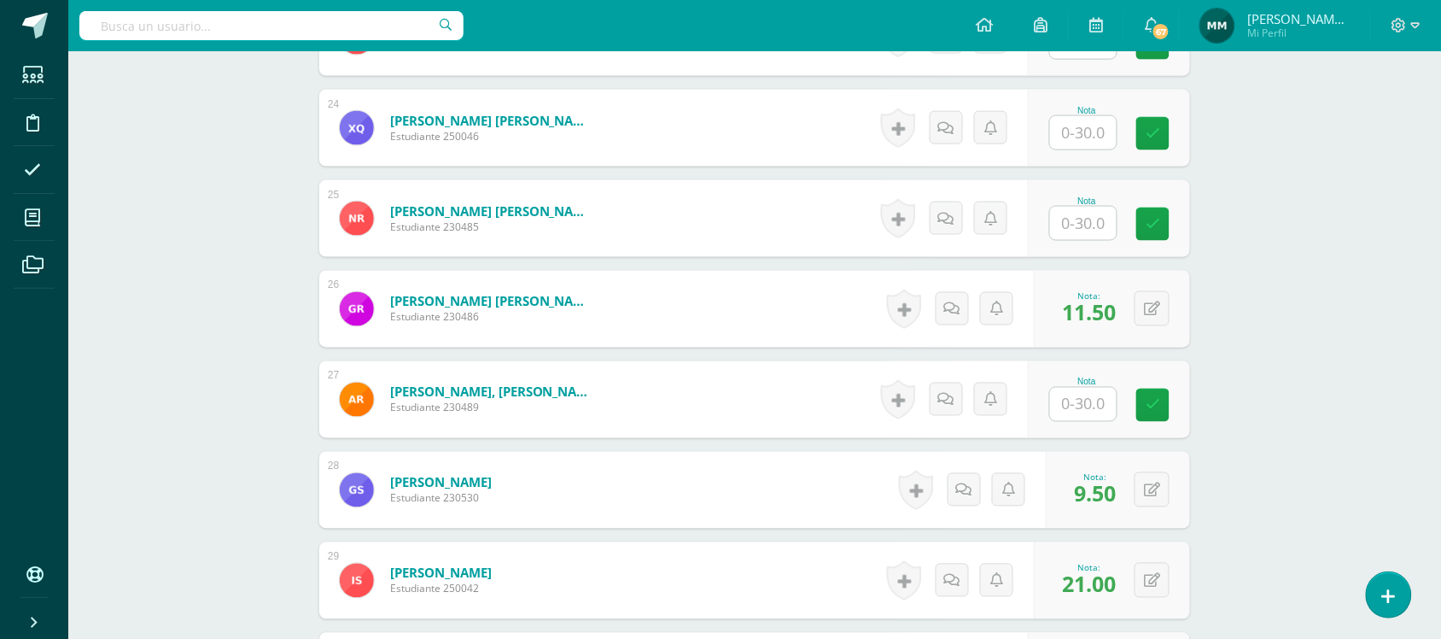
scroll to position [2602, 0]
click at [1085, 222] on input "text" at bounding box center [1083, 222] width 67 height 33
type input "26.5"
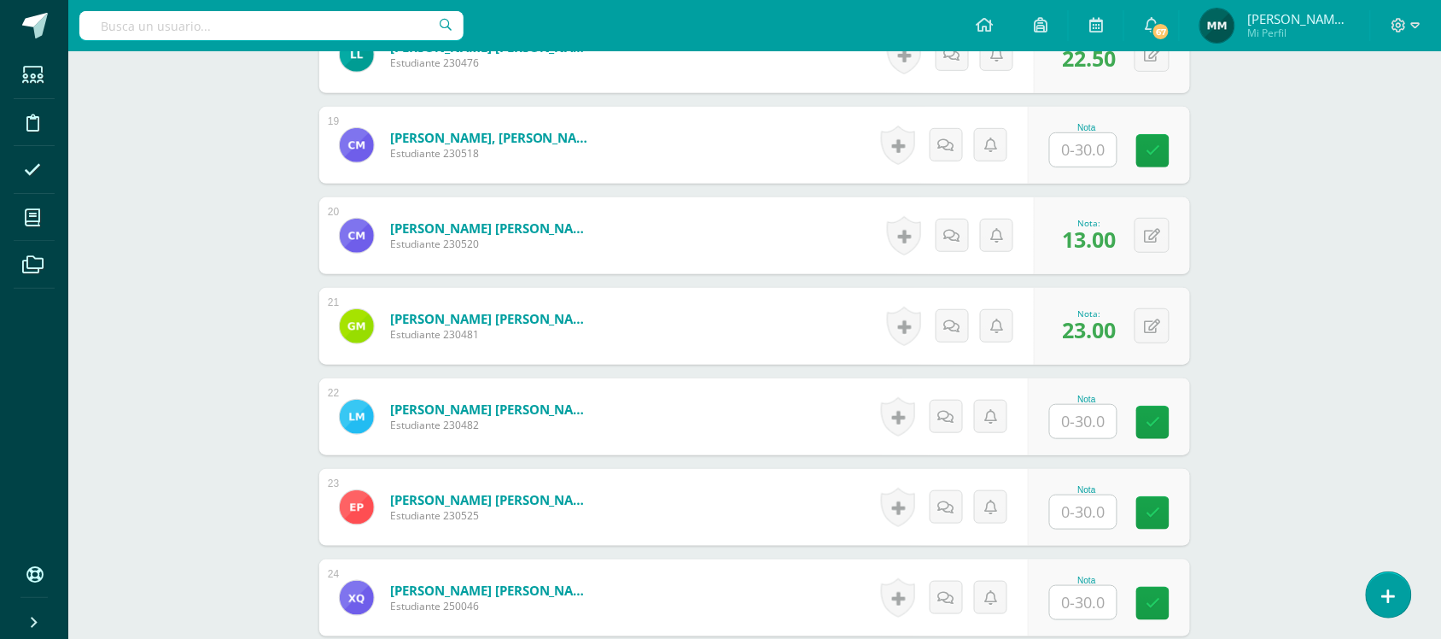
scroll to position [2131, 0]
click at [1089, 159] on input "text" at bounding box center [1093, 151] width 68 height 34
type input "22"
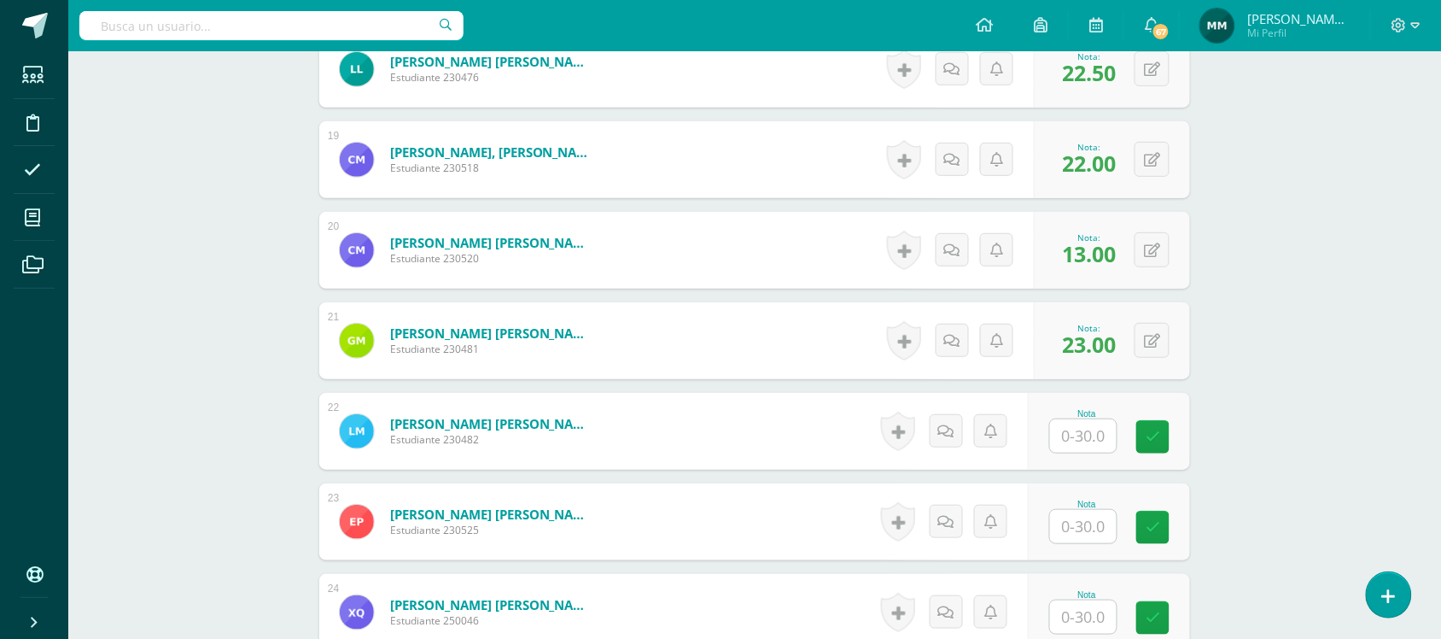
scroll to position [2115, 0]
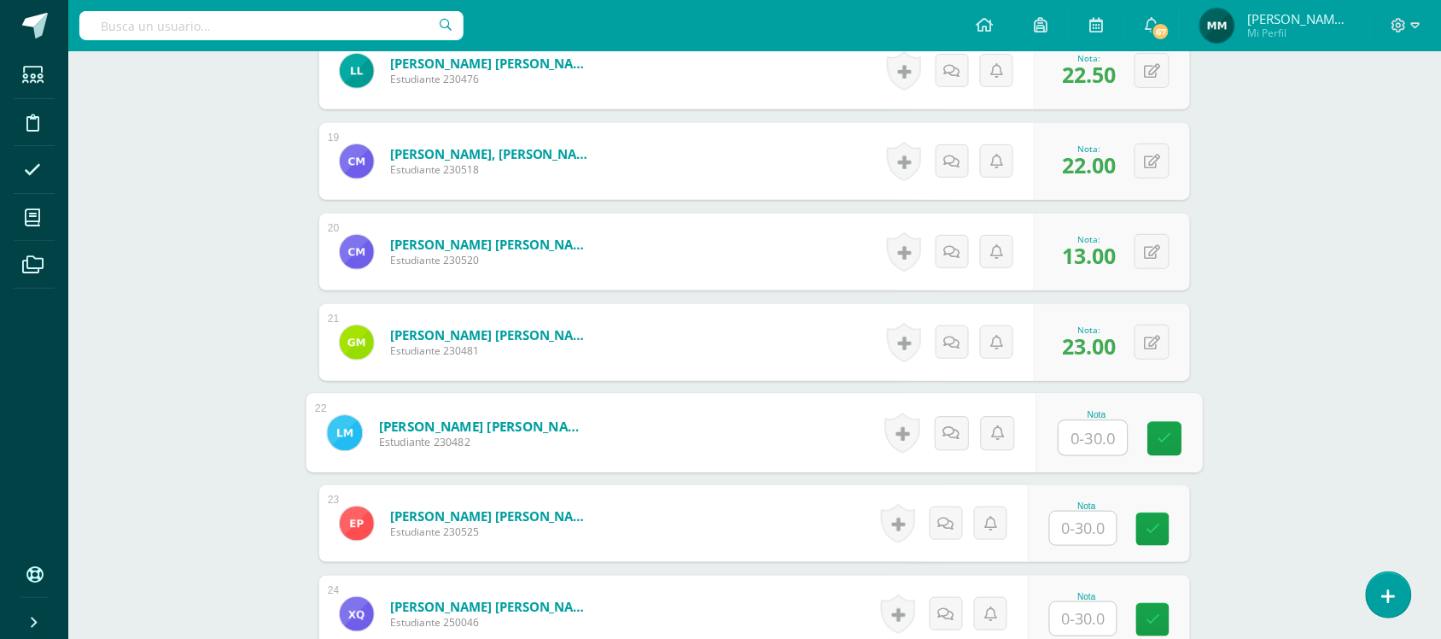
click at [1080, 427] on input "text" at bounding box center [1093, 438] width 68 height 34
type input "18"
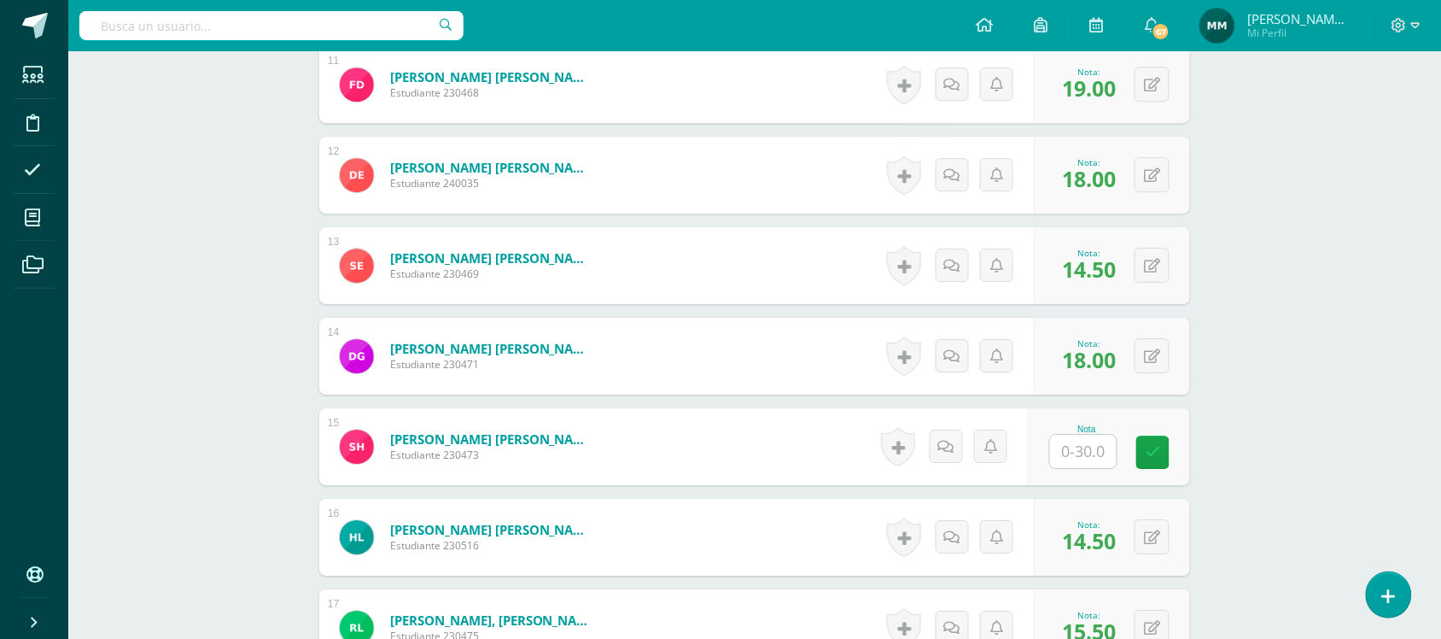
scroll to position [1467, 0]
click at [1072, 458] on input "text" at bounding box center [1083, 452] width 67 height 33
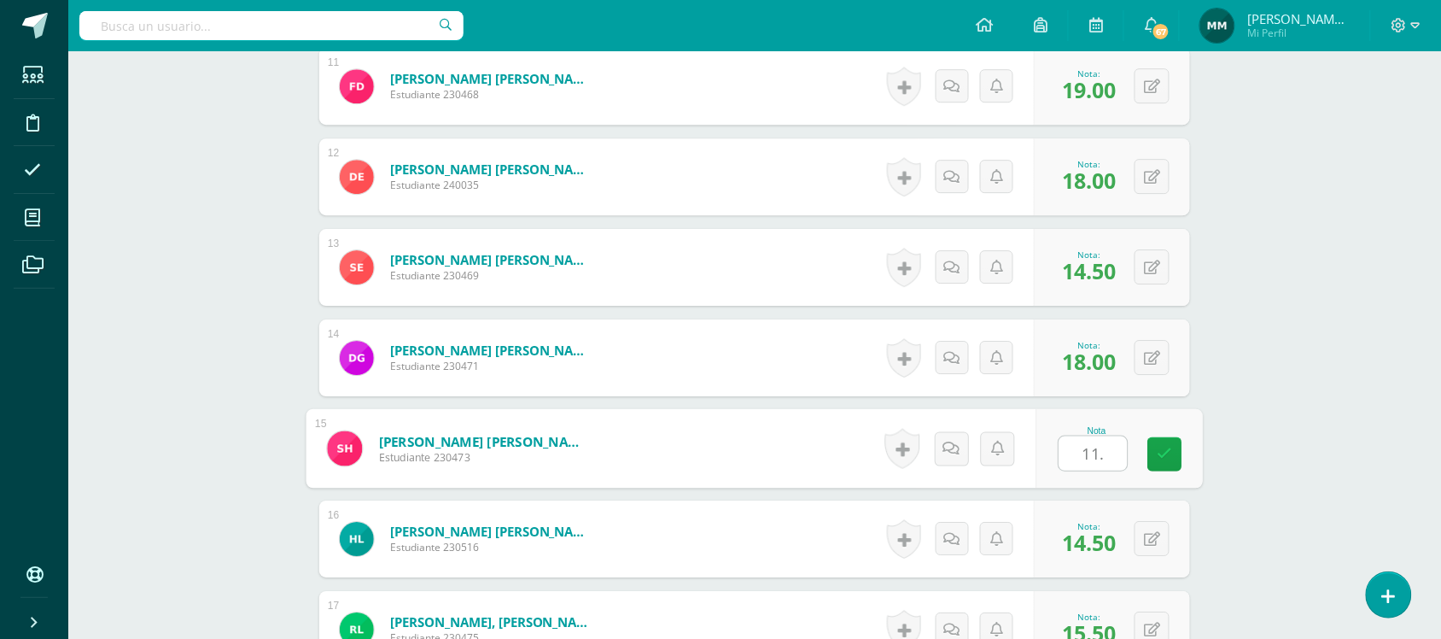
type input "11.5"
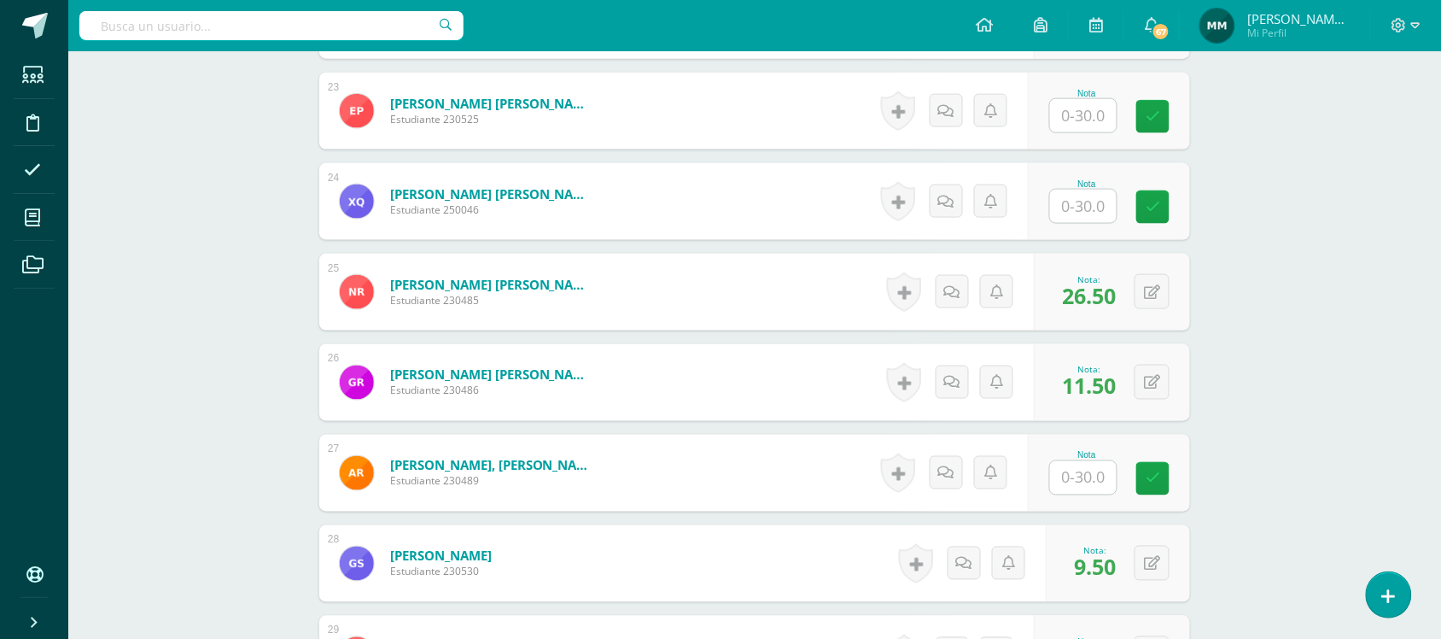
scroll to position [2542, 0]
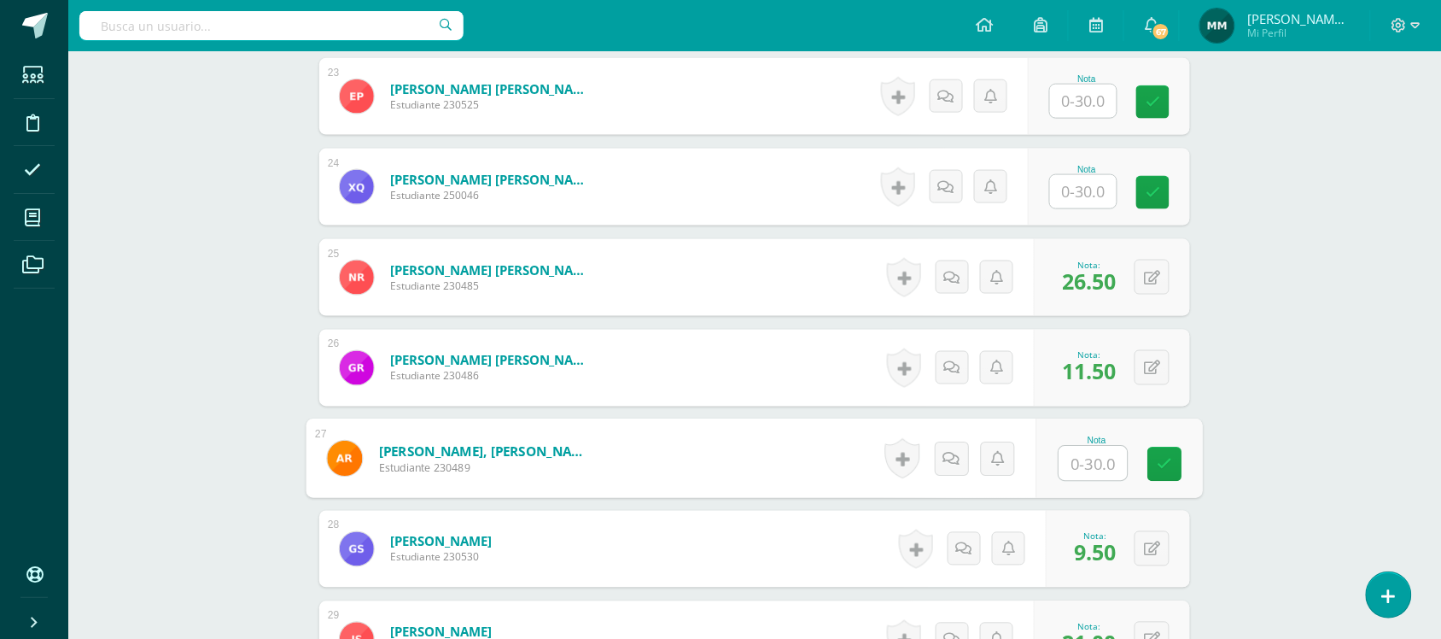
click at [1082, 464] on input "text" at bounding box center [1093, 463] width 68 height 34
type input "13"
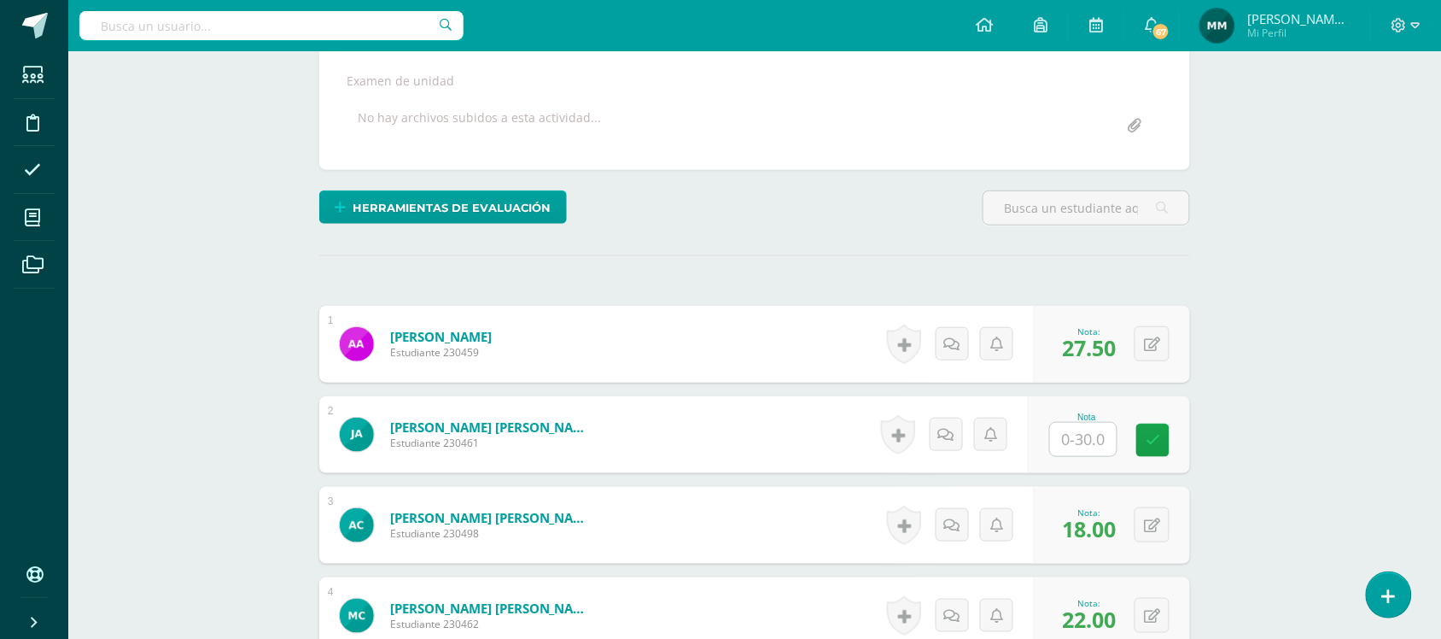
scroll to position [305, 0]
click at [1078, 411] on div "Nota" at bounding box center [1086, 415] width 75 height 9
click at [1076, 427] on input "text" at bounding box center [1083, 438] width 67 height 33
type input "15"
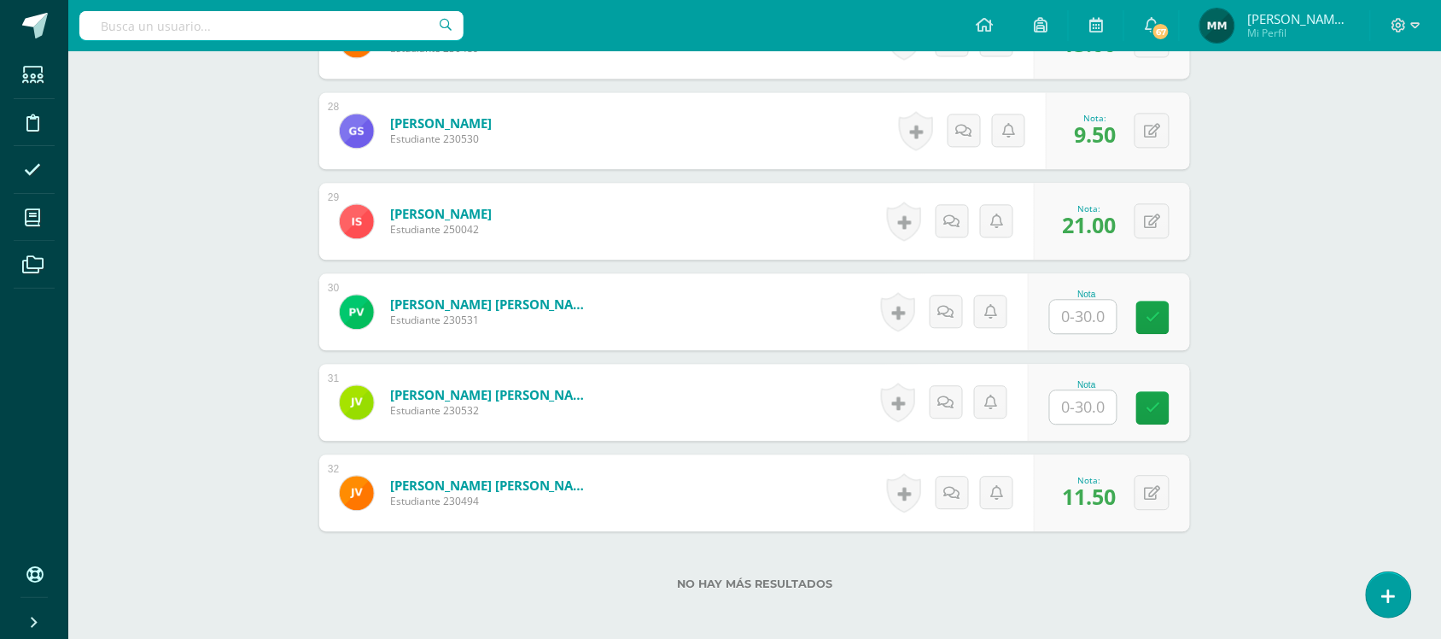
scroll to position [2962, 0]
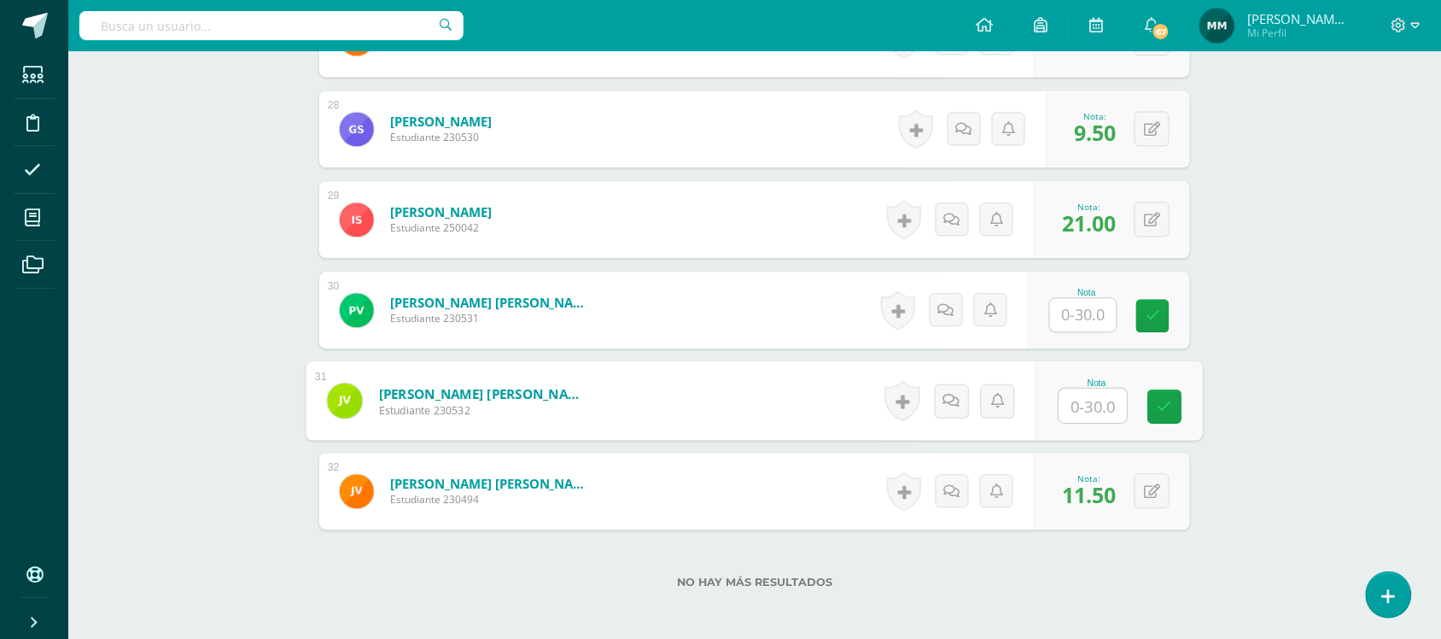
click at [1067, 416] on input "text" at bounding box center [1093, 405] width 68 height 34
type input "25"
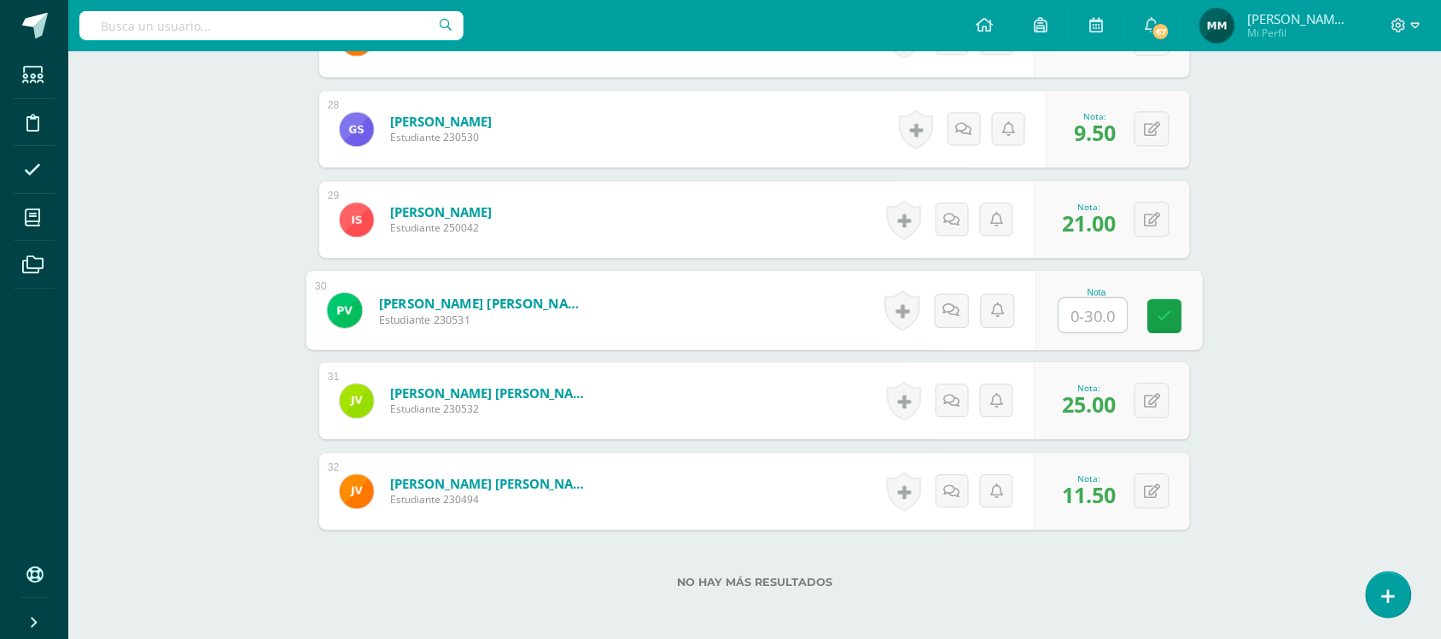
click at [1076, 321] on input "text" at bounding box center [1093, 315] width 68 height 34
type input "22.5"
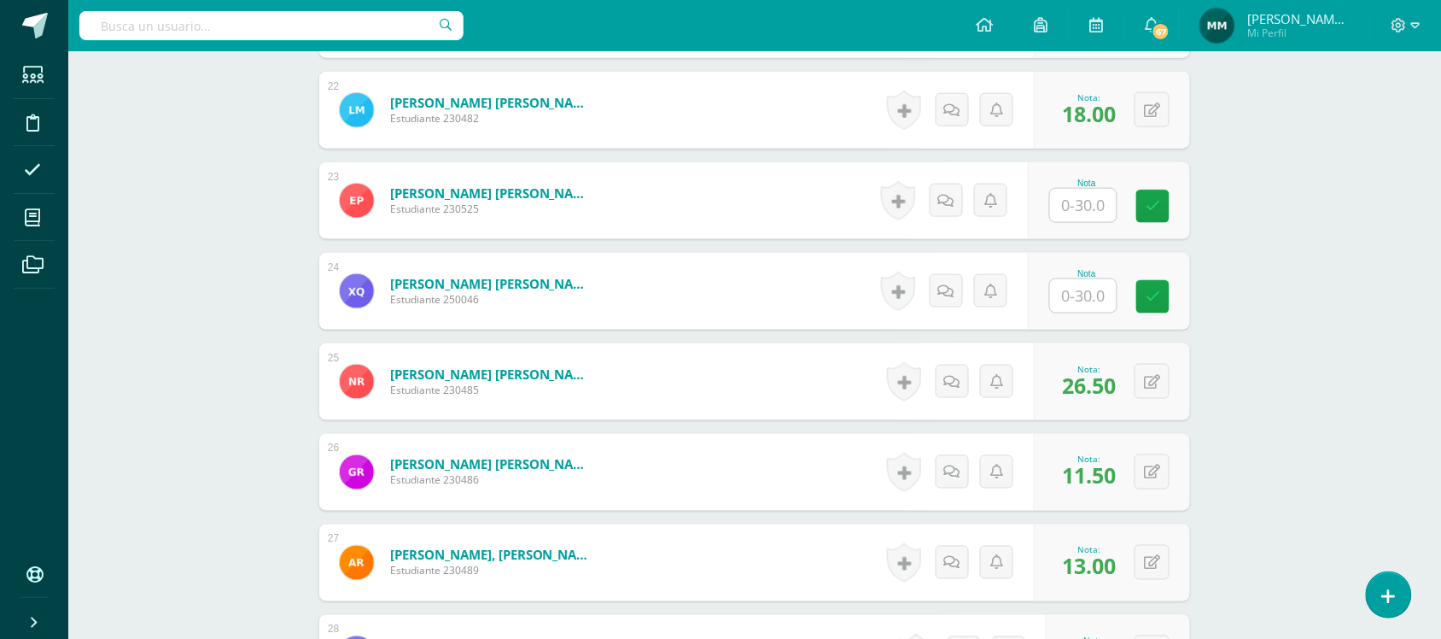
scroll to position [2437, 0]
click at [1084, 209] on input "text" at bounding box center [1083, 206] width 67 height 33
click at [1084, 209] on input "text" at bounding box center [1093, 207] width 68 height 34
type input "17.5"
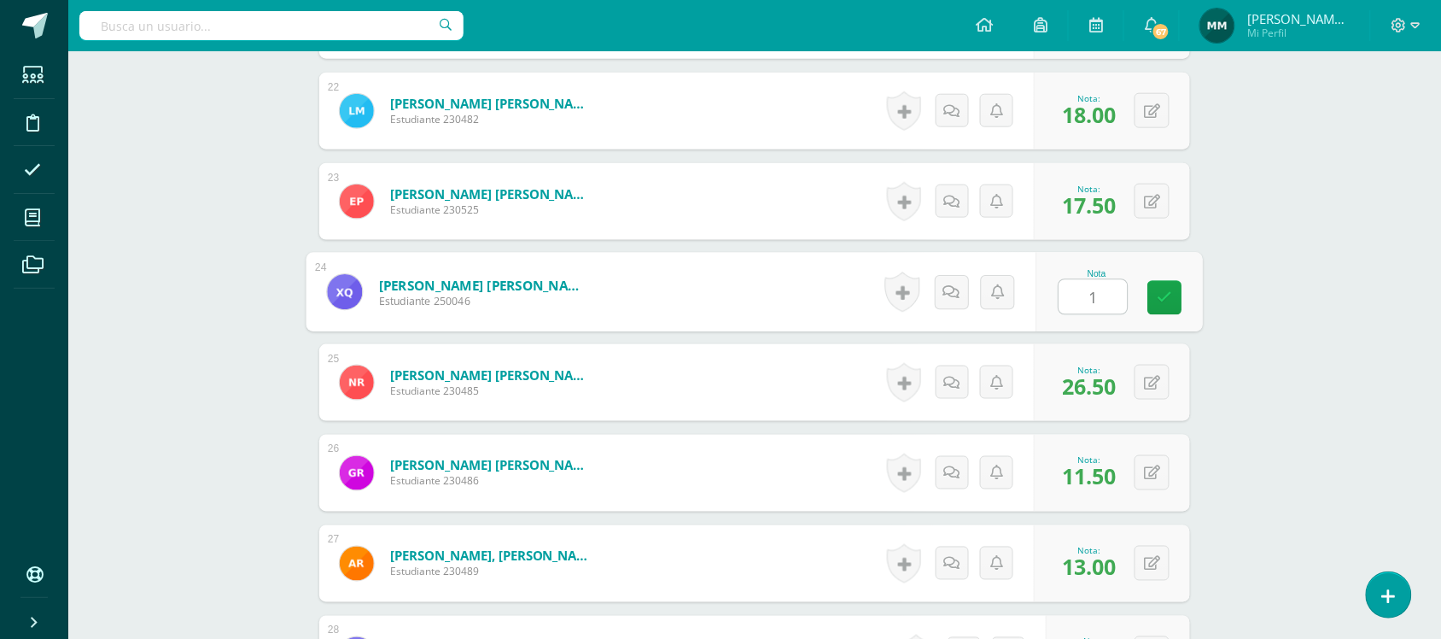
type input "10"
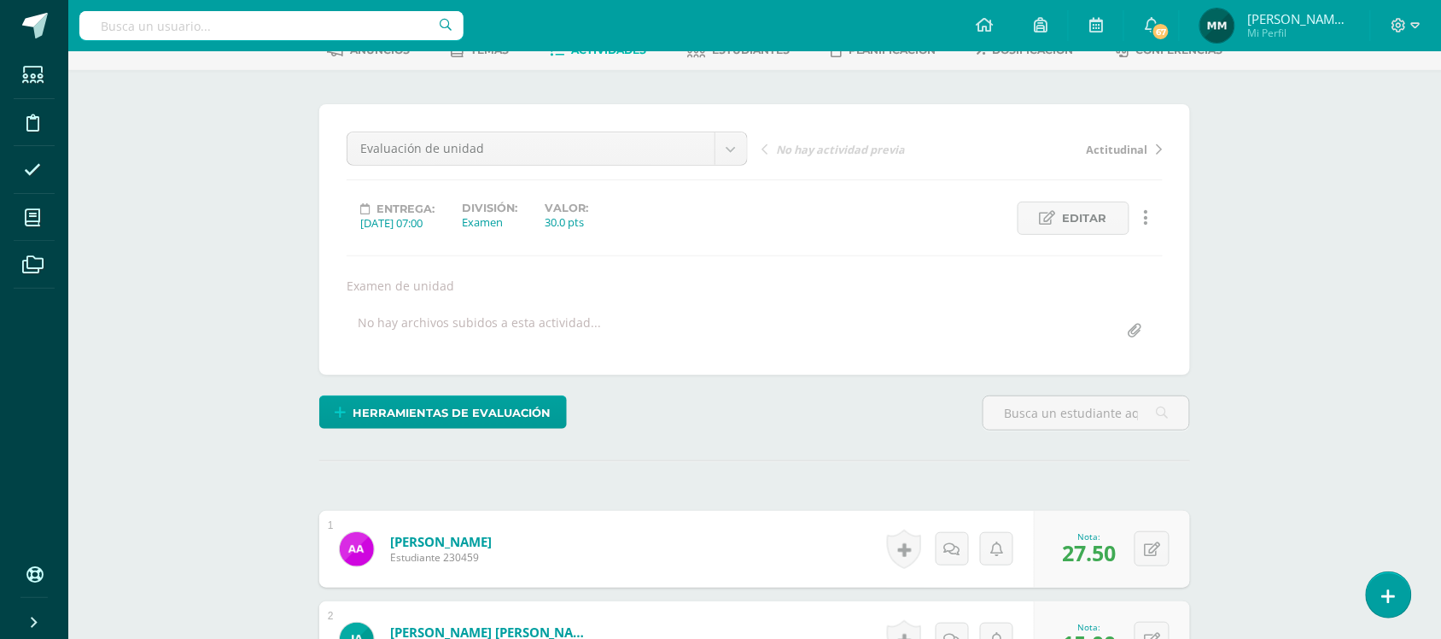
scroll to position [0, 0]
